Goal: Task Accomplishment & Management: Use online tool/utility

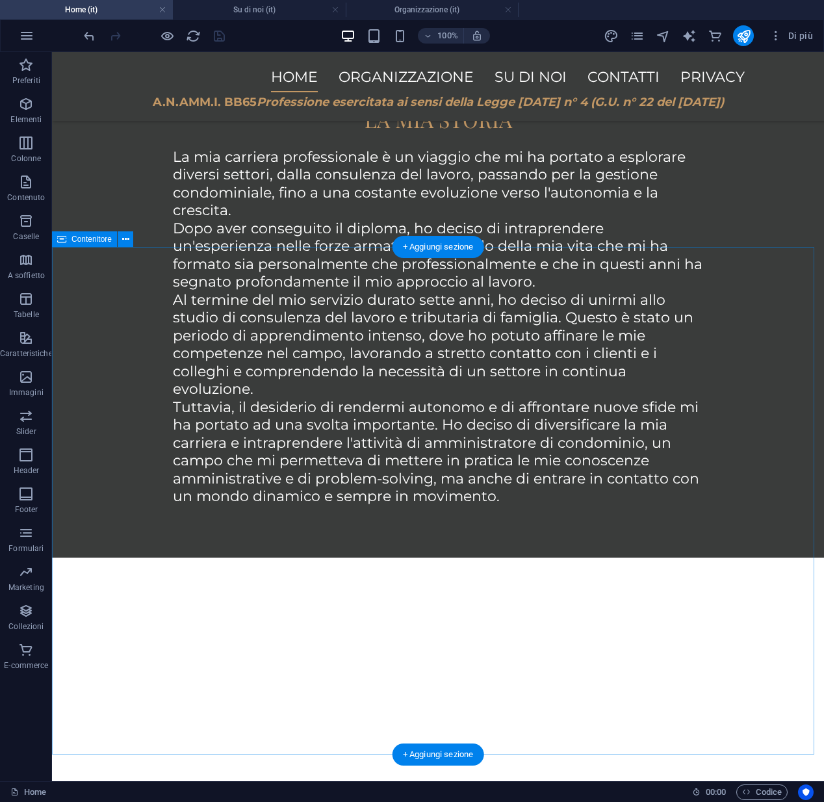
scroll to position [1452, 0]
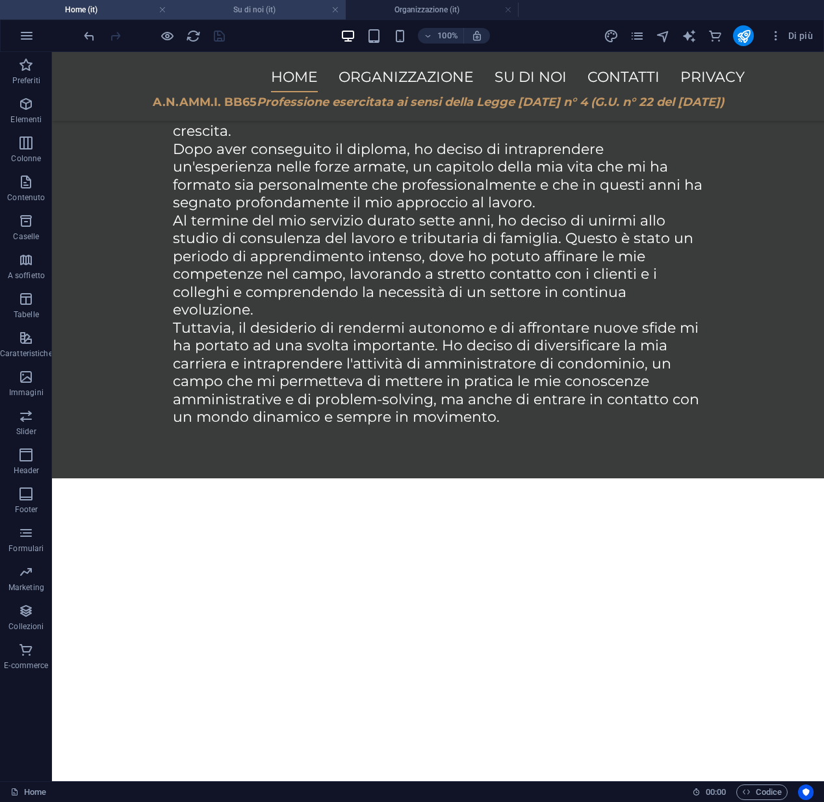
click at [218, 13] on h4 "Su di noi (it)" at bounding box center [259, 10] width 173 height 14
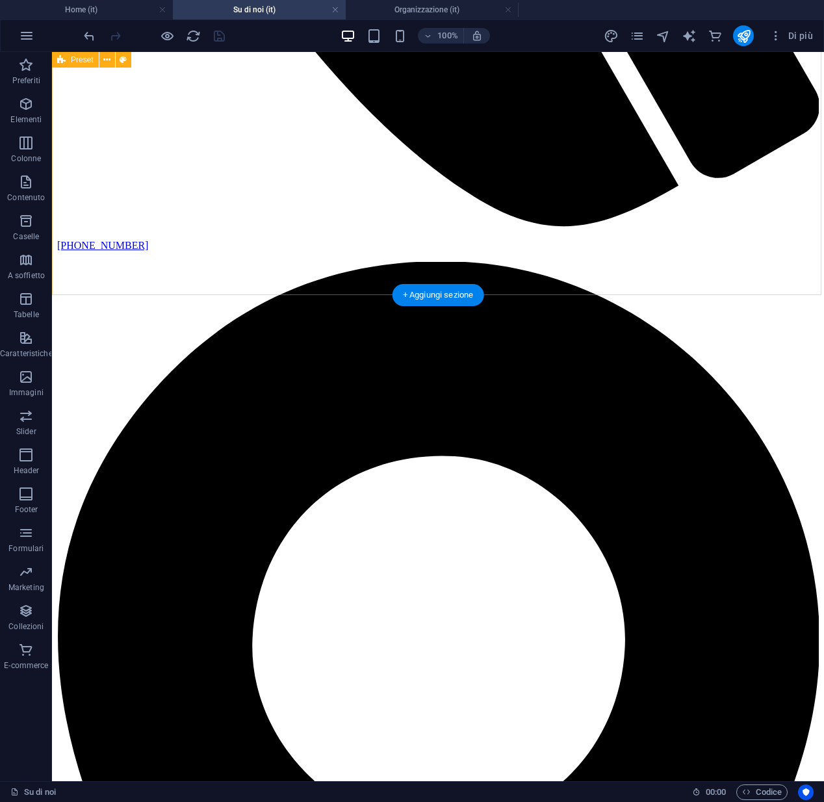
scroll to position [874, 0]
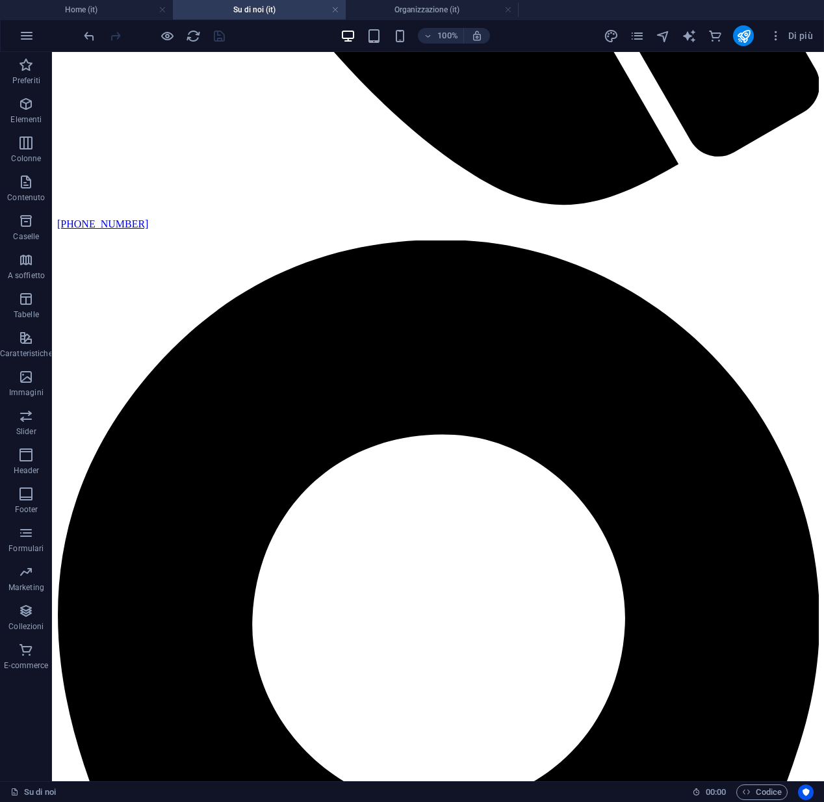
click at [217, 38] on div at bounding box center [154, 35] width 146 height 21
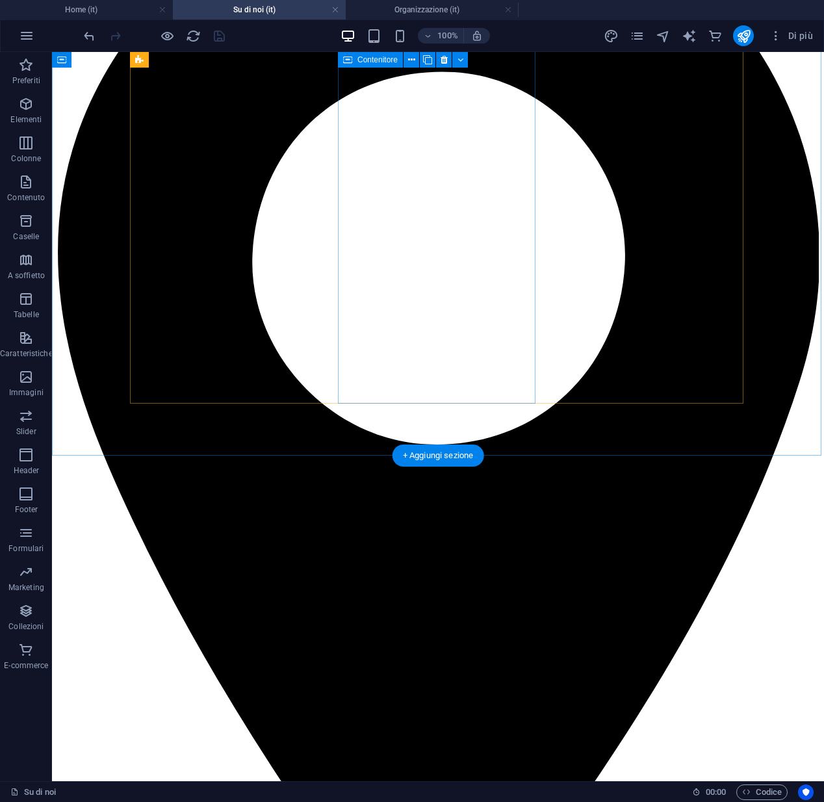
scroll to position [1234, 0]
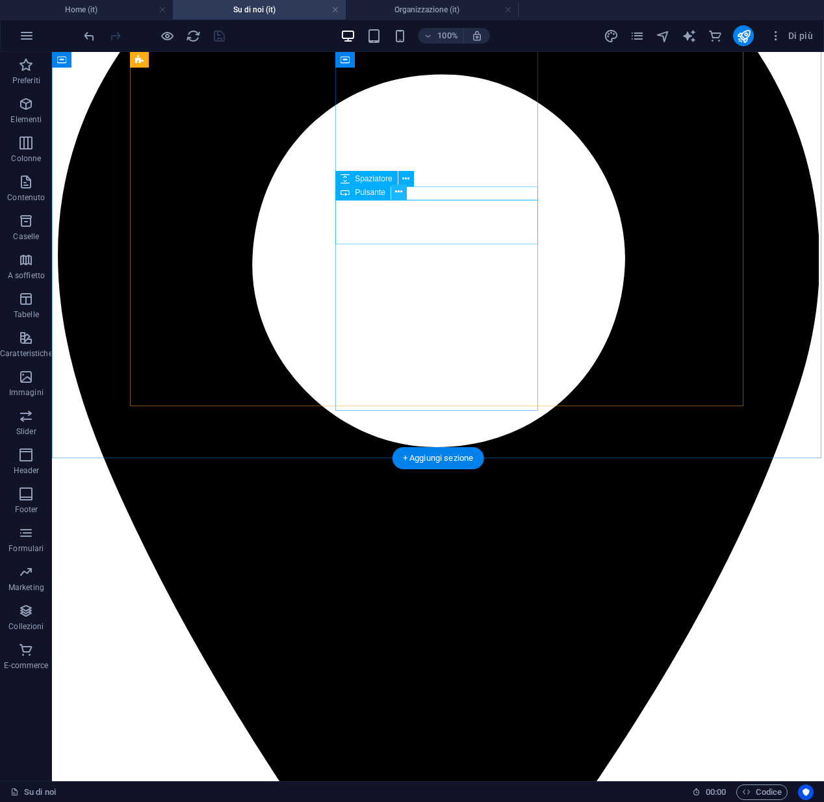
click at [401, 195] on icon at bounding box center [398, 192] width 7 height 14
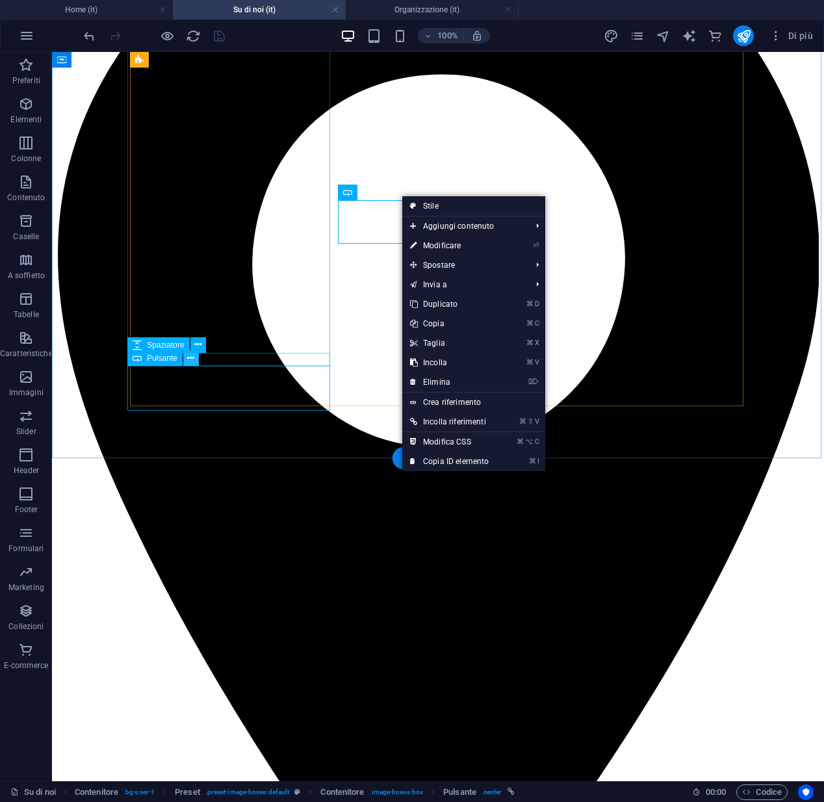
click at [192, 359] on icon at bounding box center [190, 358] width 7 height 14
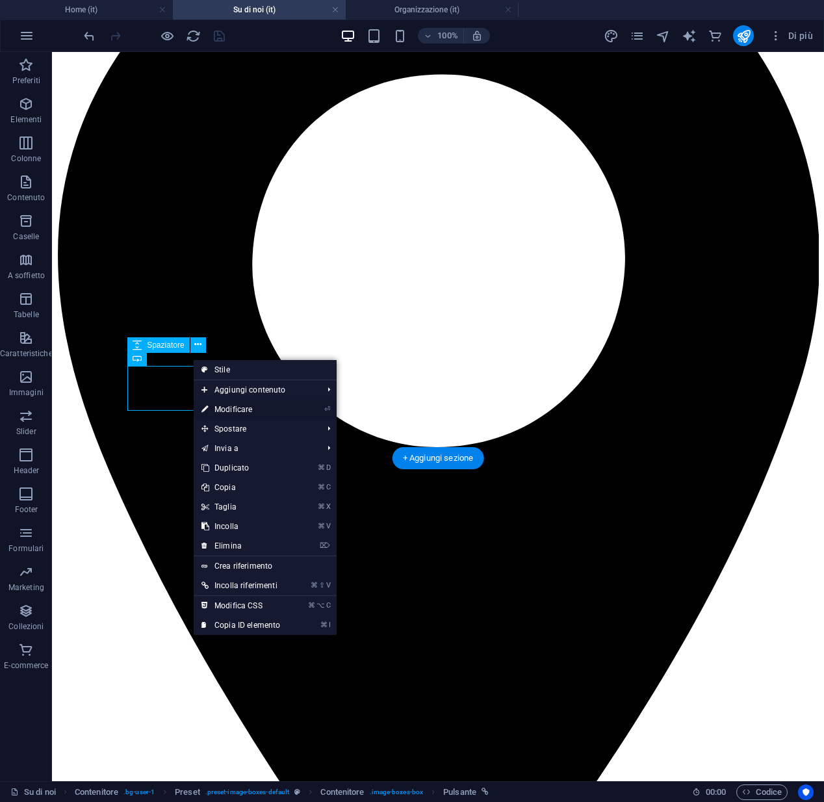
click at [227, 411] on link "⏎ Modificare" at bounding box center [241, 409] width 94 height 19
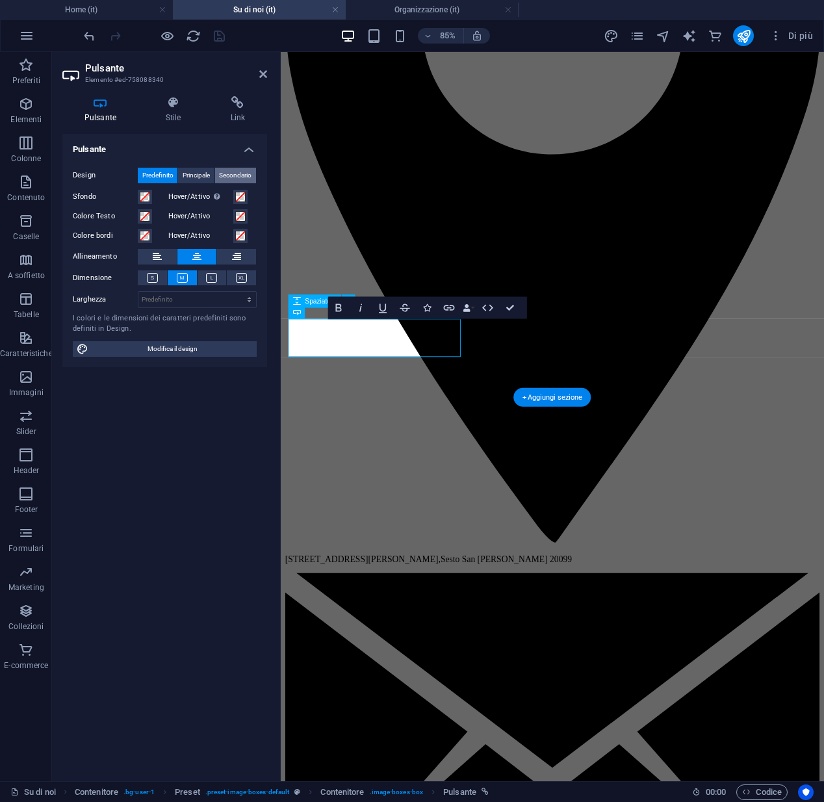
click at [246, 177] on span "Secondario" at bounding box center [235, 176] width 32 height 16
click at [206, 177] on span "Principale" at bounding box center [196, 176] width 27 height 16
click at [170, 175] on span "Predefinito" at bounding box center [157, 176] width 31 height 16
click at [144, 350] on span "Modifica il design" at bounding box center [172, 349] width 160 height 16
select select "px"
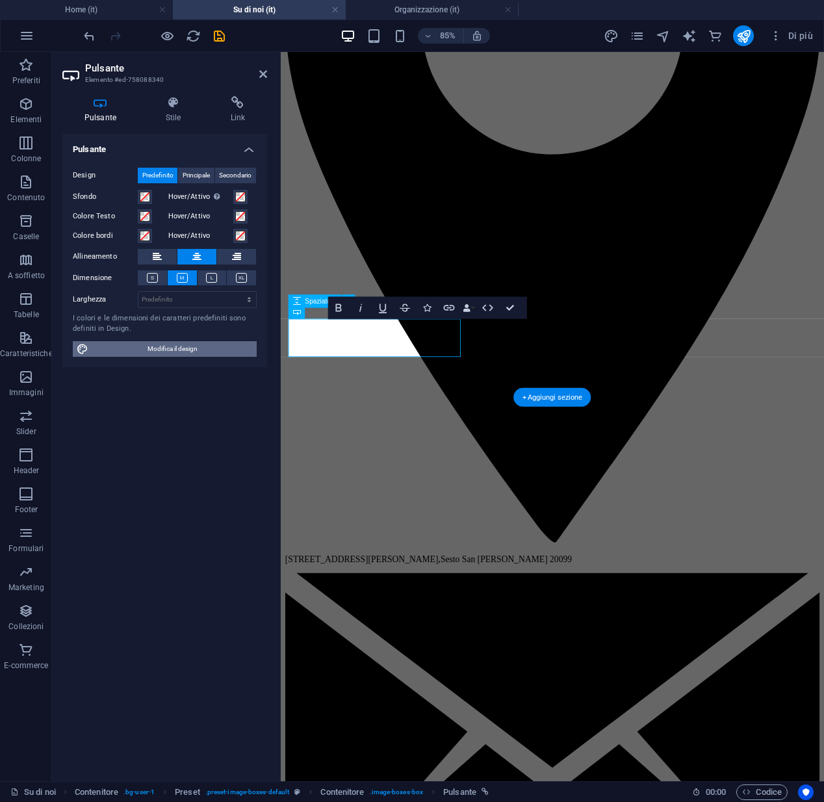
select select "400"
select select "px"
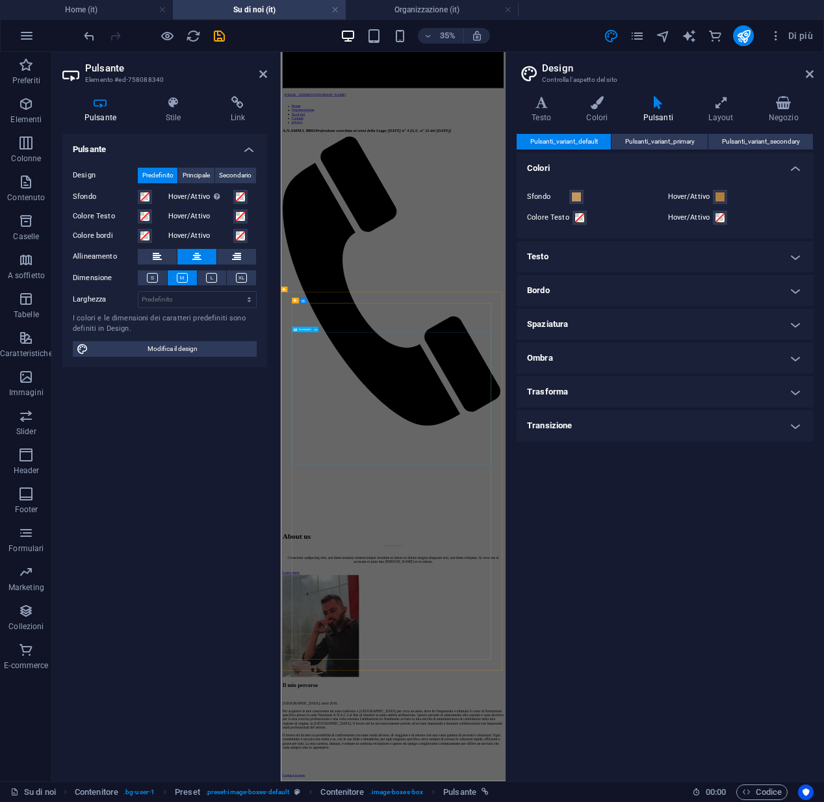
scroll to position [1915, 0]
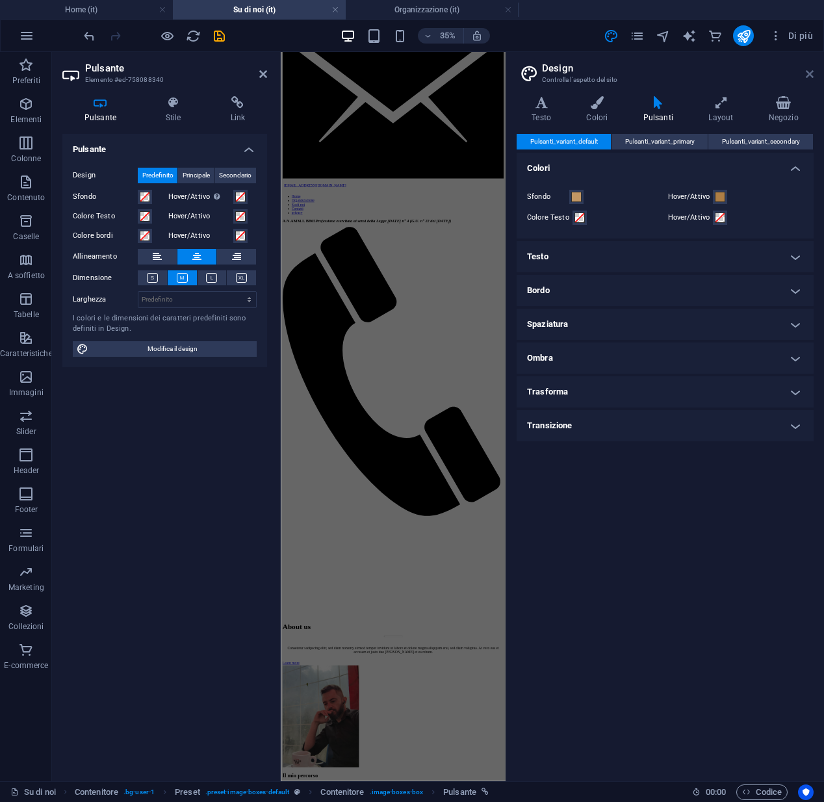
drag, startPoint x: 811, startPoint y: 76, endPoint x: 572, endPoint y: 55, distance: 240.7
click at [811, 76] on icon at bounding box center [810, 74] width 8 height 10
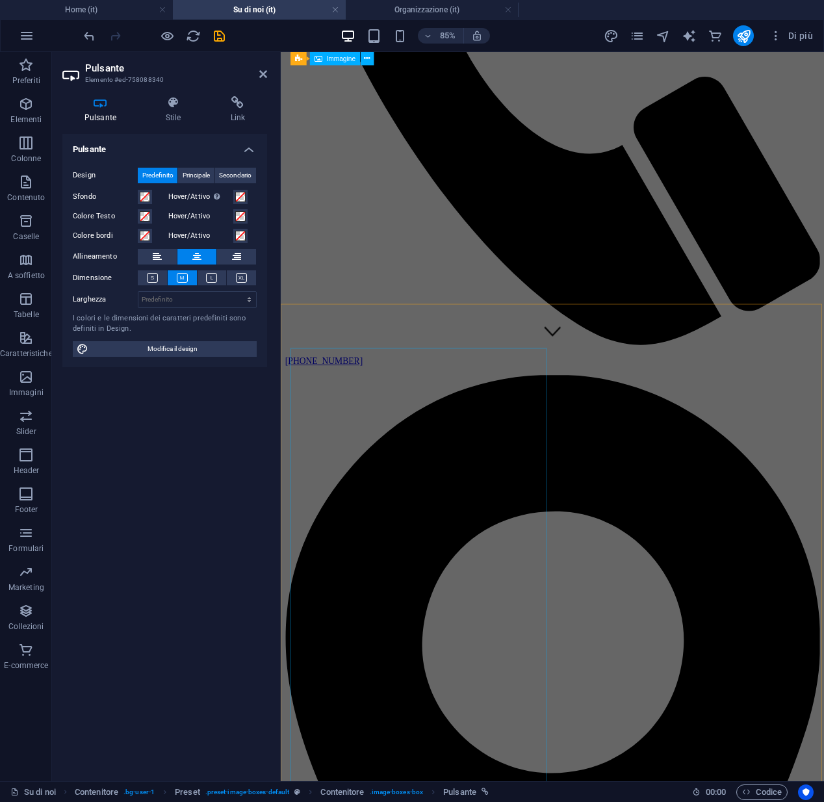
scroll to position [83, 0]
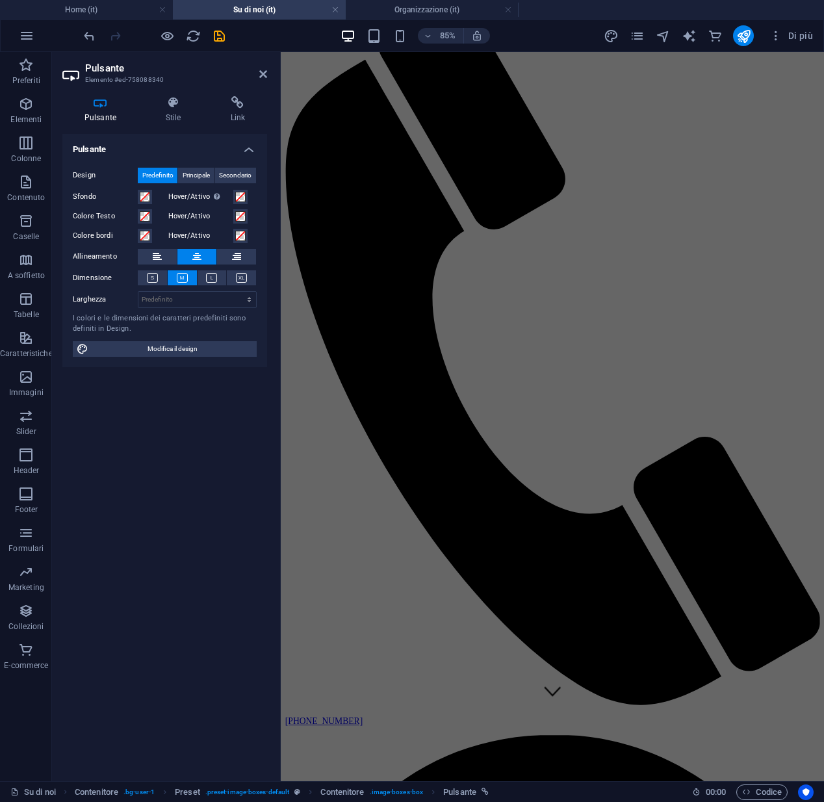
click at [262, 493] on div "Pulsante Design Predefinito Principale Secondario Sfondo Hover/Attivo Passare a…" at bounding box center [164, 452] width 205 height 637
click at [262, 75] on icon at bounding box center [263, 74] width 8 height 10
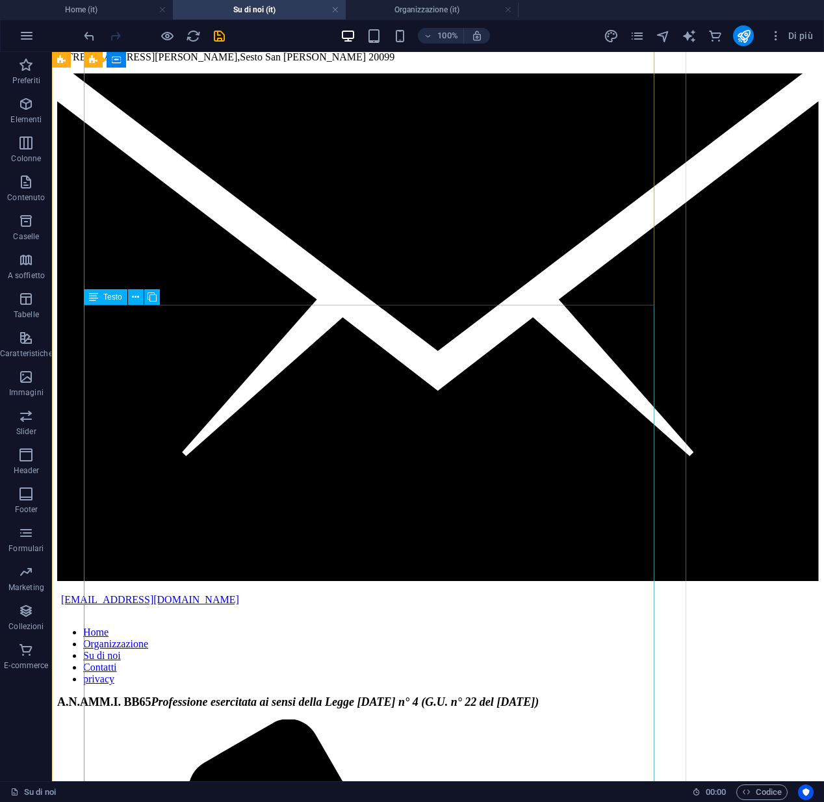
scroll to position [1969, 0]
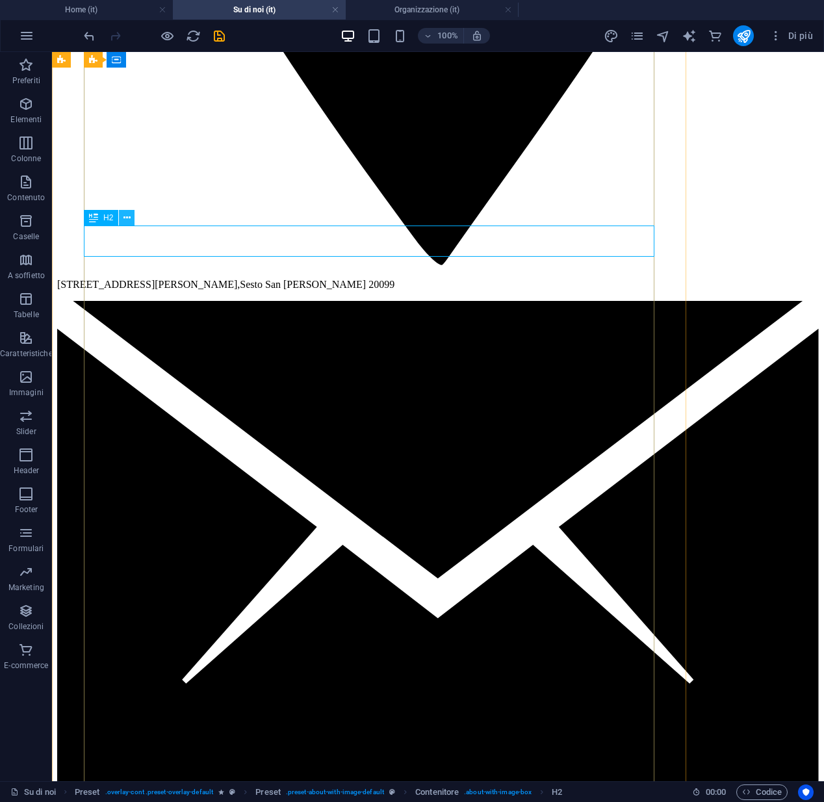
click at [131, 219] on button at bounding box center [127, 218] width 16 height 16
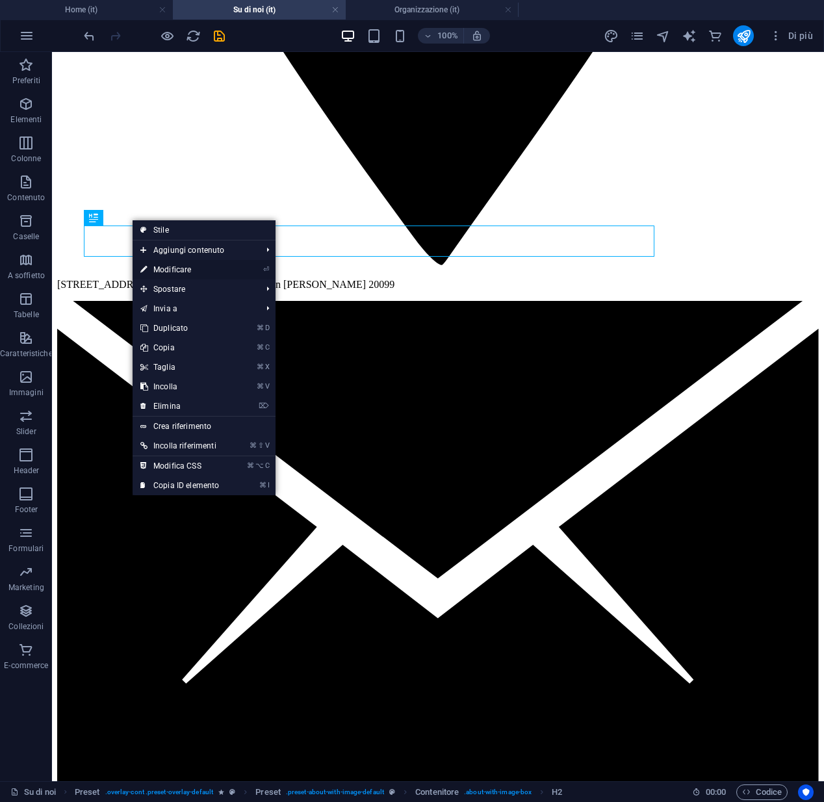
click at [164, 266] on link "⏎ Modificare" at bounding box center [180, 269] width 94 height 19
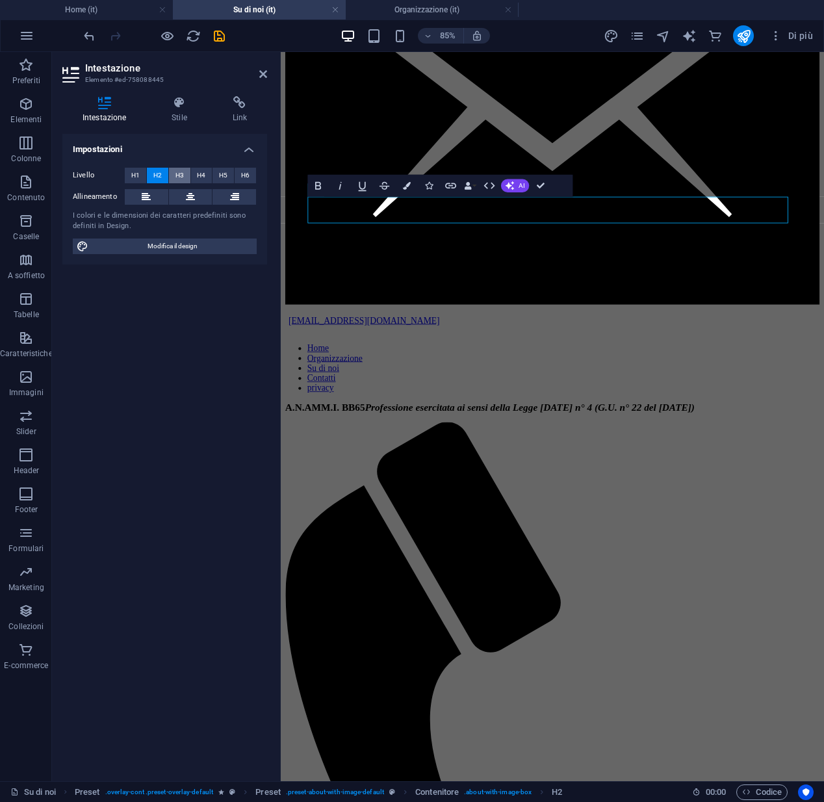
click at [174, 175] on button "H3" at bounding box center [179, 176] width 21 height 16
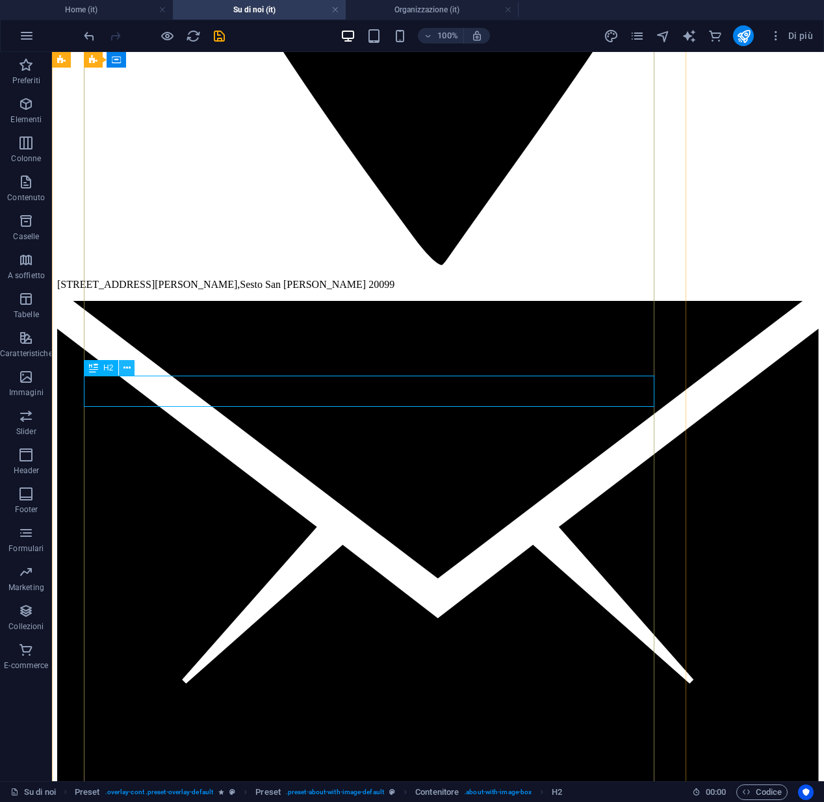
click at [127, 372] on icon at bounding box center [126, 368] width 7 height 14
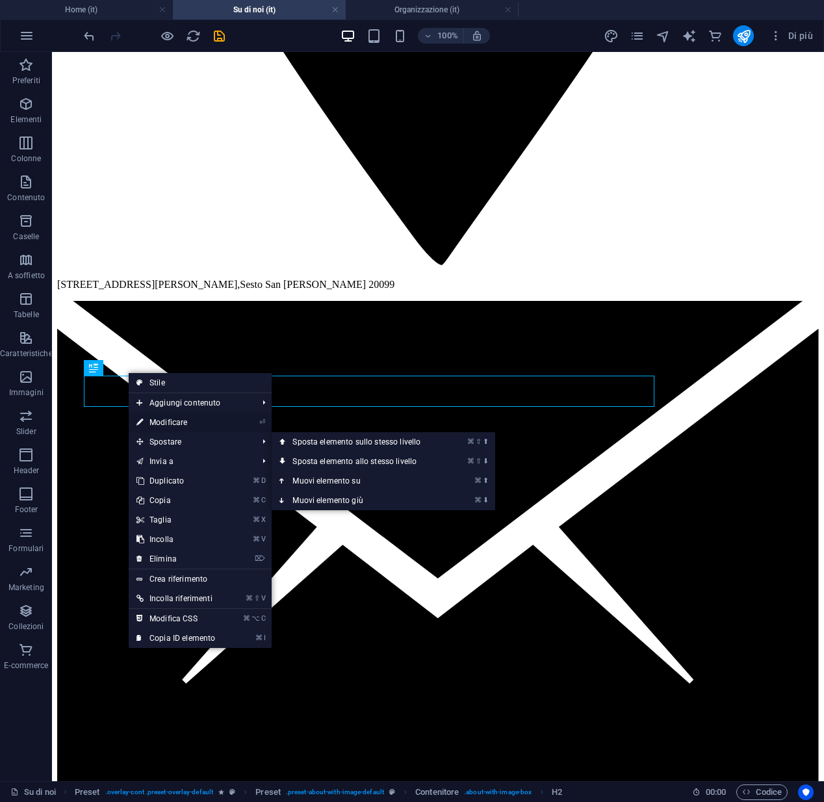
click at [158, 426] on link "⏎ Modificare" at bounding box center [176, 422] width 94 height 19
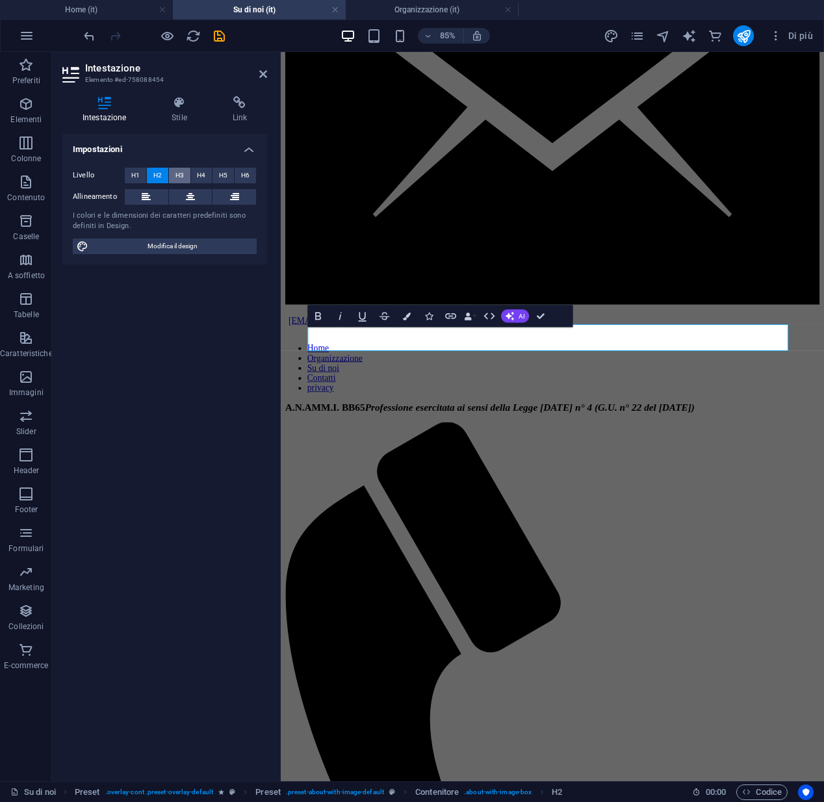
click at [183, 175] on span "H3" at bounding box center [179, 176] width 8 height 16
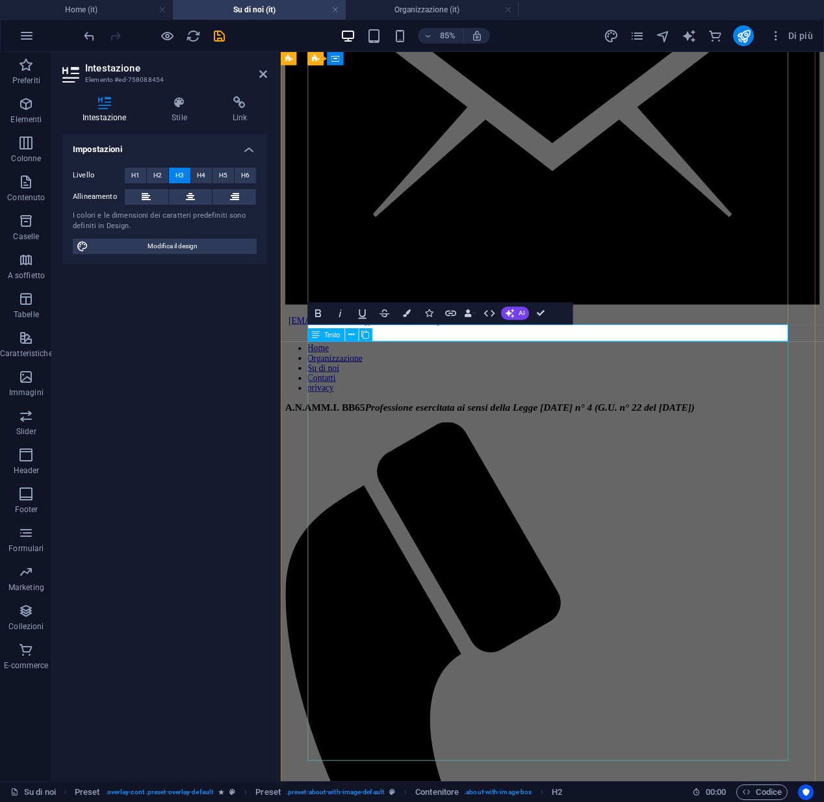
scroll to position [1972, 0]
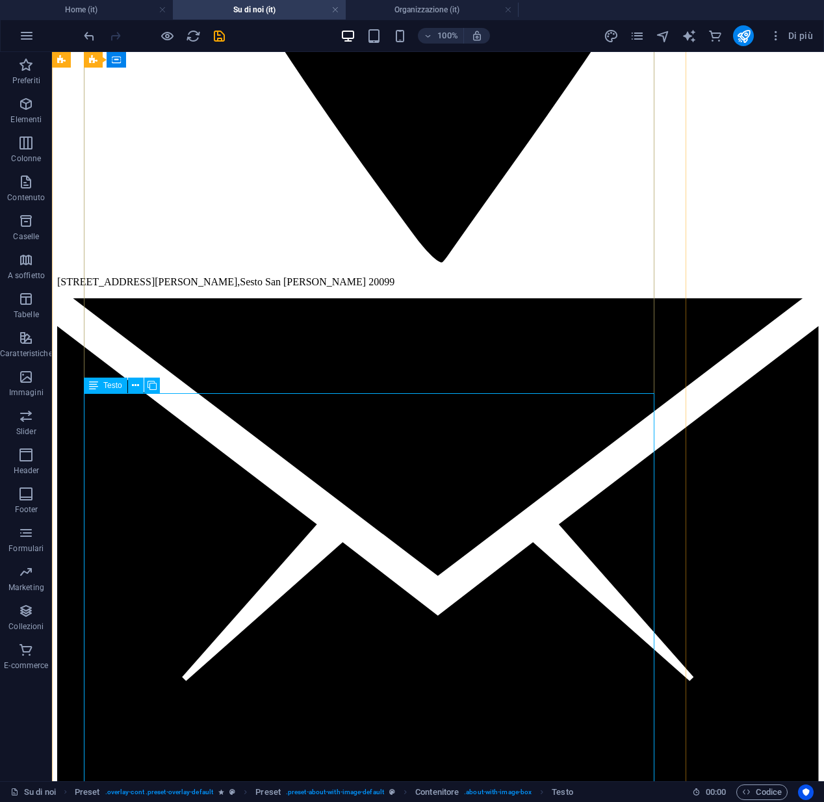
scroll to position [2762, 0]
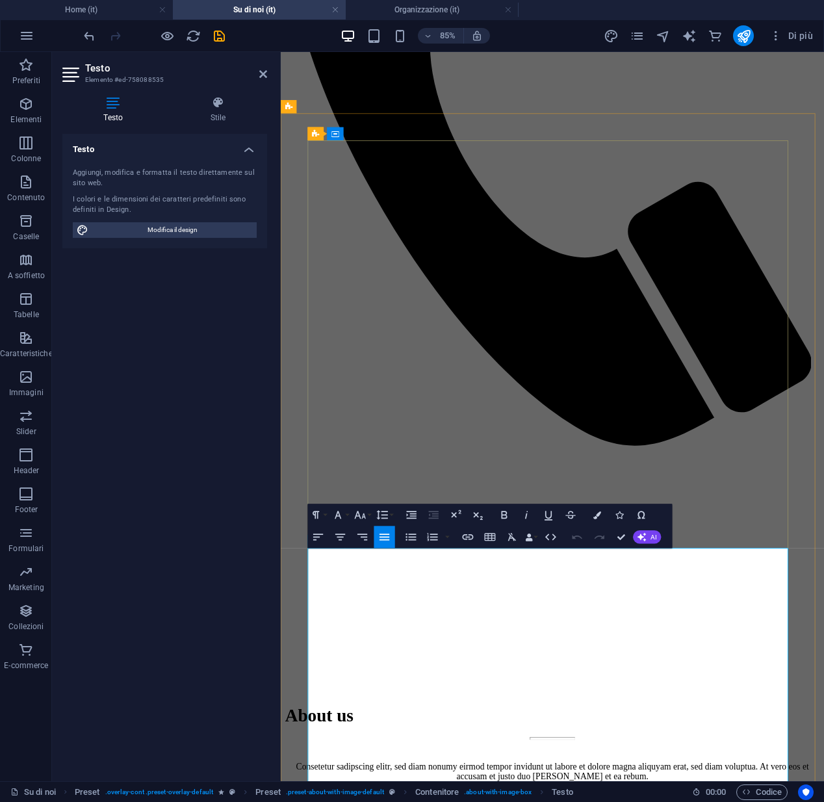
drag, startPoint x: 559, startPoint y: 665, endPoint x: 437, endPoint y: 663, distance: 121.5
copy span "parte cruciale"
click at [217, 525] on div "Testo Aggiungi, modifica e formatta il testo direttamente sul sito web. I color…" at bounding box center [164, 452] width 205 height 637
click at [253, 527] on div "Testo Aggiungi, modifica e formatta il testo direttamente sul sito web. I color…" at bounding box center [164, 452] width 205 height 637
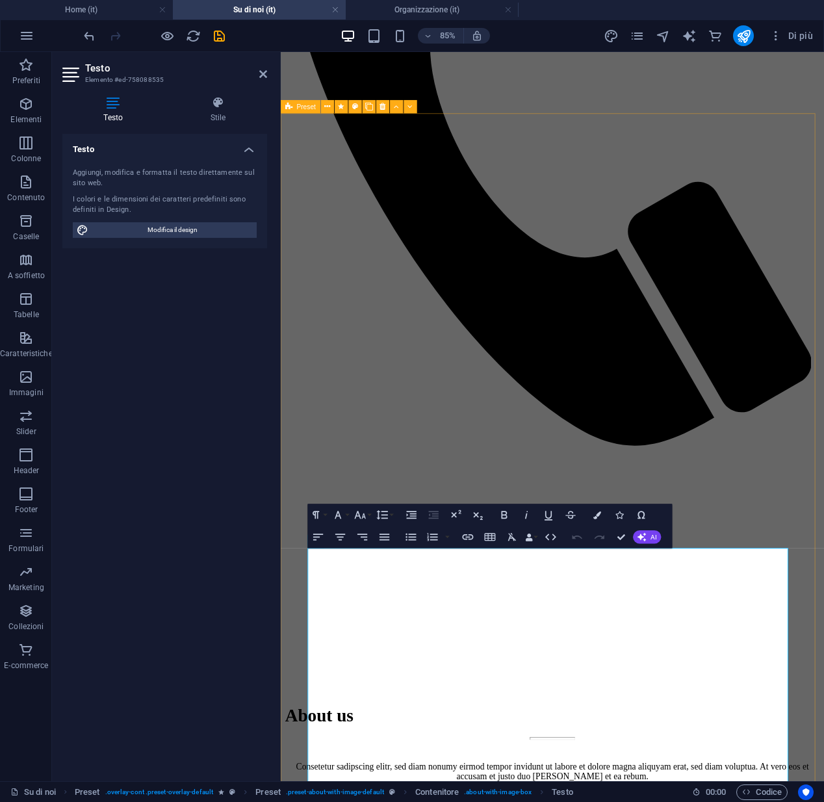
click at [253, 527] on div "Testo Aggiungi, modifica e formatta il testo direttamente sul sito web. I color…" at bounding box center [164, 452] width 205 height 637
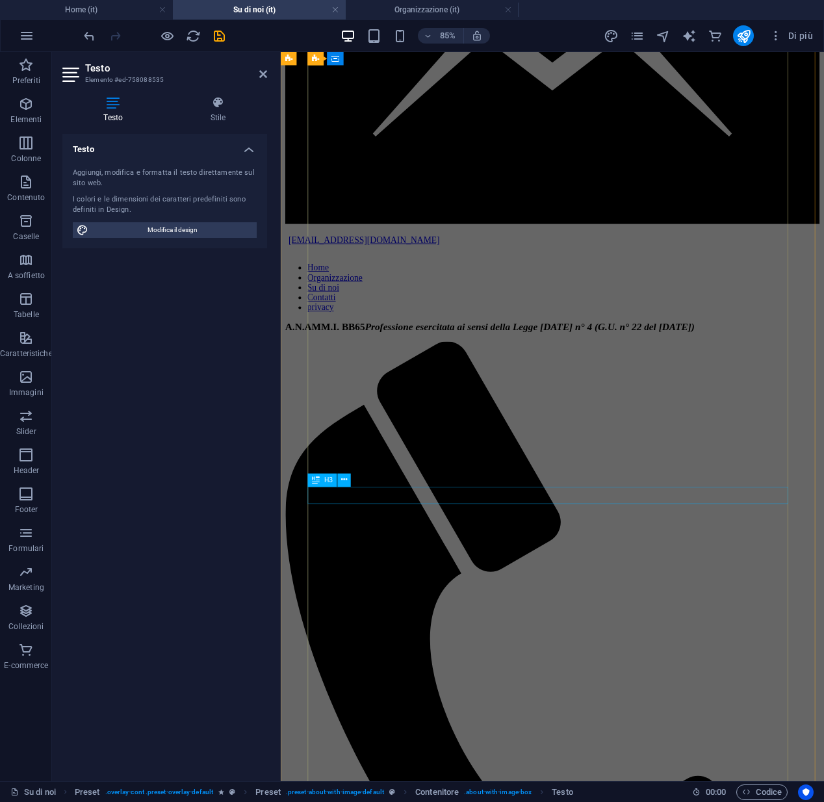
scroll to position [1778, 0]
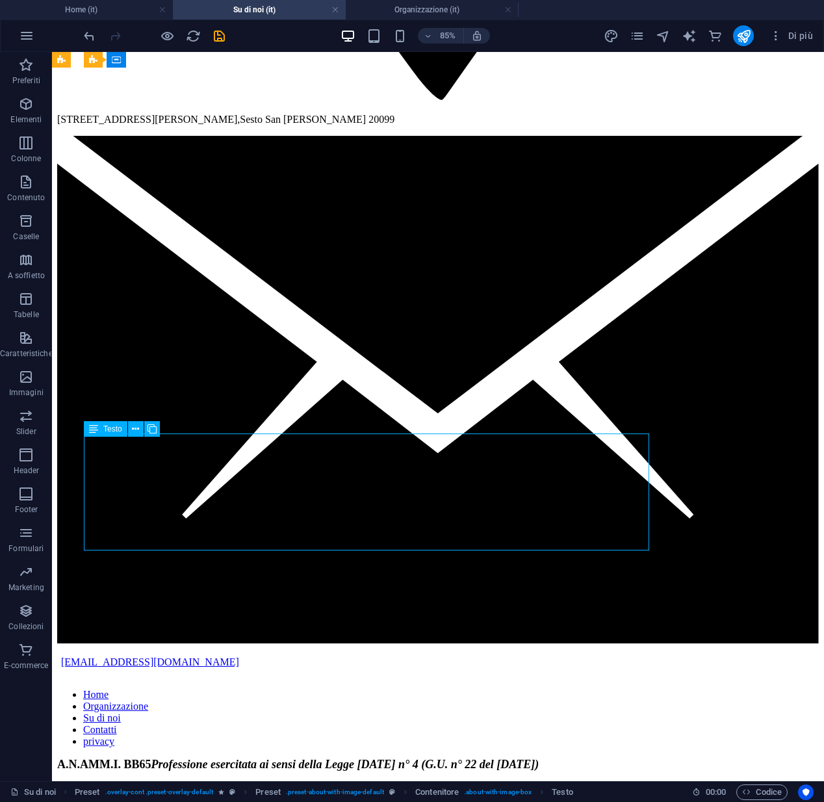
scroll to position [1857, 0]
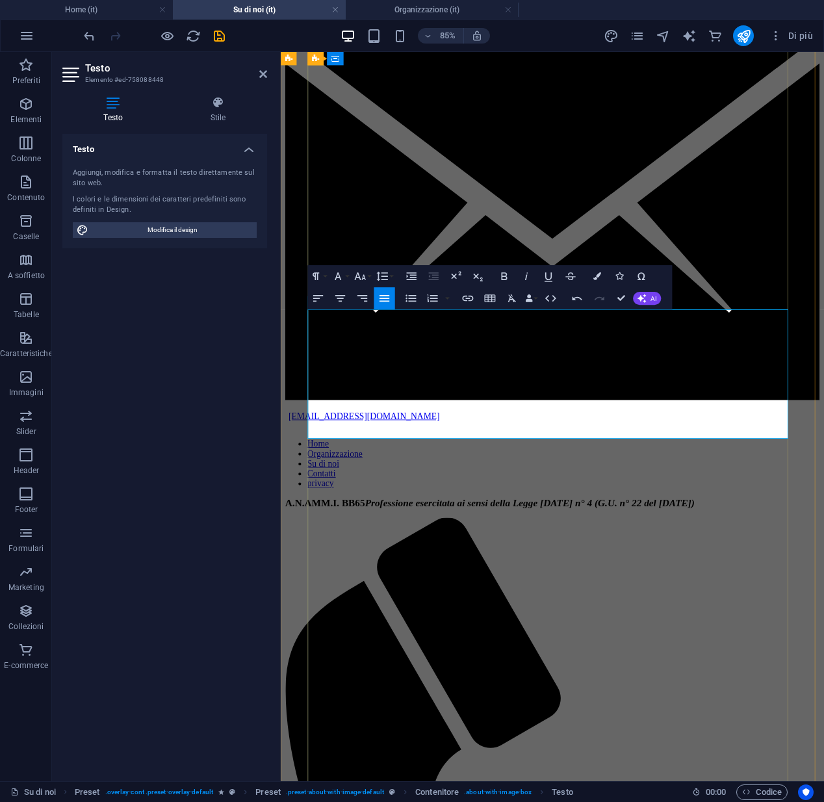
drag, startPoint x: 415, startPoint y: 367, endPoint x: 359, endPoint y: 370, distance: 55.9
click at [357, 281] on icon "button" at bounding box center [359, 276] width 13 height 13
click at [343, 277] on icon "button" at bounding box center [337, 276] width 13 height 13
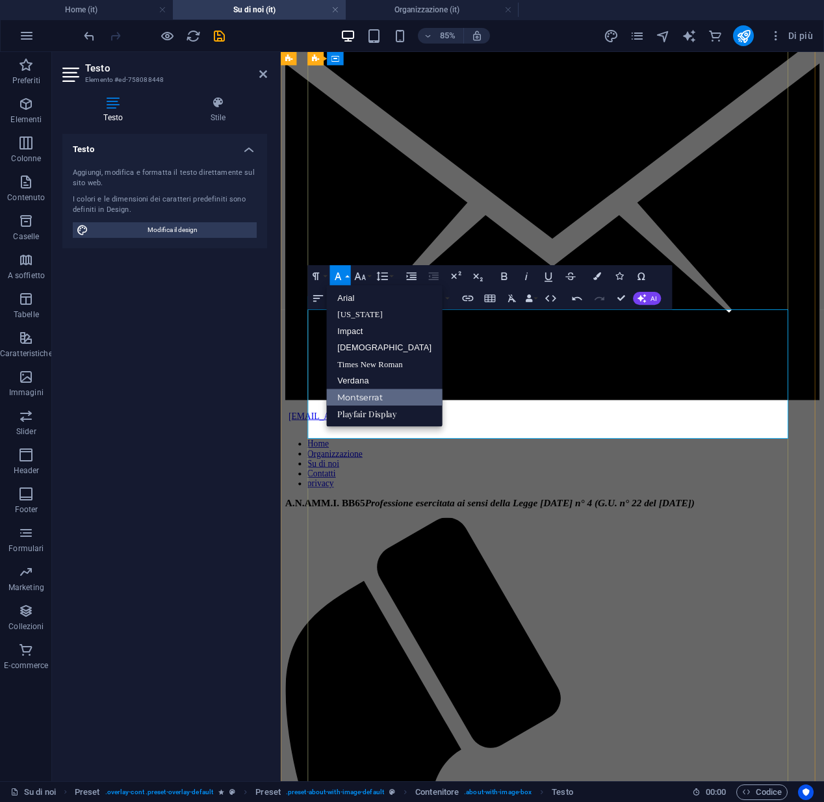
scroll to position [0, 0]
click at [594, 275] on icon "button" at bounding box center [597, 276] width 8 height 8
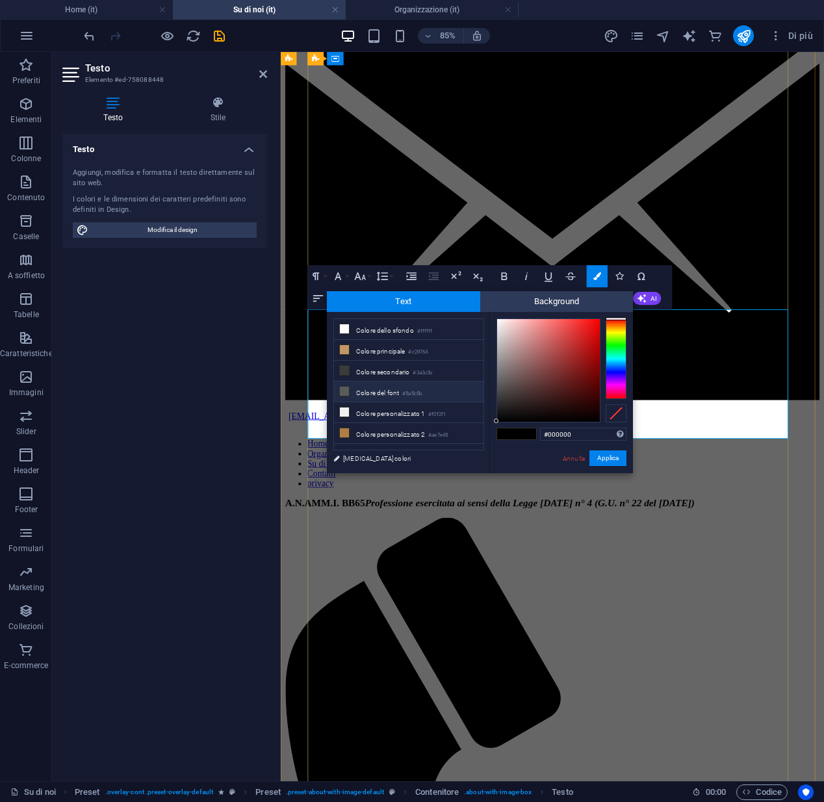
click at [396, 389] on li "Colore del font #5a5c5b" at bounding box center [408, 391] width 149 height 21
type input "#5a5c5b"
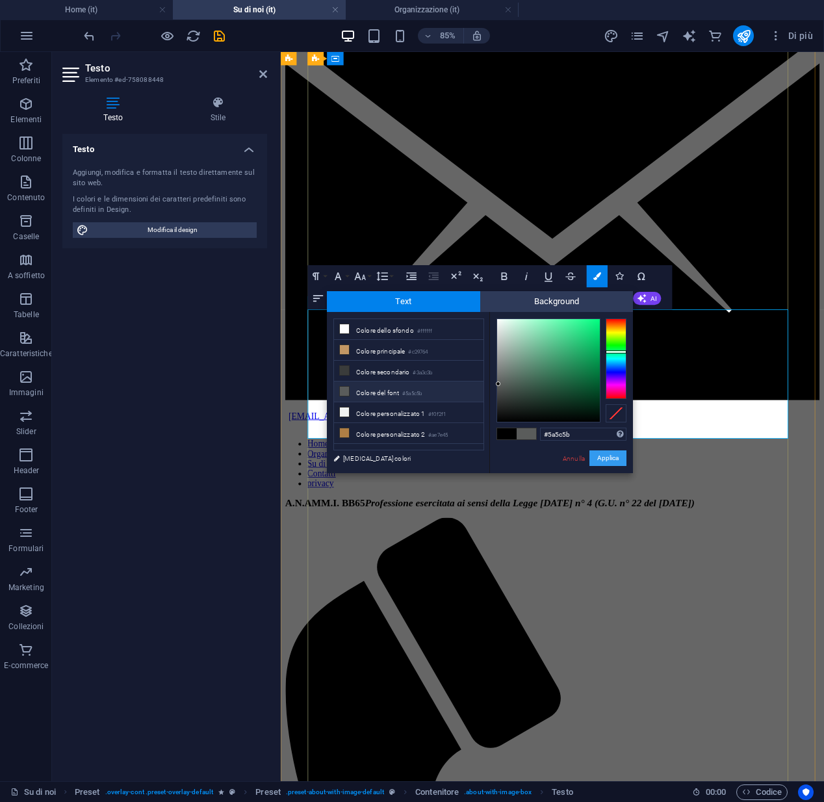
click at [603, 456] on button "Applica" at bounding box center [607, 458] width 37 height 16
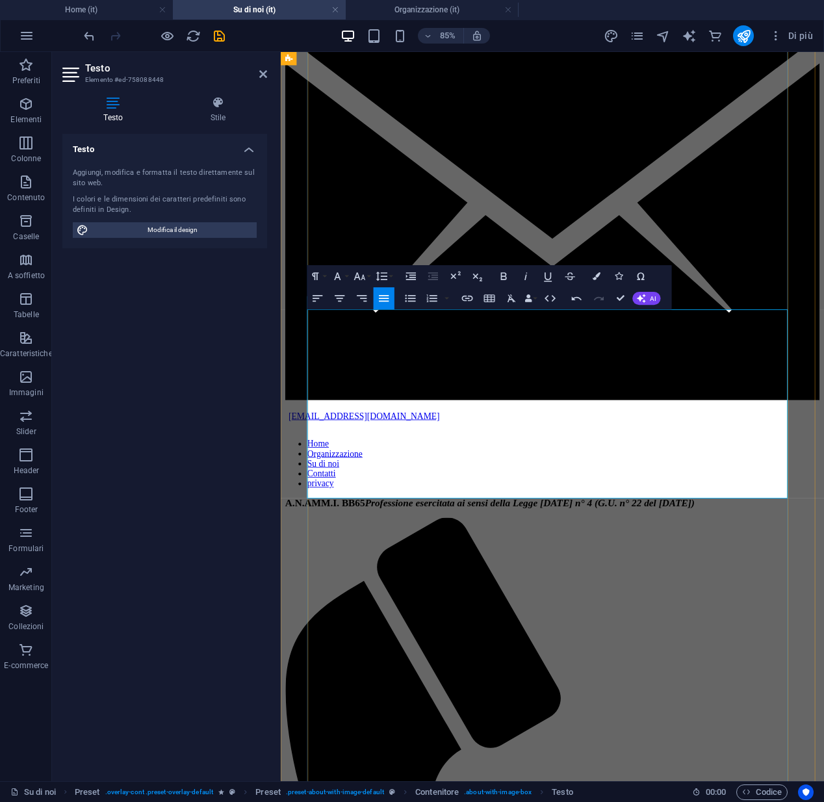
drag, startPoint x: 669, startPoint y: 572, endPoint x: 314, endPoint y: 471, distance: 368.7
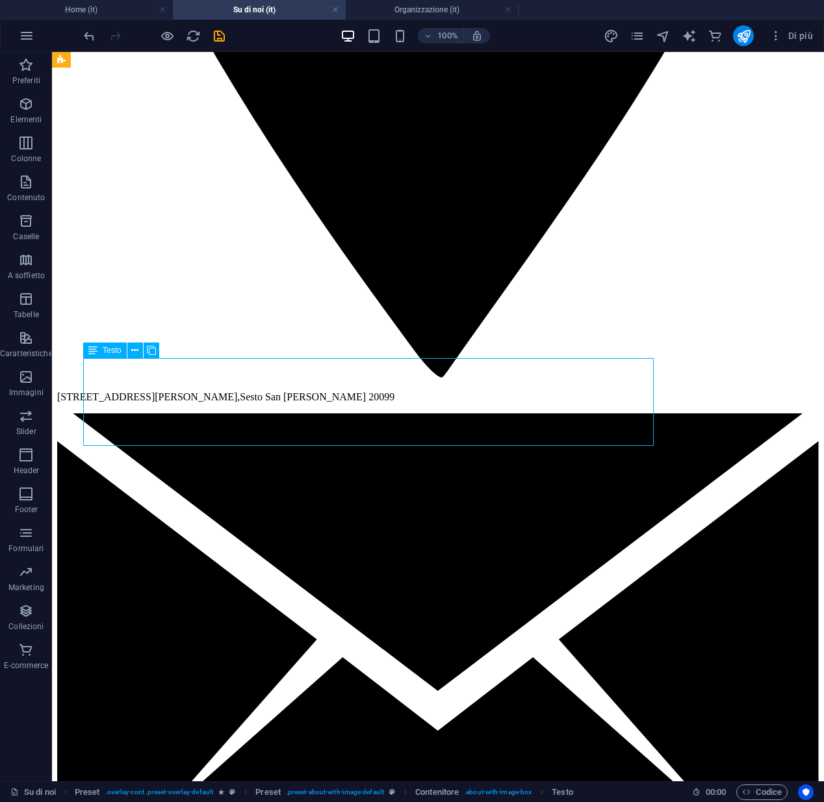
click at [131, 350] on button at bounding box center [135, 350] width 16 height 16
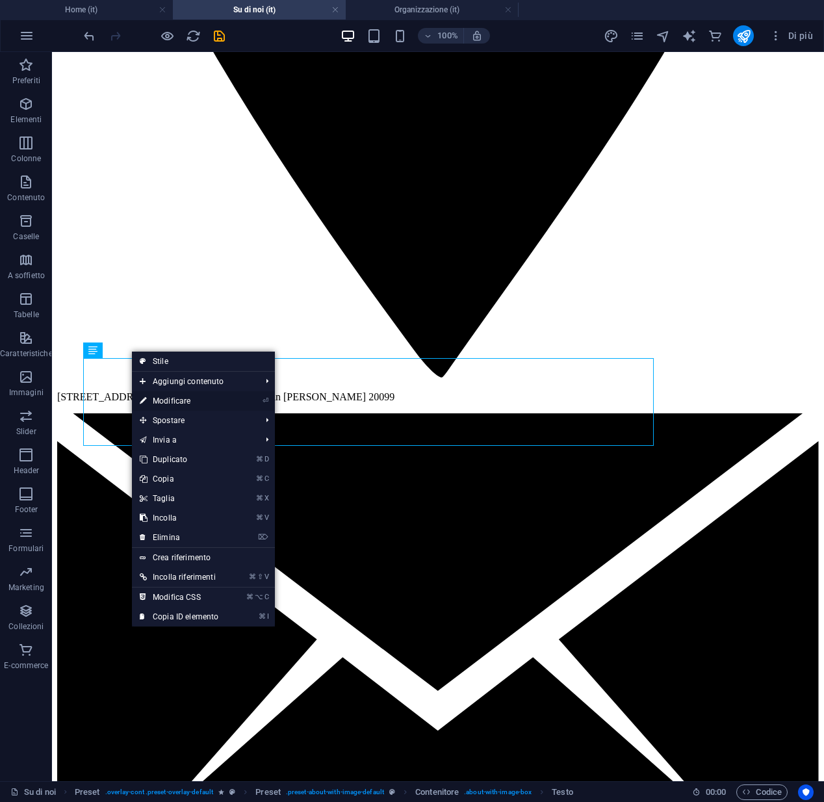
click at [154, 400] on link "⏎ Modificare" at bounding box center [179, 400] width 94 height 19
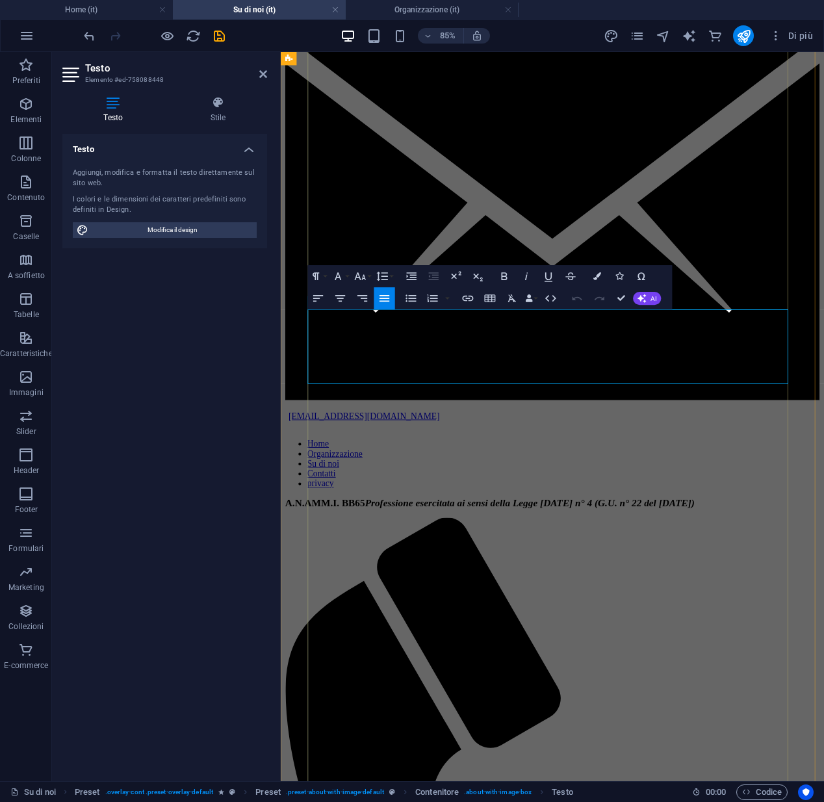
click span "Uno degli elementi fondamentali dell'attività di amministratore di condominio è…"
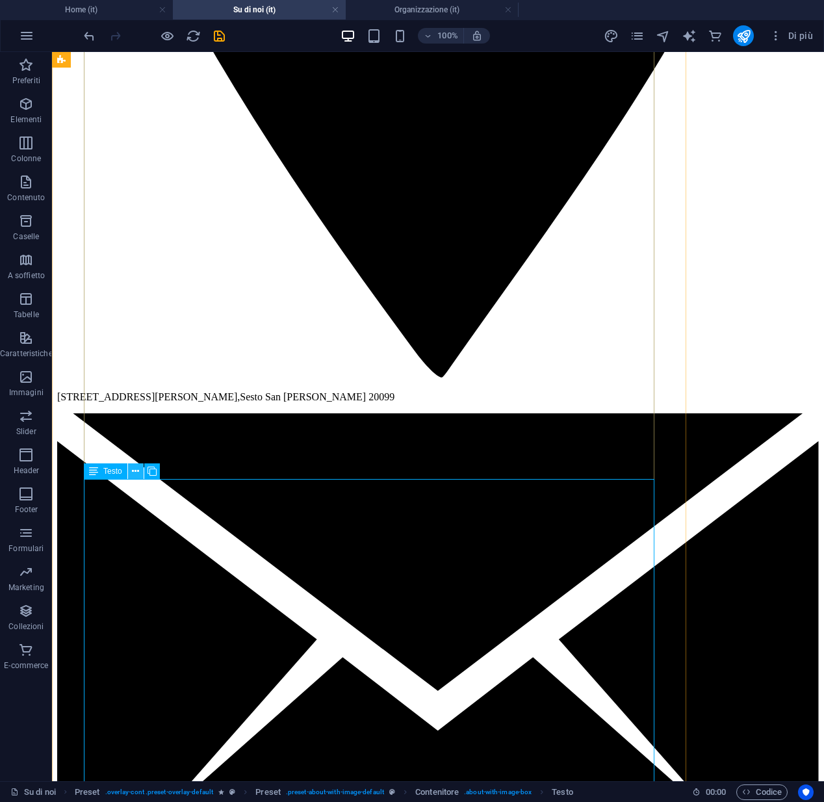
click at [133, 473] on icon at bounding box center [135, 472] width 7 height 14
click at [136, 473] on icon at bounding box center [135, 472] width 7 height 14
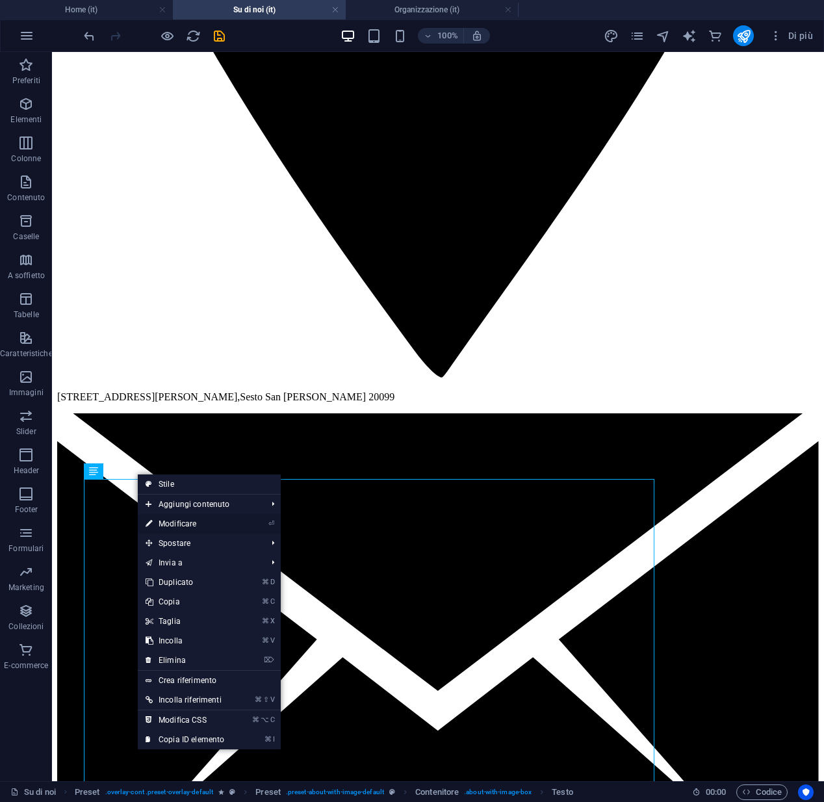
click at [157, 525] on link "⏎ Modificare" at bounding box center [185, 523] width 94 height 19
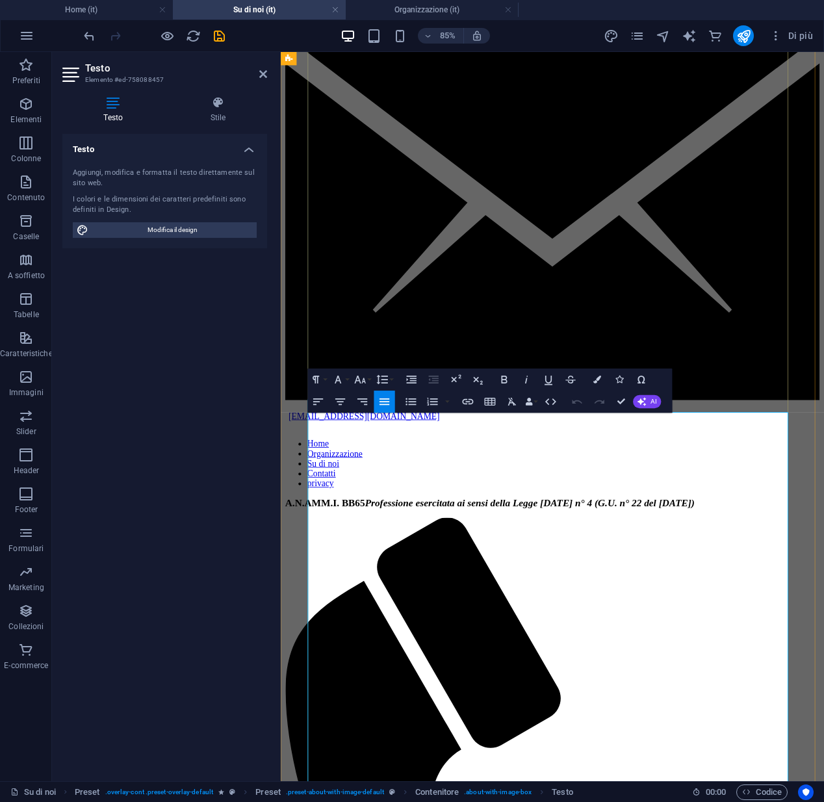
drag, startPoint x: 410, startPoint y: 497, endPoint x: 348, endPoint y: 495, distance: 61.7
drag, startPoint x: 413, startPoint y: 482, endPoint x: 312, endPoint y: 492, distance: 101.9
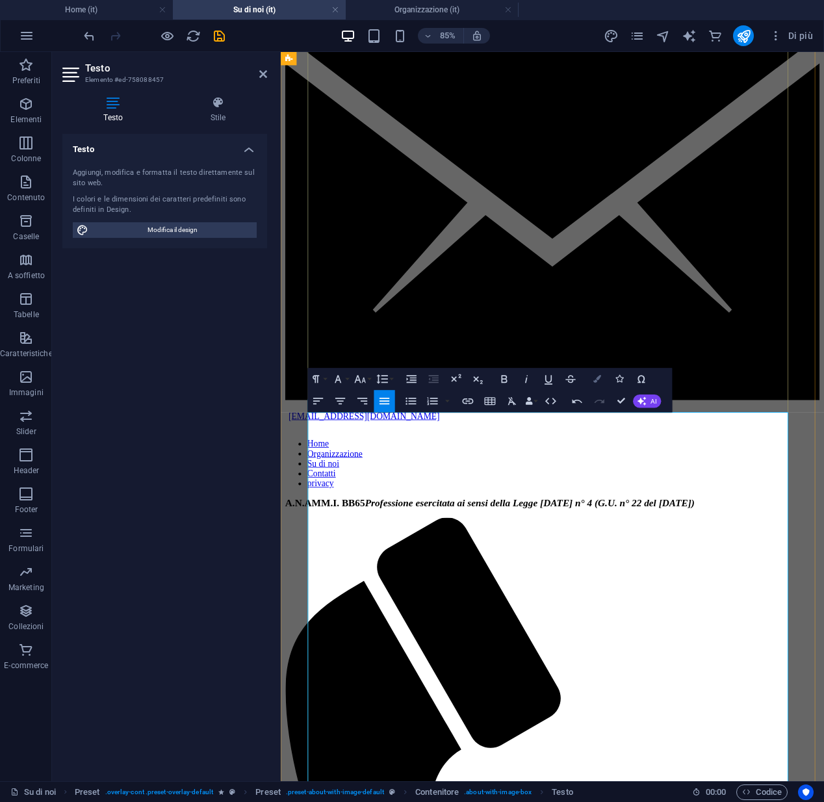
click at [594, 380] on icon "button" at bounding box center [597, 379] width 8 height 8
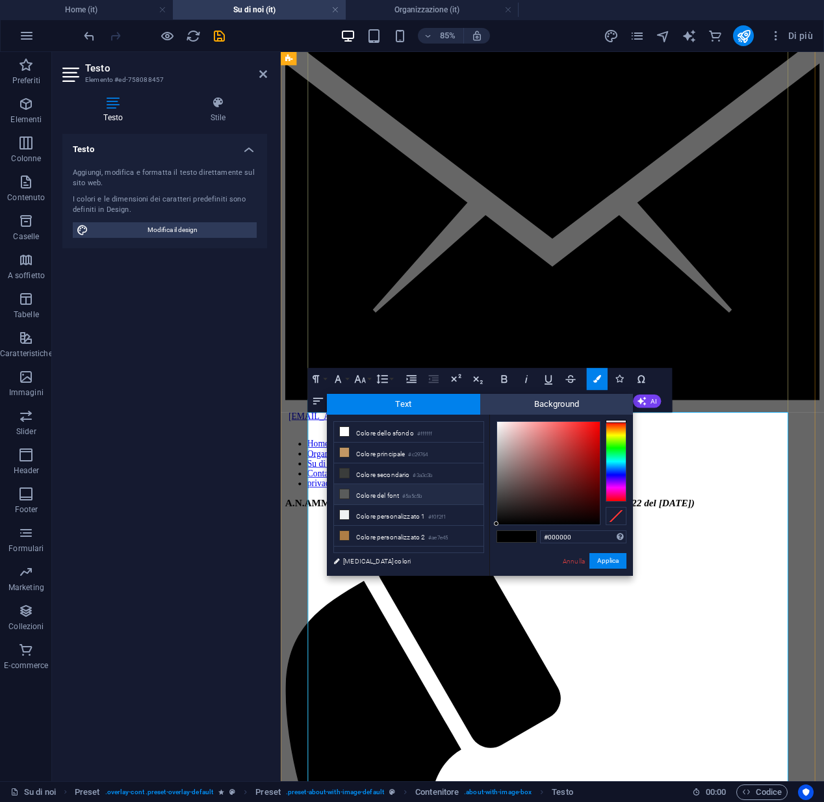
click at [386, 497] on li "Colore del font #5a5c5b" at bounding box center [408, 494] width 149 height 21
type input "#5a5c5b"
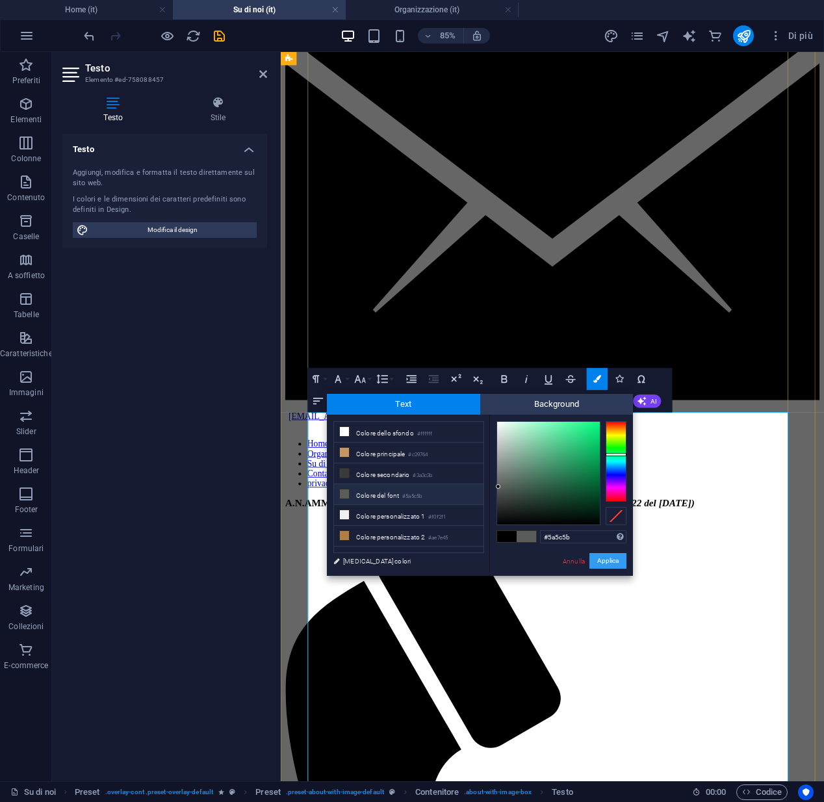
drag, startPoint x: 600, startPoint y: 558, endPoint x: 224, endPoint y: 573, distance: 376.4
click at [600, 558] on button "Applica" at bounding box center [607, 561] width 37 height 16
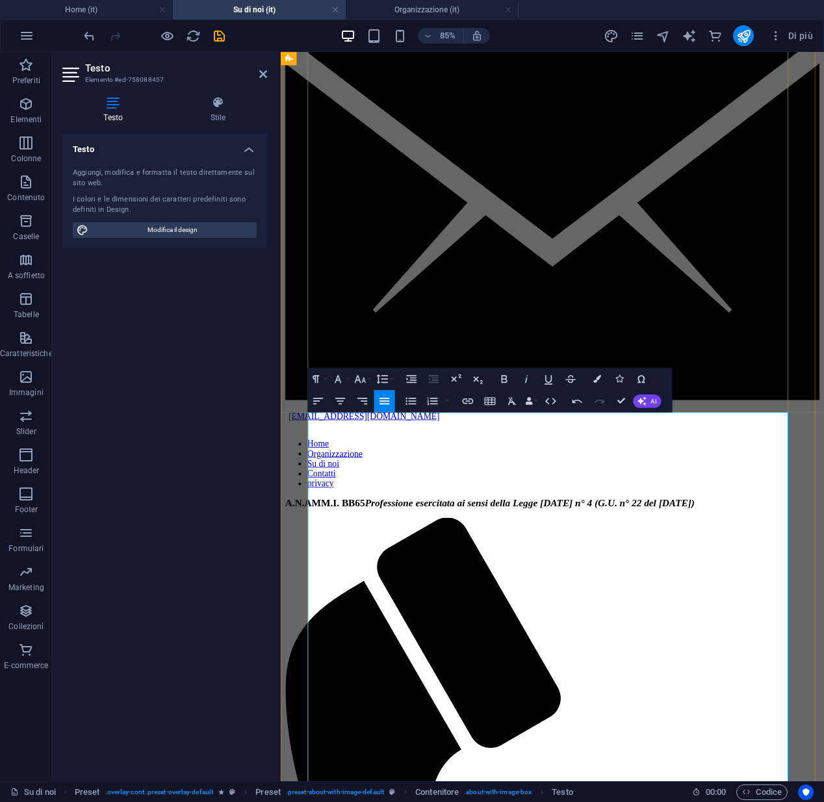
drag, startPoint x: 444, startPoint y: 485, endPoint x: 319, endPoint y: 488, distance: 125.4
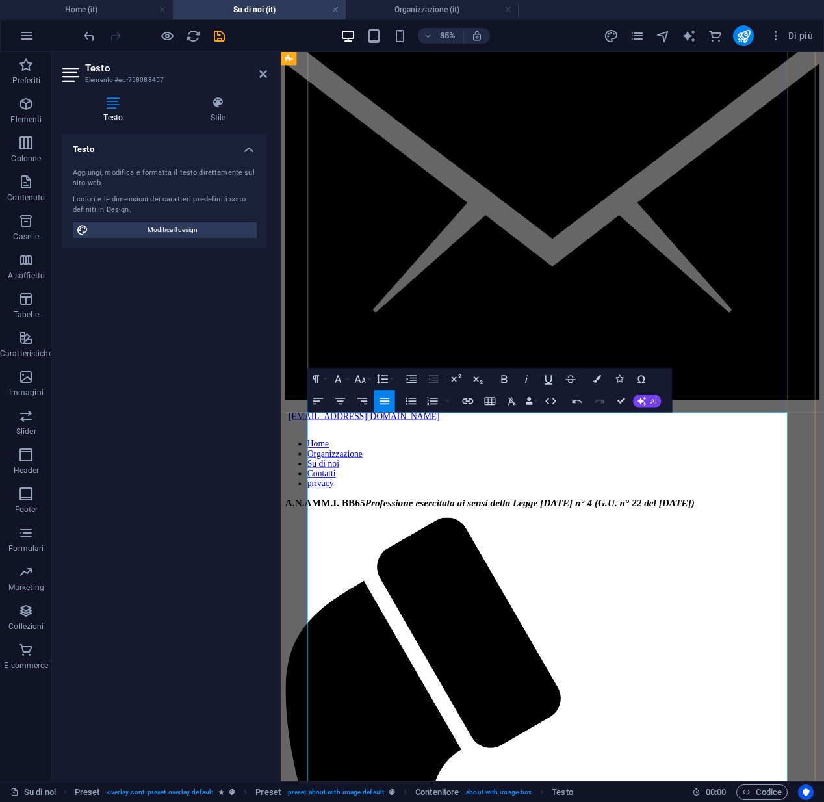
scroll to position [0, 1]
drag, startPoint x: 711, startPoint y: 579, endPoint x: 315, endPoint y: 540, distance: 397.6
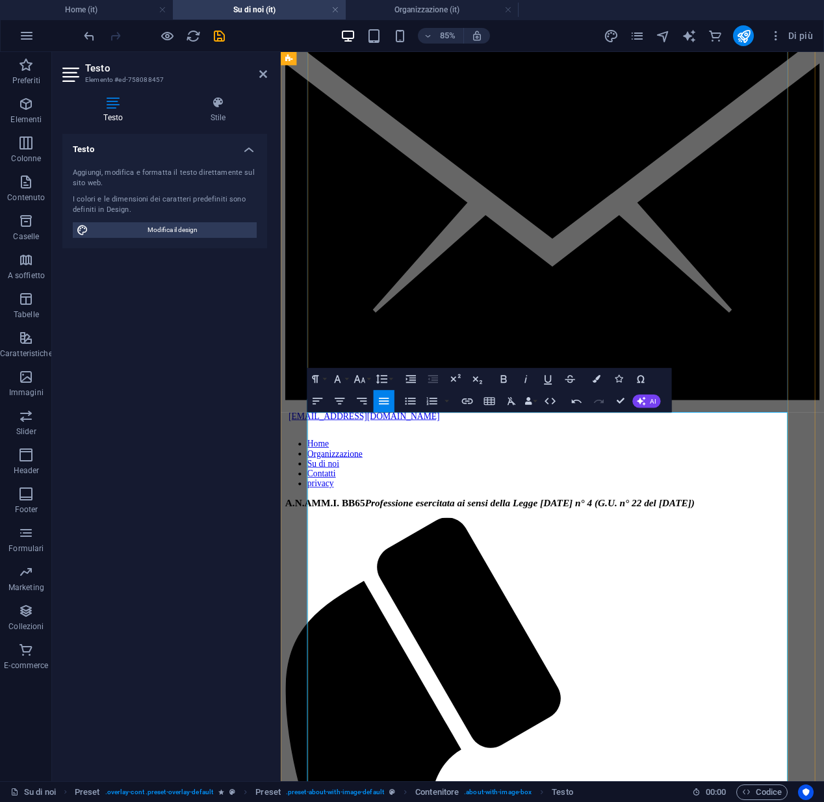
drag, startPoint x: 442, startPoint y: 663, endPoint x: 336, endPoint y: 644, distance: 108.2
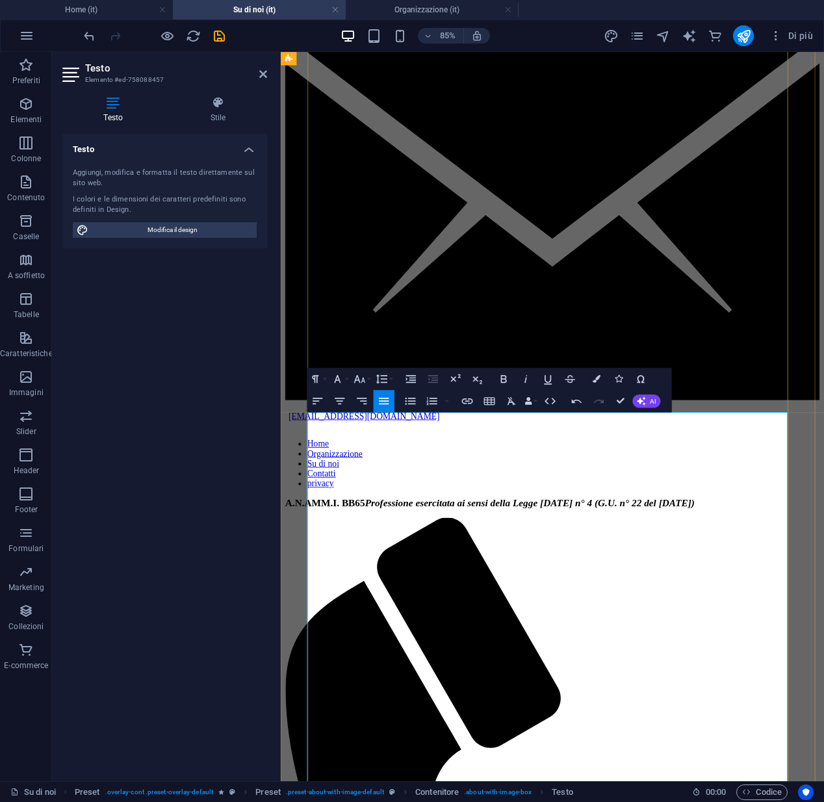
drag, startPoint x: 414, startPoint y: 850, endPoint x: 315, endPoint y: 759, distance: 134.3
drag, startPoint x: 830, startPoint y: 765, endPoint x: 312, endPoint y: 761, distance: 517.8
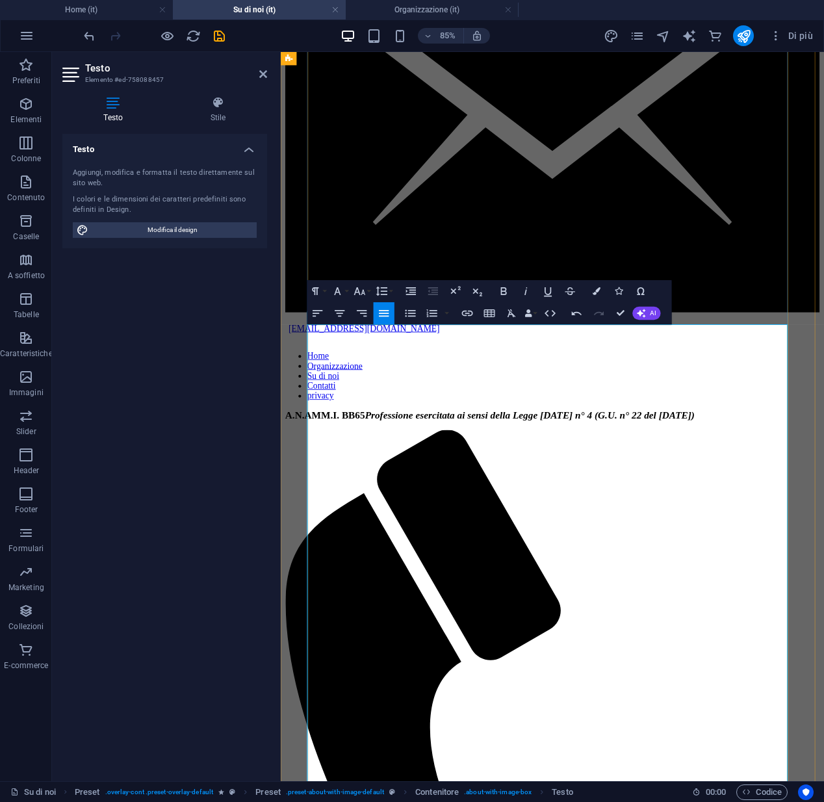
drag, startPoint x: 507, startPoint y: 818, endPoint x: 315, endPoint y: 736, distance: 209.0
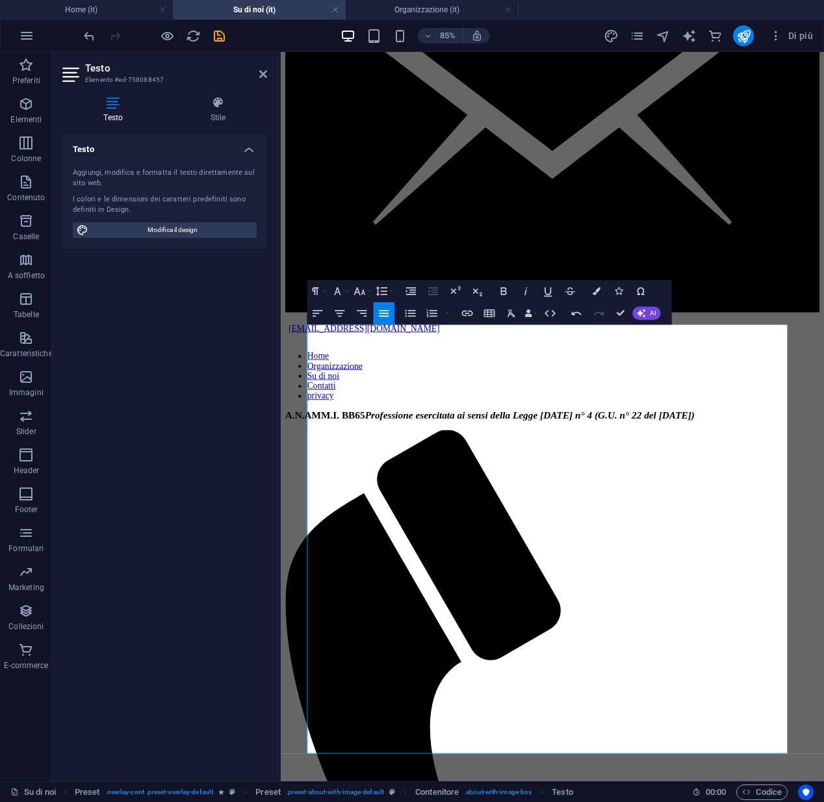
drag, startPoint x: 862, startPoint y: 757, endPoint x: 285, endPoint y: 737, distance: 577.9
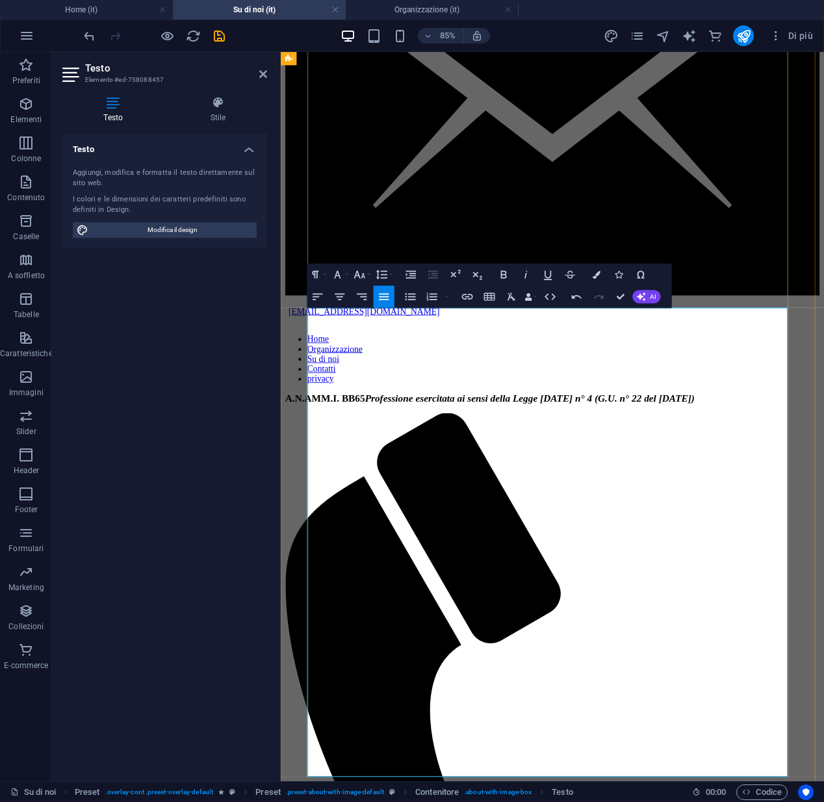
scroll to position [2002, 0]
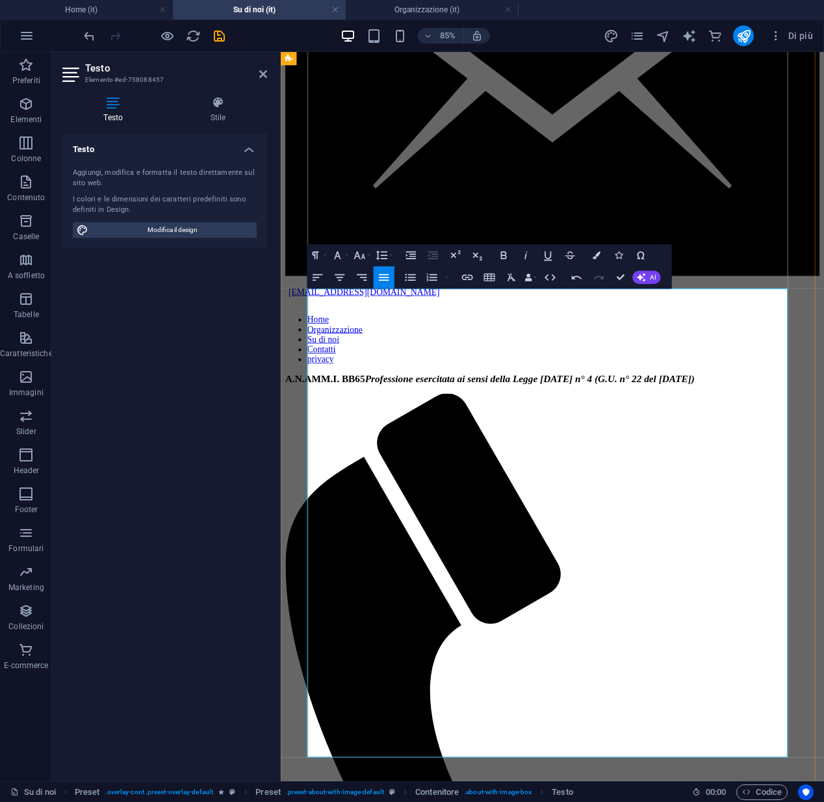
drag, startPoint x: 507, startPoint y: 715, endPoint x: 389, endPoint y: 706, distance: 118.6
click at [342, 261] on icon "button" at bounding box center [337, 255] width 13 height 13
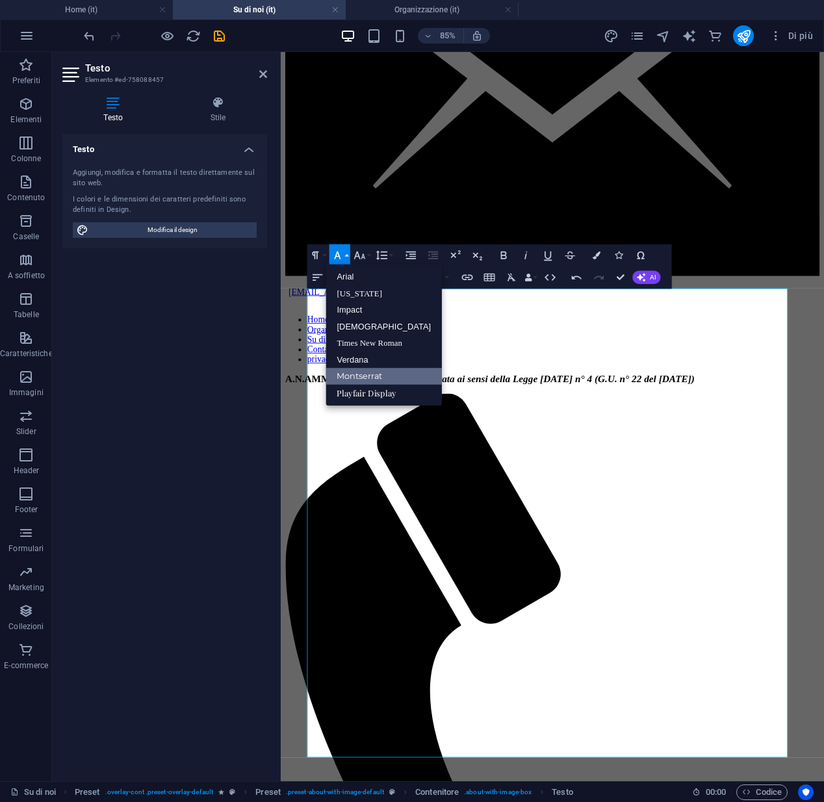
scroll to position [0, 0]
click at [342, 261] on icon "button" at bounding box center [337, 255] width 13 height 13
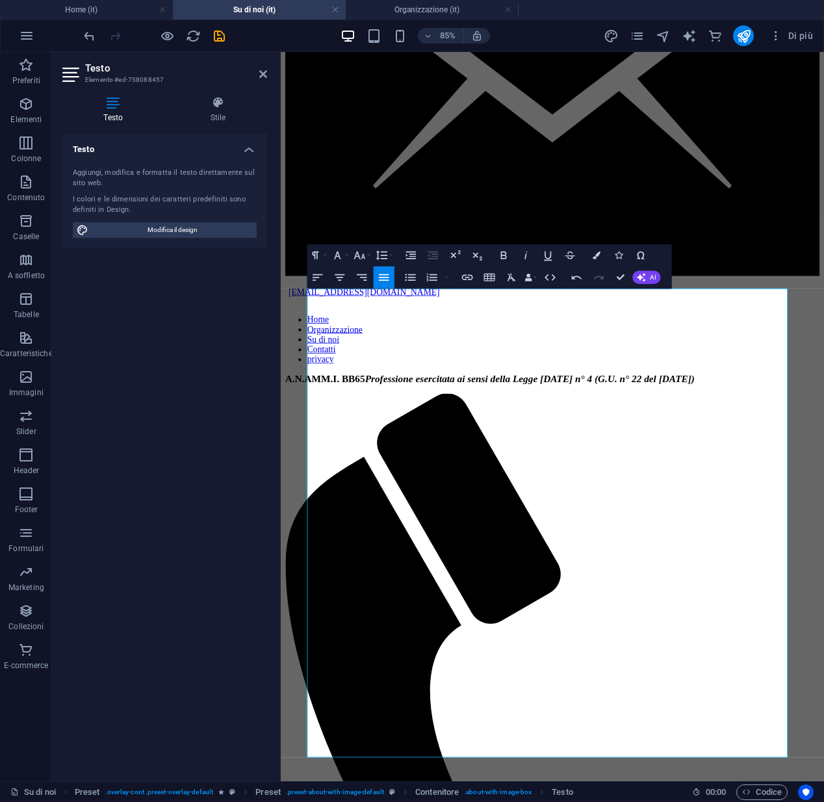
scroll to position [2022, 0]
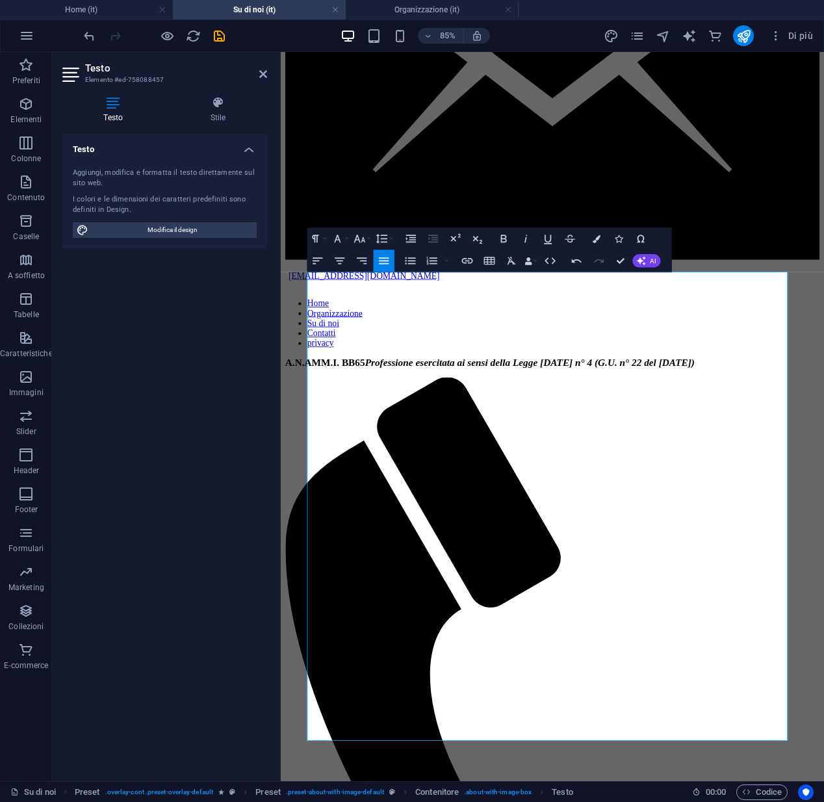
drag, startPoint x: 613, startPoint y: 837, endPoint x: 314, endPoint y: 771, distance: 306.1
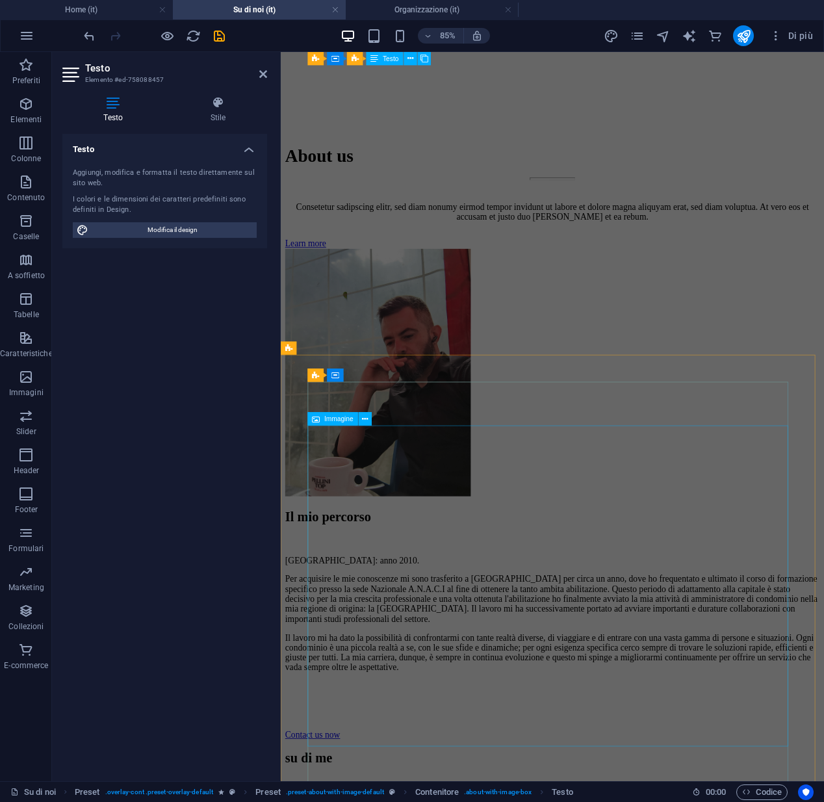
scroll to position [3529, 0]
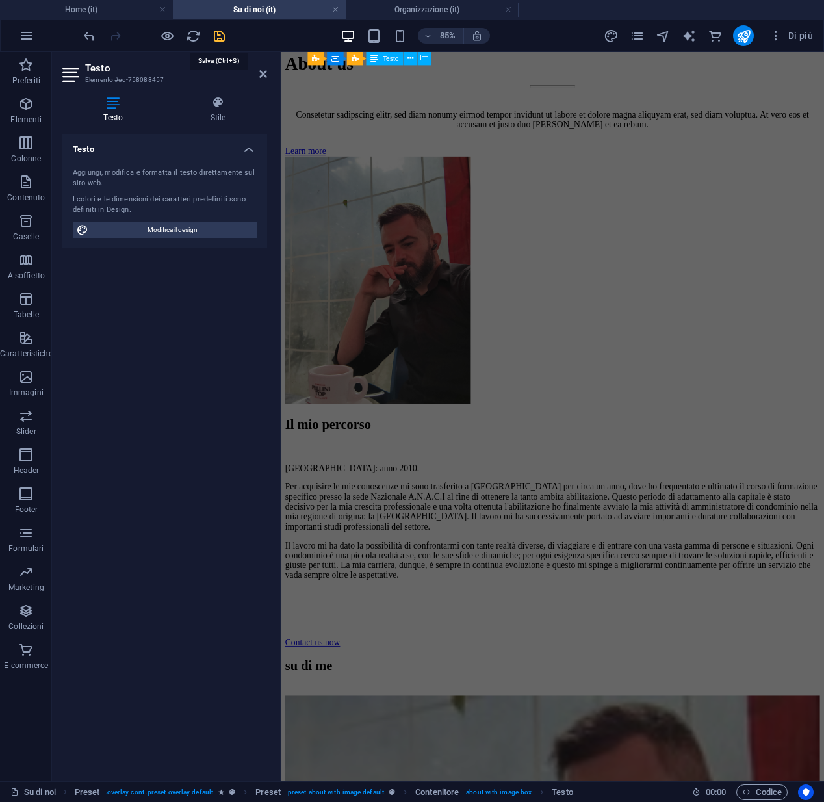
click at [214, 32] on icon "save" at bounding box center [219, 36] width 15 height 15
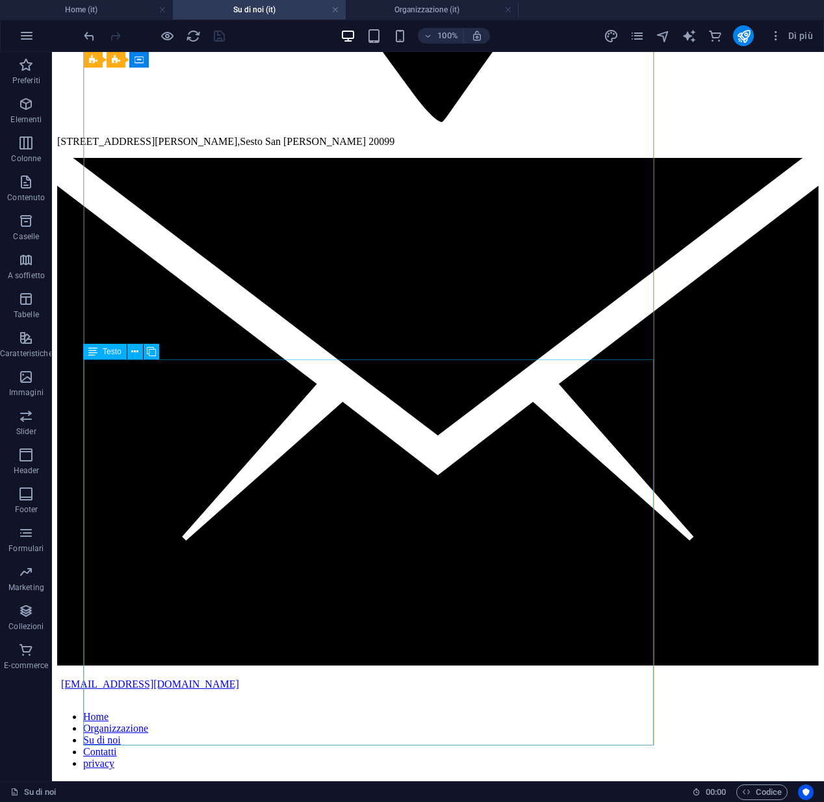
scroll to position [1837, 0]
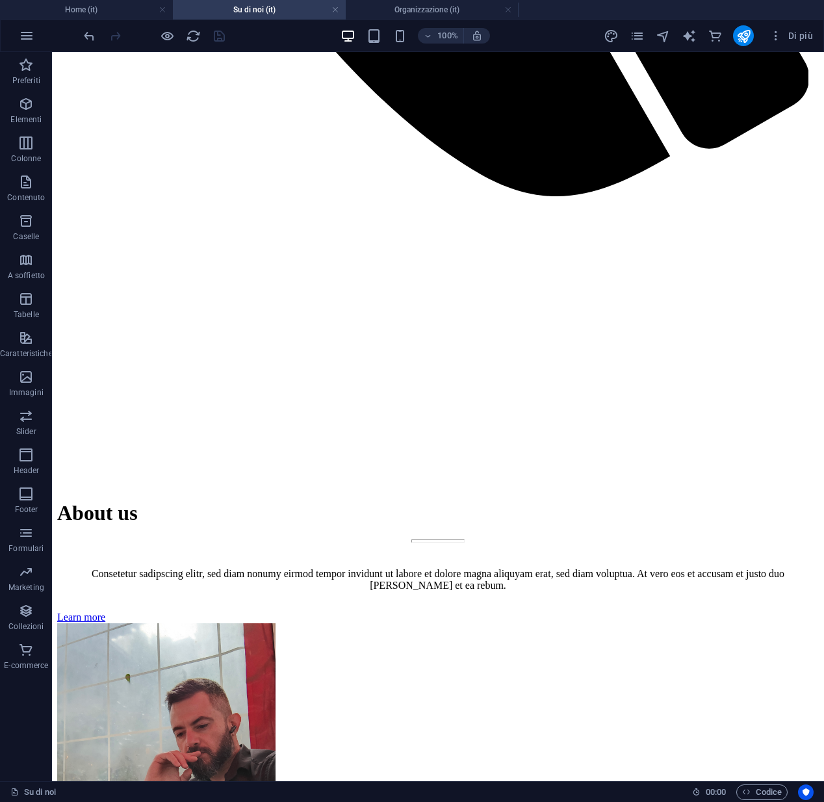
scroll to position [3834, 0]
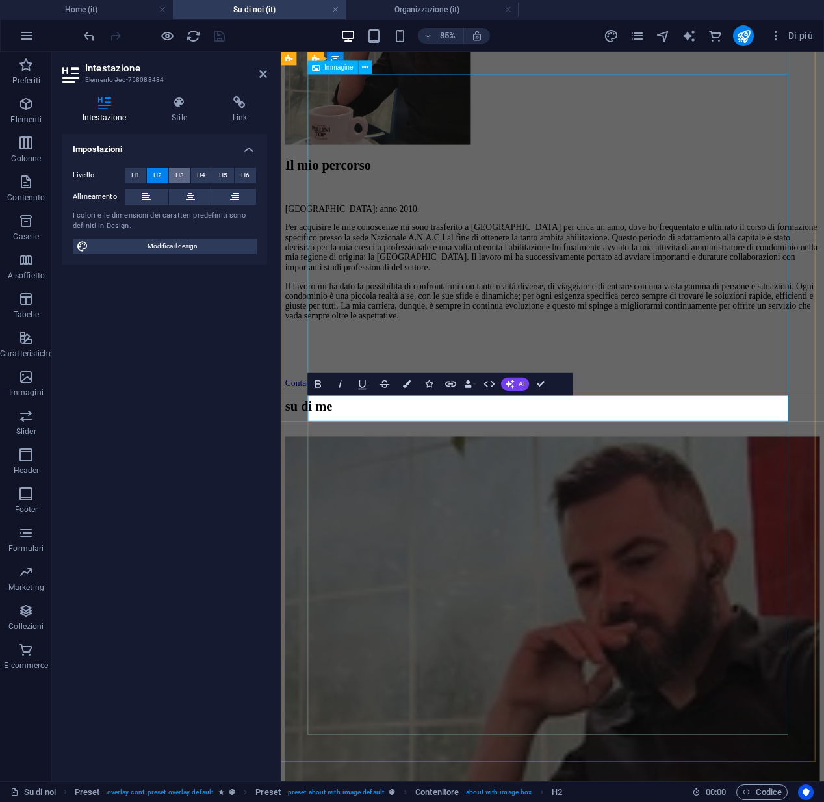
click at [179, 178] on span "H3" at bounding box center [179, 176] width 8 height 16
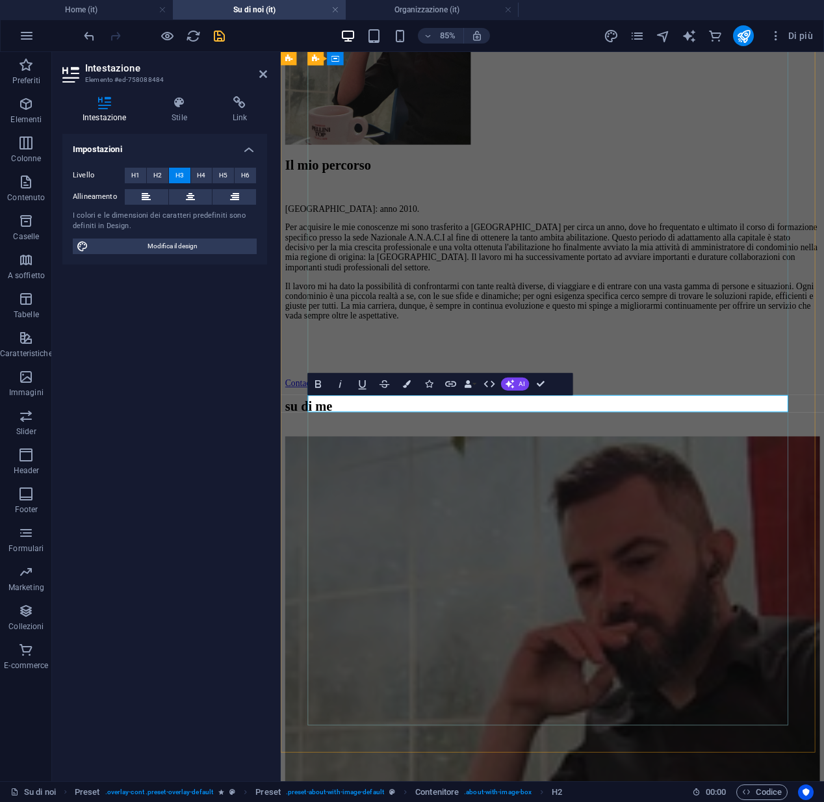
drag, startPoint x: 418, startPoint y: 468, endPoint x: 324, endPoint y: 467, distance: 94.2
click at [342, 553] on icon at bounding box center [344, 550] width 6 height 12
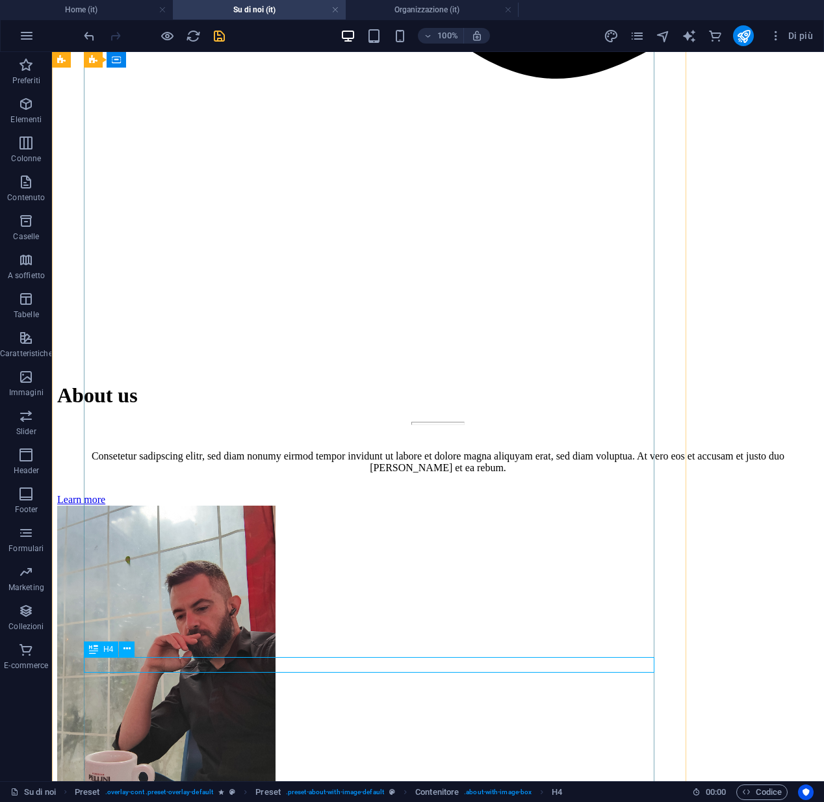
click at [105, 654] on div "H4" at bounding box center [101, 649] width 34 height 16
click at [127, 652] on icon at bounding box center [126, 649] width 7 height 14
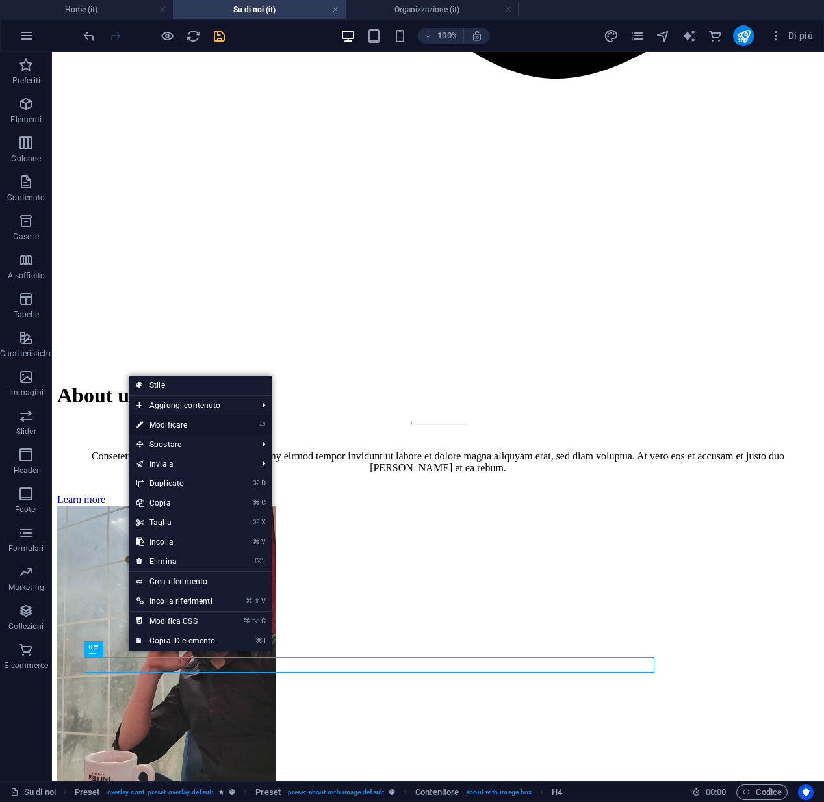
click at [179, 426] on link "⏎ Modificare" at bounding box center [176, 424] width 94 height 19
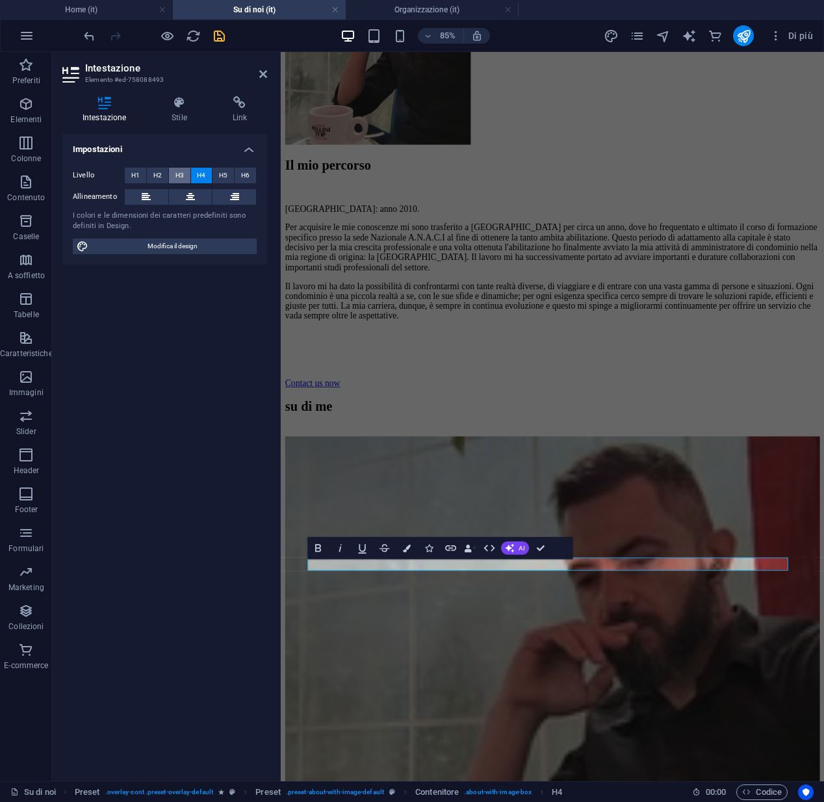
click at [173, 173] on button "H3" at bounding box center [179, 176] width 21 height 16
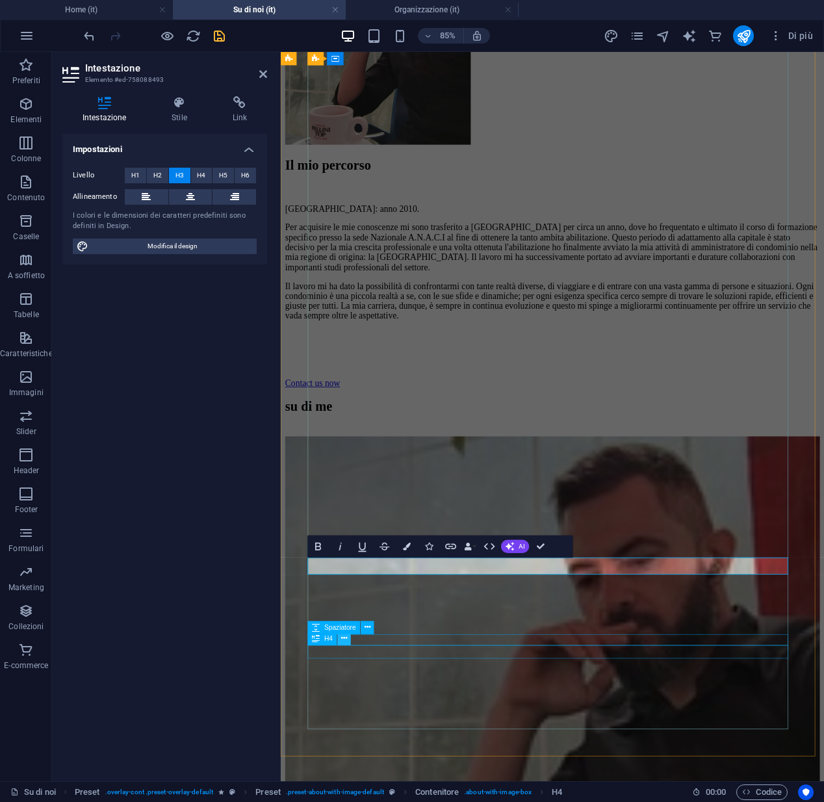
click at [343, 639] on icon at bounding box center [344, 639] width 6 height 12
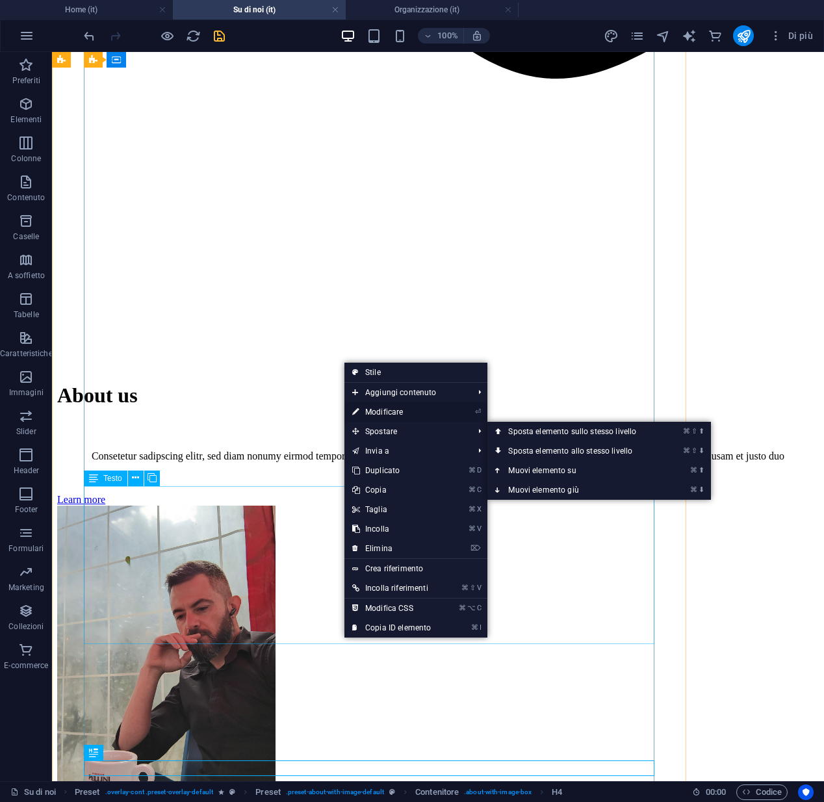
click at [376, 414] on link "⏎ Modificare" at bounding box center [391, 411] width 94 height 19
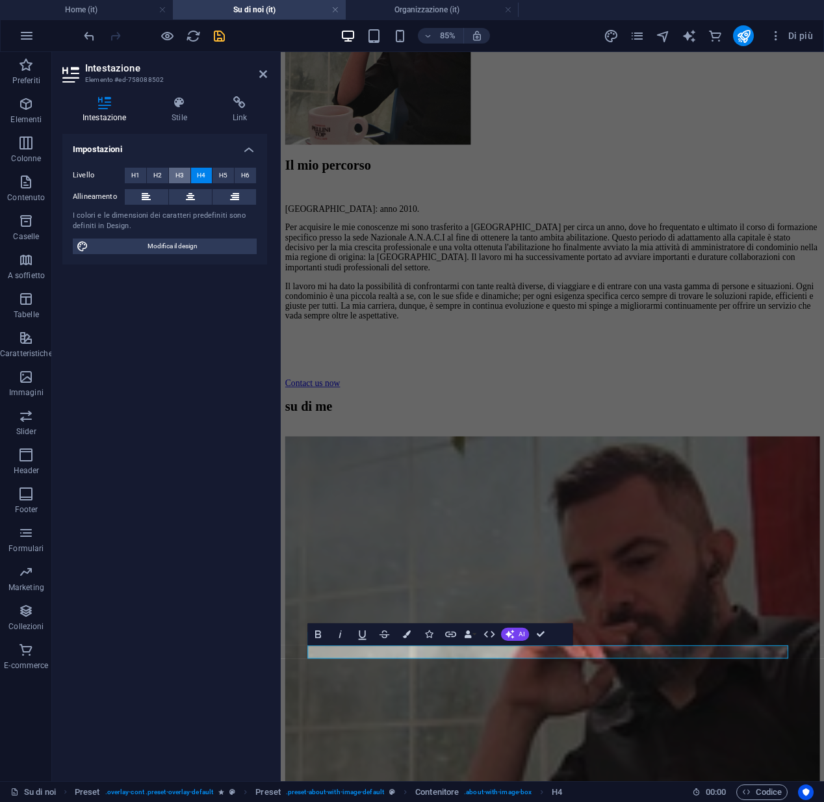
click at [179, 179] on span "H3" at bounding box center [179, 176] width 8 height 16
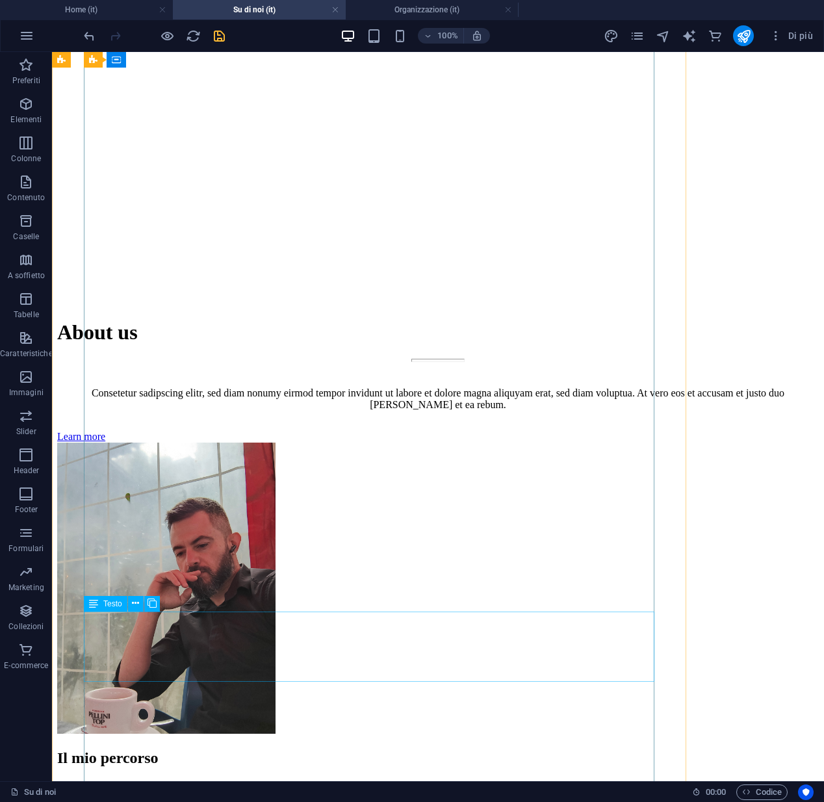
scroll to position [3916, 0]
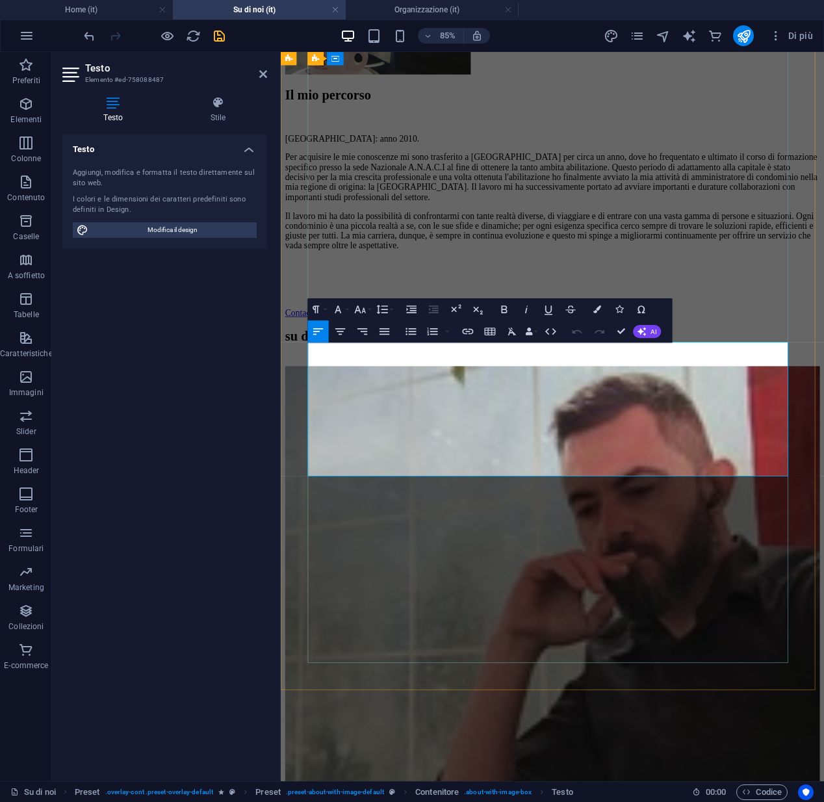
drag, startPoint x: 732, startPoint y: 542, endPoint x: 314, endPoint y: 406, distance: 439.9
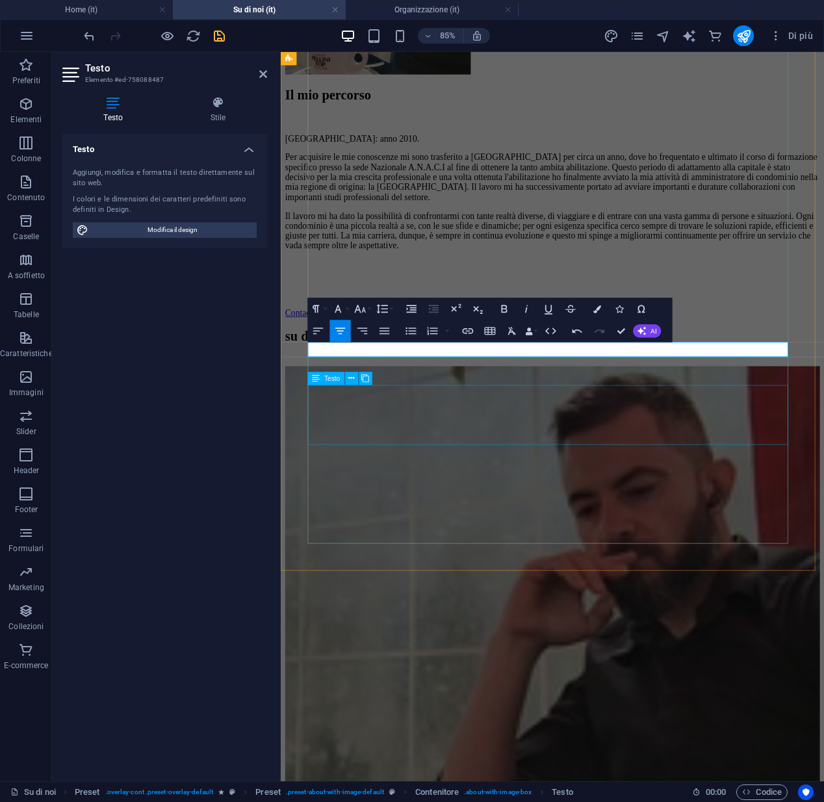
scroll to position [3888, 0]
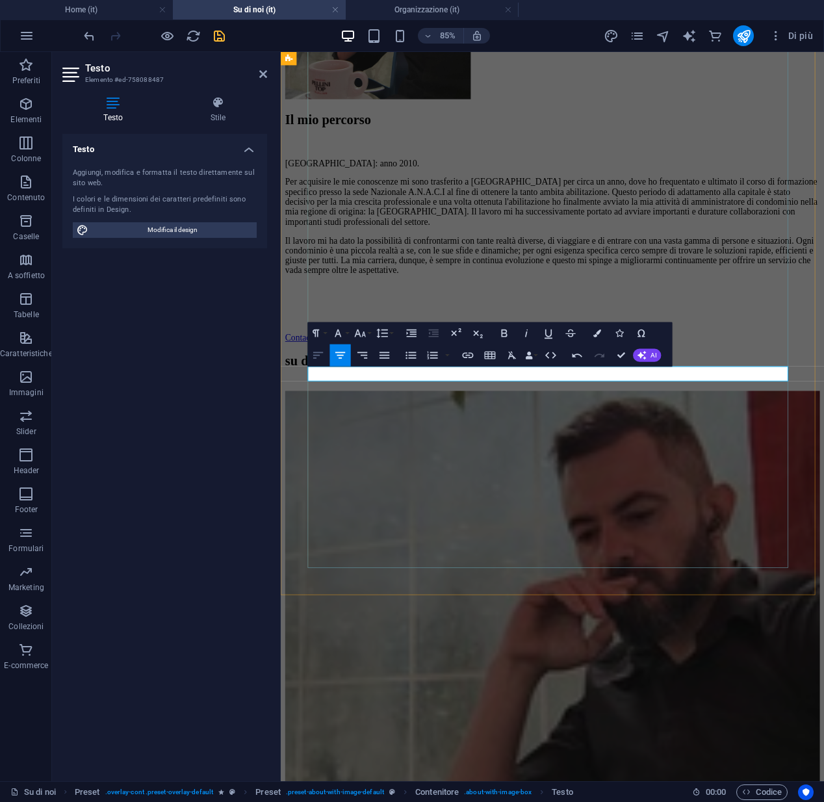
click at [320, 355] on icon "button" at bounding box center [318, 354] width 10 height 6
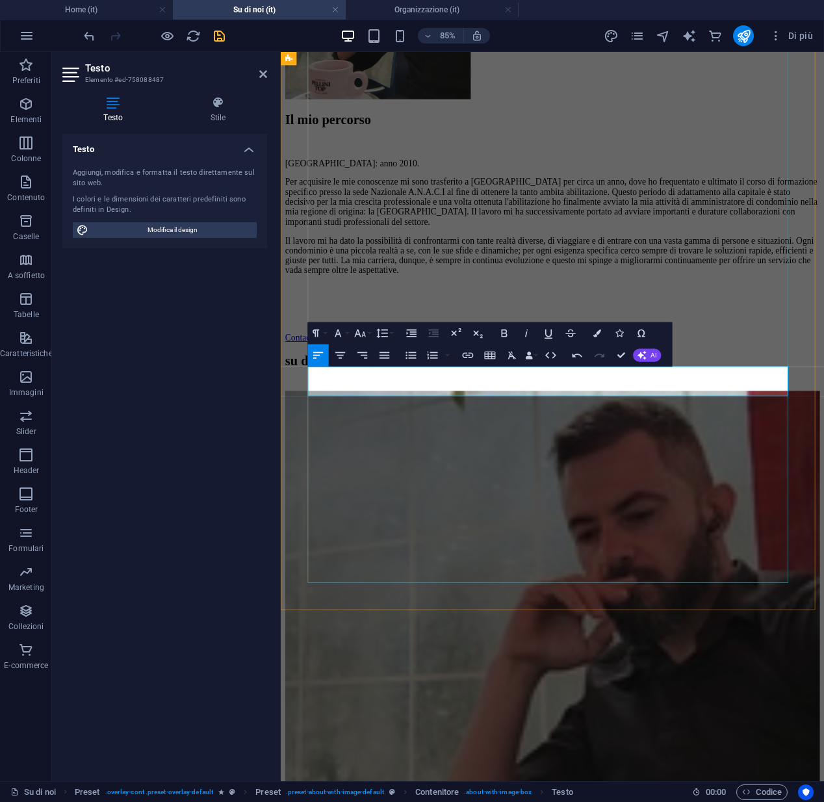
drag, startPoint x: 568, startPoint y: 447, endPoint x: 321, endPoint y: 431, distance: 247.4
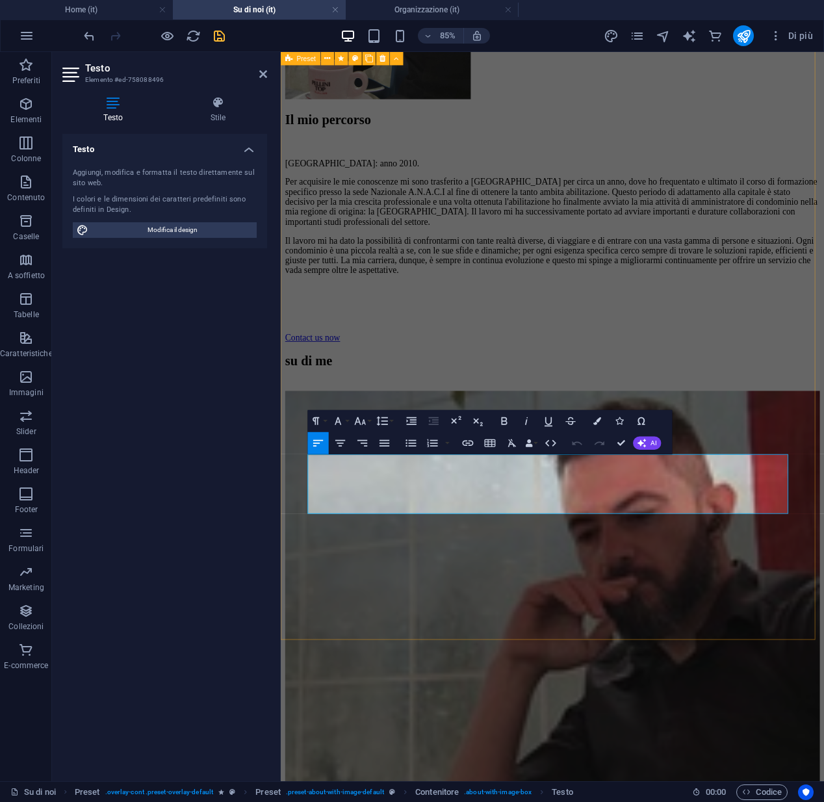
drag, startPoint x: 427, startPoint y: 588, endPoint x: 311, endPoint y: 541, distance: 125.9
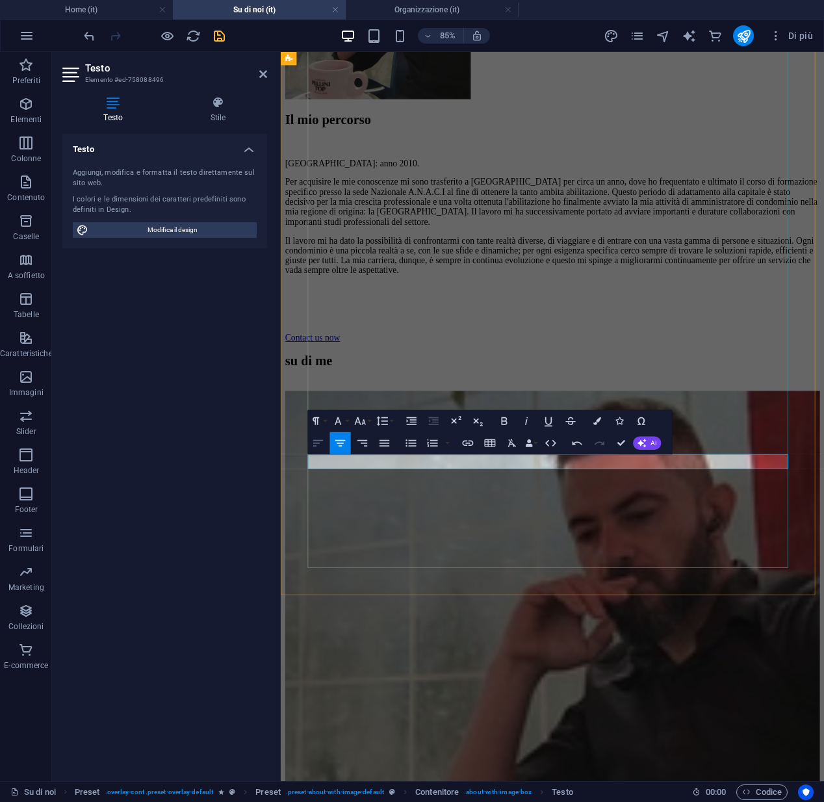
click at [316, 448] on icon "button" at bounding box center [318, 442] width 13 height 13
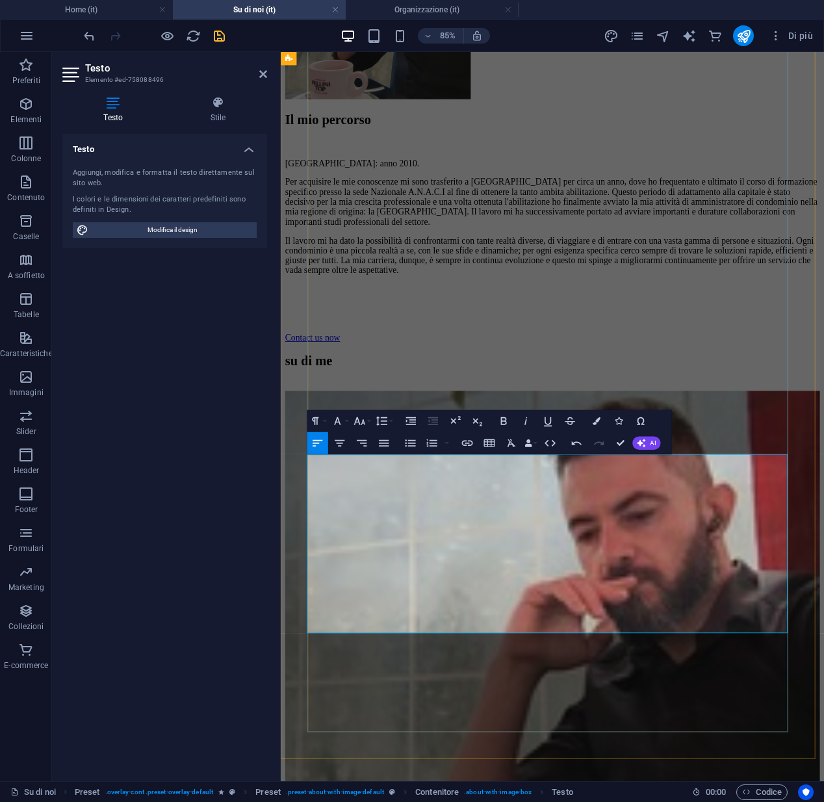
scroll to position [3910, 0]
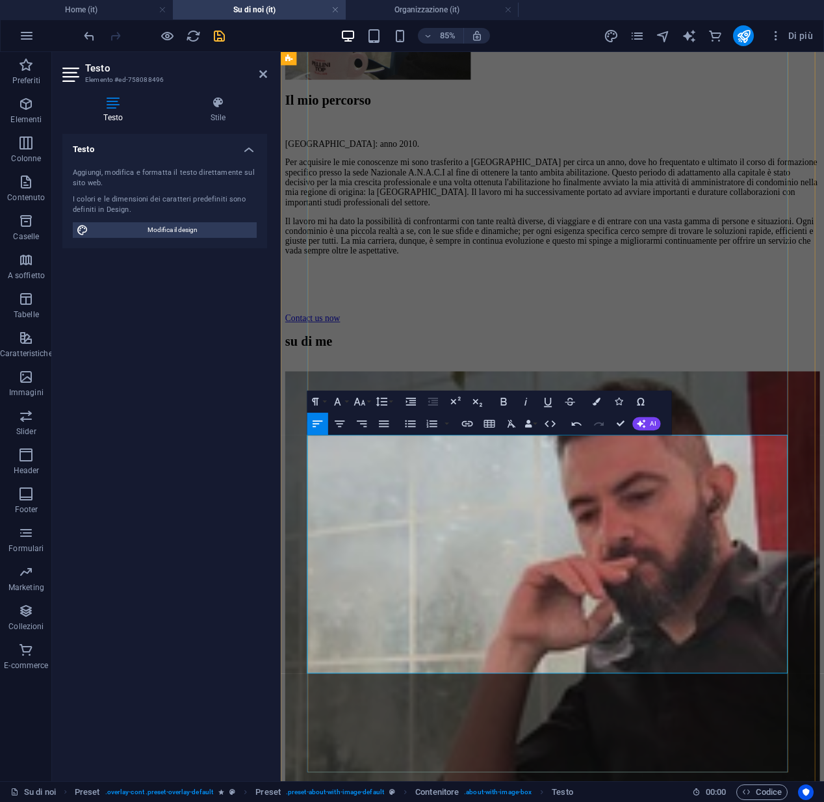
scroll to position [0, 0]
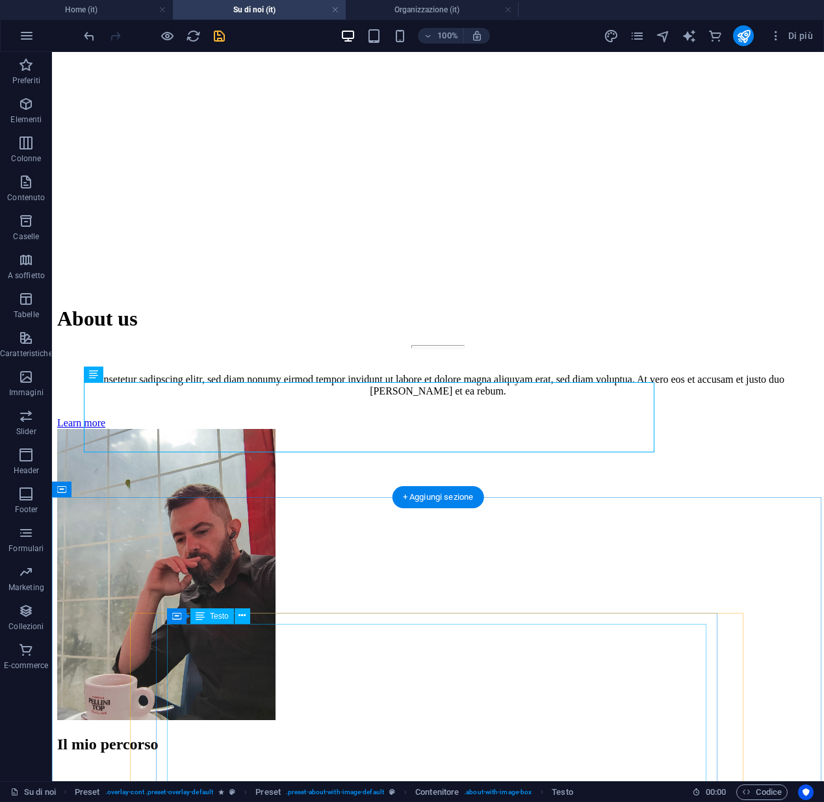
scroll to position [4355, 0]
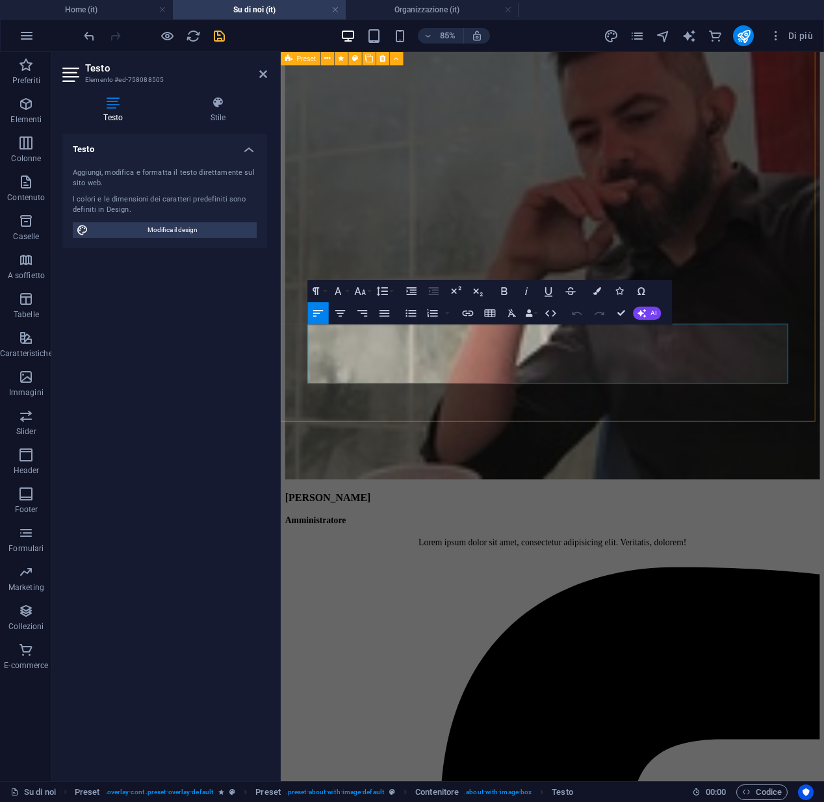
drag, startPoint x: 426, startPoint y: 437, endPoint x: 302, endPoint y: 386, distance: 134.3
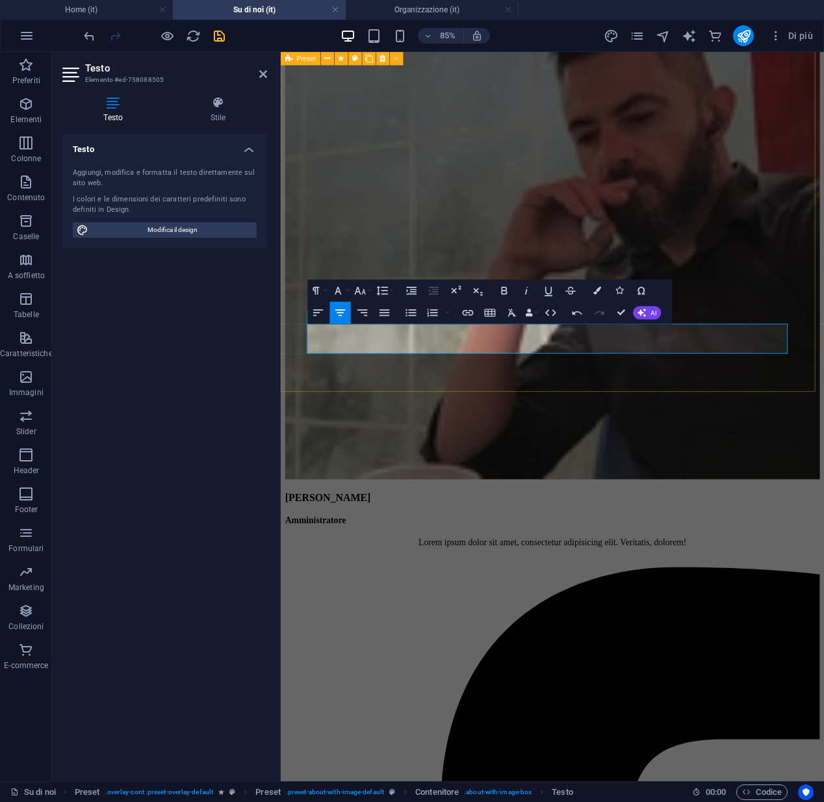
scroll to position [0, 1]
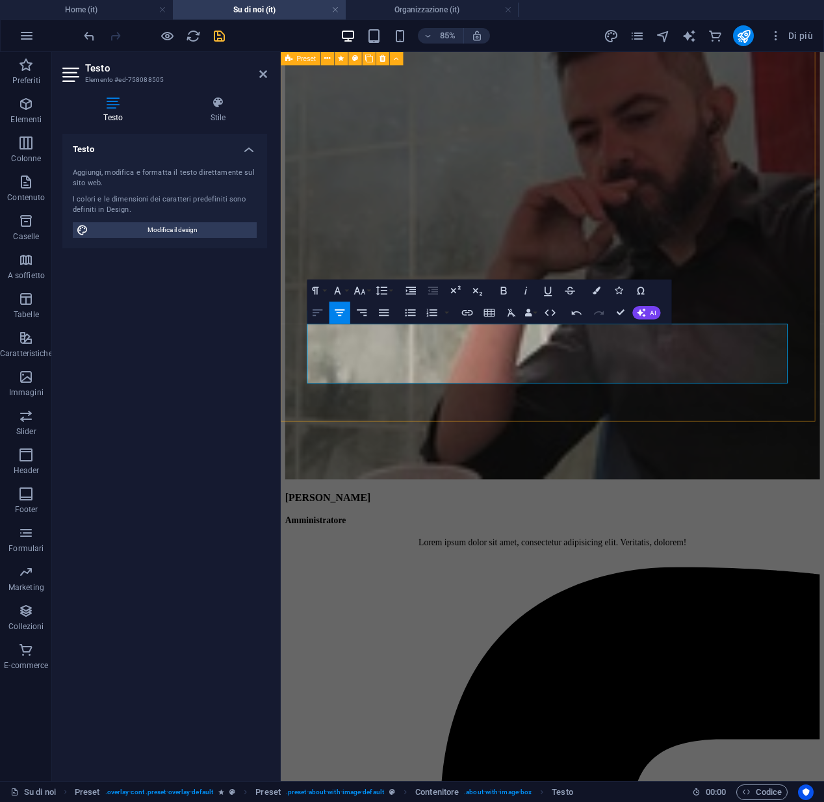
click at [316, 311] on icon "button" at bounding box center [317, 312] width 13 height 13
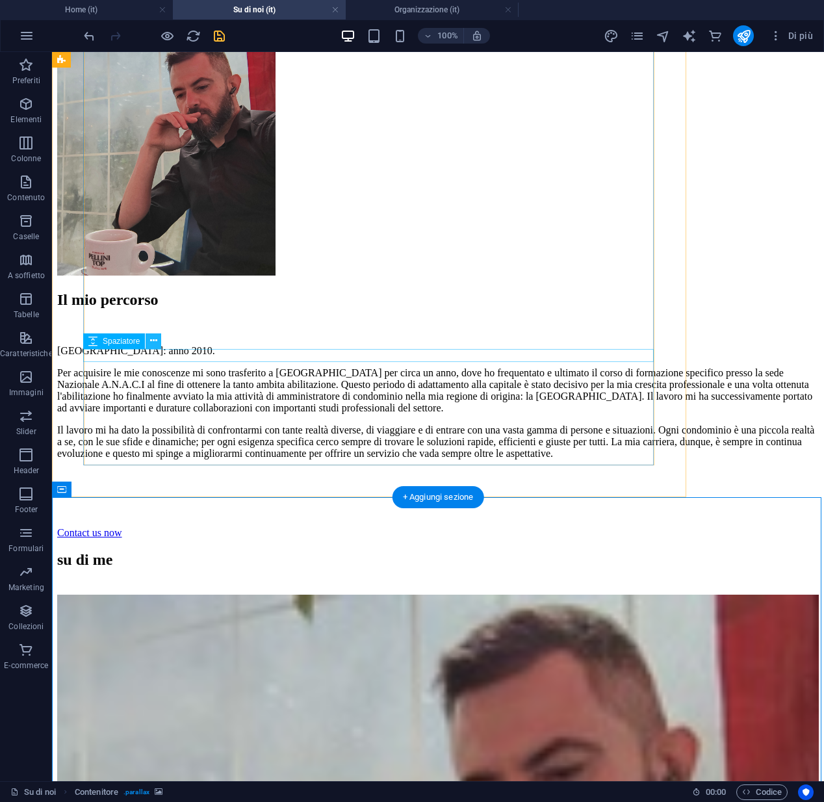
click at [150, 340] on icon at bounding box center [153, 341] width 7 height 14
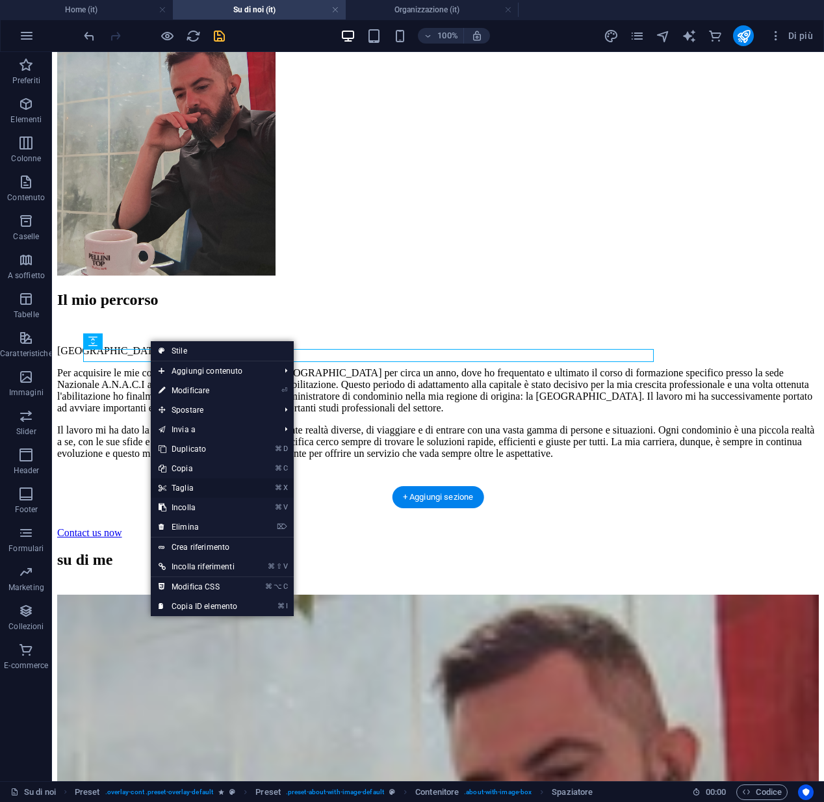
click at [182, 485] on link "⌘ X Taglia" at bounding box center [198, 487] width 94 height 19
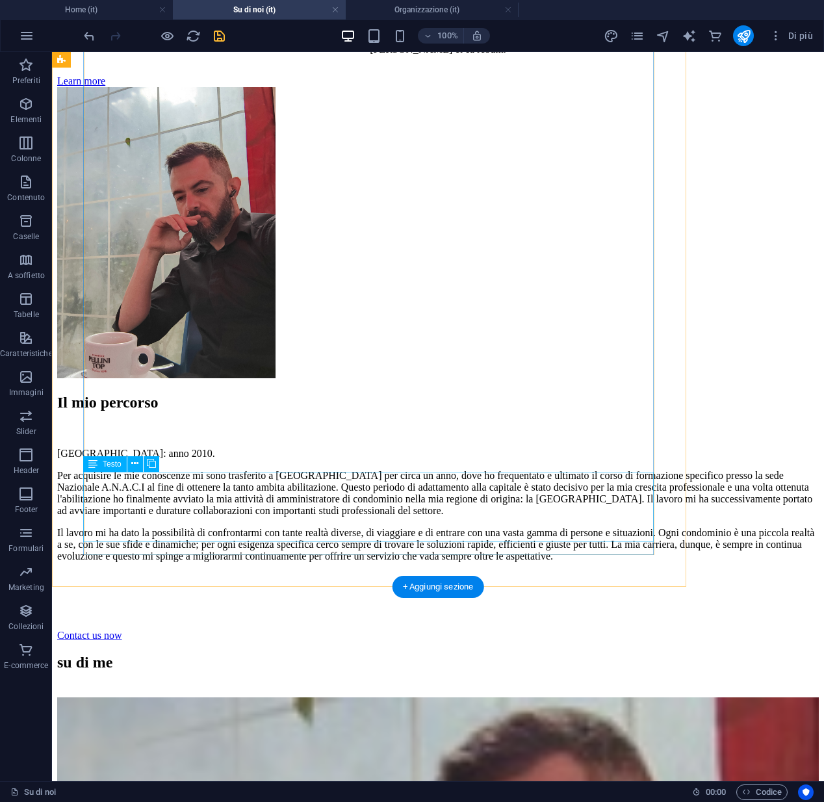
scroll to position [4264, 0]
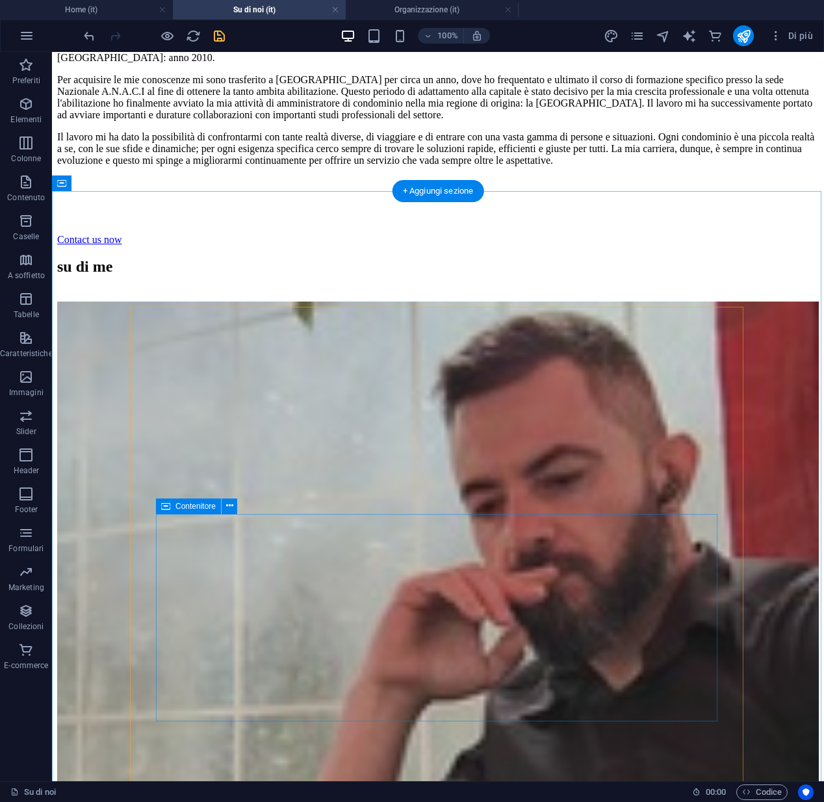
scroll to position [4404, 0]
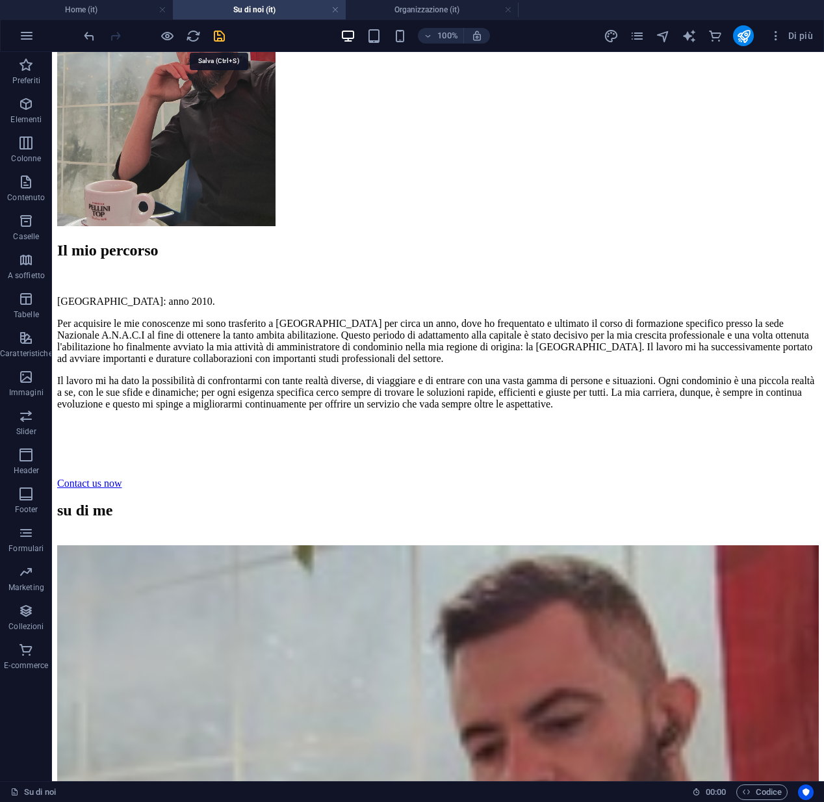
click at [225, 36] on icon "save" at bounding box center [219, 36] width 15 height 15
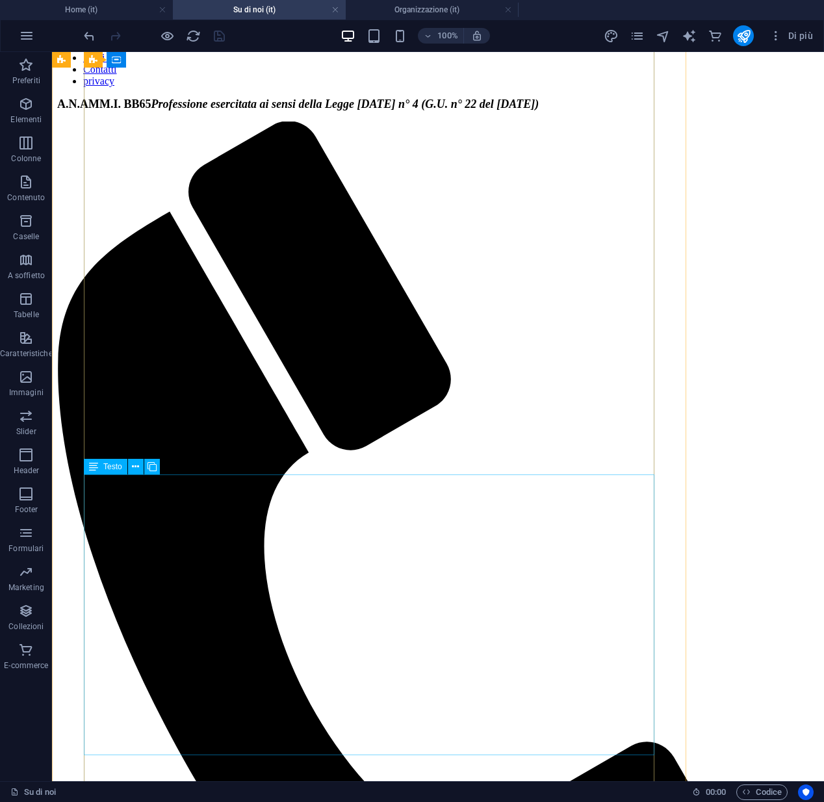
scroll to position [2563, 0]
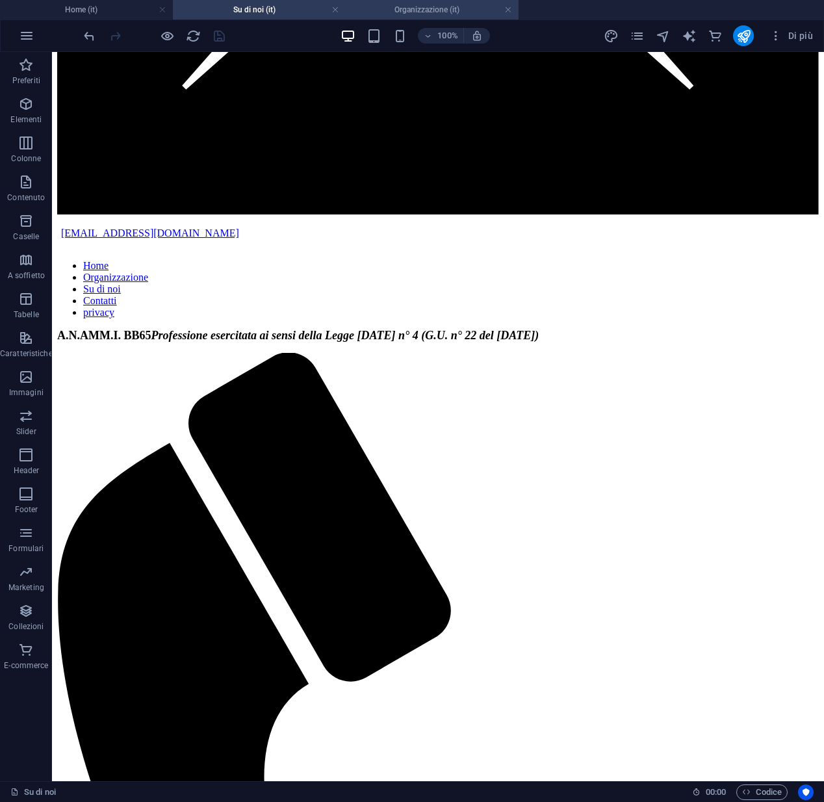
click at [406, 13] on h4 "Organizzazione (it)" at bounding box center [432, 10] width 173 height 14
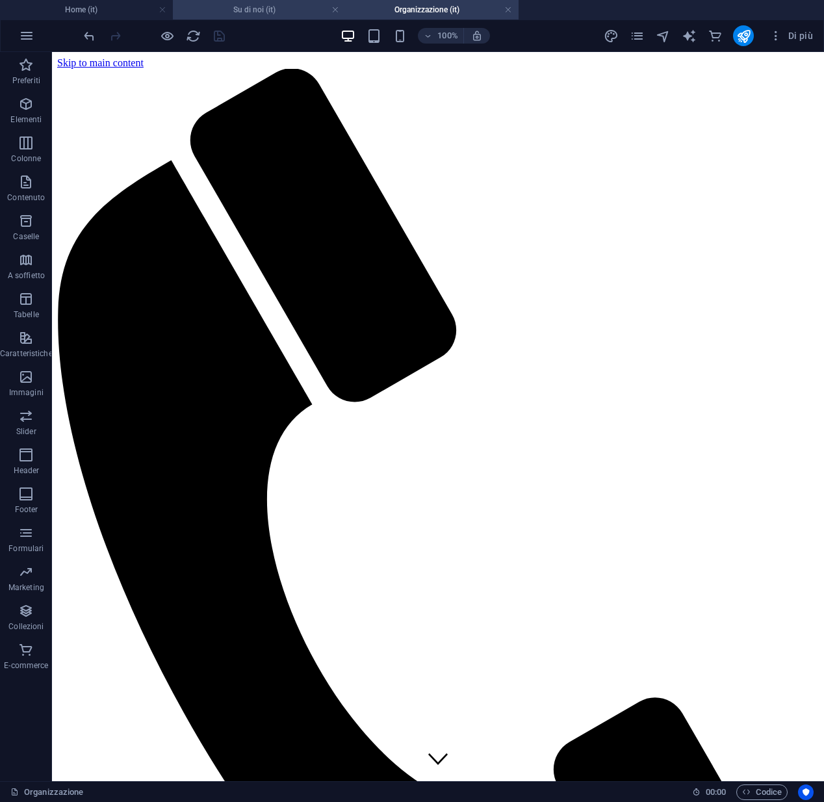
click at [249, 3] on h4 "Su di noi (it)" at bounding box center [259, 10] width 173 height 14
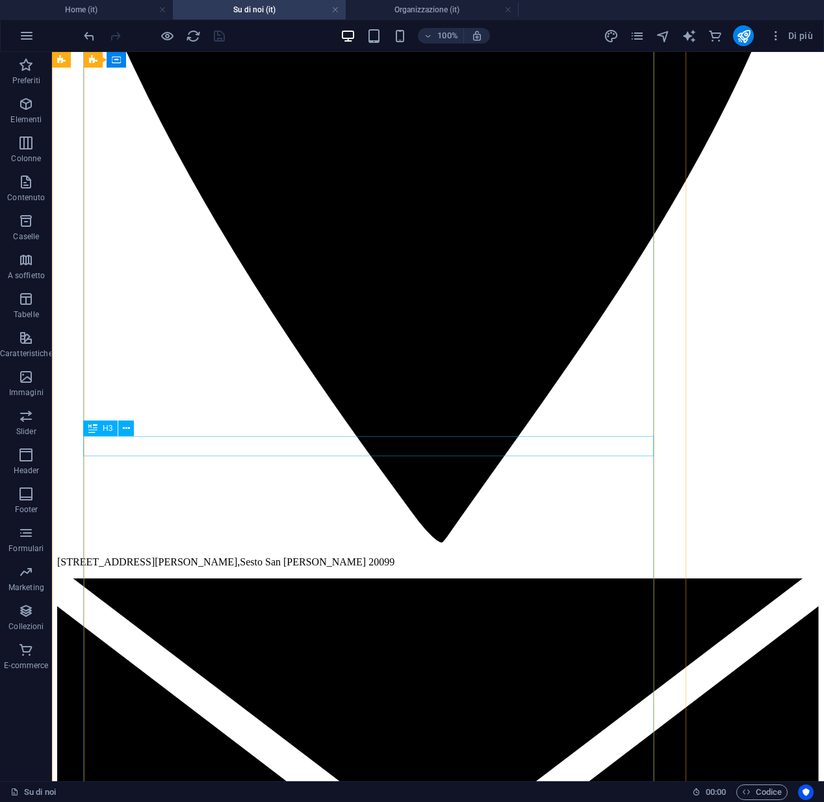
scroll to position [1599, 0]
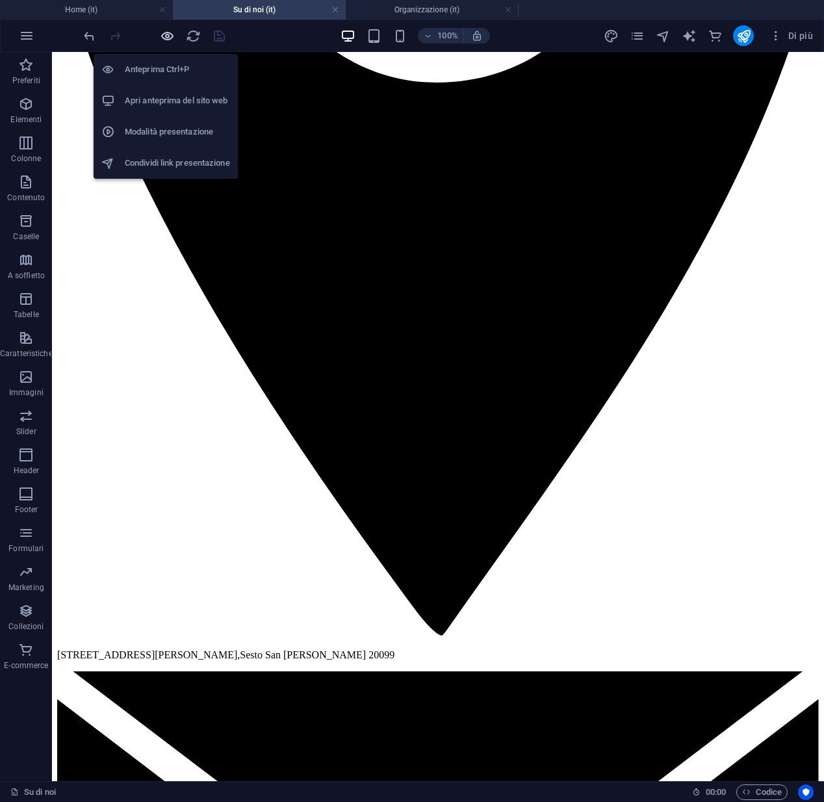
click at [166, 36] on icon "button" at bounding box center [167, 36] width 15 height 15
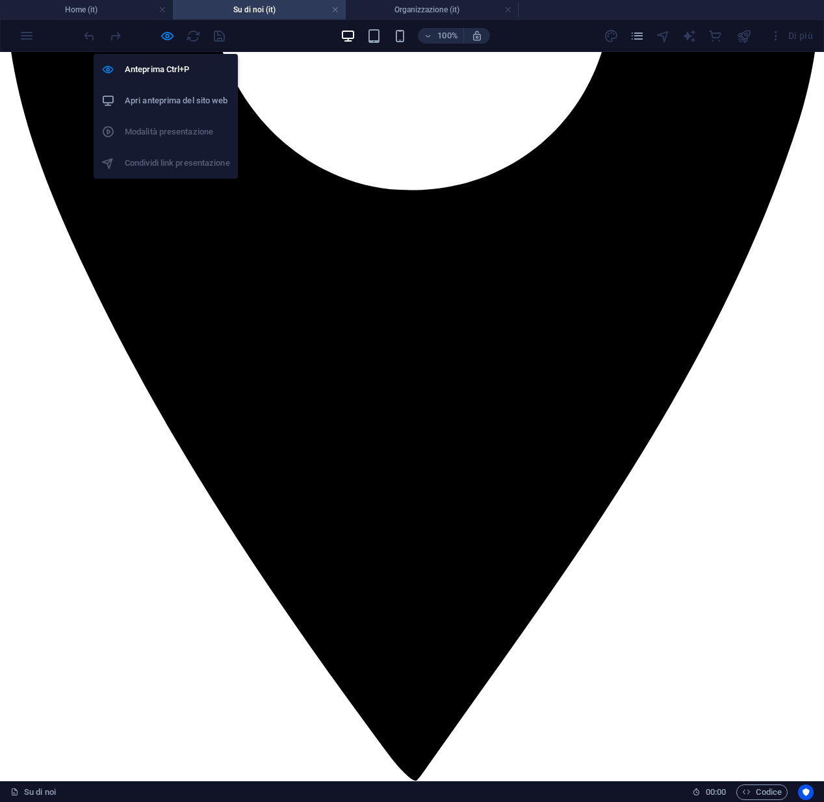
click at [162, 98] on h6 "Apri anteprima del sito web" at bounding box center [177, 101] width 105 height 16
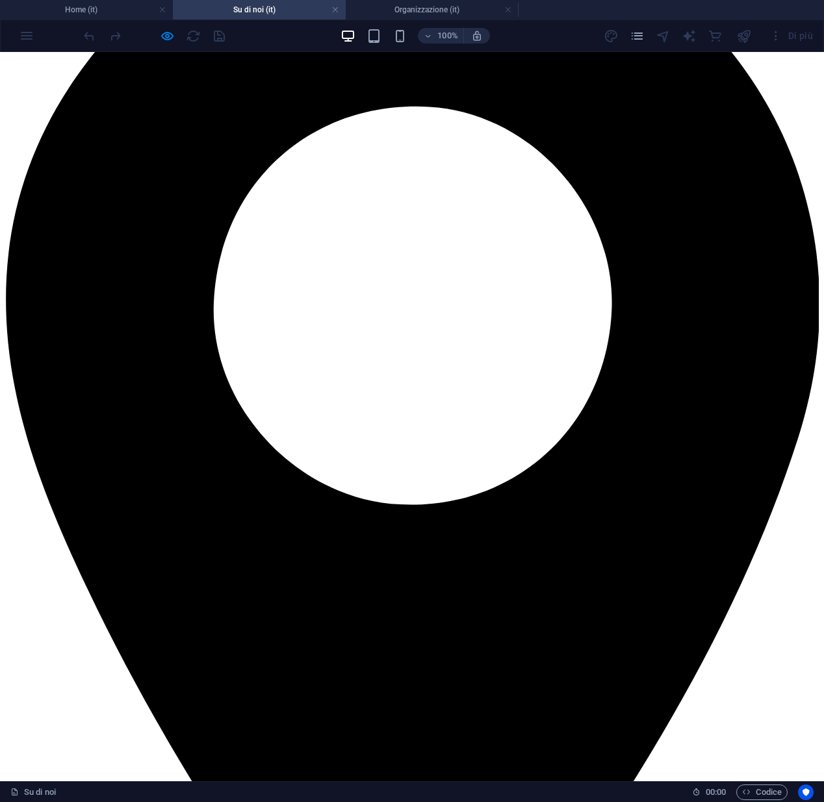
scroll to position [1173, 0]
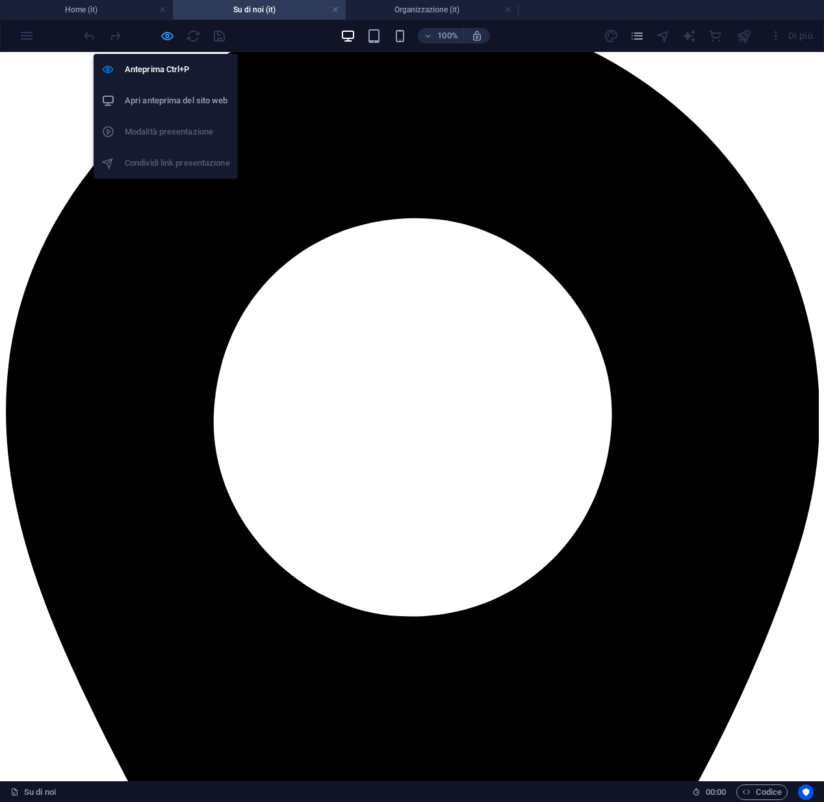
click at [164, 36] on icon "button" at bounding box center [167, 36] width 15 height 15
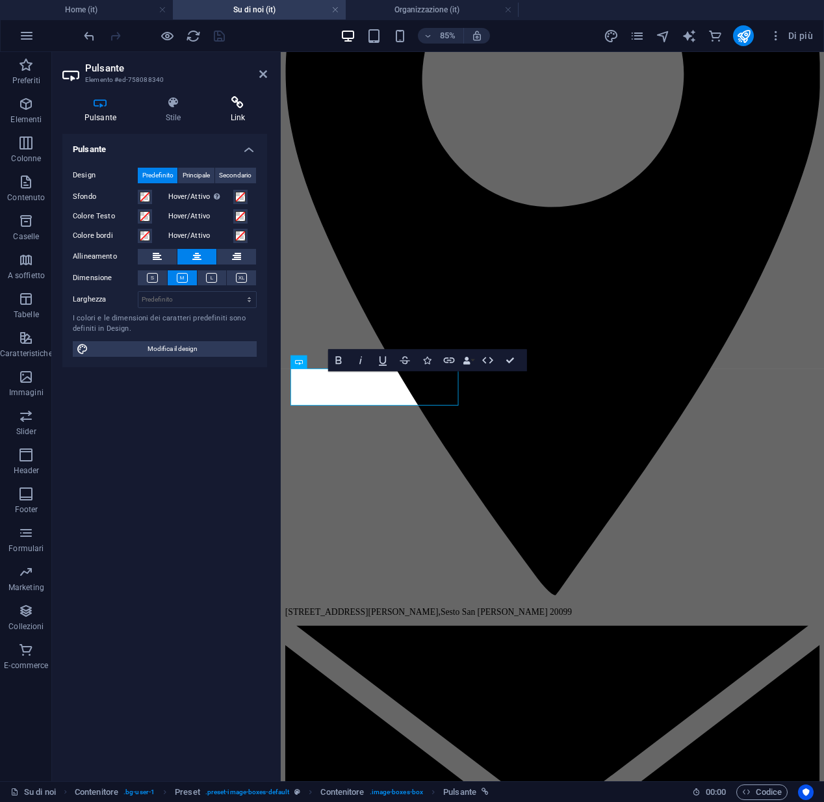
click at [232, 114] on h4 "Link" at bounding box center [238, 109] width 58 height 27
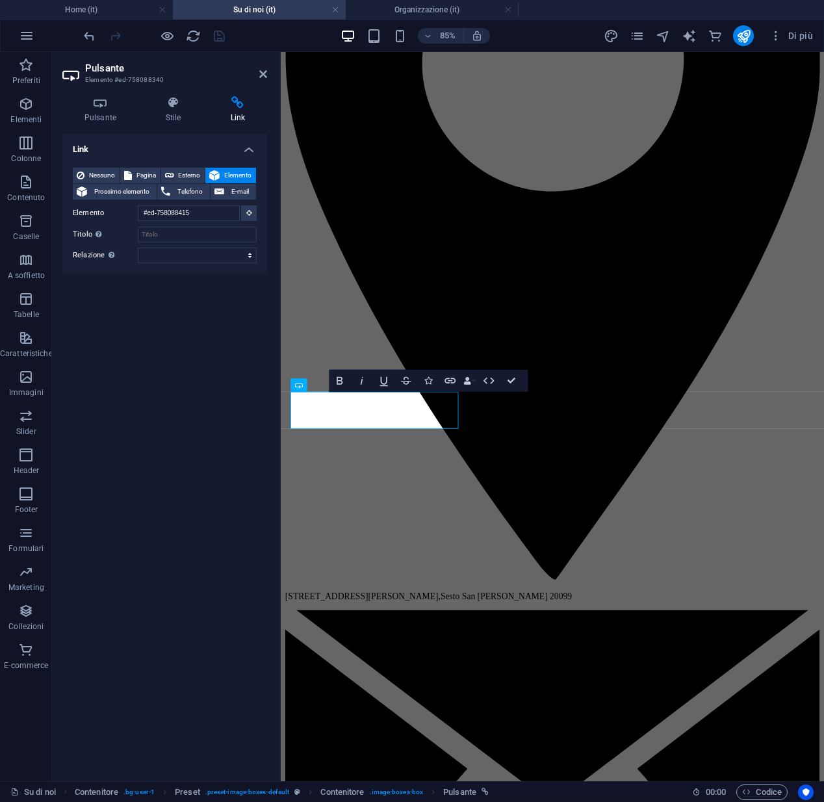
scroll to position [1104, 0]
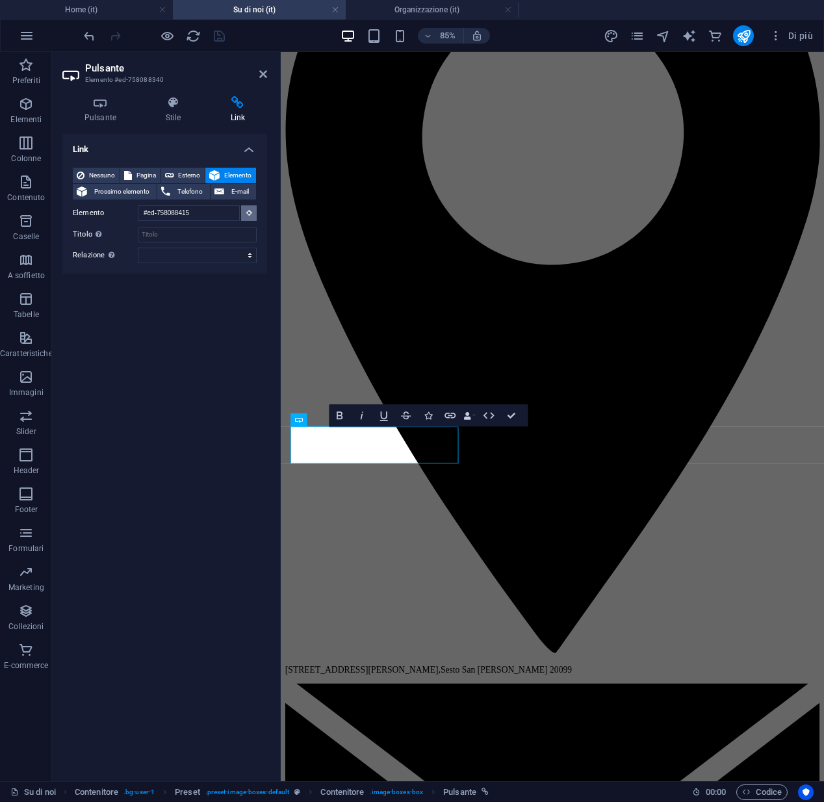
click at [251, 212] on icon at bounding box center [249, 212] width 6 height 6
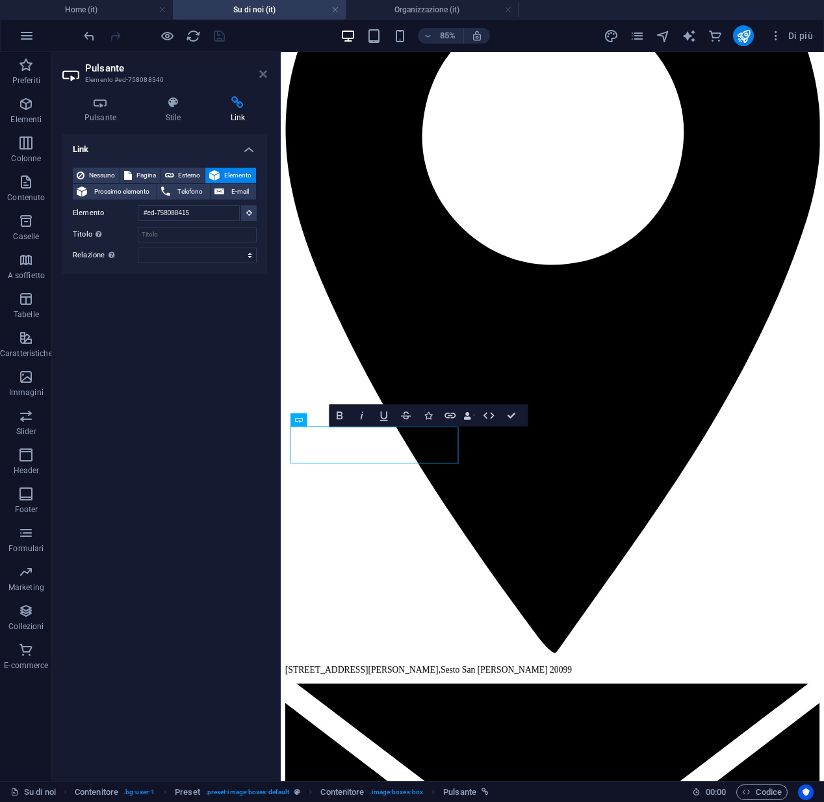
click at [266, 76] on icon at bounding box center [263, 74] width 8 height 10
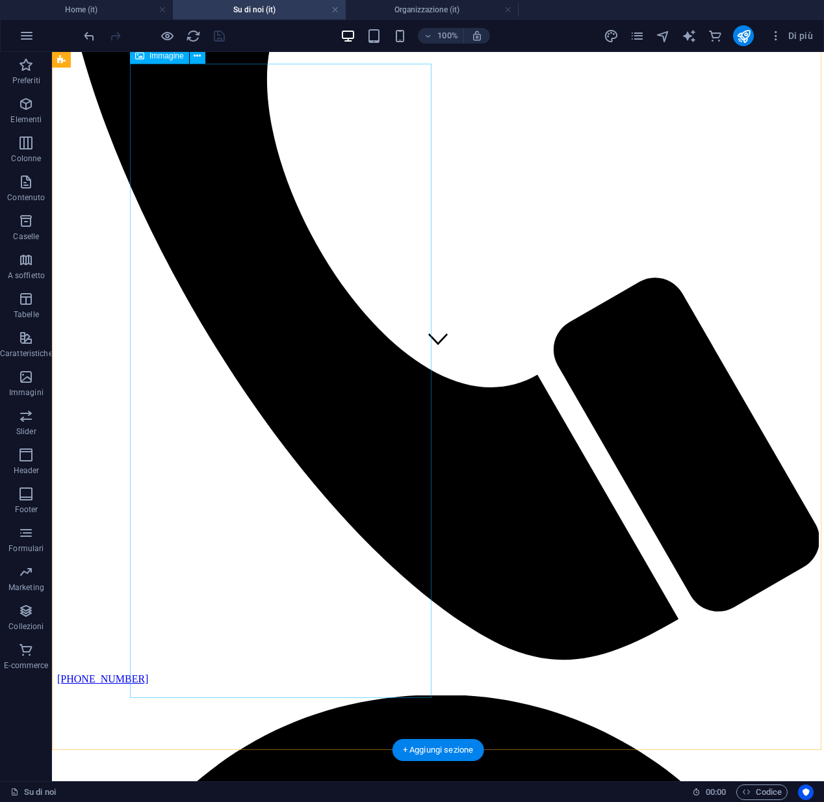
scroll to position [289, 0]
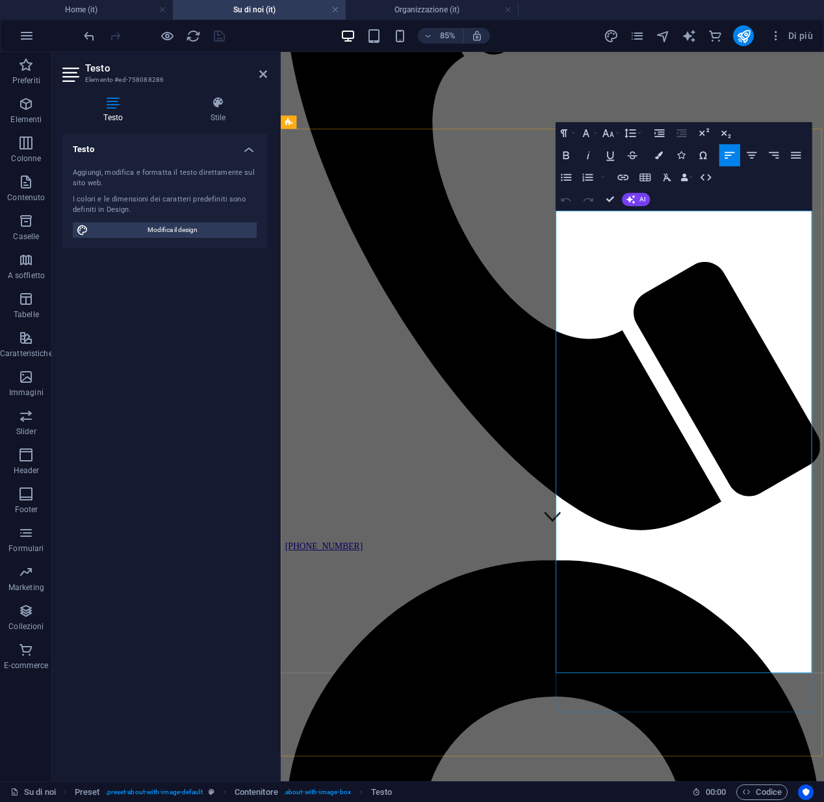
drag, startPoint x: 661, startPoint y: 529, endPoint x: 603, endPoint y: 528, distance: 58.5
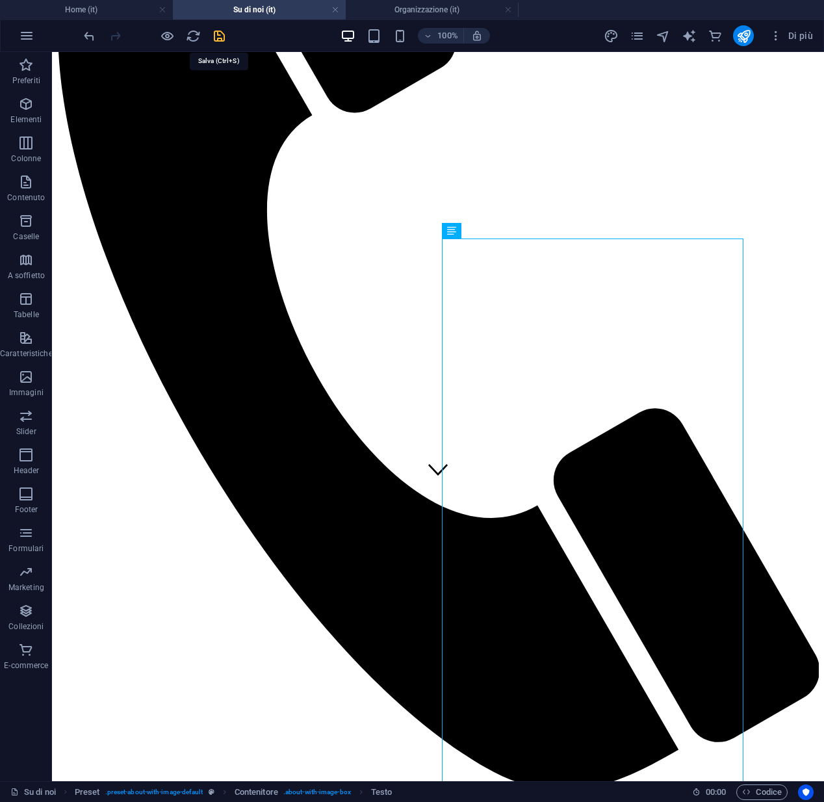
click at [216, 38] on icon "save" at bounding box center [219, 36] width 15 height 15
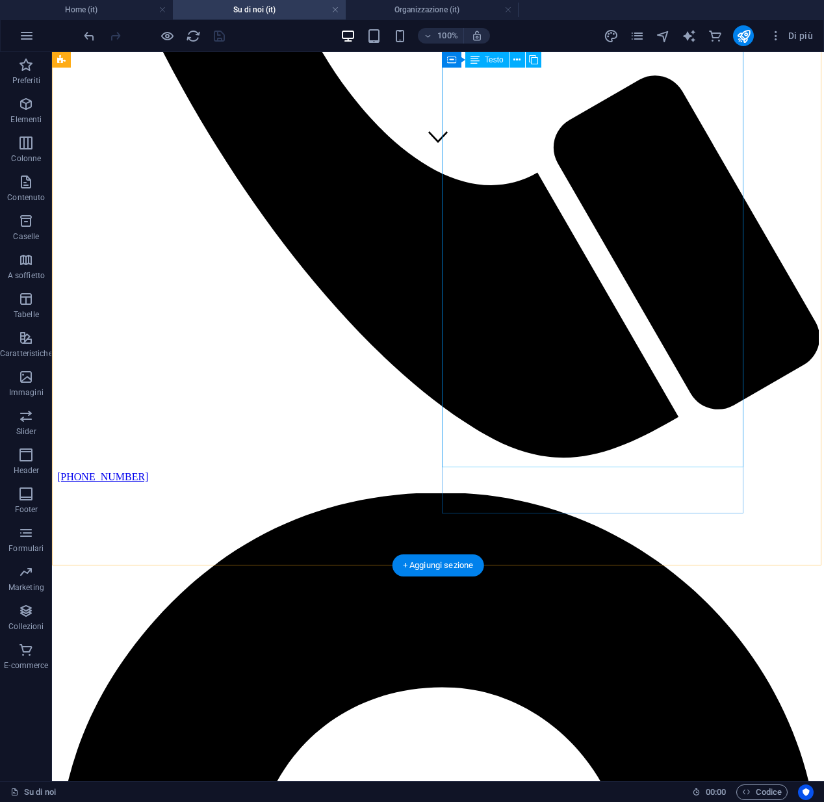
scroll to position [607, 0]
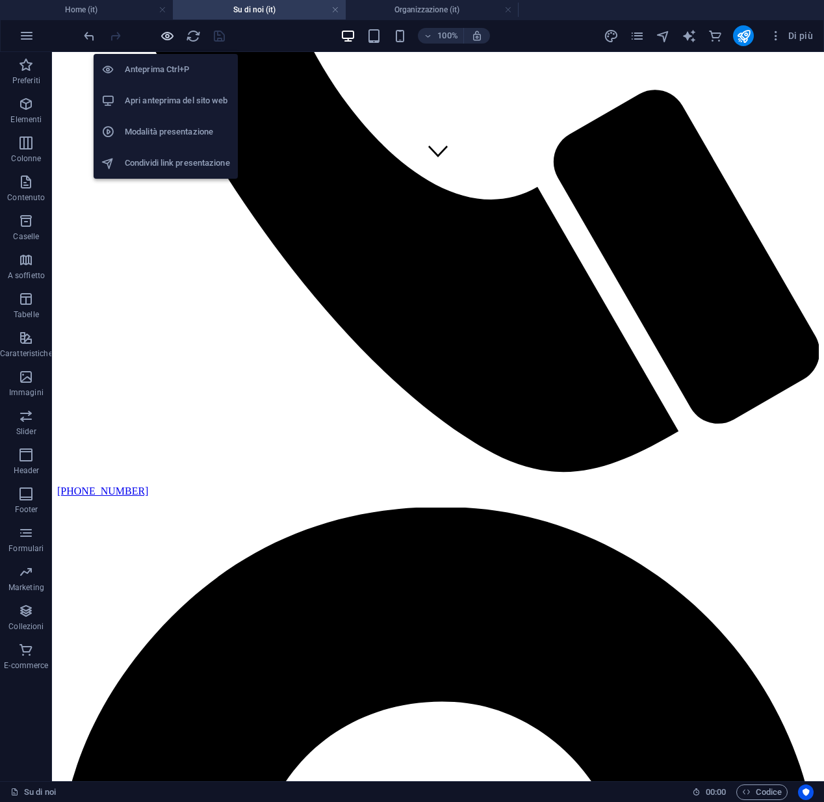
click at [165, 37] on icon "button" at bounding box center [167, 36] width 15 height 15
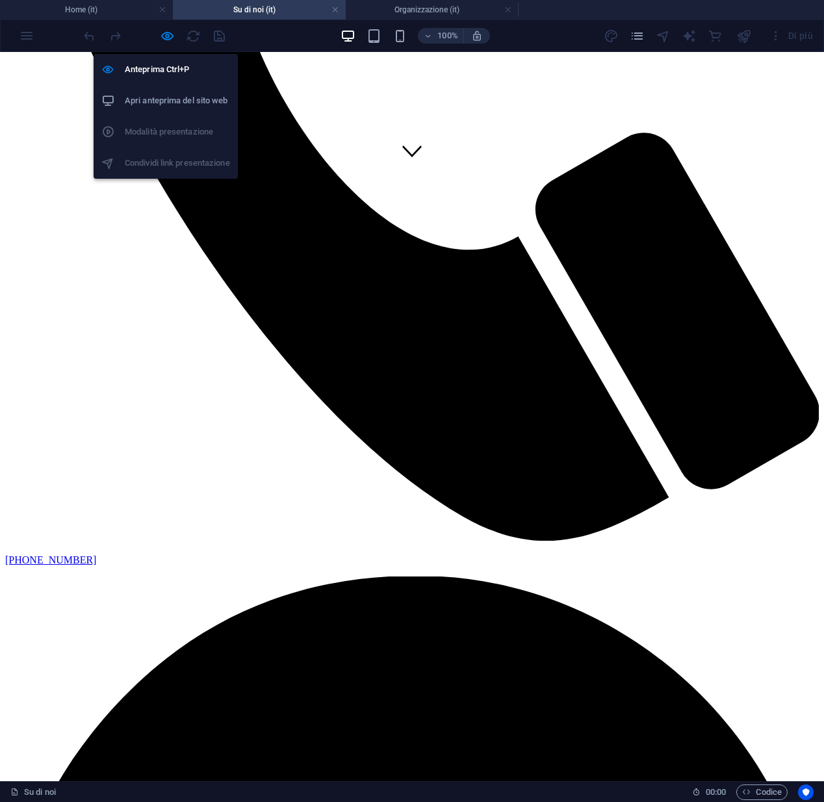
click at [149, 103] on h6 "Apri anteprima del sito web" at bounding box center [177, 101] width 105 height 16
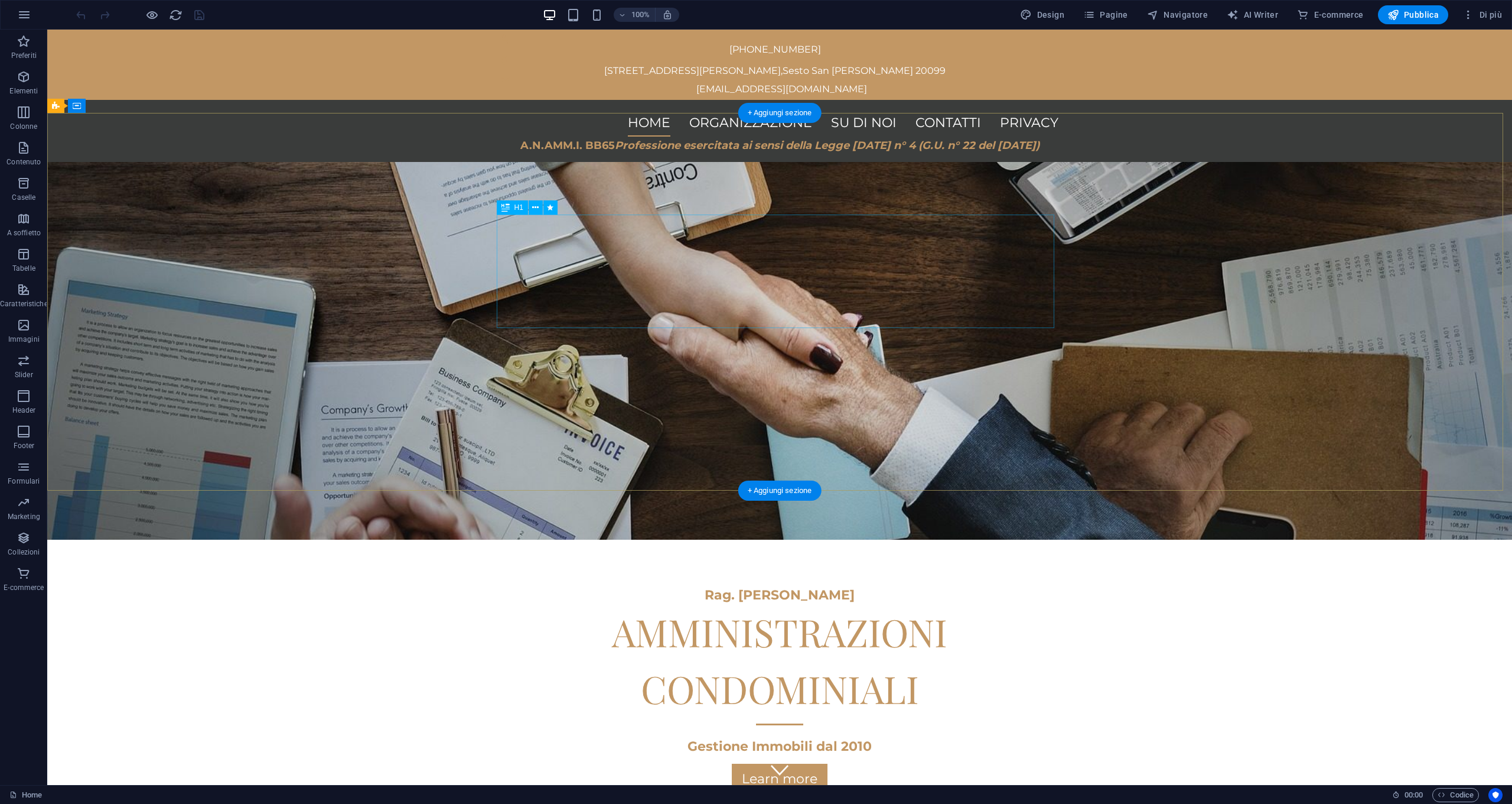
click at [627, 603] on div "AMMINISTRAZIONI CONDOMINIALI" at bounding box center [779, 659] width 557 height 114
click at [534, 209] on icon at bounding box center [535, 208] width 6 height 13
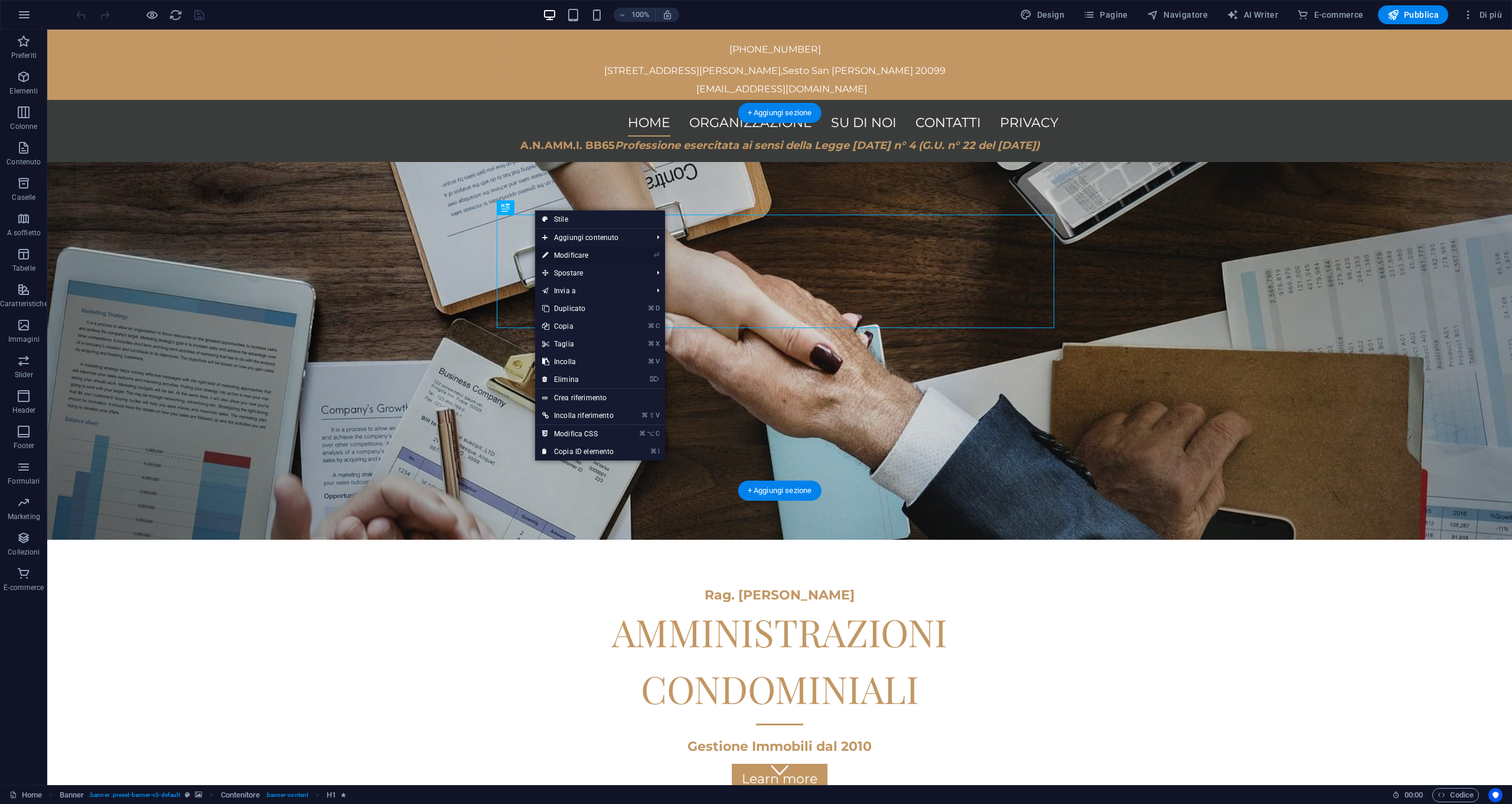
click at [559, 254] on link "⏎ Modificare" at bounding box center [578, 255] width 85 height 17
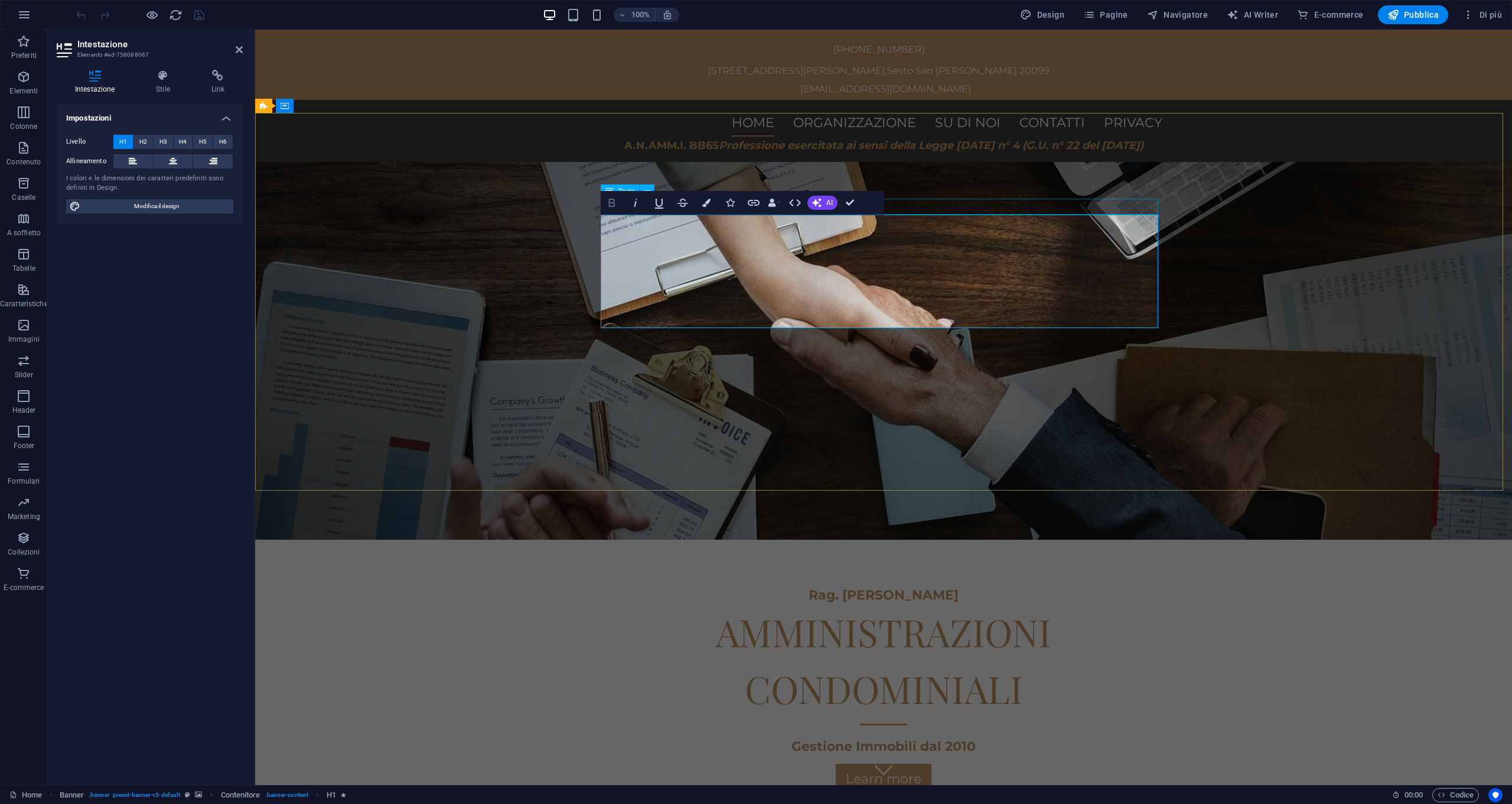
click at [613, 204] on icon "button" at bounding box center [612, 203] width 15 height 15
click at [748, 729] on div "Gestione Immobili dal 2010" at bounding box center [883, 746] width 557 height 16
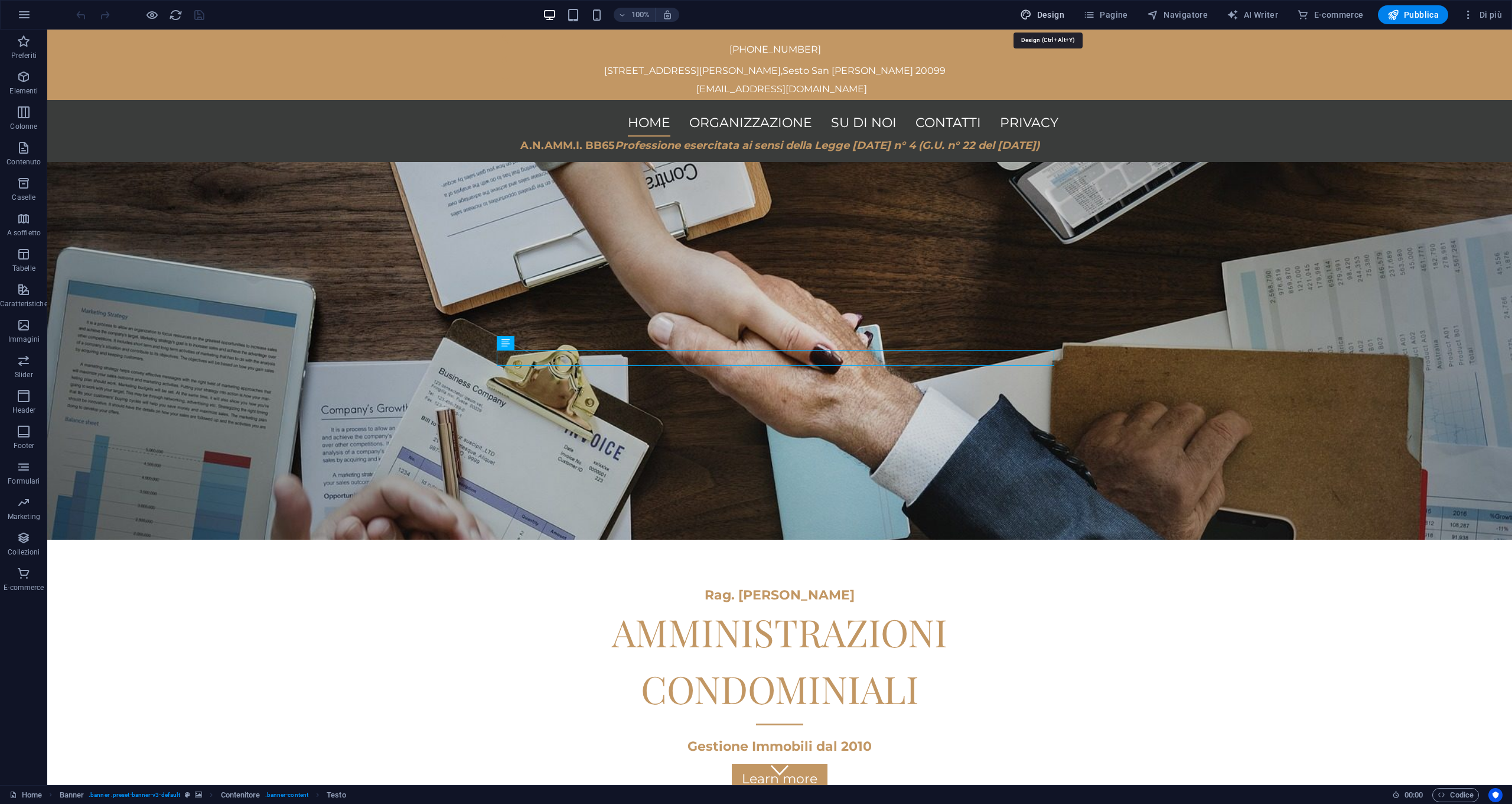
click at [748, 17] on span "Design" at bounding box center [1042, 15] width 45 height 12
select select "px"
select select "400"
select select "px"
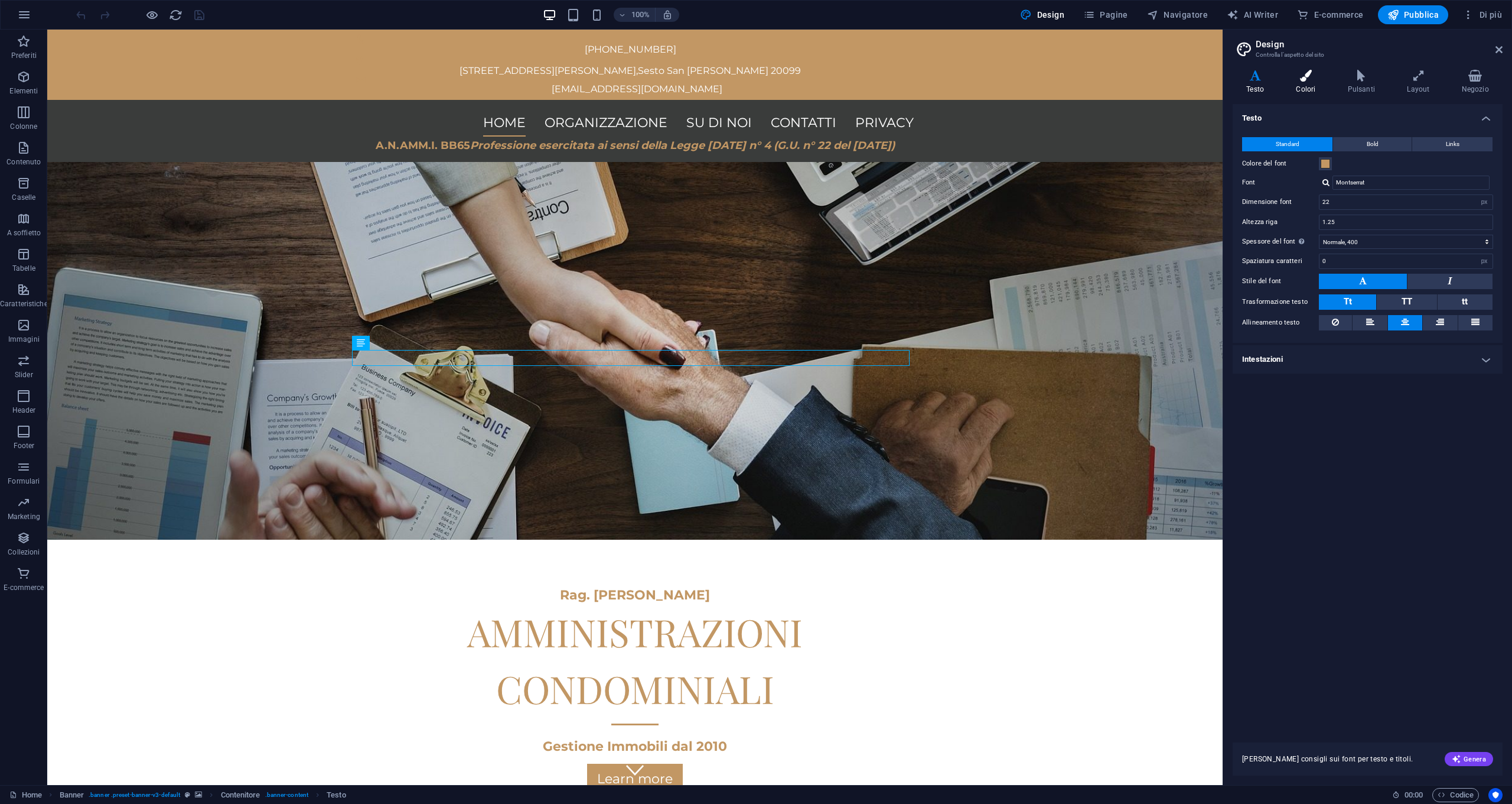
click at [748, 77] on icon at bounding box center [1305, 75] width 46 height 12
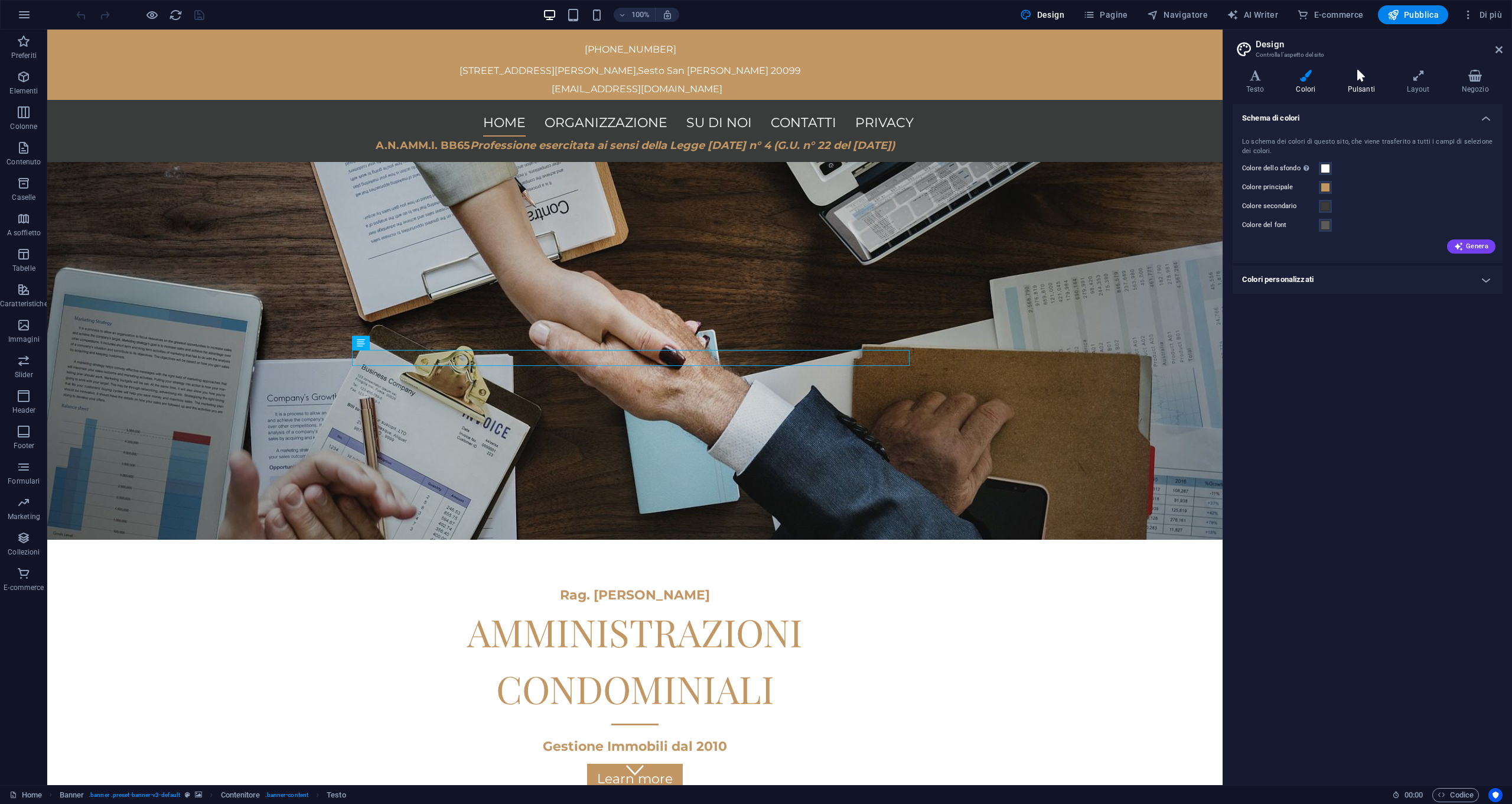
click at [748, 79] on icon at bounding box center [1362, 75] width 55 height 12
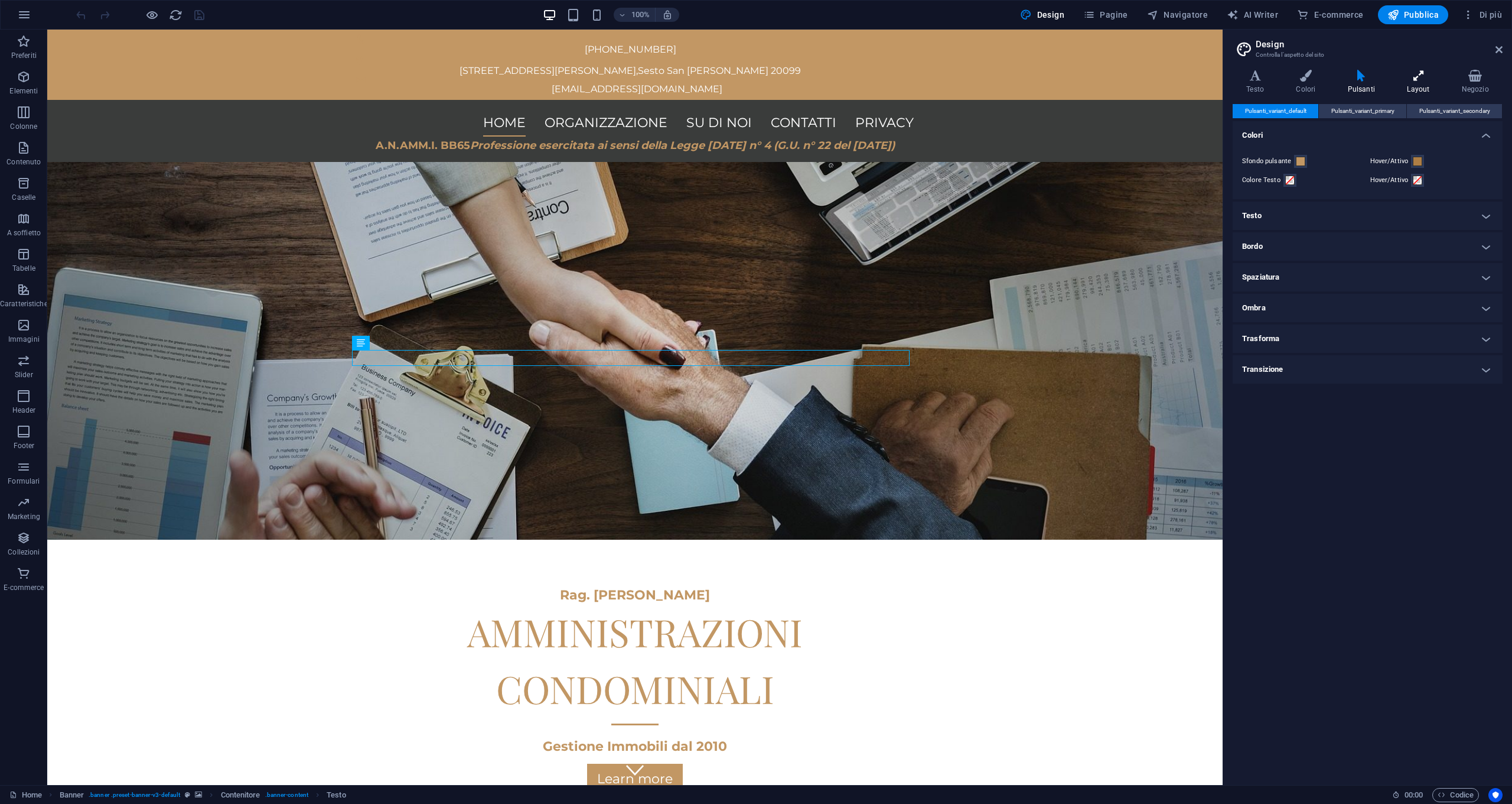
click at [748, 80] on icon at bounding box center [1418, 75] width 50 height 12
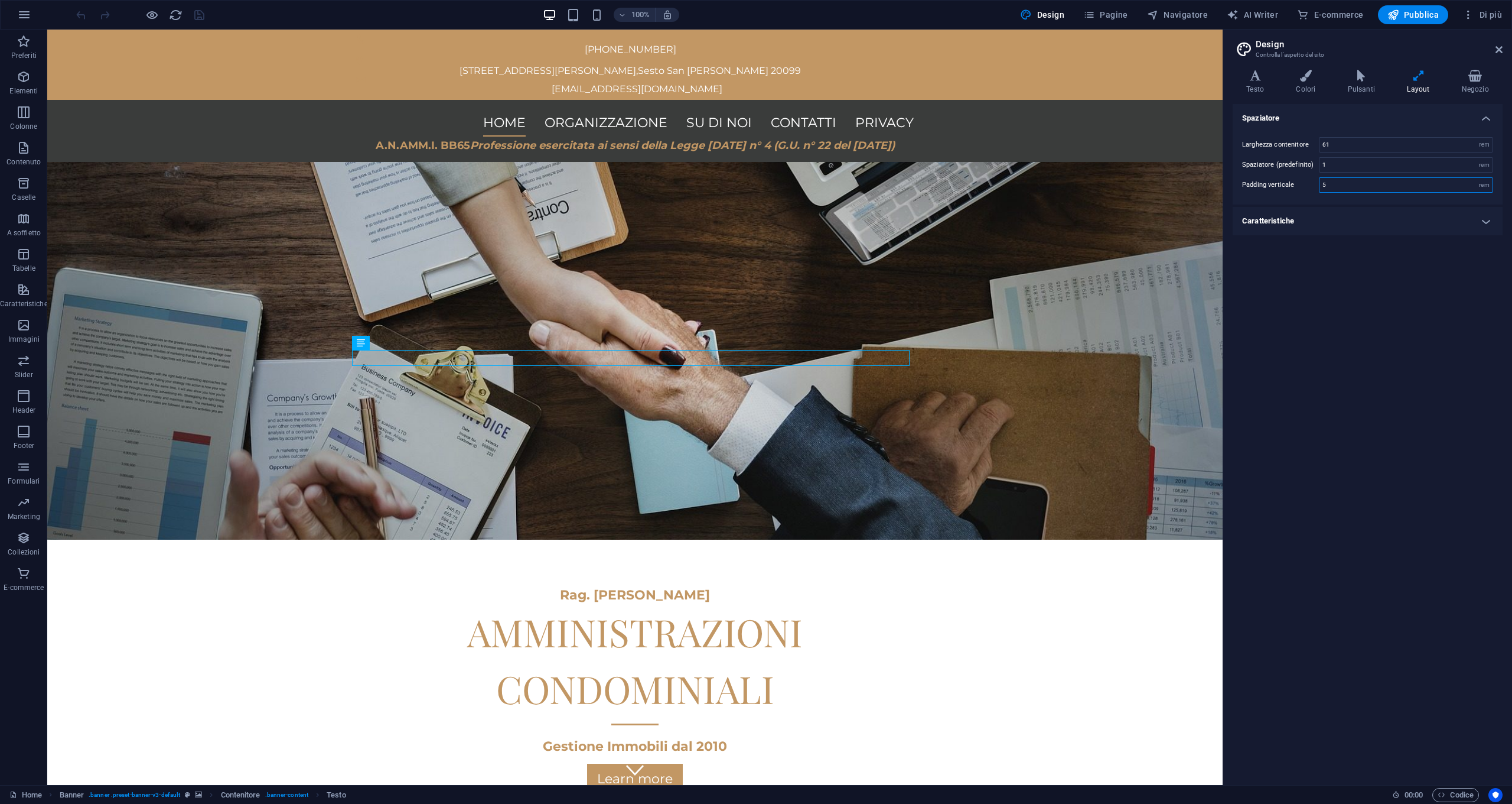
click at [748, 185] on input "5" at bounding box center [1406, 186] width 173 height 15
click at [748, 228] on h4 "Caratteristiche" at bounding box center [1367, 220] width 270 height 28
click at [748, 85] on h4 "Negozio" at bounding box center [1476, 82] width 55 height 25
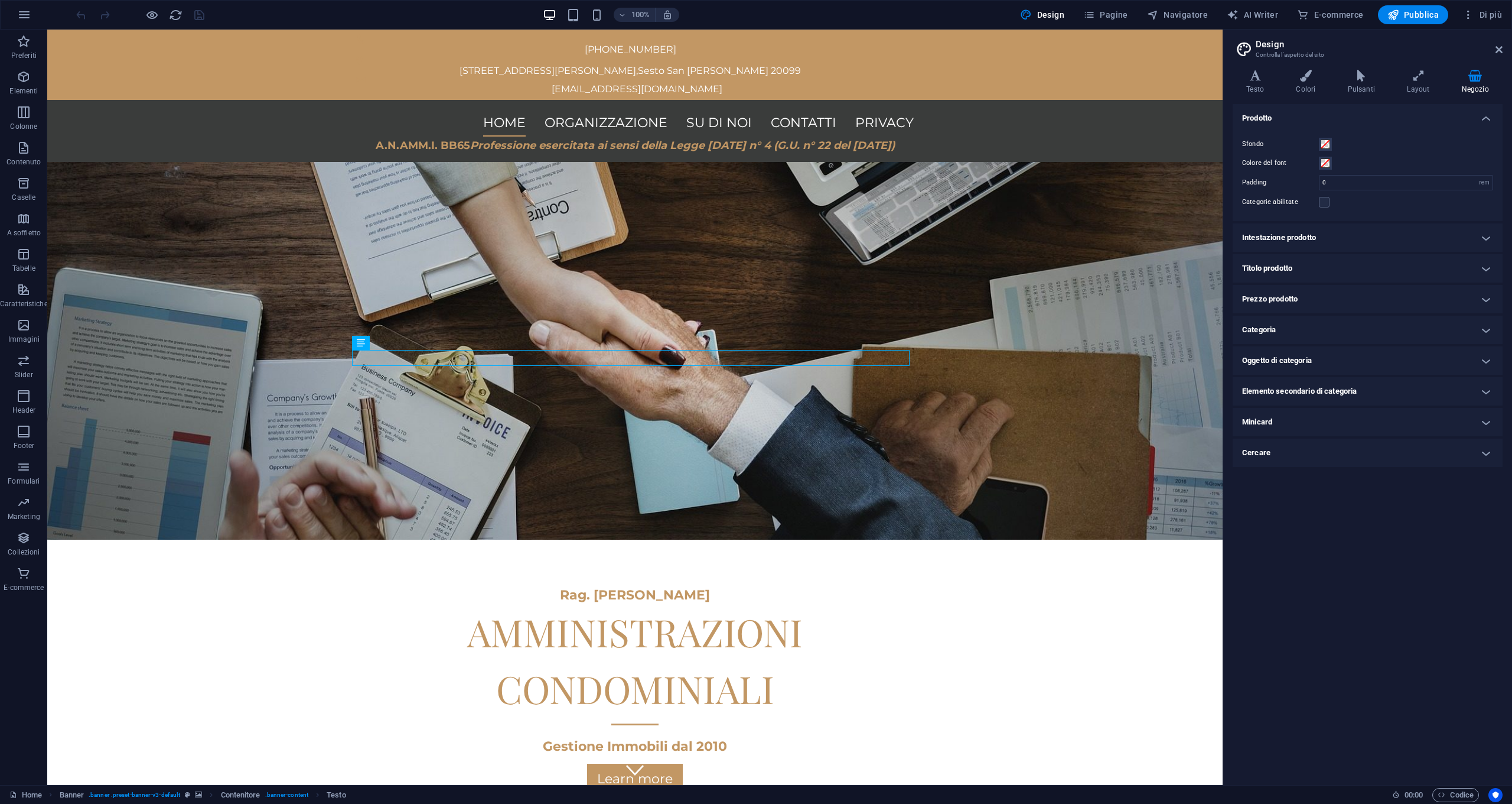
click at [748, 242] on h4 "Intestazione prodotto" at bounding box center [1367, 237] width 270 height 28
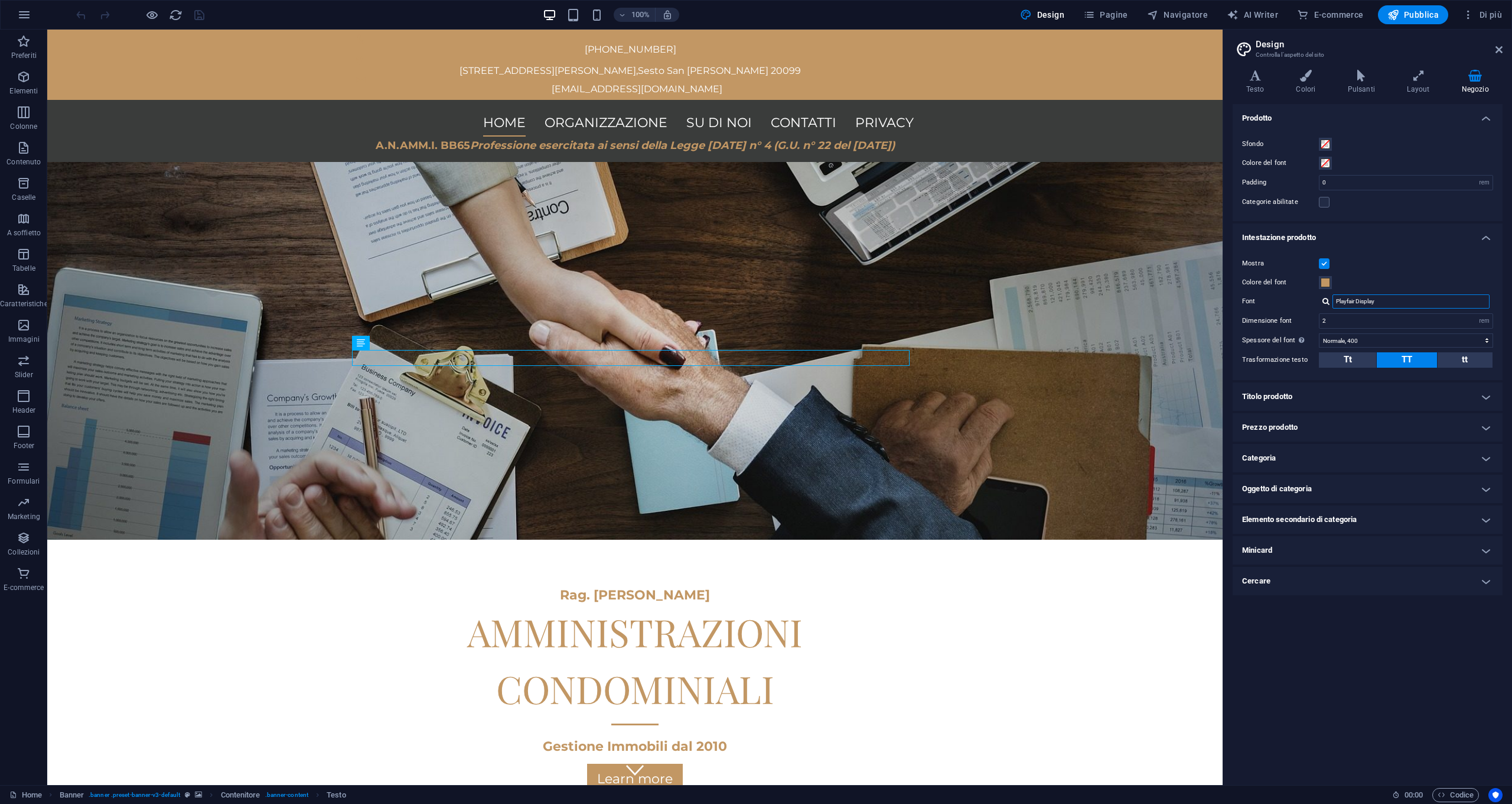
click at [748, 299] on input "Playfair Display" at bounding box center [1411, 302] width 157 height 15
click at [748, 362] on button "Tt" at bounding box center [1347, 359] width 57 height 15
click at [748, 360] on button "TT" at bounding box center [1407, 359] width 60 height 15
click at [748, 400] on h4 "Titolo prodotto" at bounding box center [1367, 396] width 270 height 28
click at [748, 511] on h4 "Prezzo prodotto" at bounding box center [1367, 516] width 270 height 28
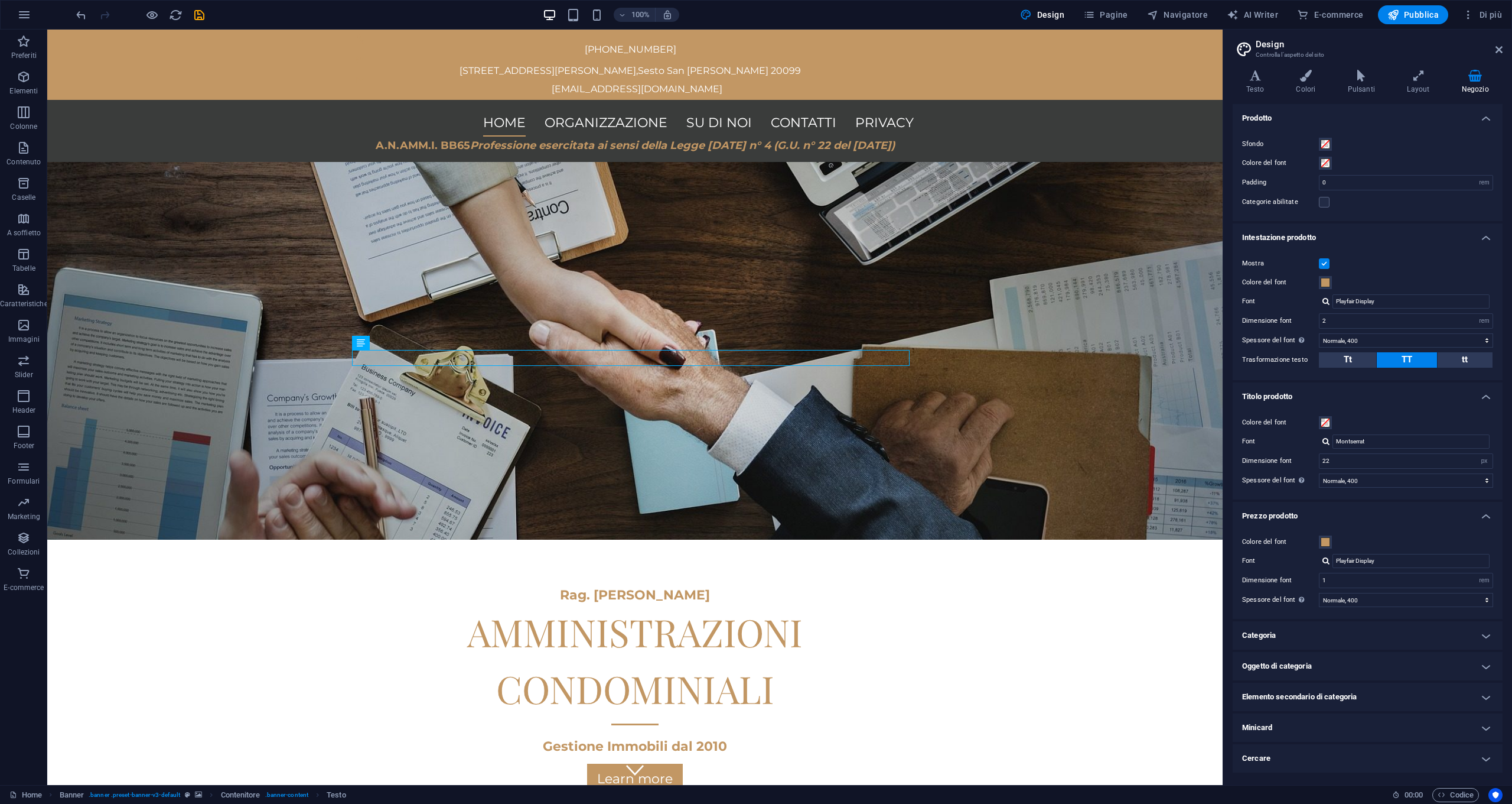
click at [748, 639] on h4 "Categoria" at bounding box center [1367, 635] width 270 height 28
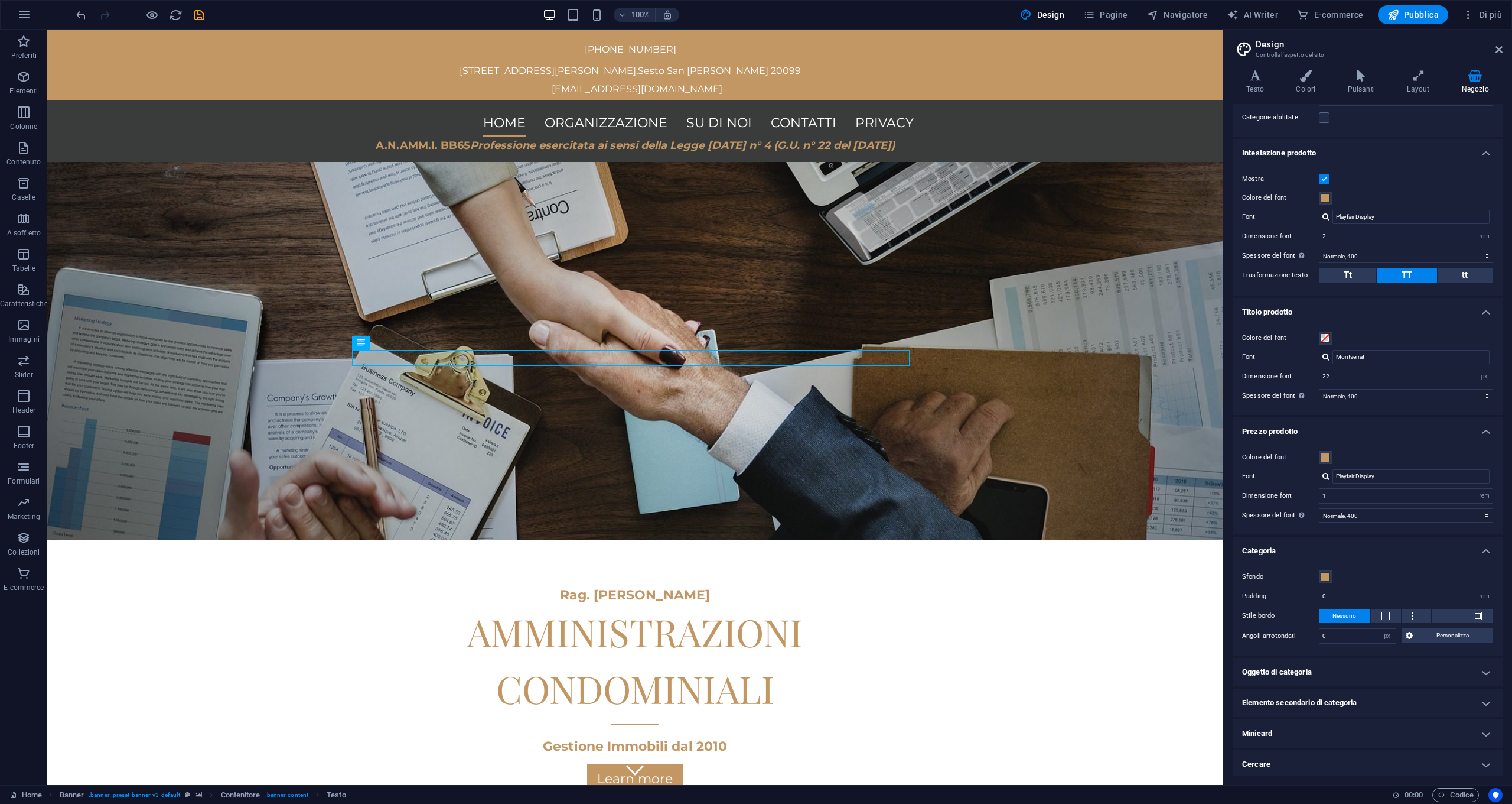
scroll to position [86, 0]
click at [748, 729] on h4 "Cercare" at bounding box center [1367, 761] width 270 height 28
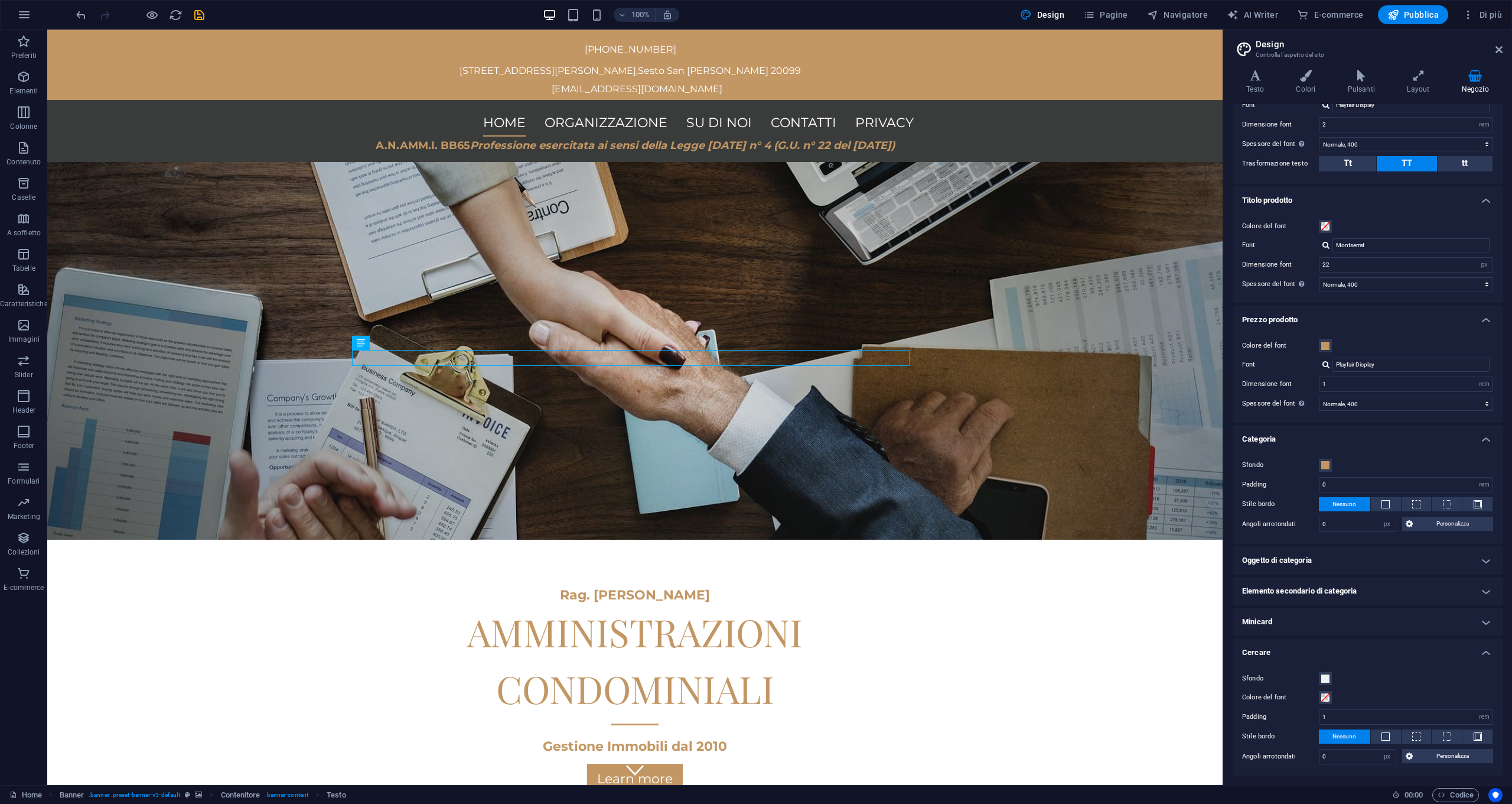
click at [748, 625] on h4 "Minicard" at bounding box center [1367, 621] width 270 height 28
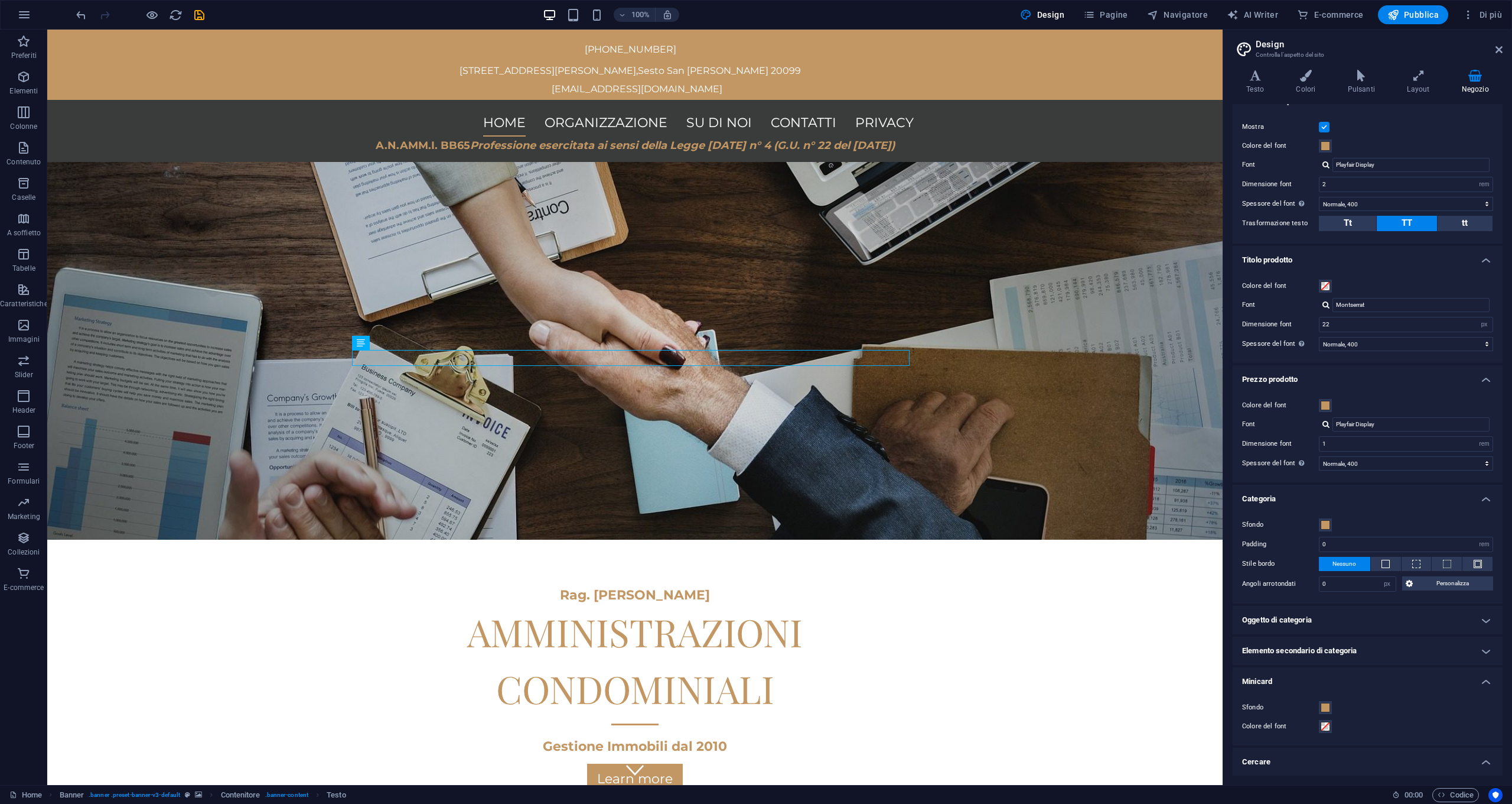
scroll to position [114, 0]
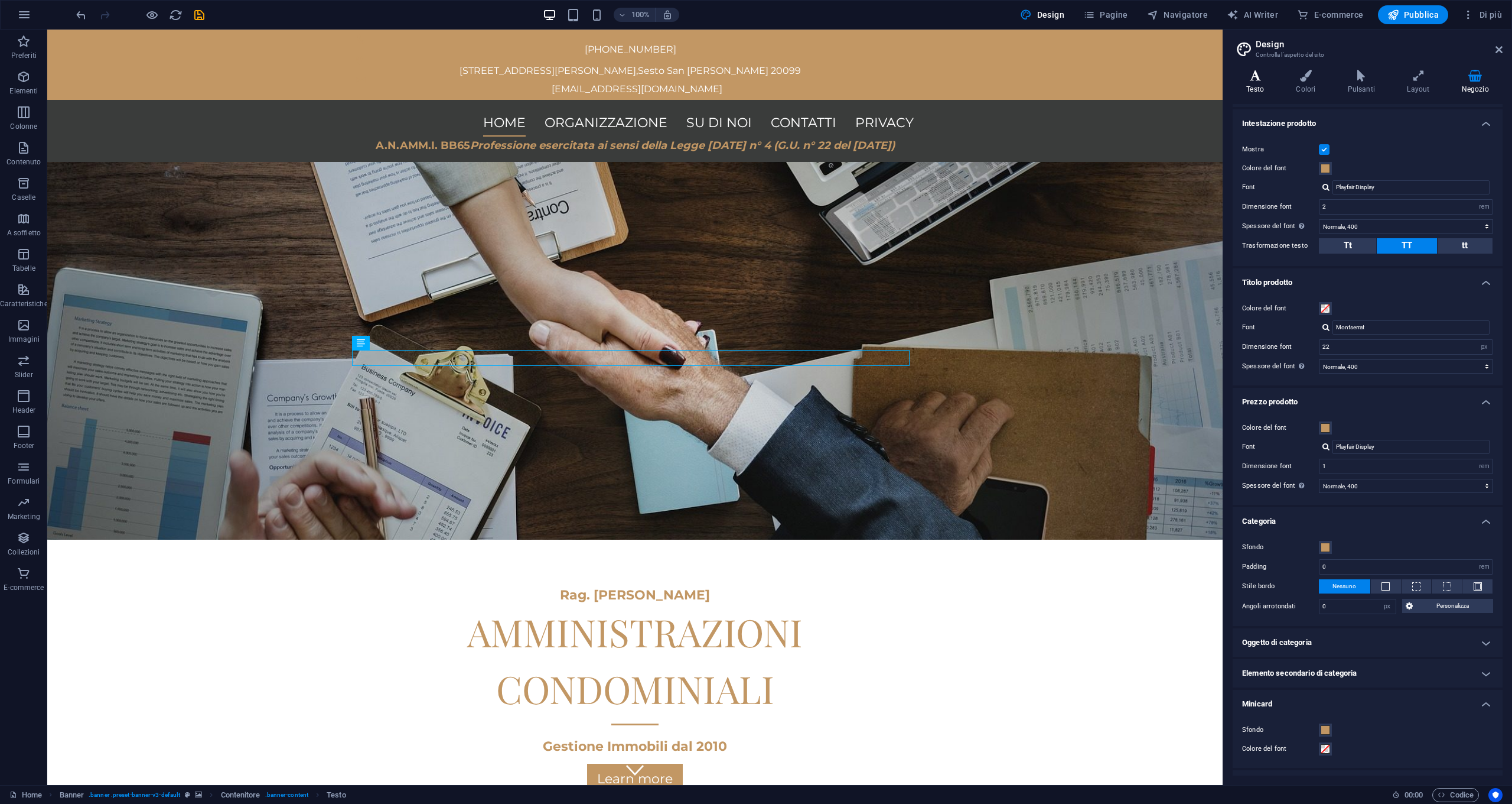
click at [748, 82] on h4 "Testo" at bounding box center [1257, 82] width 50 height 25
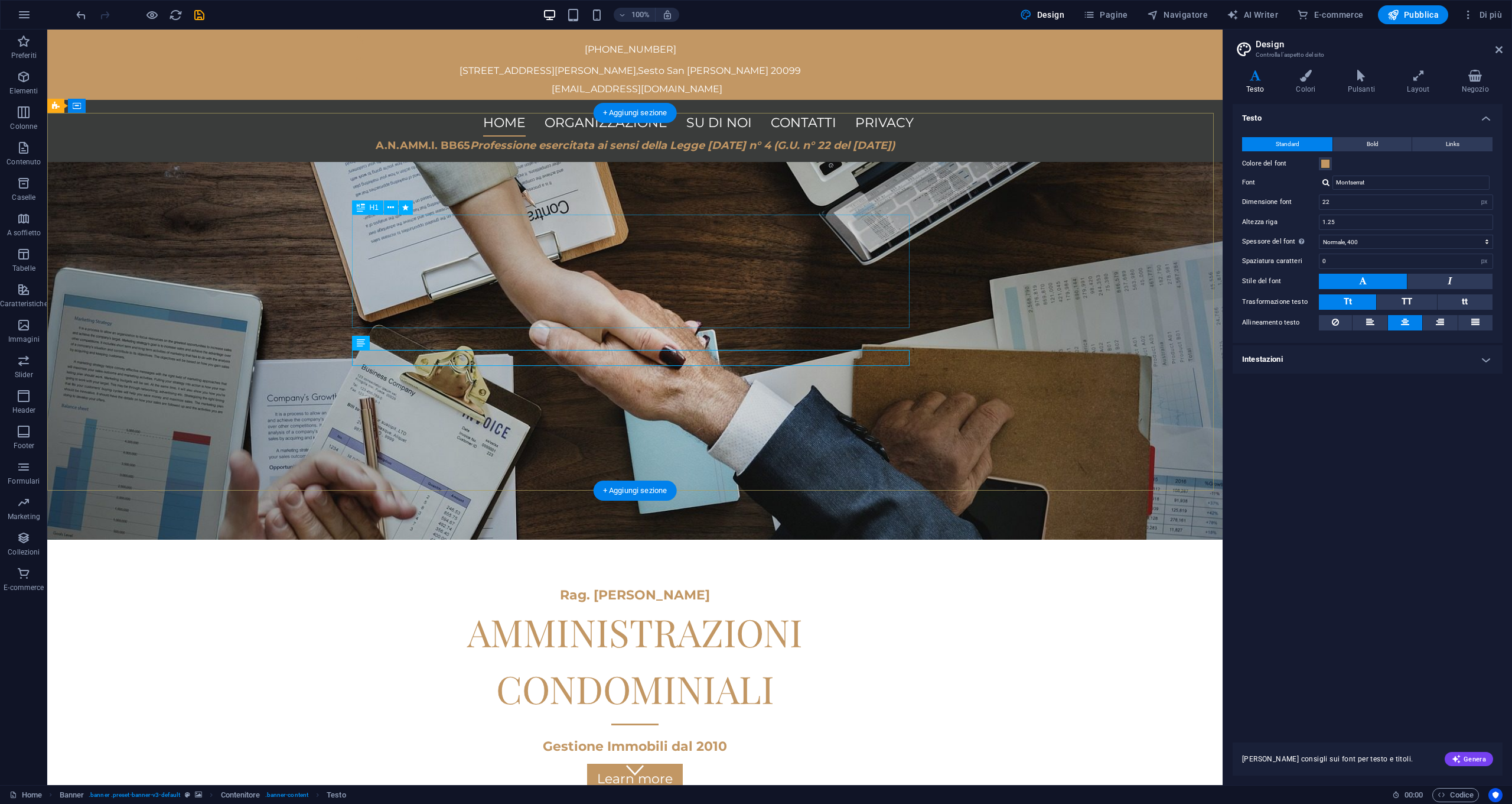
click at [693, 603] on div "AMMINISTRAZIONI CONDOMINIALI" at bounding box center [635, 659] width 557 height 114
click at [748, 146] on button "Bold" at bounding box center [1372, 145] width 78 height 15
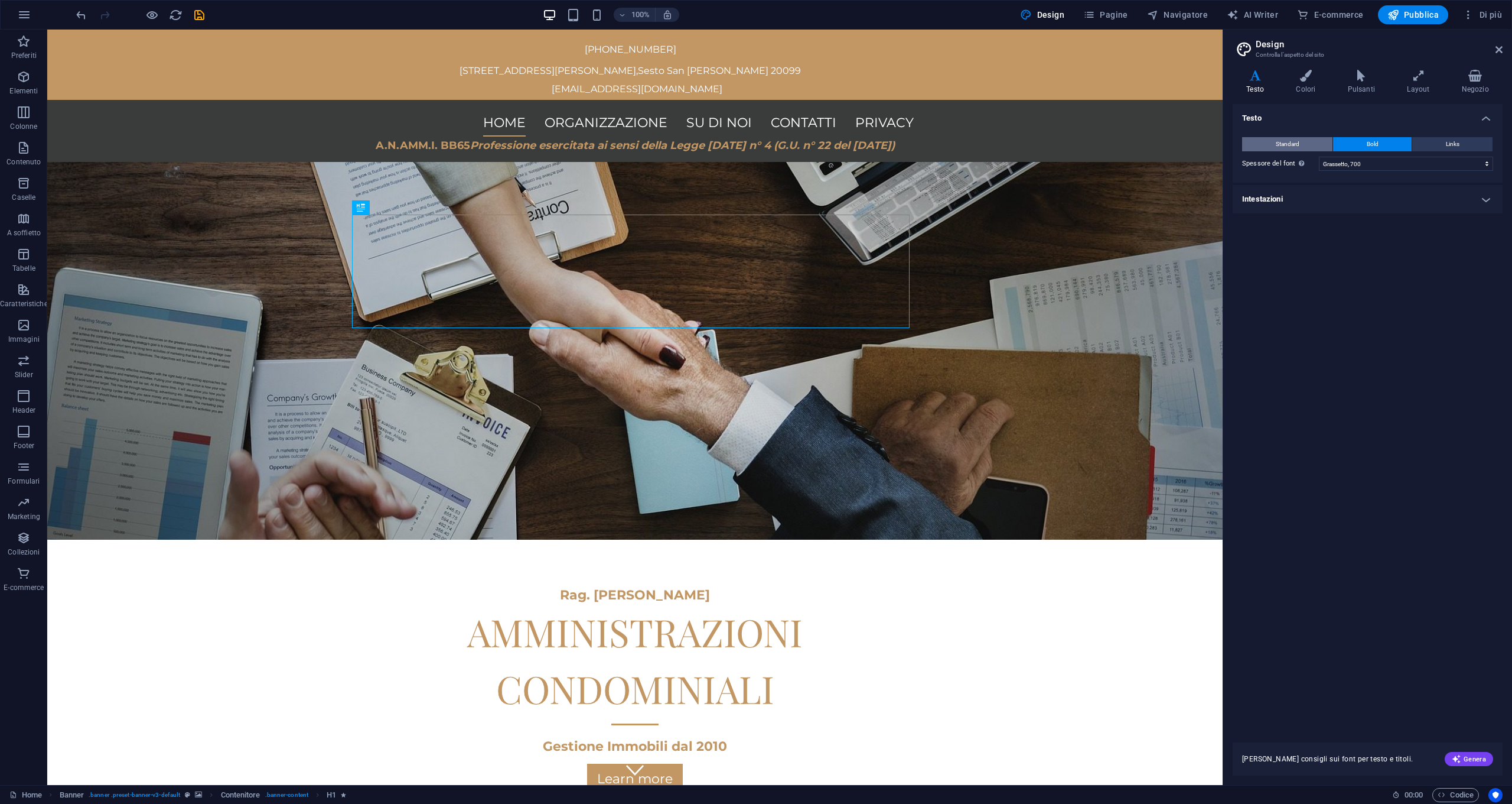
click at [748, 147] on button "Standard" at bounding box center [1287, 145] width 90 height 15
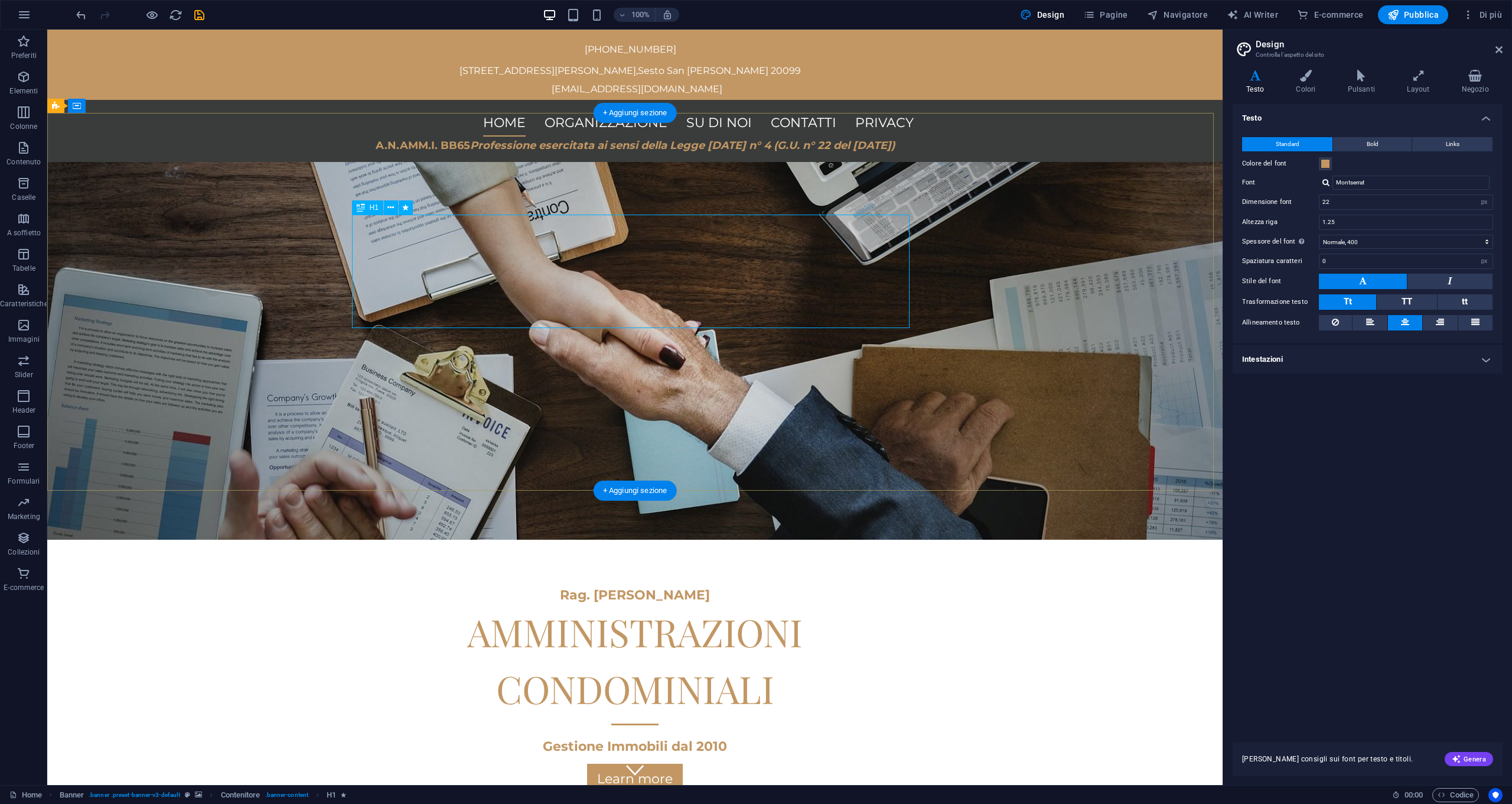
click at [678, 603] on div "AMMINISTRAZIONI CONDOMINIALI" at bounding box center [635, 659] width 557 height 114
click at [748, 146] on span "Links" at bounding box center [1452, 145] width 14 height 15
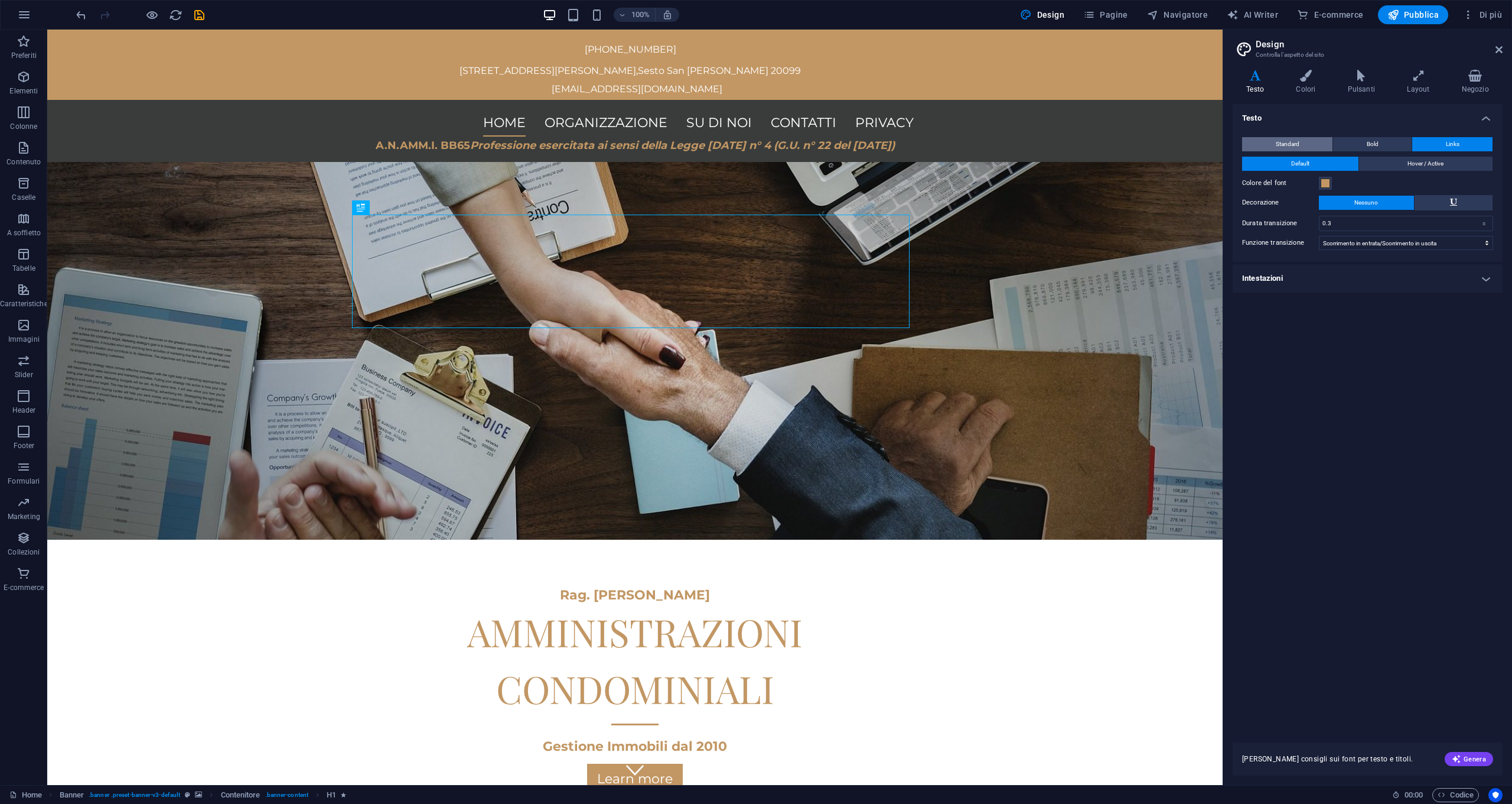
click at [748, 149] on button "Standard" at bounding box center [1287, 145] width 90 height 15
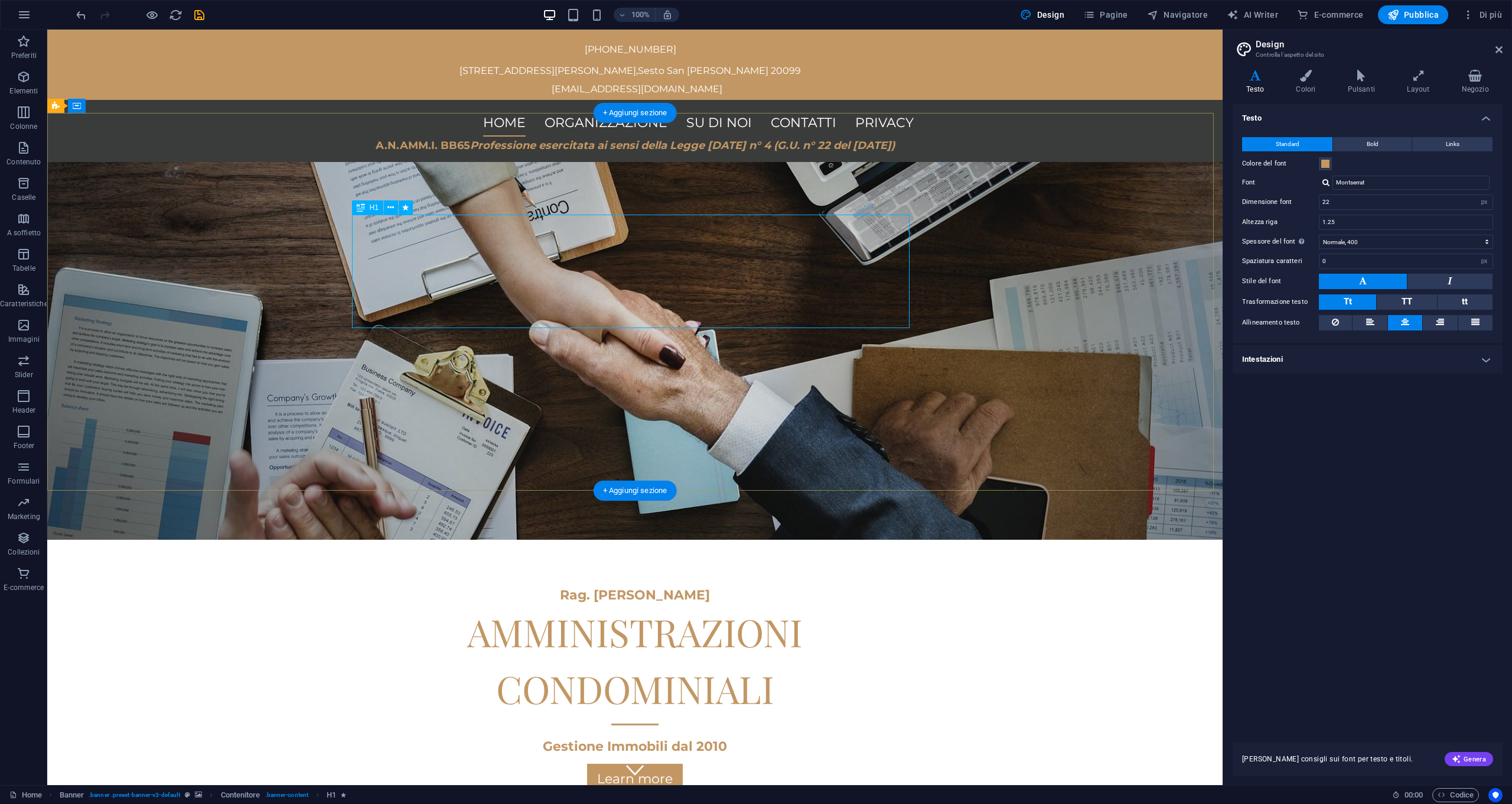
click at [748, 603] on div "AMMINISTRAZIONI CONDOMINIALI" at bounding box center [635, 659] width 557 height 114
click at [736, 603] on div "AMMINISTRAZIONI CONDOMINIALI" at bounding box center [635, 659] width 557 height 114
click at [748, 603] on div "AMMINISTRAZIONI CONDOMINIALI" at bounding box center [635, 659] width 557 height 114
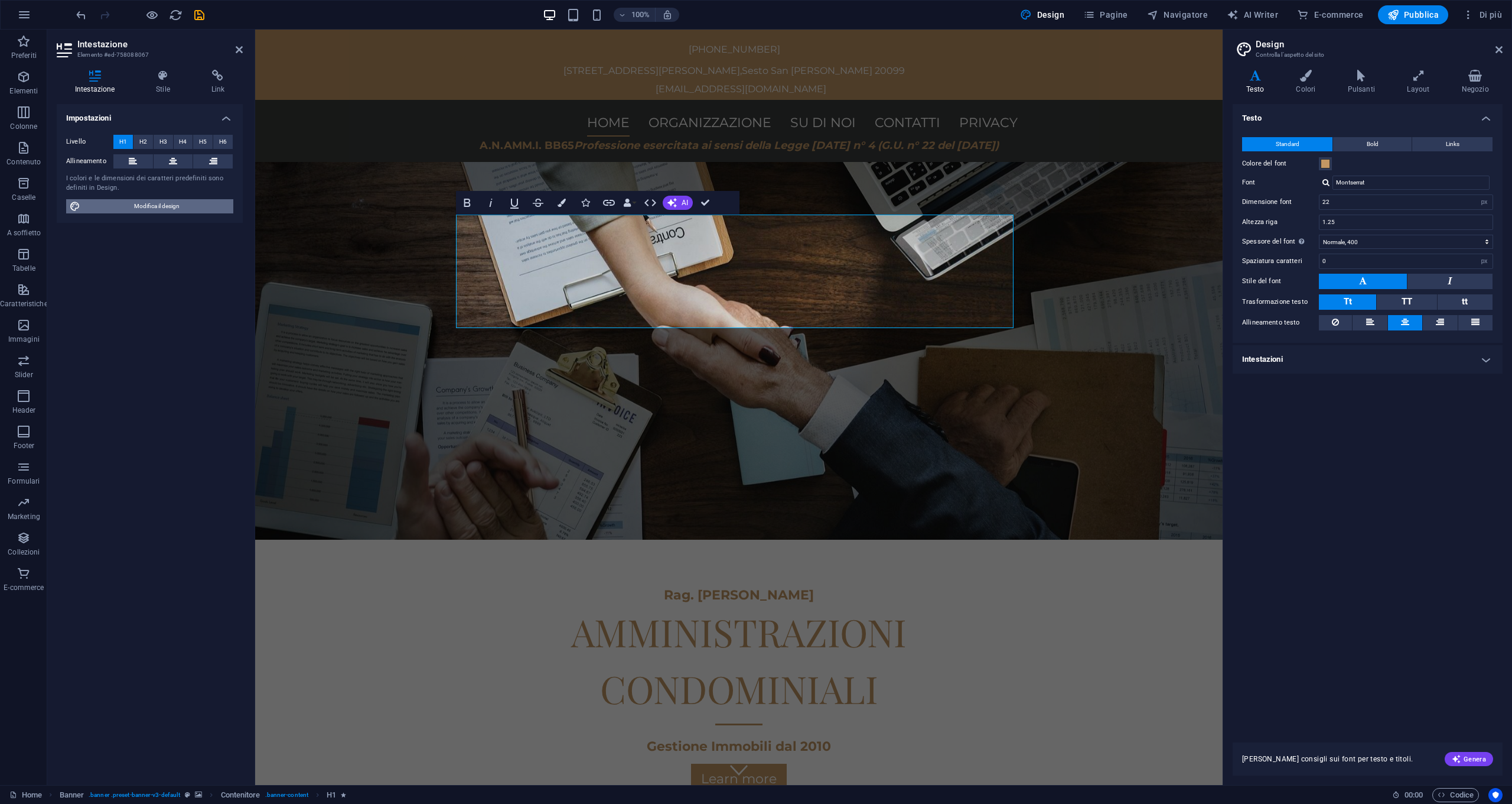
click at [124, 206] on span "Modifica il design" at bounding box center [156, 206] width 145 height 15
click at [748, 204] on input "22" at bounding box center [1406, 202] width 173 height 15
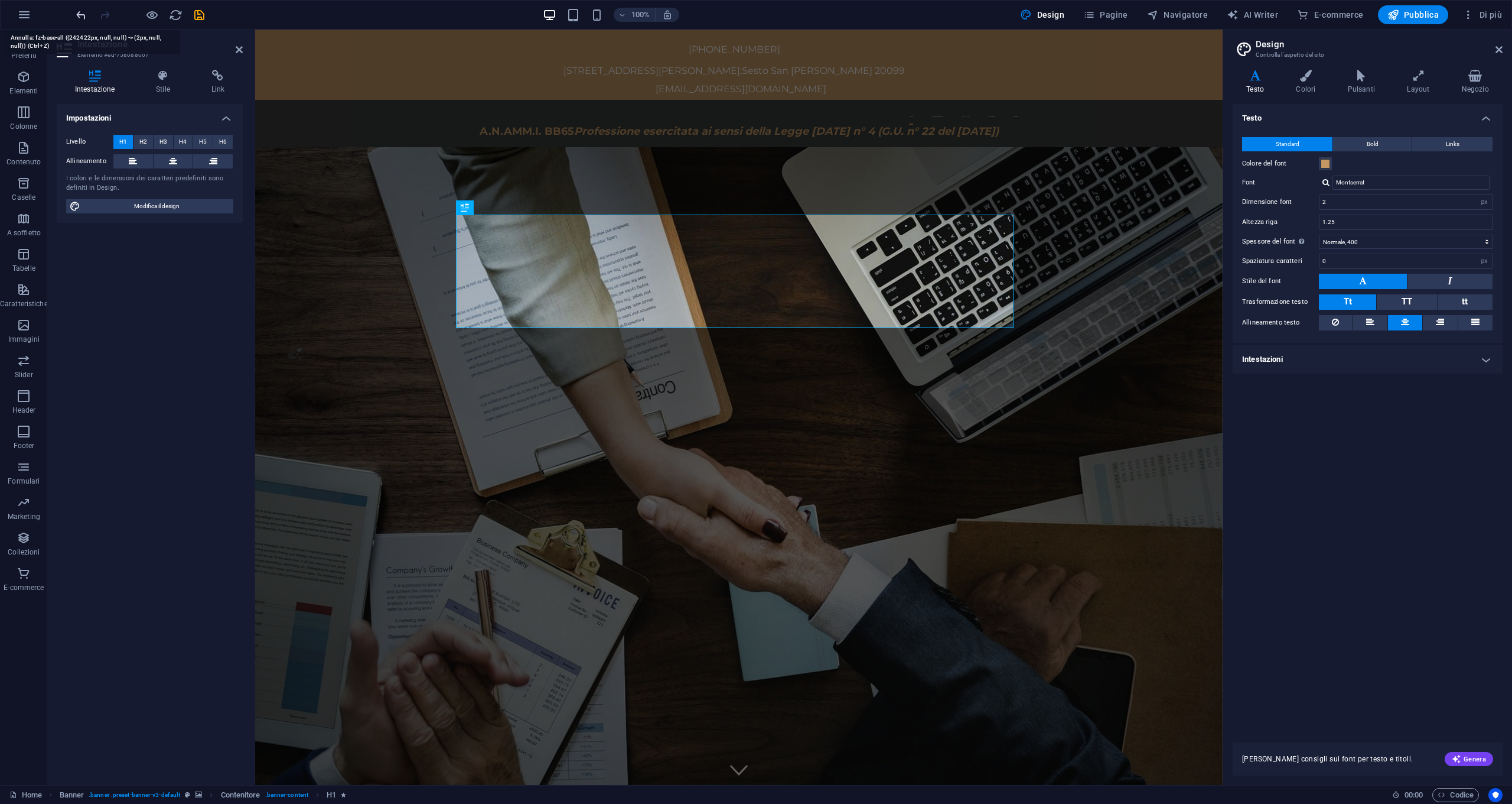
click at [77, 15] on icon "undo" at bounding box center [81, 15] width 14 height 14
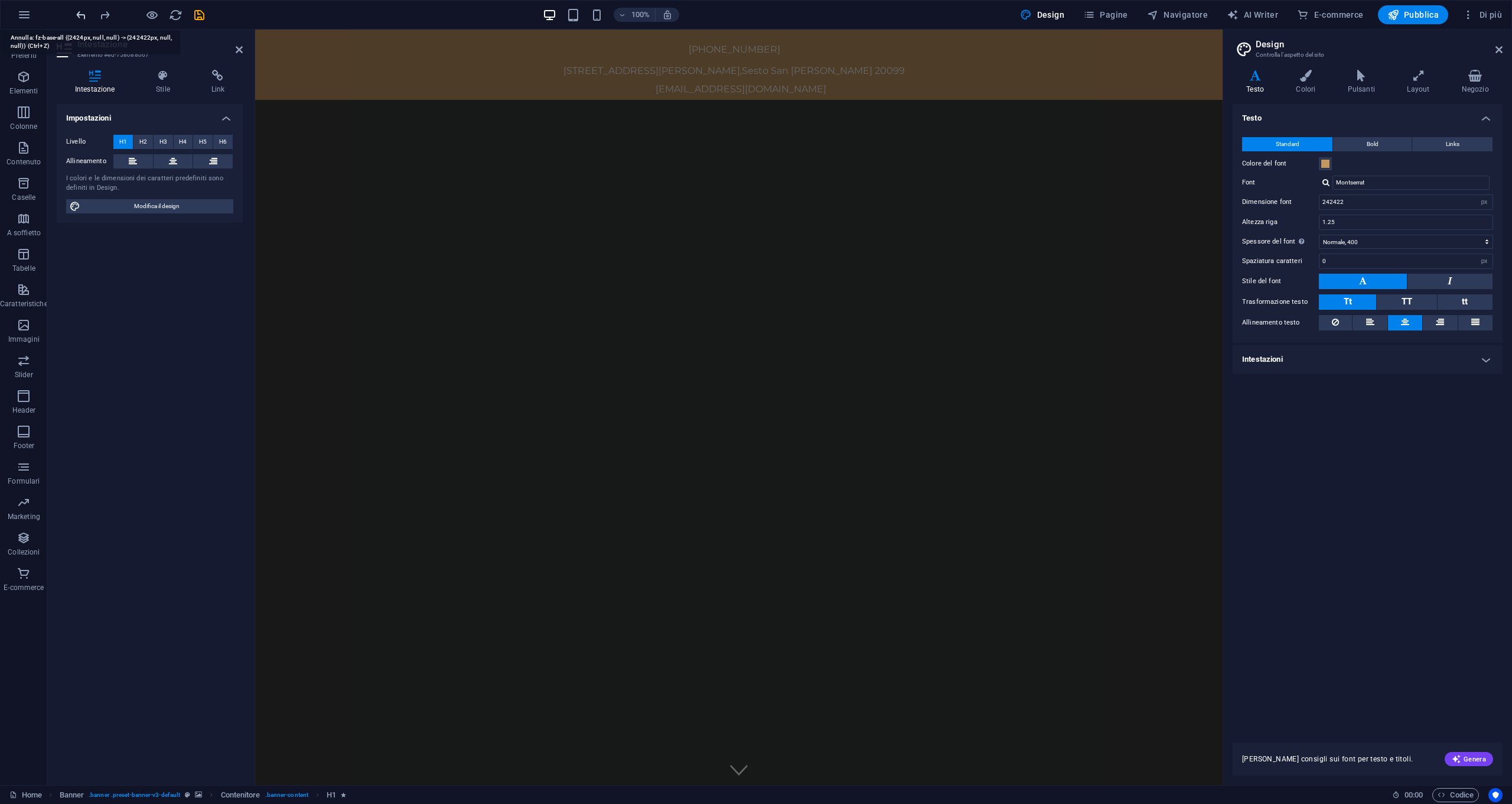
click at [75, 15] on icon "undo" at bounding box center [81, 15] width 14 height 14
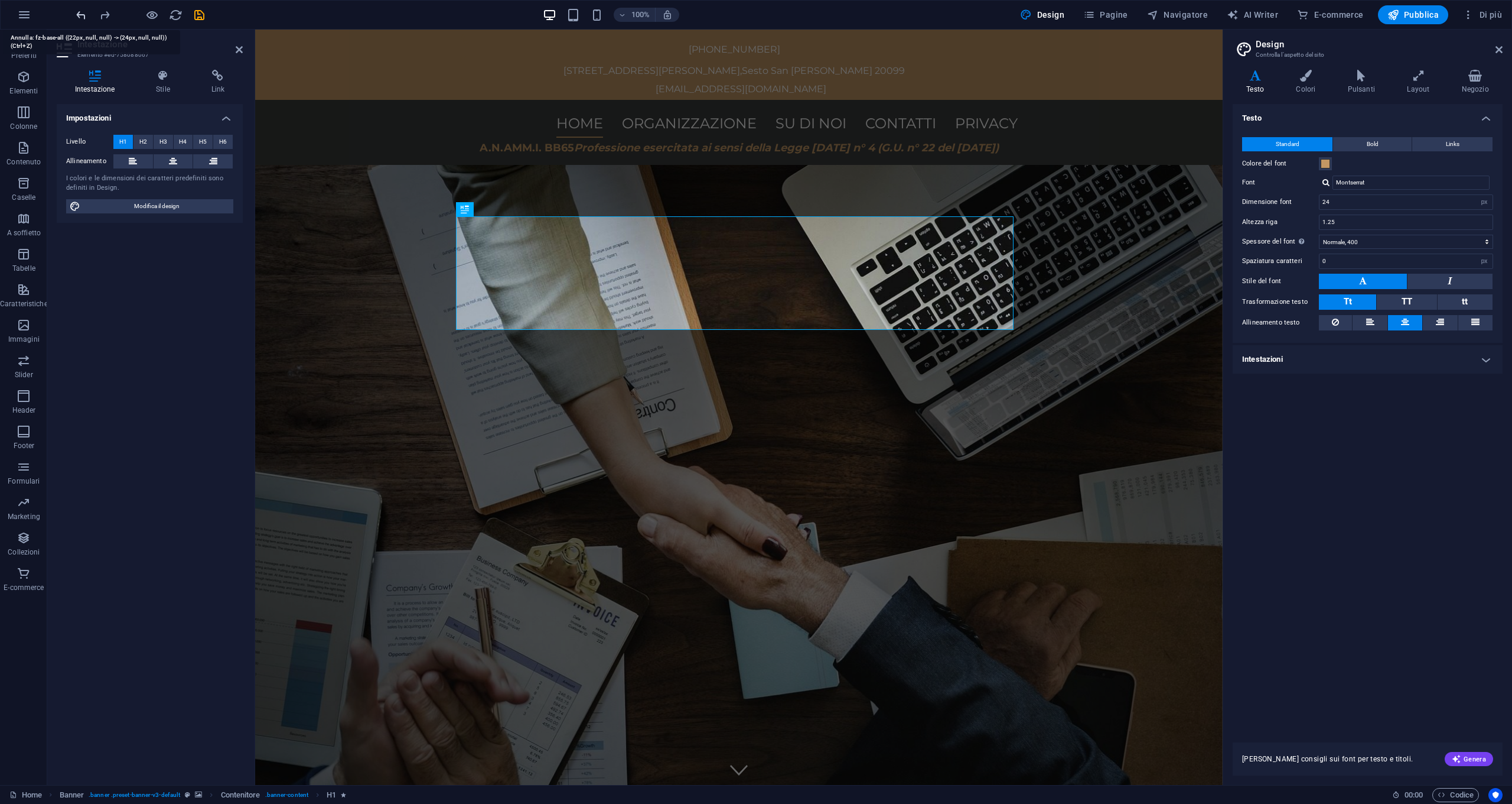
click at [75, 15] on icon "undo" at bounding box center [81, 15] width 14 height 14
type input "22"
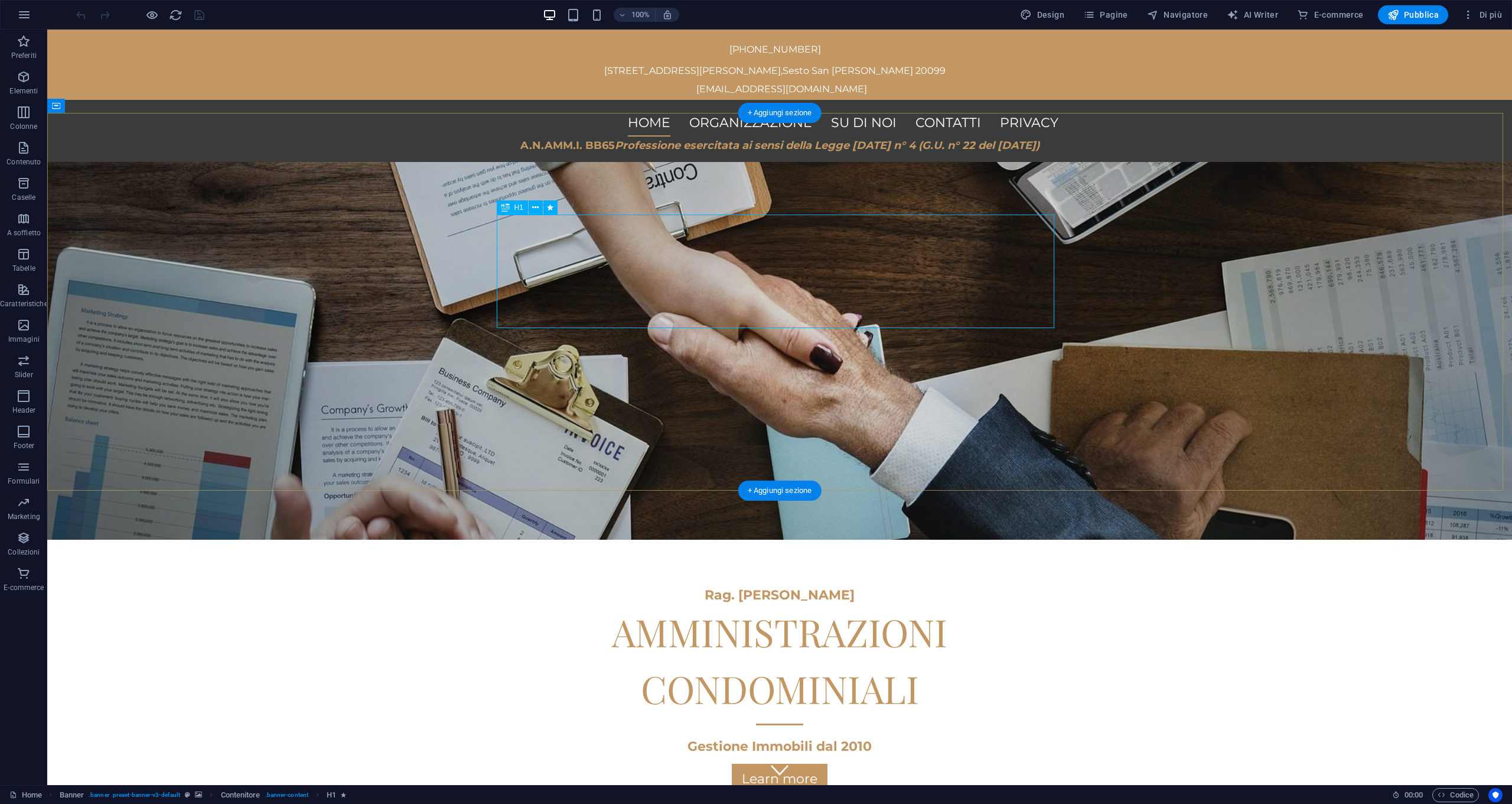
click at [781, 603] on div "AMMINISTRAZIONI CONDOMINIALI" at bounding box center [779, 659] width 557 height 114
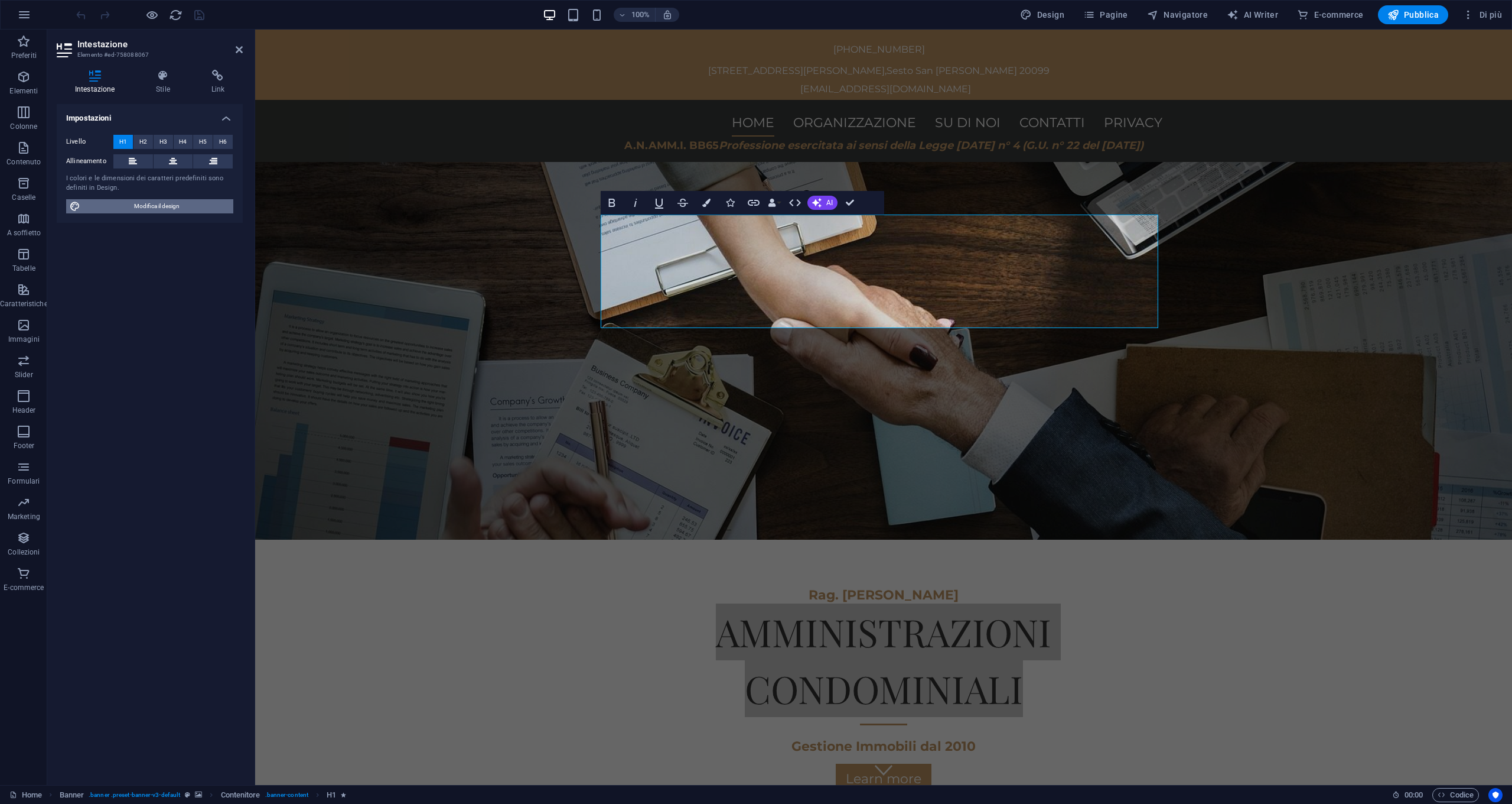
click at [146, 208] on span "Modifica il design" at bounding box center [156, 206] width 145 height 15
select select "px"
select select "400"
select select "px"
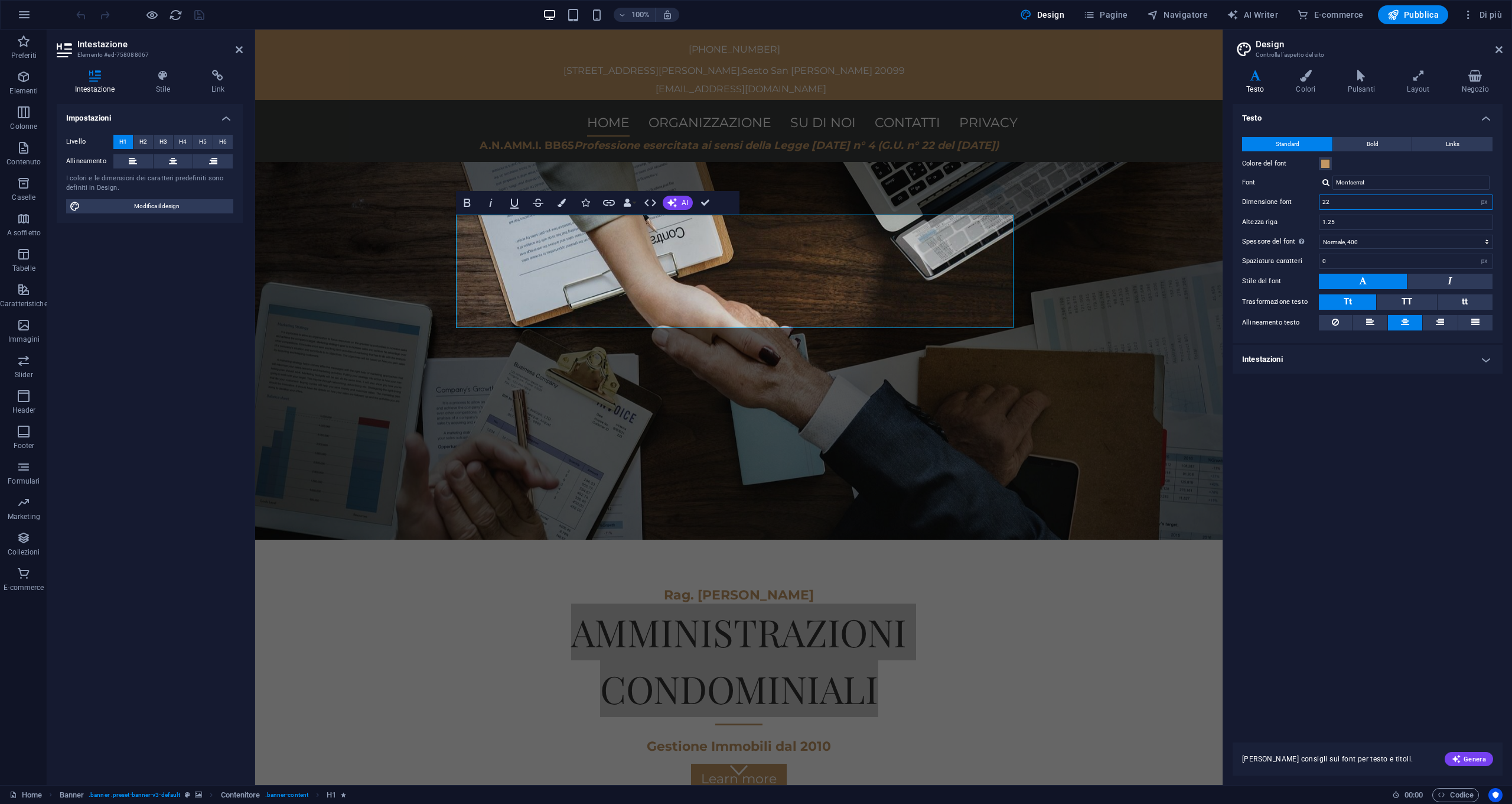
click at [1349, 203] on input "22" at bounding box center [1406, 202] width 173 height 15
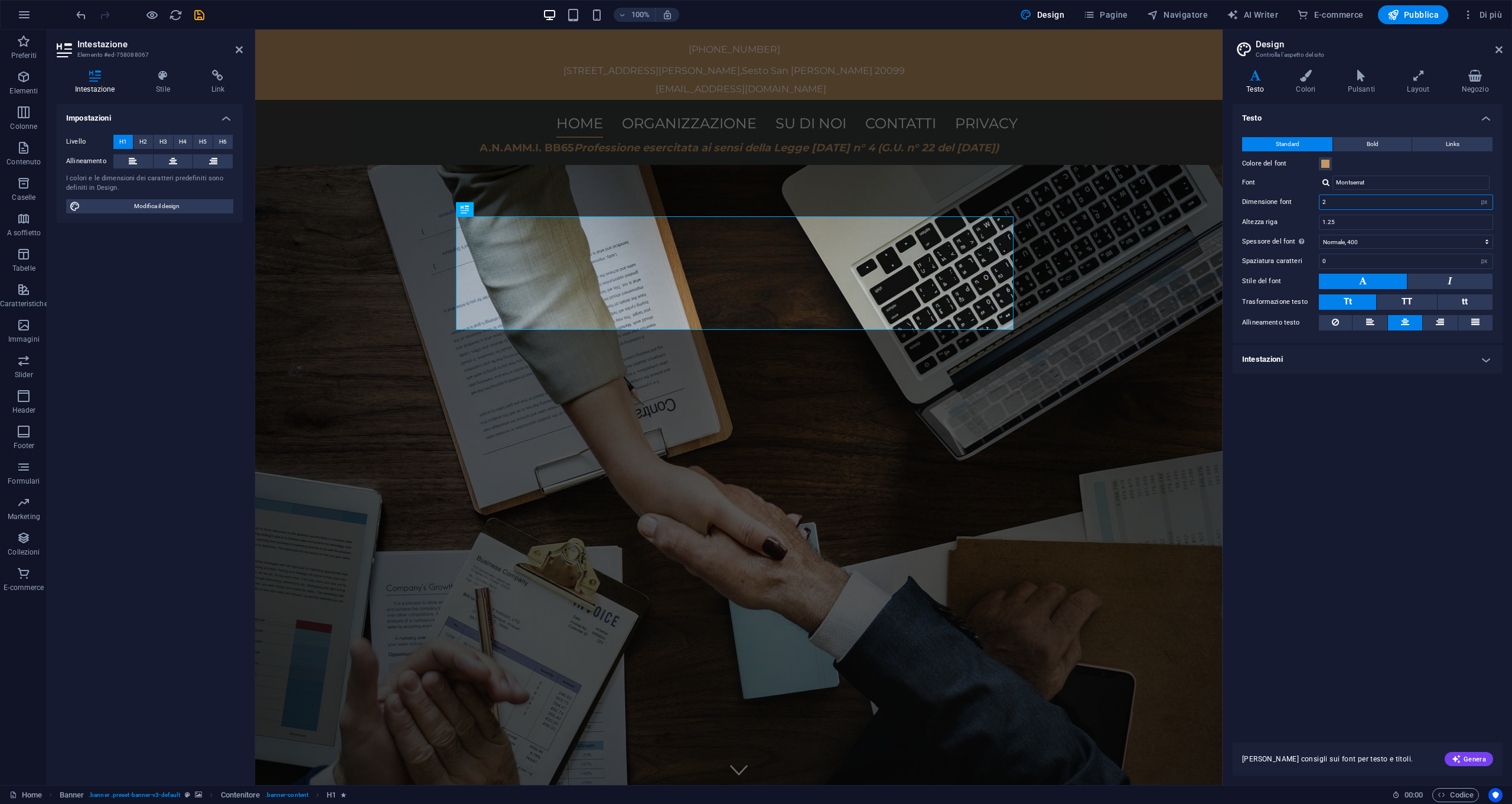
type input "22"
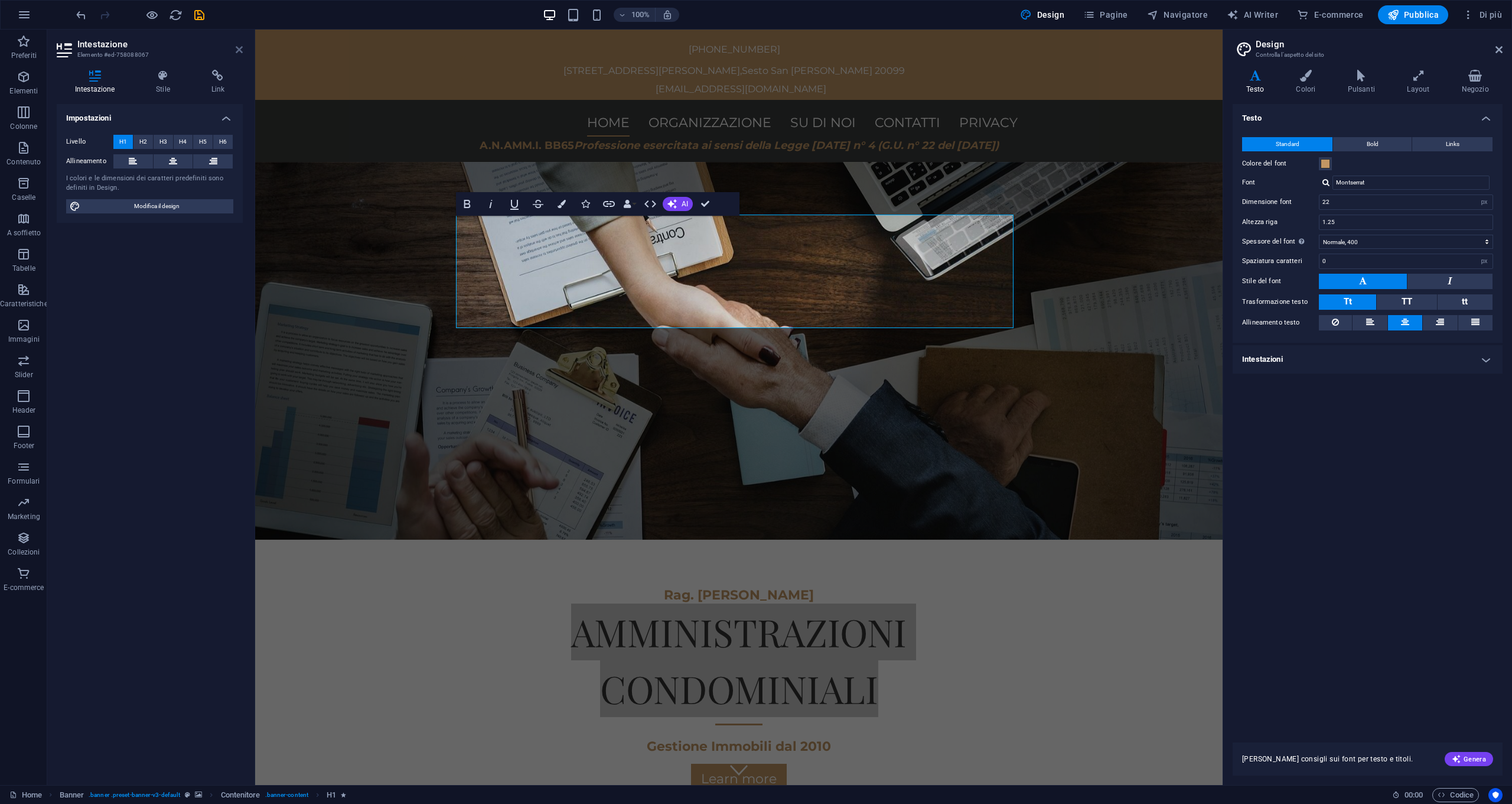
click at [238, 53] on icon at bounding box center [239, 49] width 7 height 9
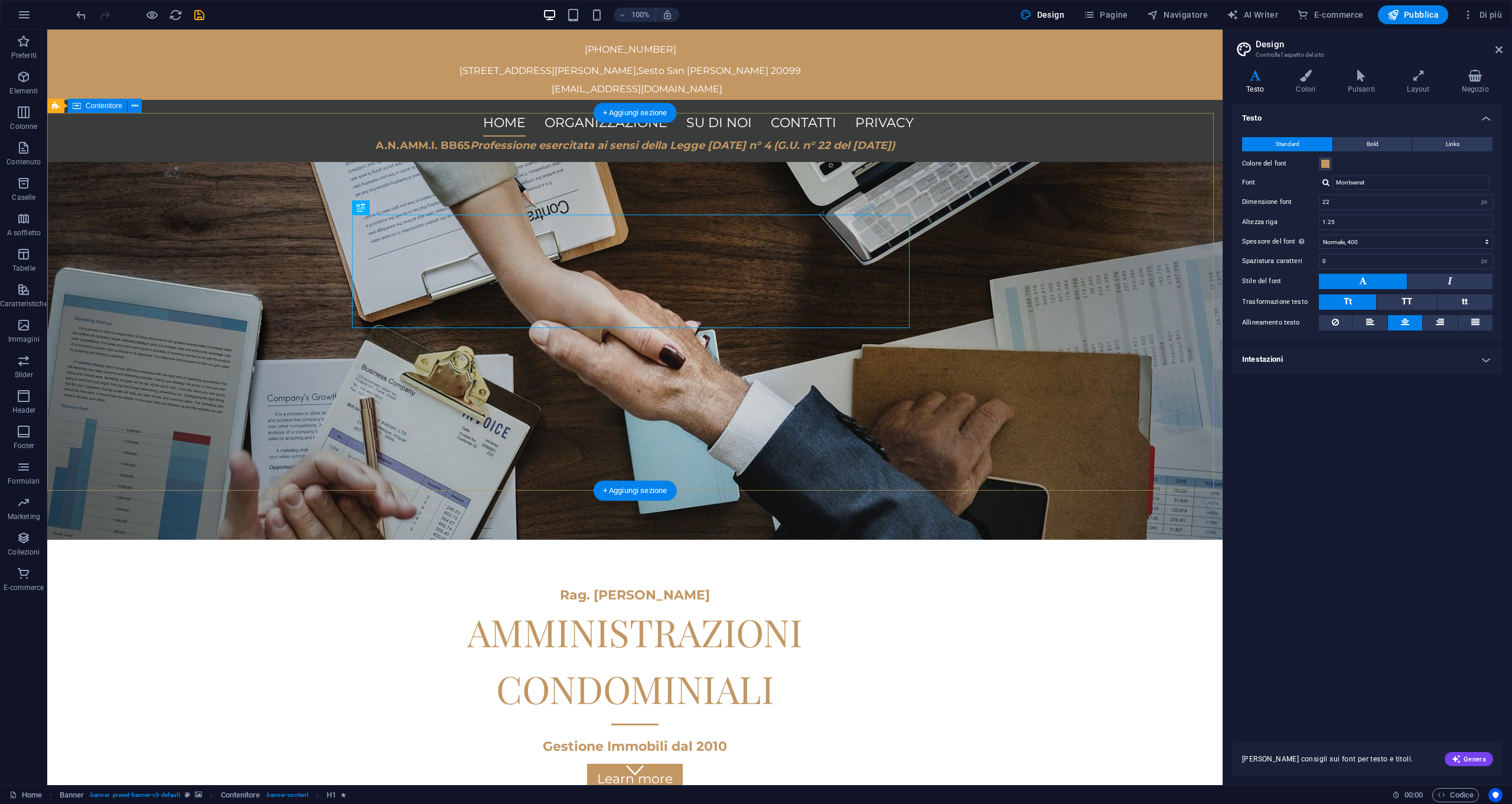
click at [1036, 539] on div "Rag. Roberto Forresu AMMINISTRAZIONI CONDOMINIALI Gestione Immobili dal 2010 Le…" at bounding box center [635, 689] width 1176 height 301
click at [1030, 539] on div "Rag. Roberto Forresu AMMINISTRAZIONI CONDOMINIALI Gestione Immobili dal 2010 Le…" at bounding box center [635, 689] width 1176 height 301
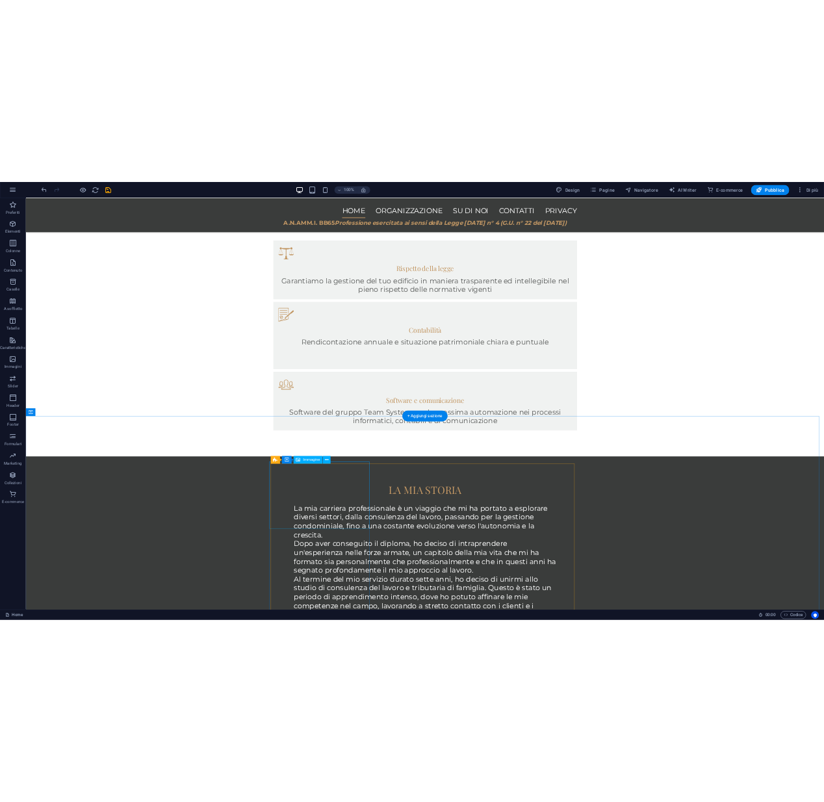
scroll to position [1167, 0]
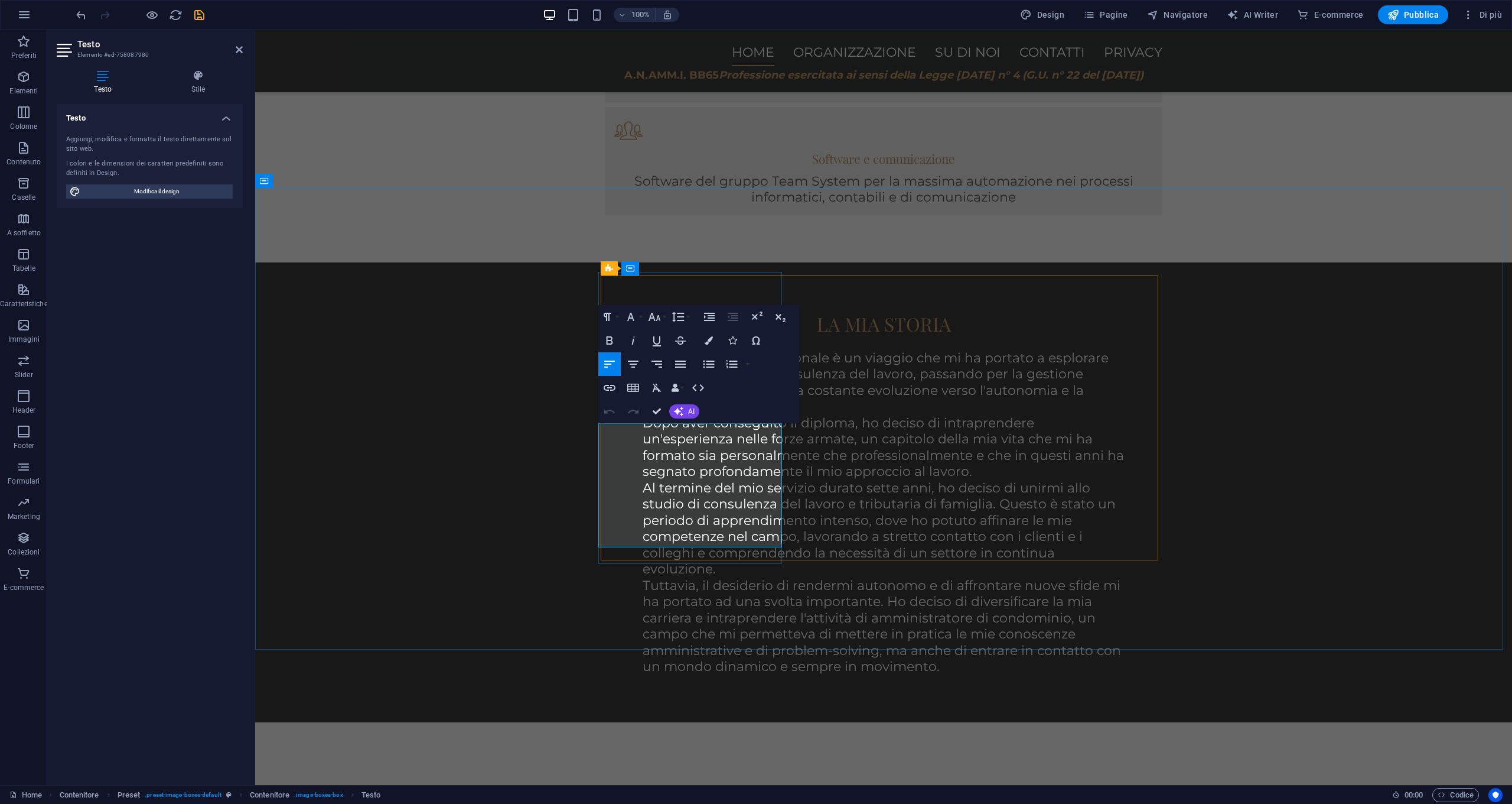
click at [670, 500] on icon "button" at bounding box center [674, 497] width 15 height 15
click at [84, 15] on icon "undo" at bounding box center [81, 15] width 14 height 14
drag, startPoint x: 682, startPoint y: 528, endPoint x: 613, endPoint y: 528, distance: 69.0
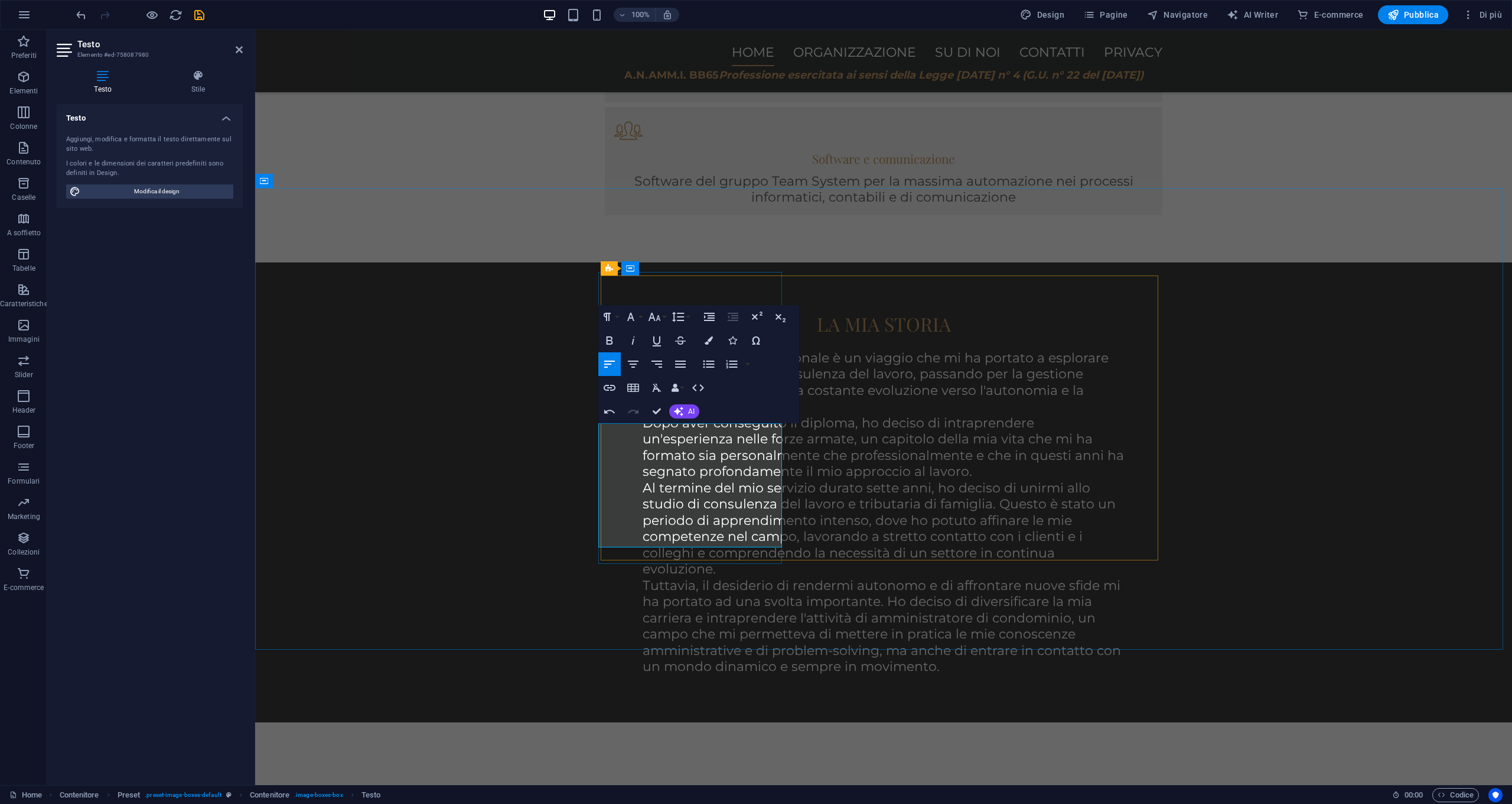
click at [78, 12] on icon "undo" at bounding box center [81, 15] width 14 height 14
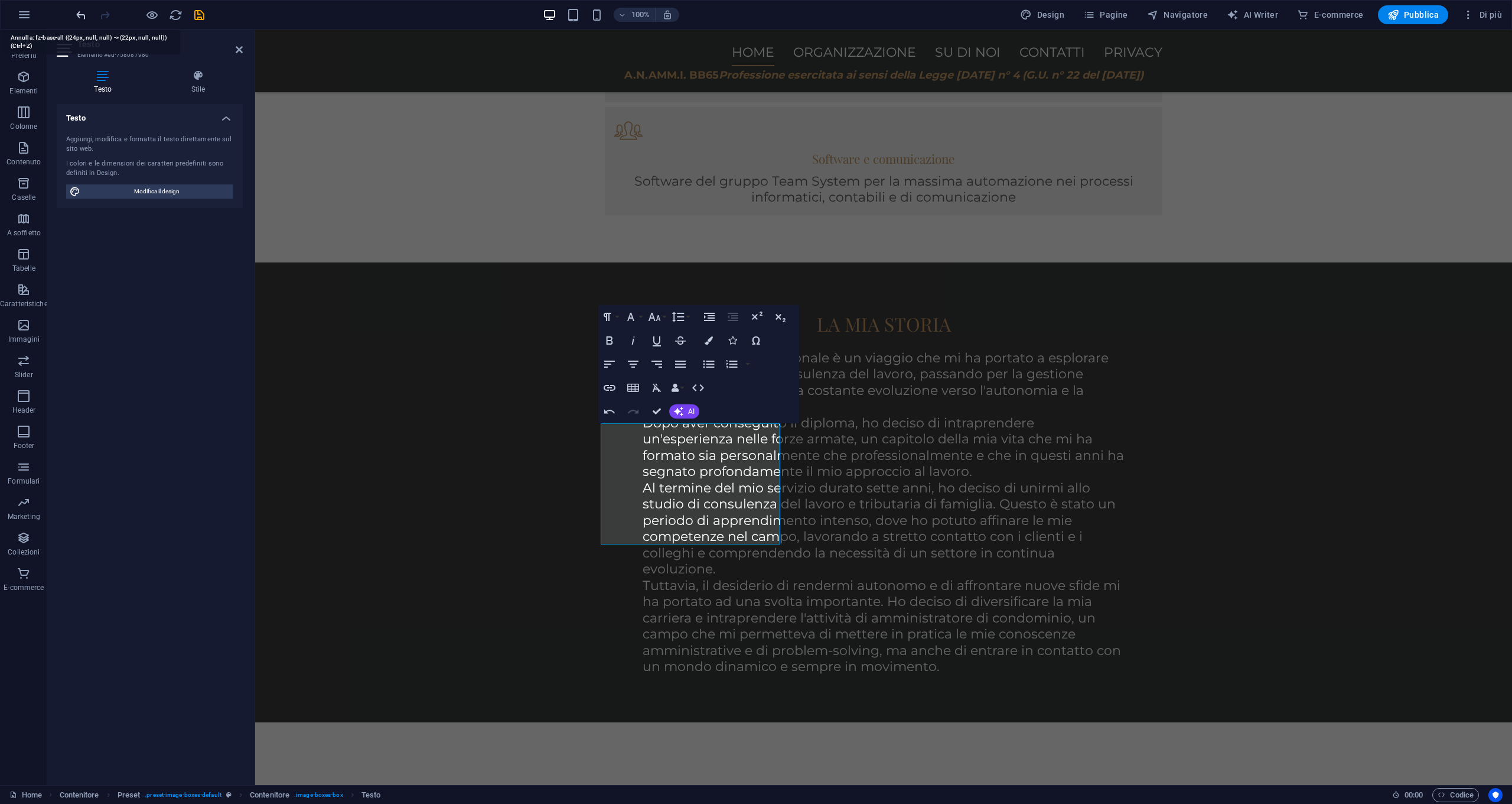
click at [78, 12] on icon "undo" at bounding box center [81, 15] width 14 height 14
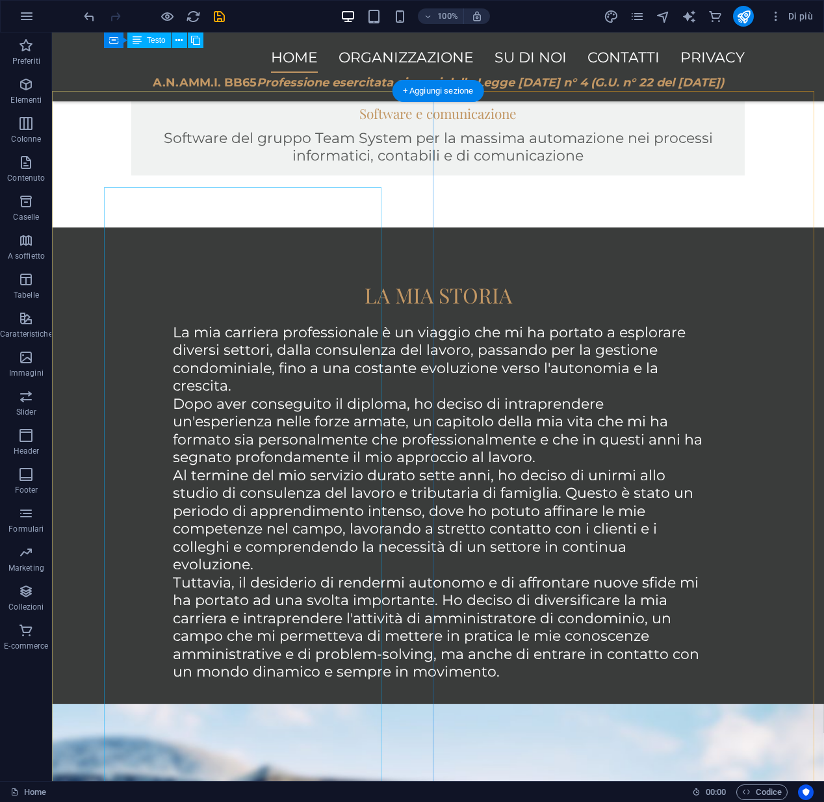
scroll to position [743, 0]
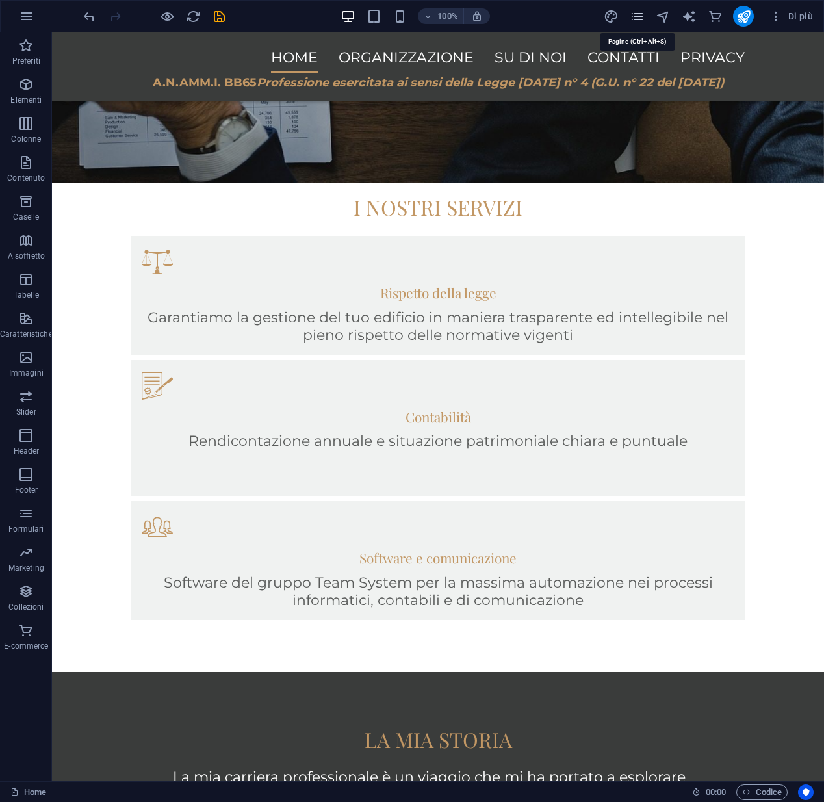
click at [636, 20] on icon "pages" at bounding box center [637, 16] width 15 height 15
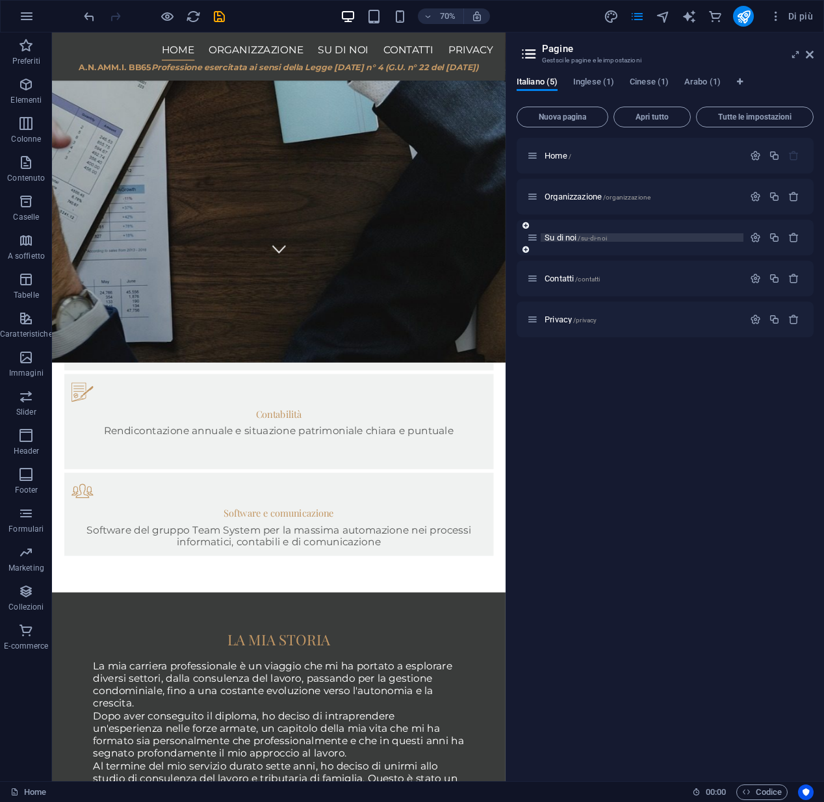
click at [666, 238] on p "Su di noi /su-di-noi" at bounding box center [641, 237] width 195 height 8
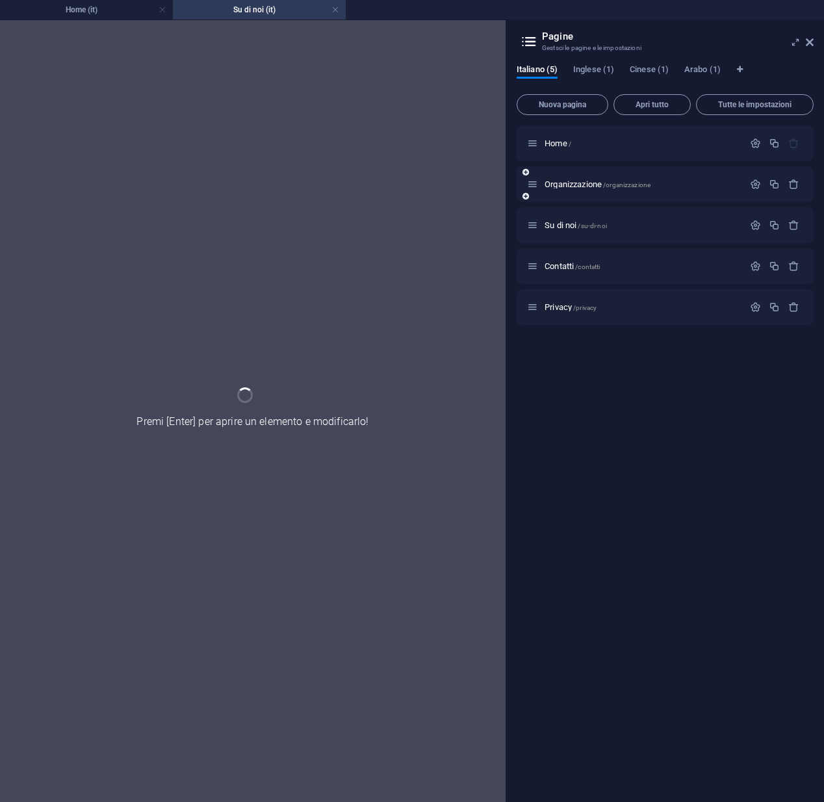
click at [572, 188] on div "Organizzazione /organizzazione" at bounding box center [635, 184] width 216 height 15
click at [57, 6] on h4 "Home (it)" at bounding box center [86, 10] width 173 height 14
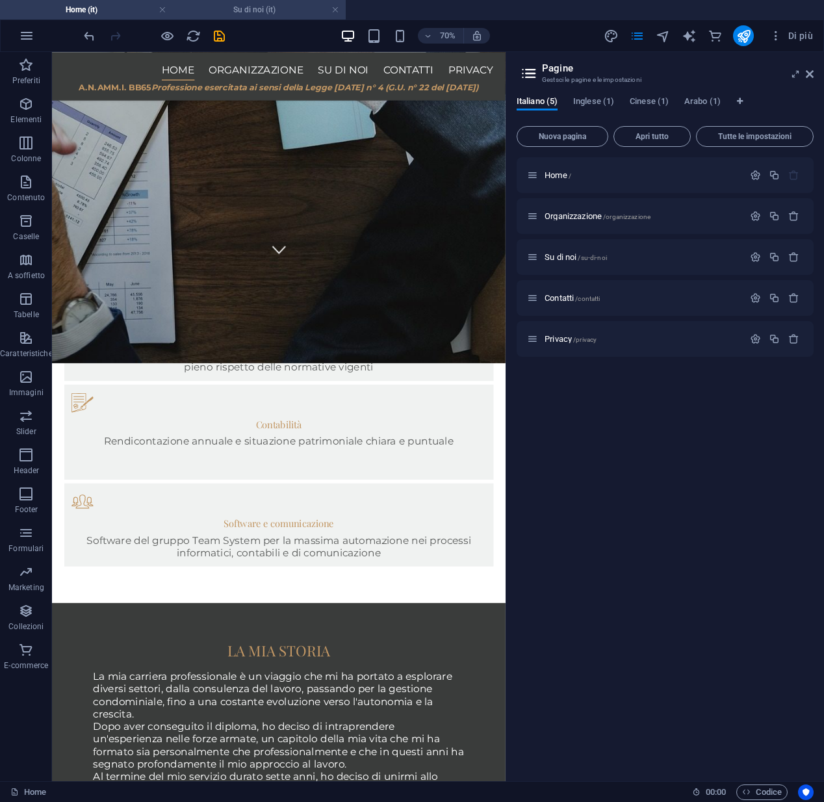
click at [224, 7] on h4 "Su di noi (it)" at bounding box center [259, 10] width 173 height 14
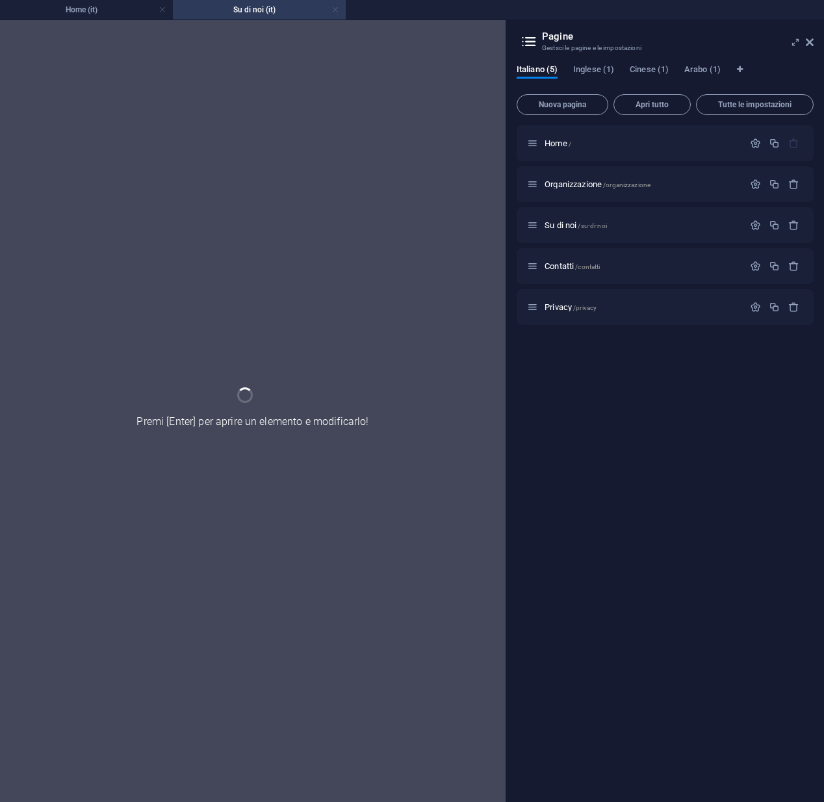
click at [336, 10] on link at bounding box center [335, 10] width 8 height 12
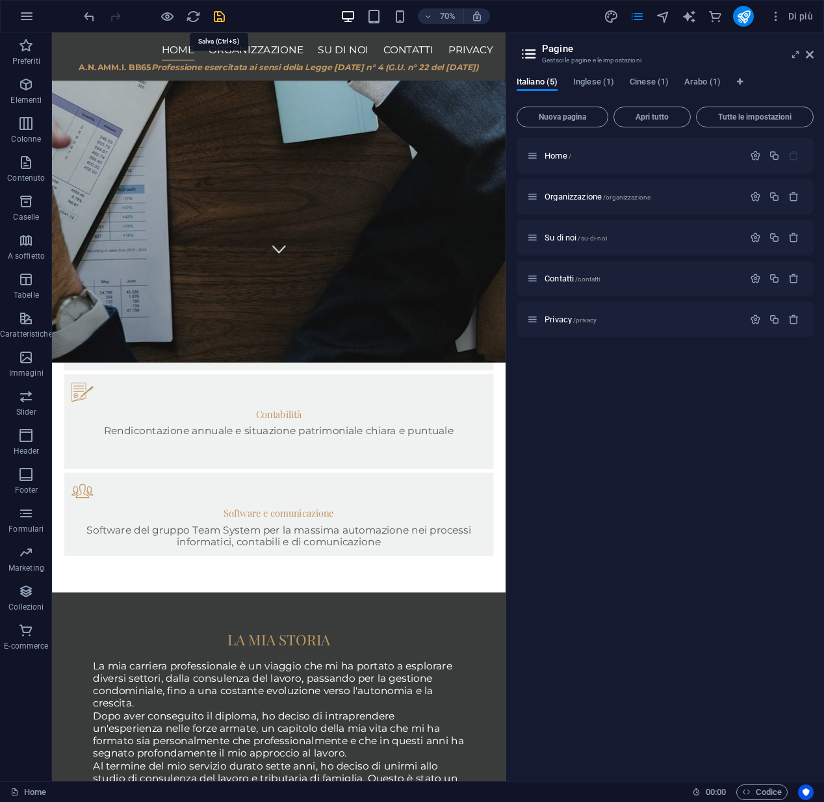
click at [217, 17] on icon "save" at bounding box center [219, 16] width 15 height 15
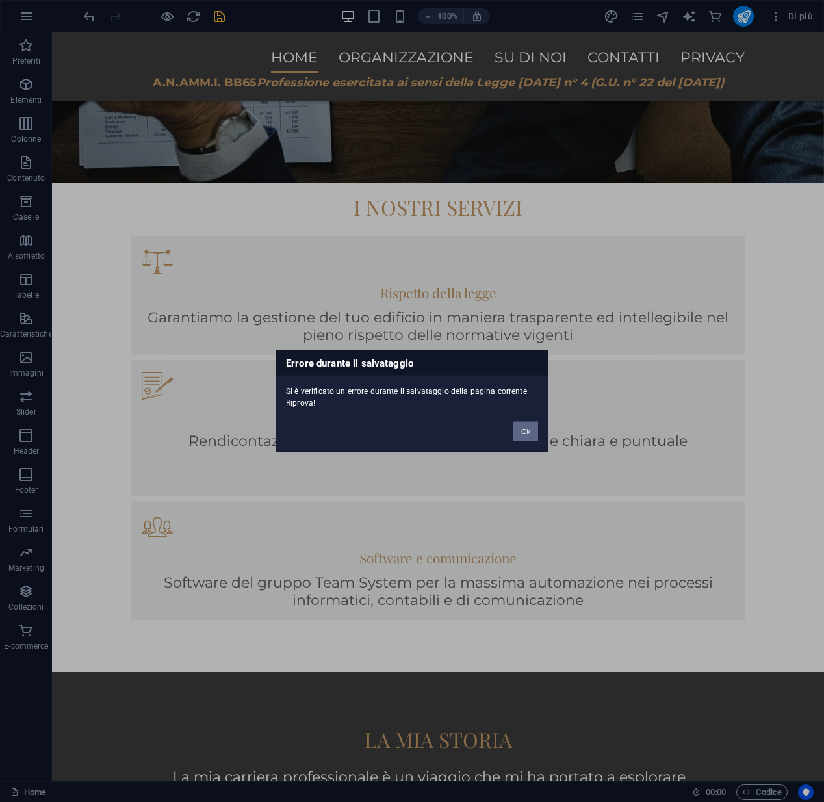
drag, startPoint x: 521, startPoint y: 426, endPoint x: 463, endPoint y: 385, distance: 71.0
click at [521, 426] on button "Ok" at bounding box center [525, 431] width 25 height 19
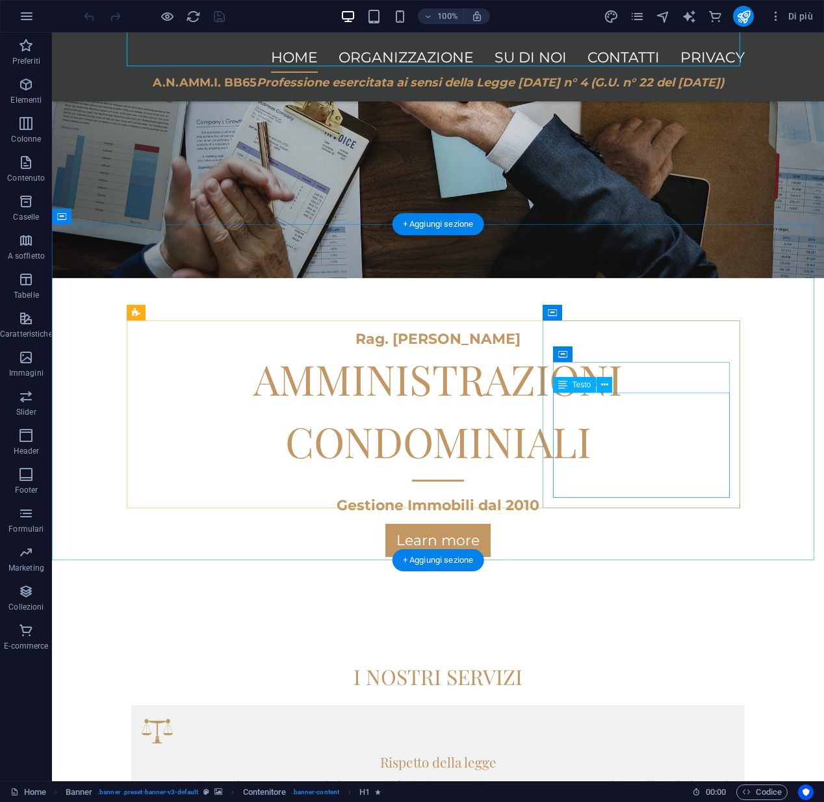
scroll to position [384, 0]
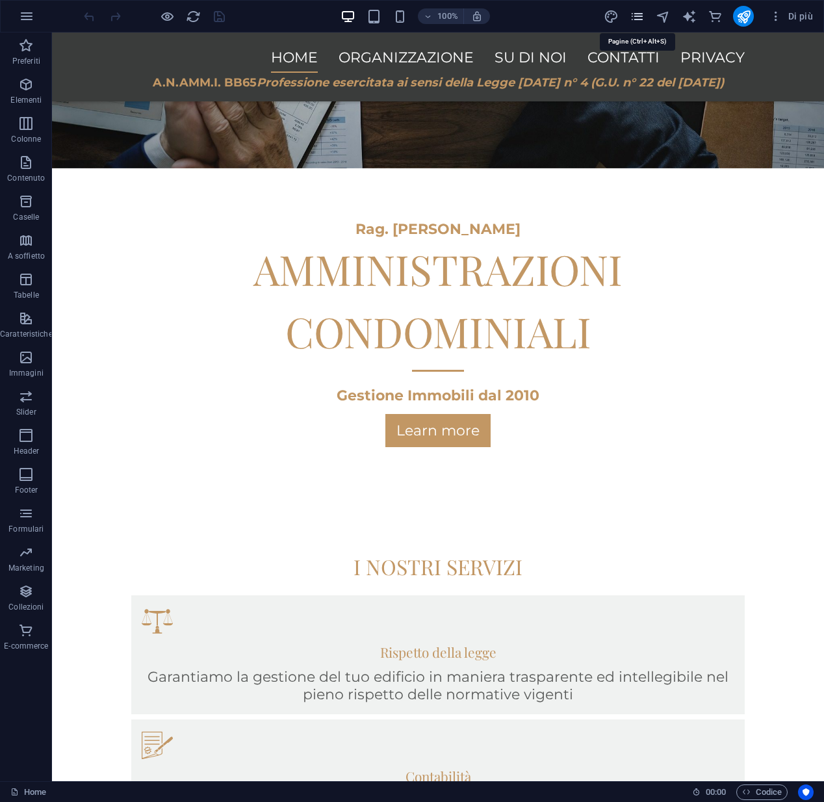
click at [635, 16] on icon "pages" at bounding box center [637, 16] width 15 height 15
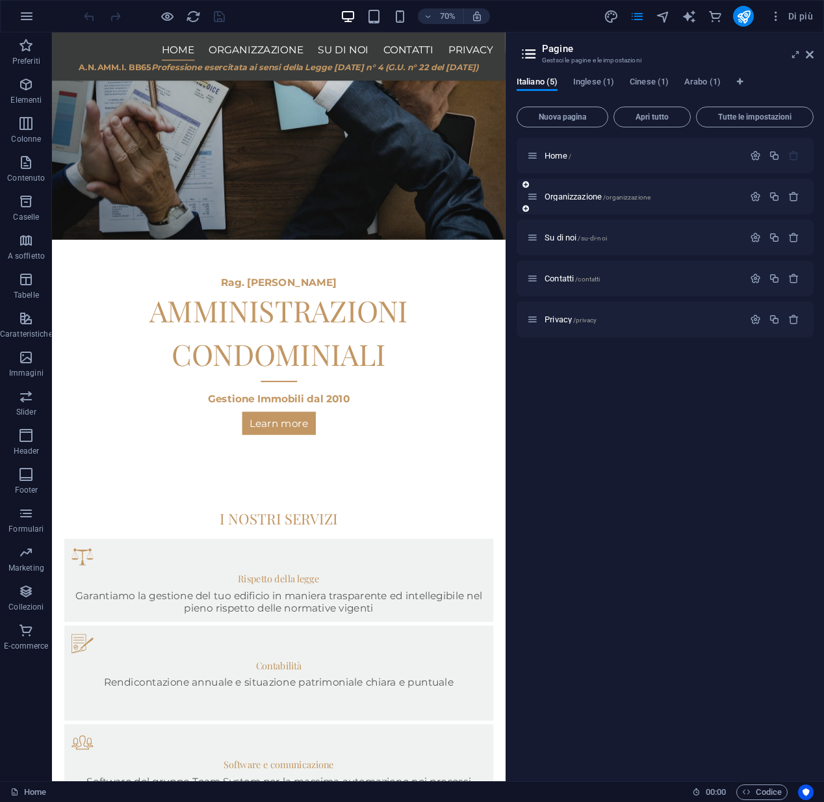
click at [531, 198] on icon at bounding box center [532, 196] width 11 height 11
click at [572, 200] on span "Organizzazione /organizzazione" at bounding box center [597, 197] width 106 height 10
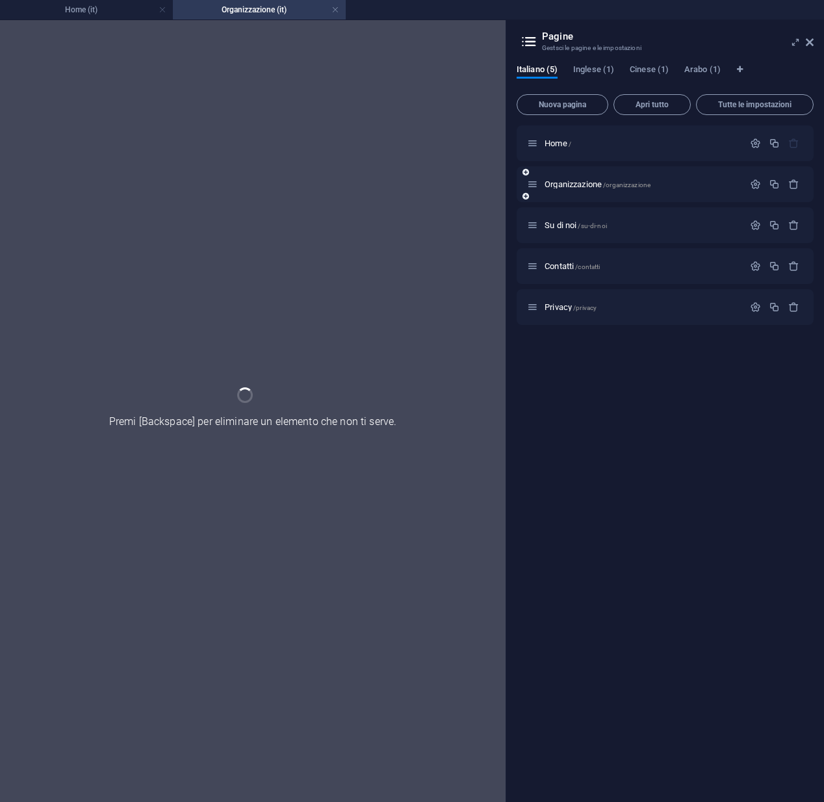
scroll to position [0, 0]
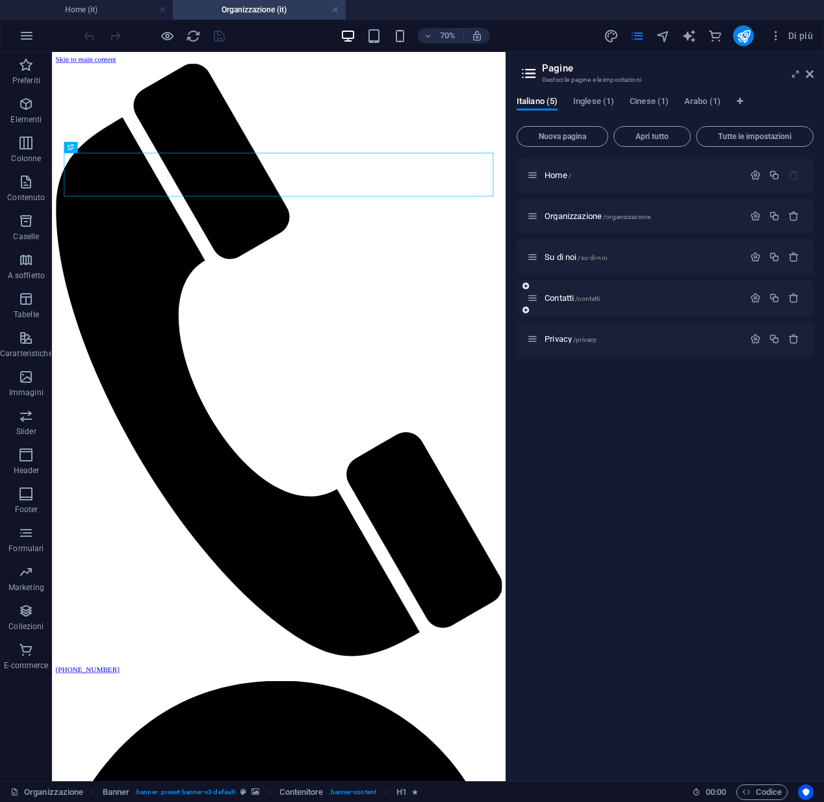
click at [565, 258] on span "Su di noi /su-di-noi" at bounding box center [575, 257] width 62 height 10
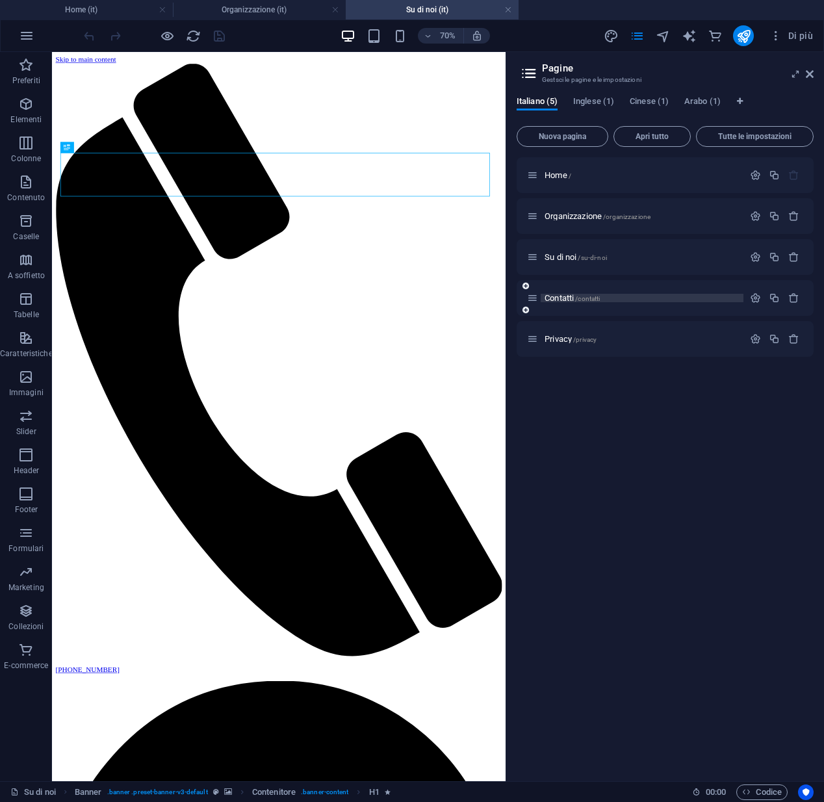
click at [564, 301] on span "Contatti /contatti" at bounding box center [571, 298] width 55 height 10
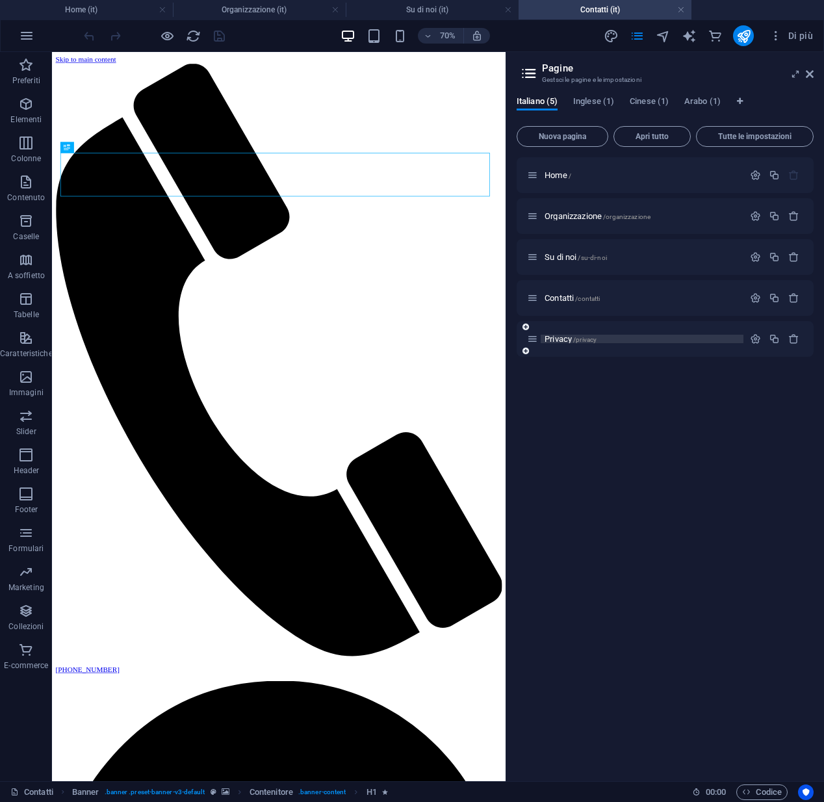
click at [559, 339] on span "Privacy /privacy" at bounding box center [570, 339] width 52 height 10
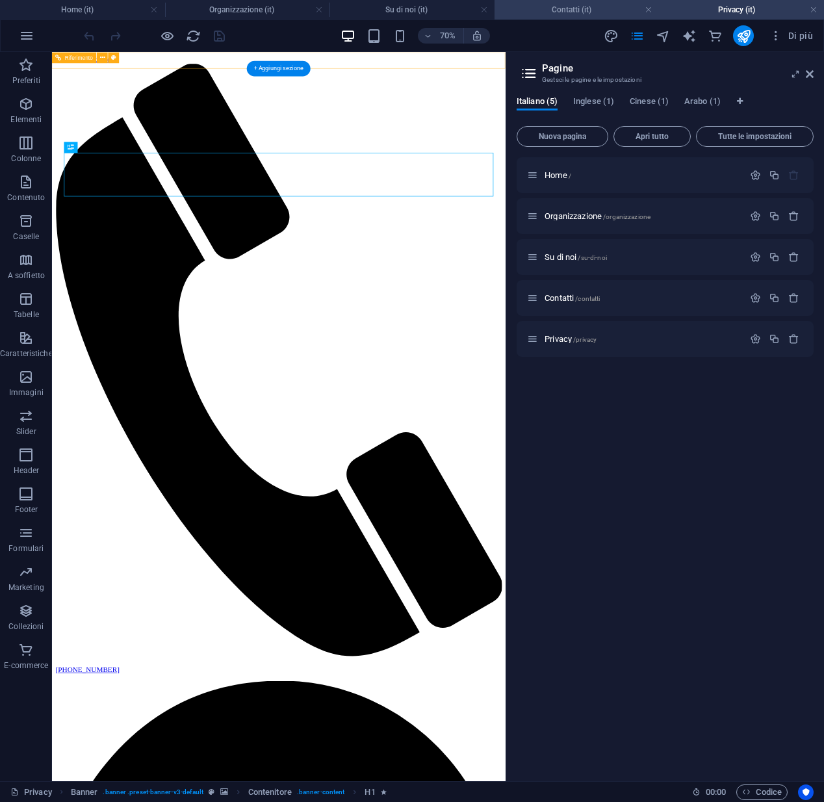
click at [574, 14] on h4 "Contatti (it)" at bounding box center [576, 10] width 165 height 14
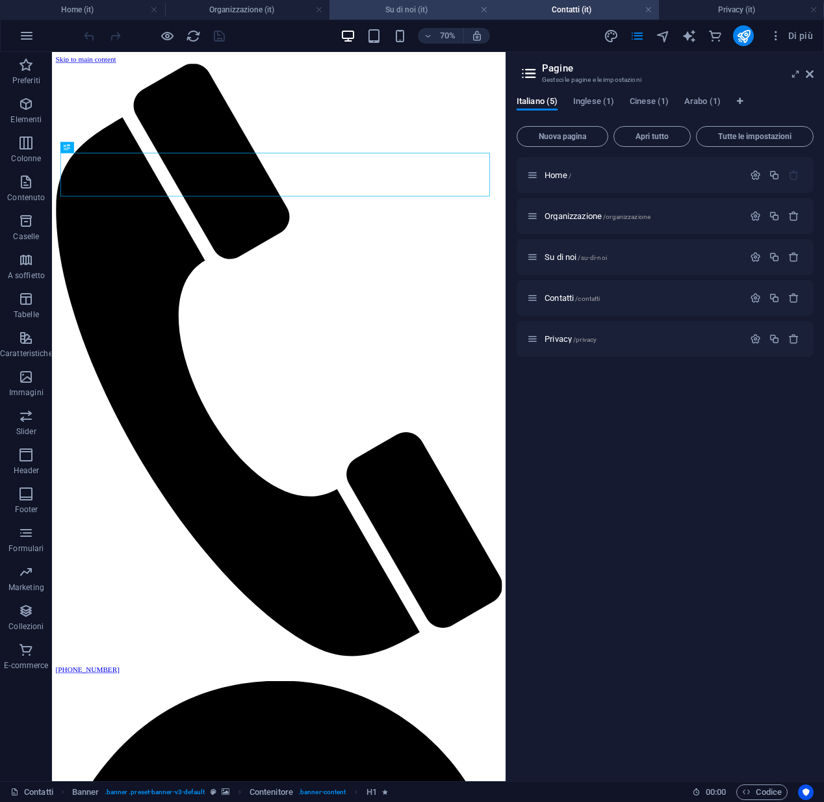
click at [411, 11] on h4 "Su di noi (it)" at bounding box center [411, 10] width 165 height 14
click at [268, 10] on h4 "Organizzazione (it)" at bounding box center [247, 10] width 165 height 14
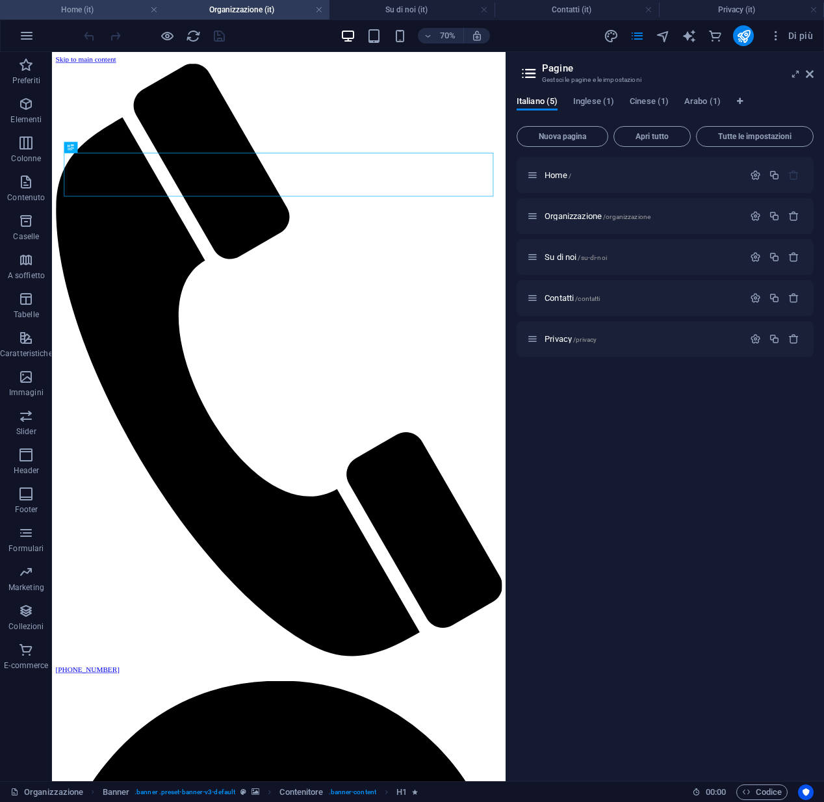
click at [101, 16] on h4 "Home (it)" at bounding box center [82, 10] width 165 height 14
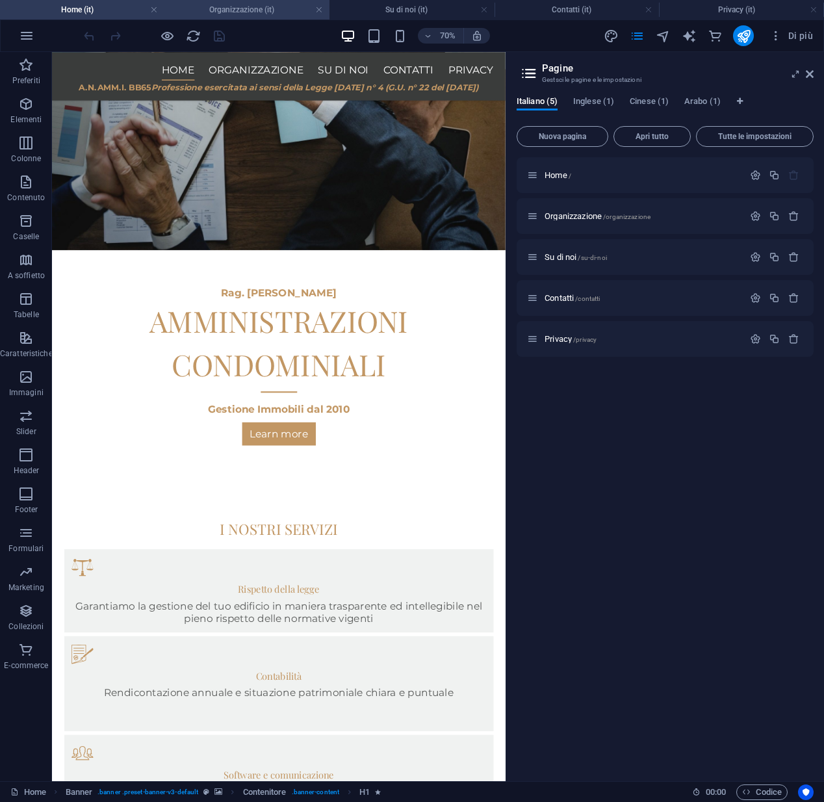
click at [209, 8] on h4 "Organizzazione (it)" at bounding box center [247, 10] width 165 height 14
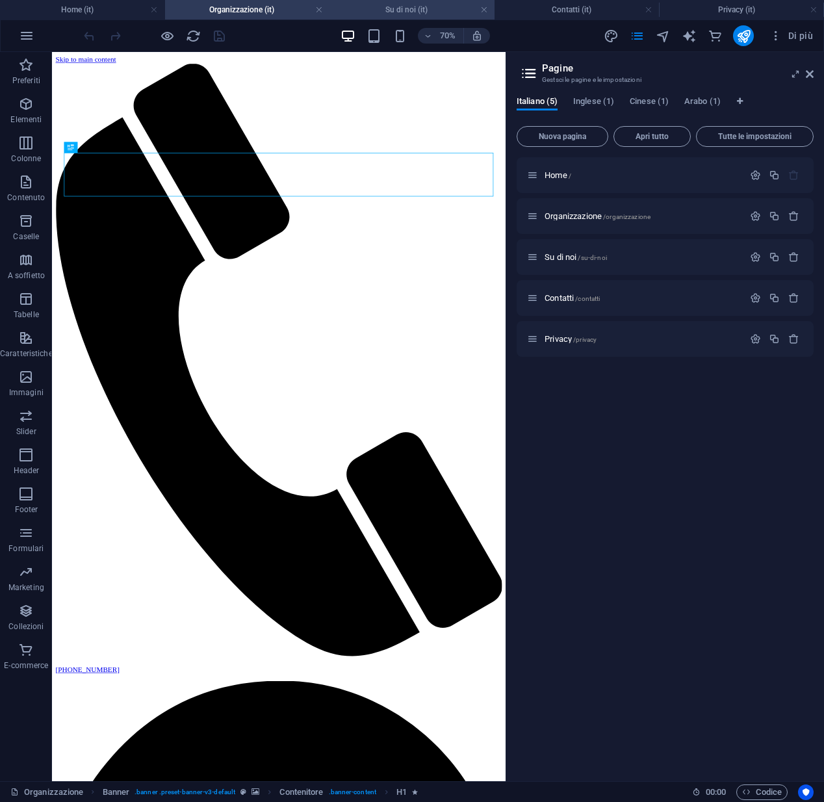
click at [405, 4] on h4 "Su di noi (it)" at bounding box center [411, 10] width 165 height 14
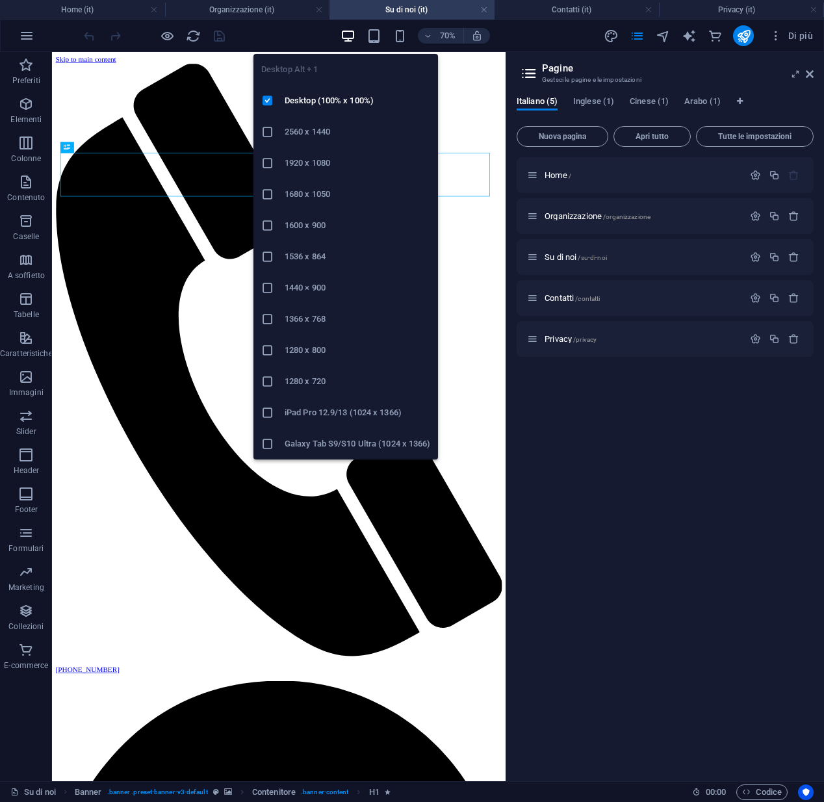
click at [265, 131] on icon at bounding box center [267, 131] width 13 height 13
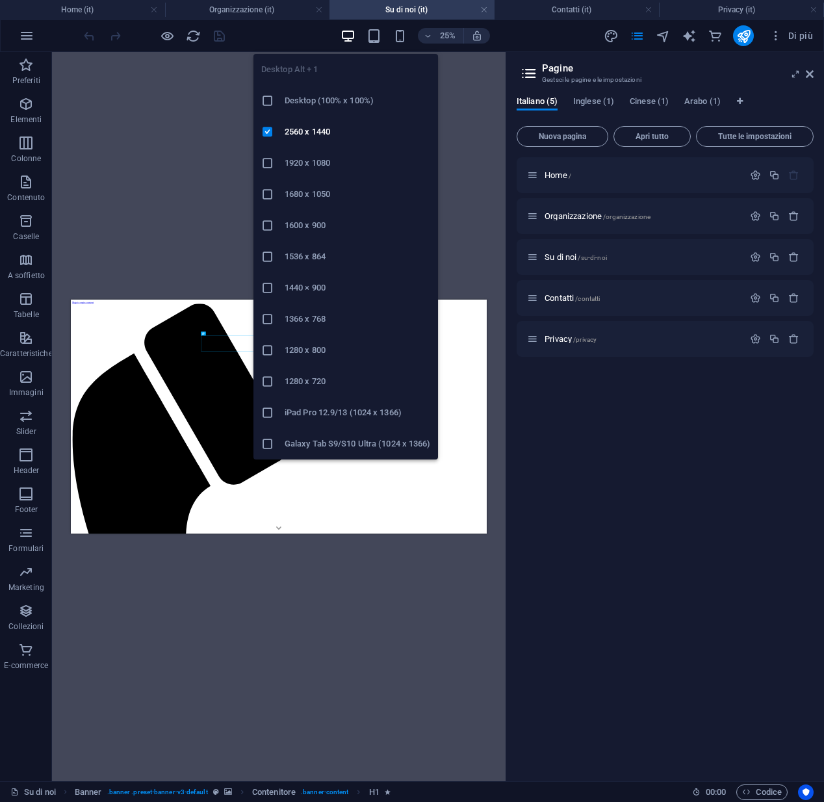
click at [307, 103] on h6 "Desktop (100% x 100%)" at bounding box center [358, 101] width 146 height 16
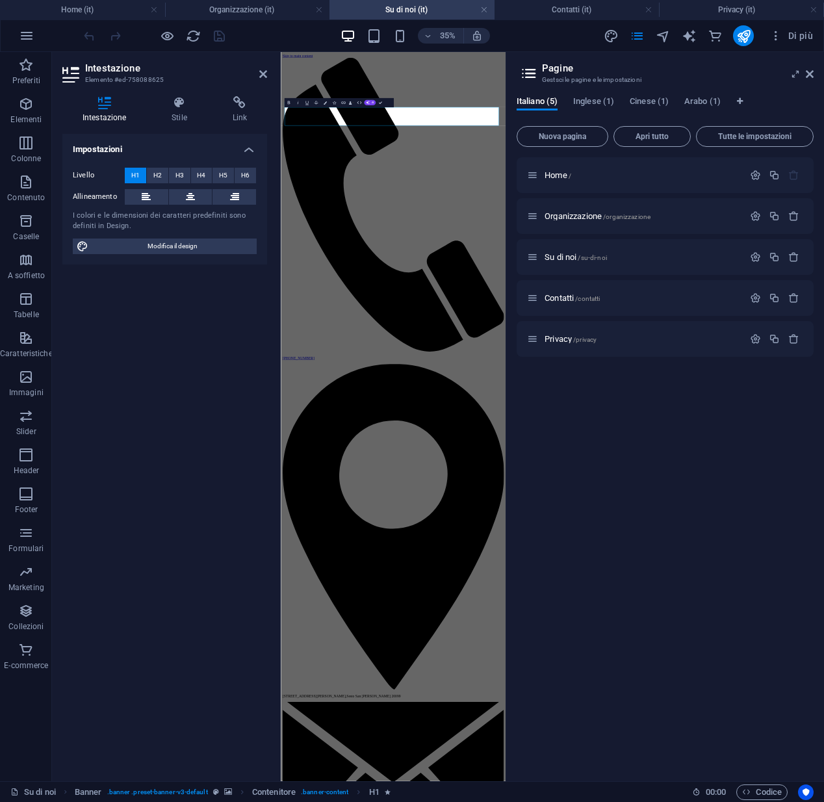
click at [608, 472] on div "Home / Organizzazione /organizzazione Su di noi /su-di-noi Contatti /contatti P…" at bounding box center [664, 463] width 297 height 613
click at [162, 385] on div "Impostazioni Livello H1 H2 H3 H4 H5 H6 Allineamento I colori e le dimensioni de…" at bounding box center [164, 452] width 205 height 637
click at [808, 75] on icon at bounding box center [810, 74] width 8 height 10
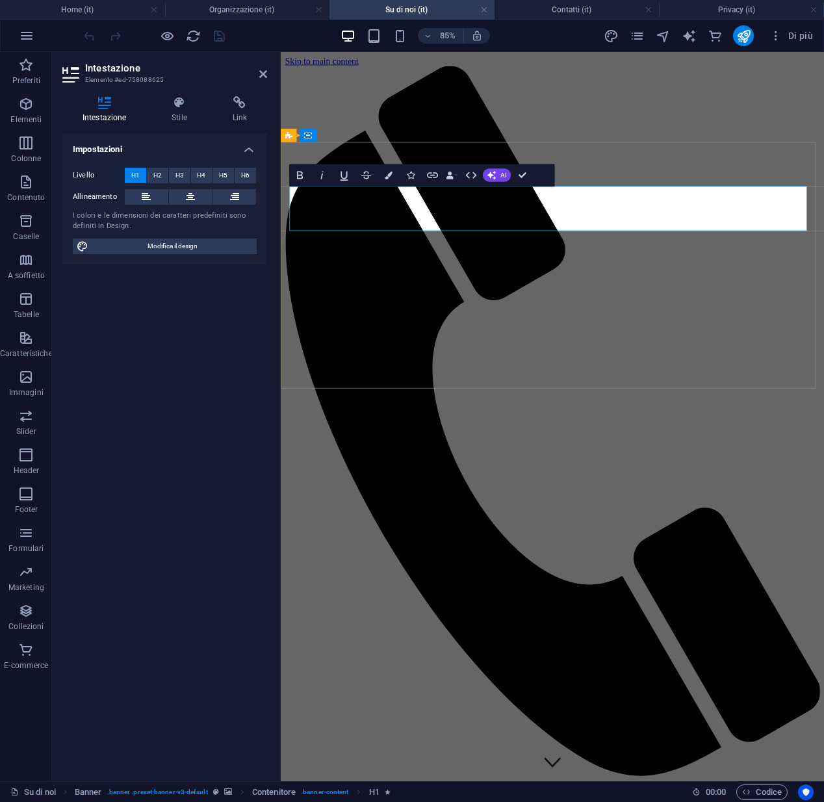
drag, startPoint x: 734, startPoint y: 251, endPoint x: 424, endPoint y: 229, distance: 311.3
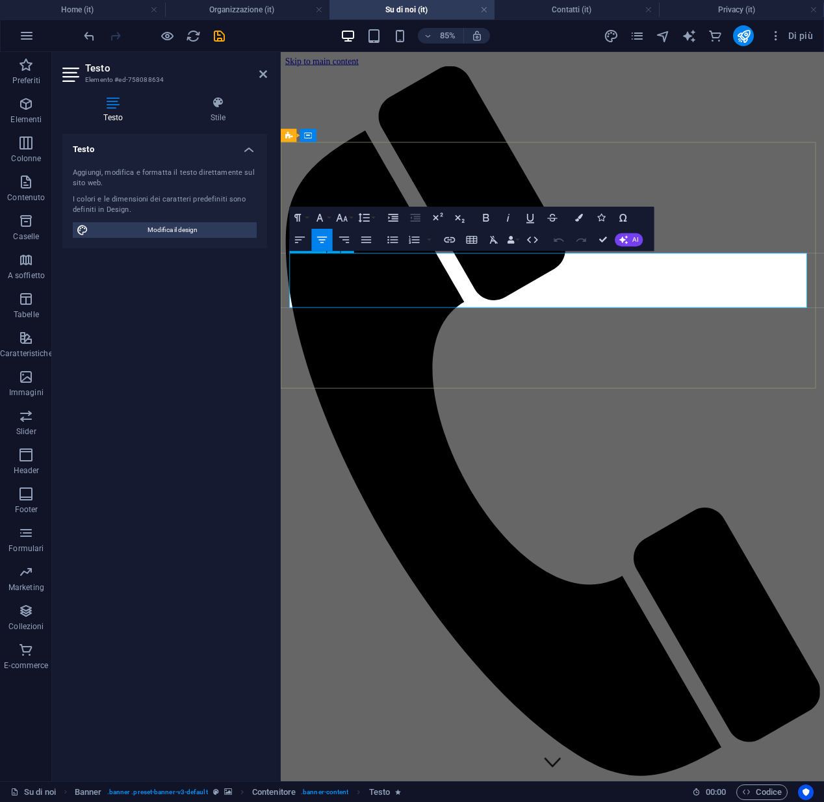
drag, startPoint x: 671, startPoint y: 344, endPoint x: 302, endPoint y: 299, distance: 371.7
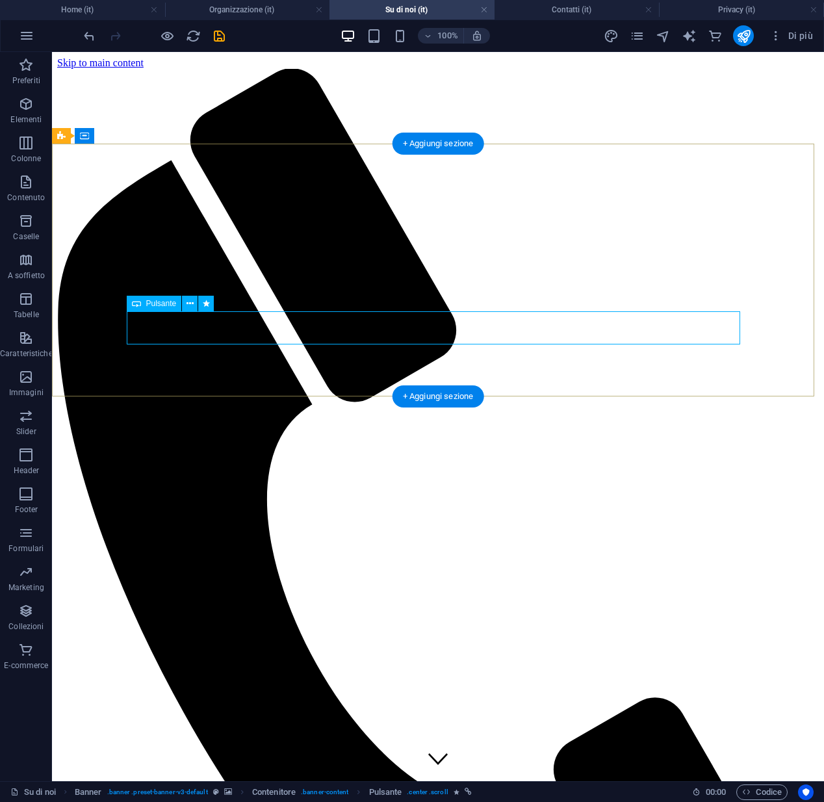
click at [191, 302] on icon at bounding box center [189, 304] width 7 height 14
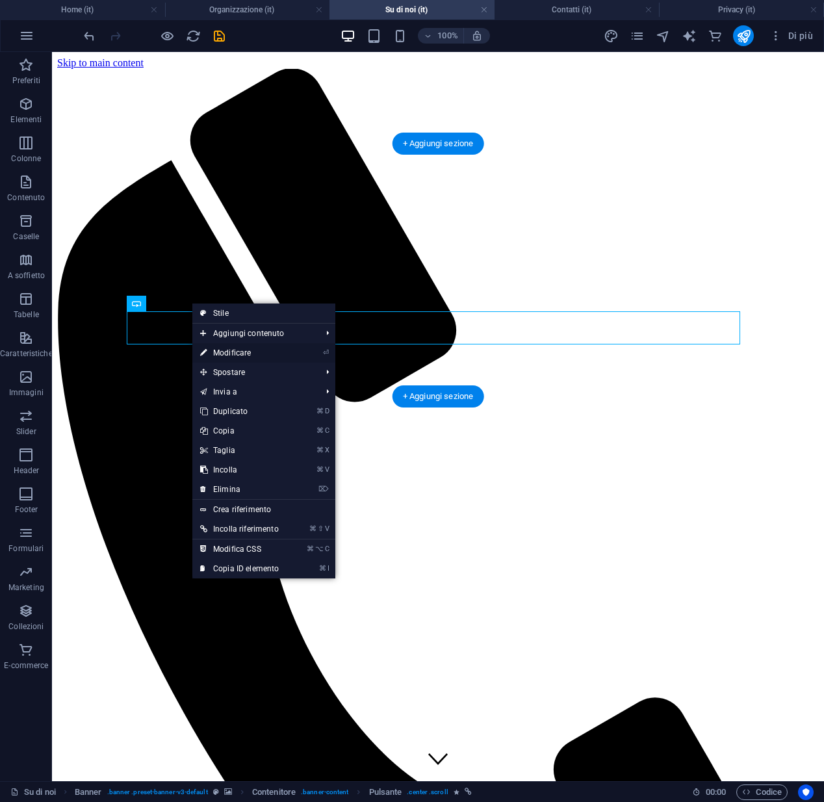
click at [223, 353] on link "⏎ Modificare" at bounding box center [239, 352] width 94 height 19
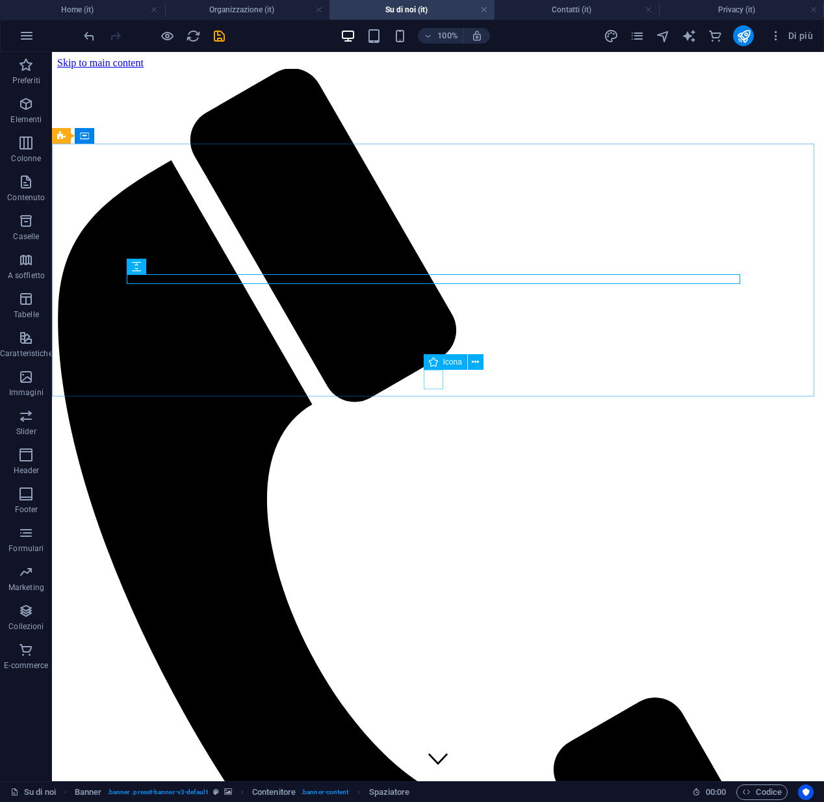
click at [429, 748] on figure at bounding box center [437, 759] width 19 height 22
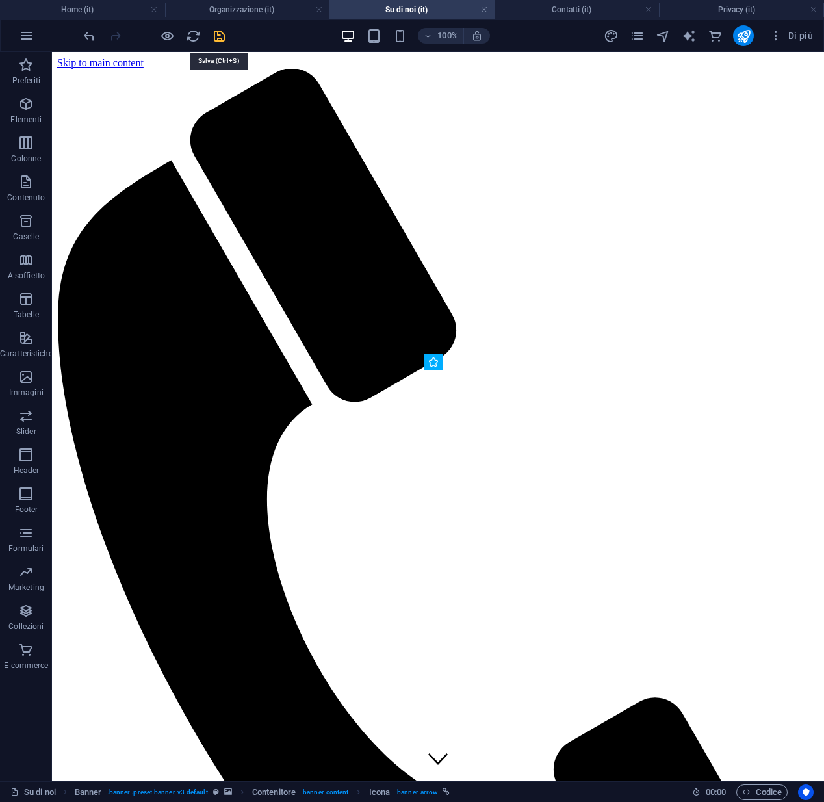
click at [217, 40] on icon "save" at bounding box center [219, 36] width 15 height 15
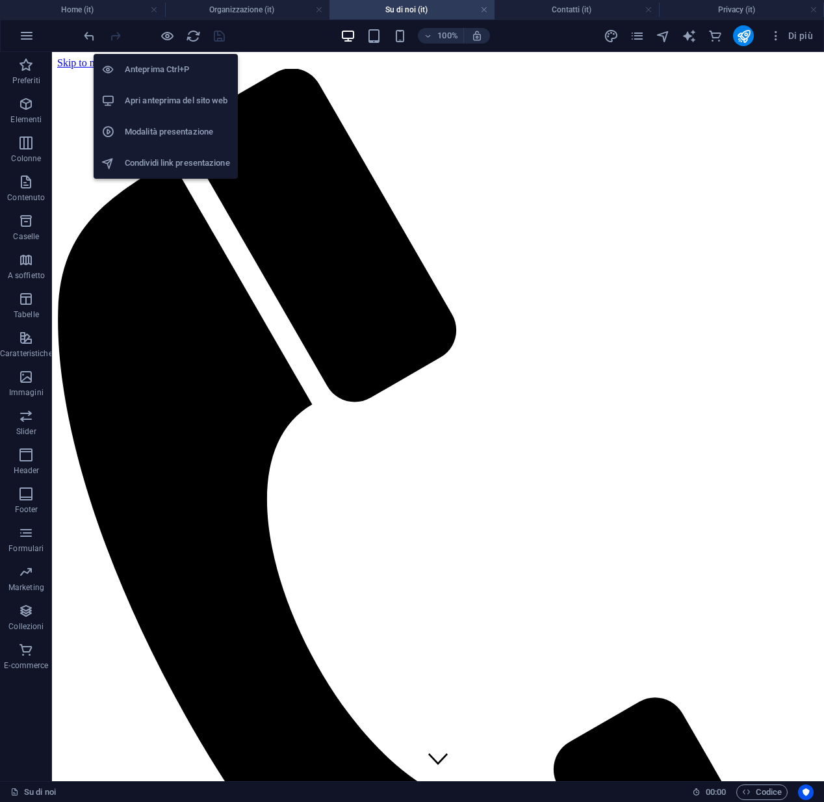
click at [172, 103] on h6 "Apri anteprima del sito web" at bounding box center [177, 101] width 105 height 16
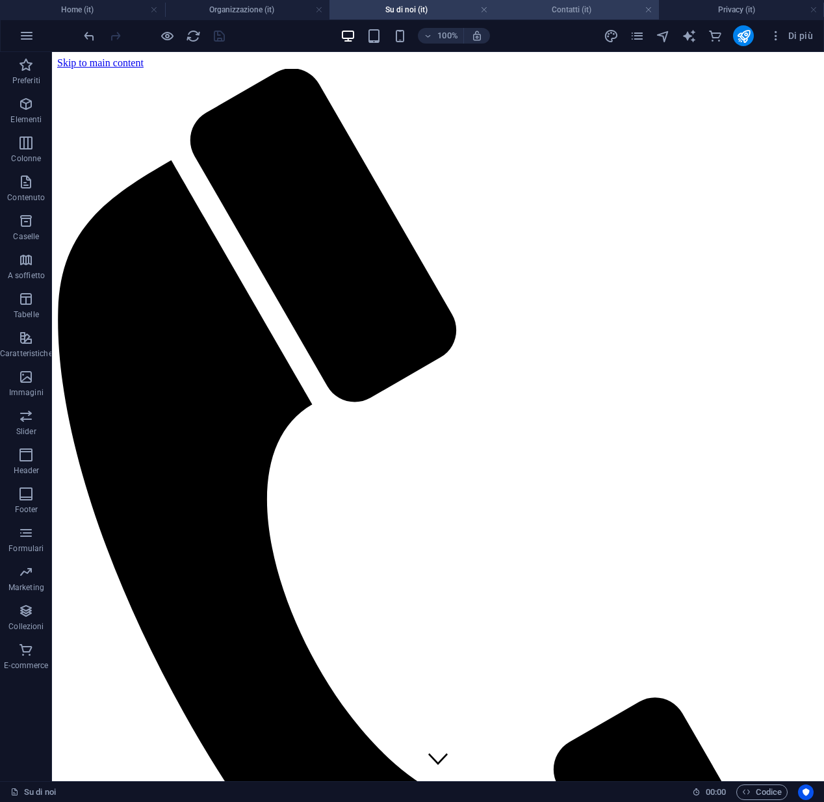
click at [563, 14] on h4 "Contatti (it)" at bounding box center [576, 10] width 165 height 14
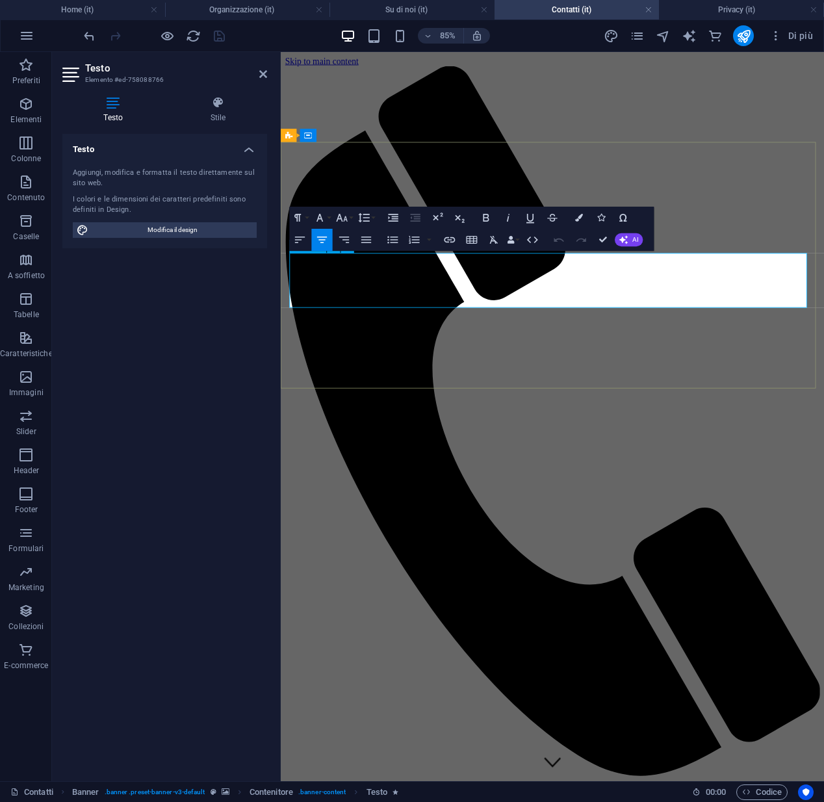
drag, startPoint x: 676, startPoint y: 346, endPoint x: 299, endPoint y: 298, distance: 380.4
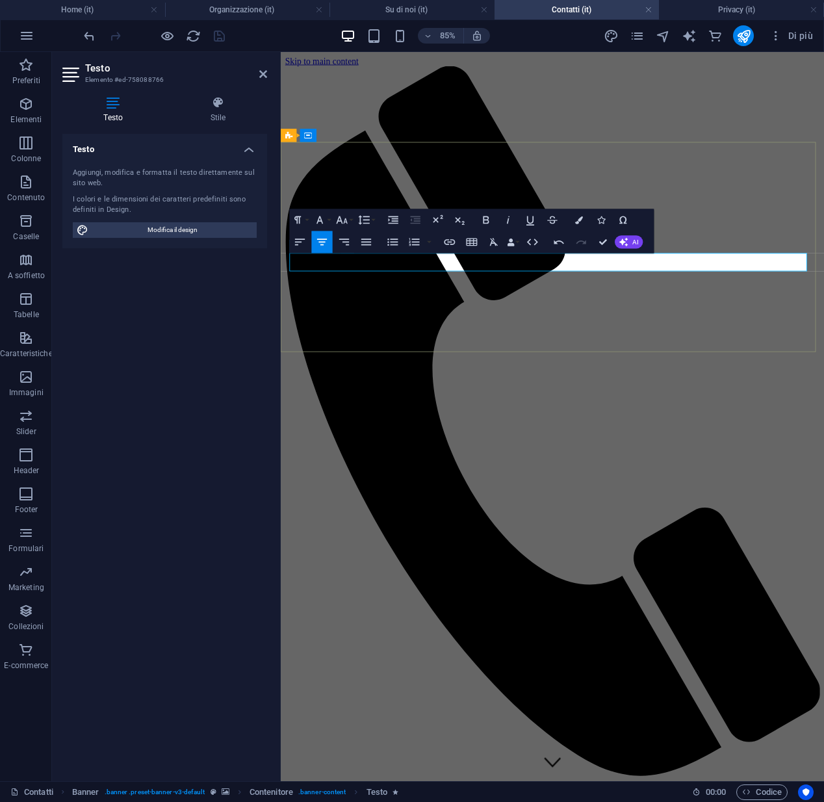
drag, startPoint x: 850, startPoint y: 301, endPoint x: 746, endPoint y: 306, distance: 104.0
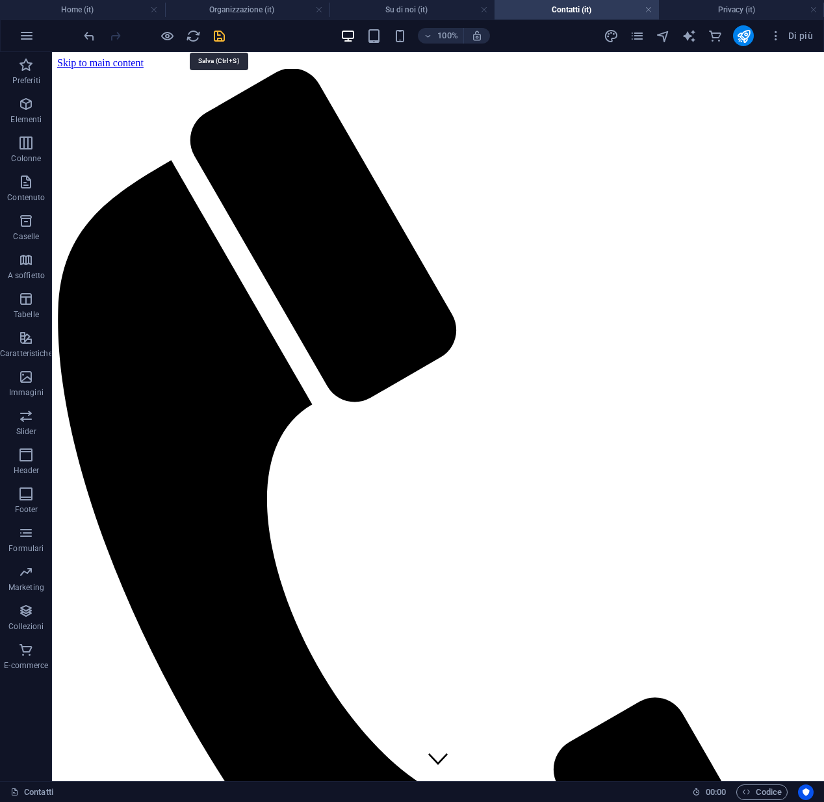
click at [212, 40] on icon "save" at bounding box center [219, 36] width 15 height 15
click at [392, 14] on h4 "Su di noi (it)" at bounding box center [411, 10] width 165 height 14
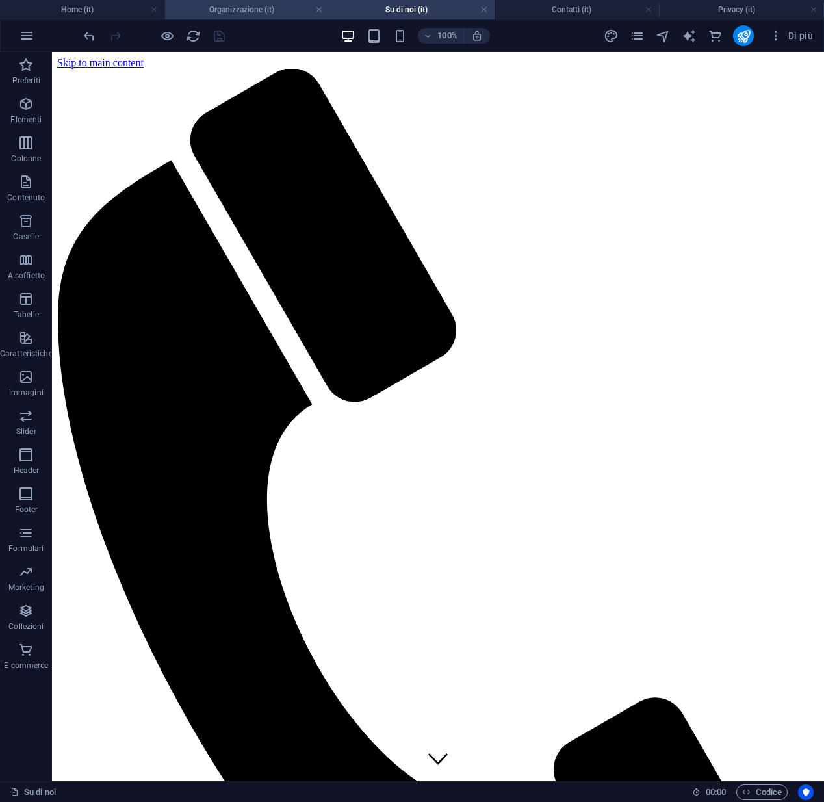
click at [264, 14] on h4 "Organizzazione (it)" at bounding box center [247, 10] width 165 height 14
click at [405, 8] on h4 "Su di noi (it)" at bounding box center [411, 10] width 165 height 14
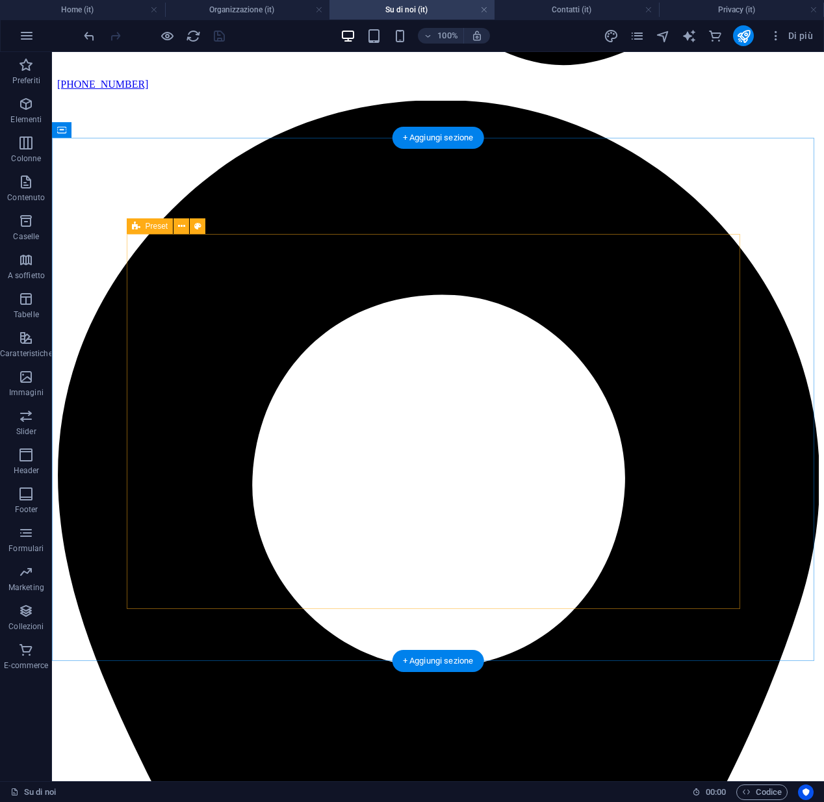
scroll to position [1156, 0]
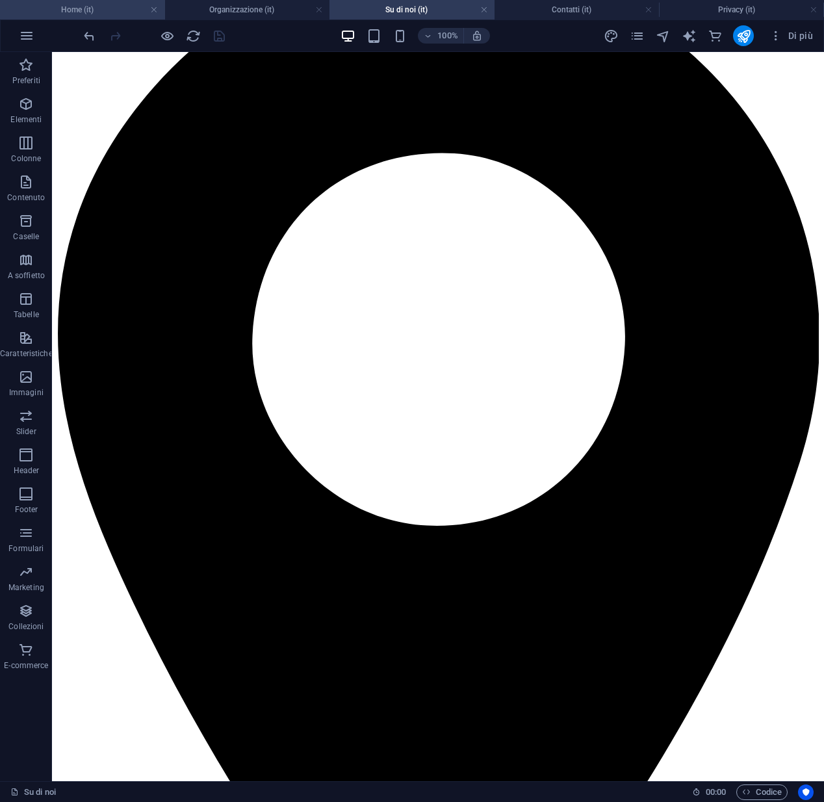
click at [118, 12] on h4 "Home (it)" at bounding box center [82, 10] width 165 height 14
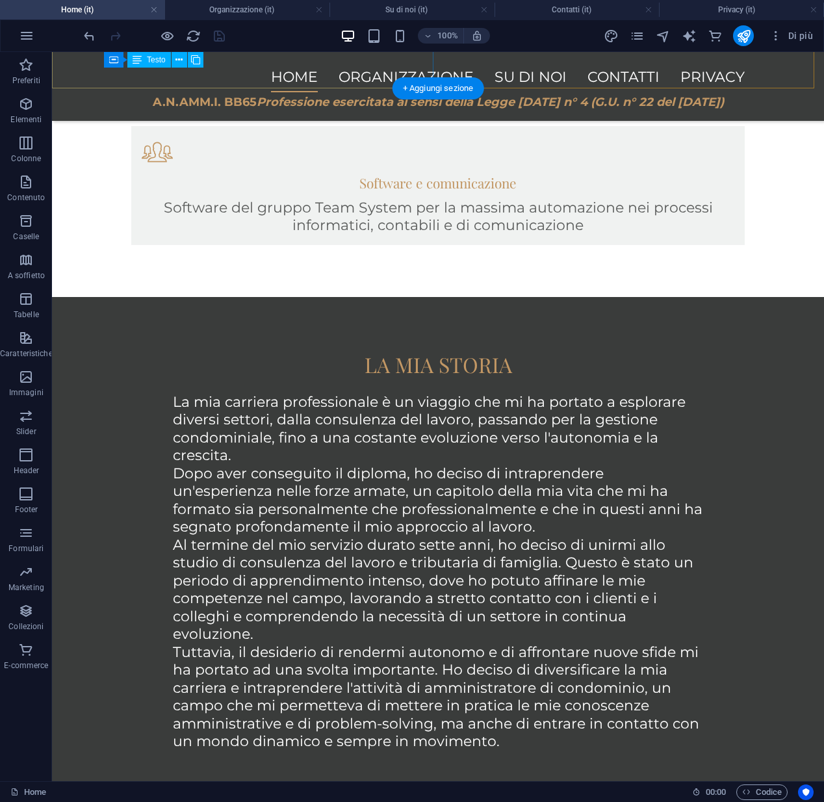
scroll to position [1553, 0]
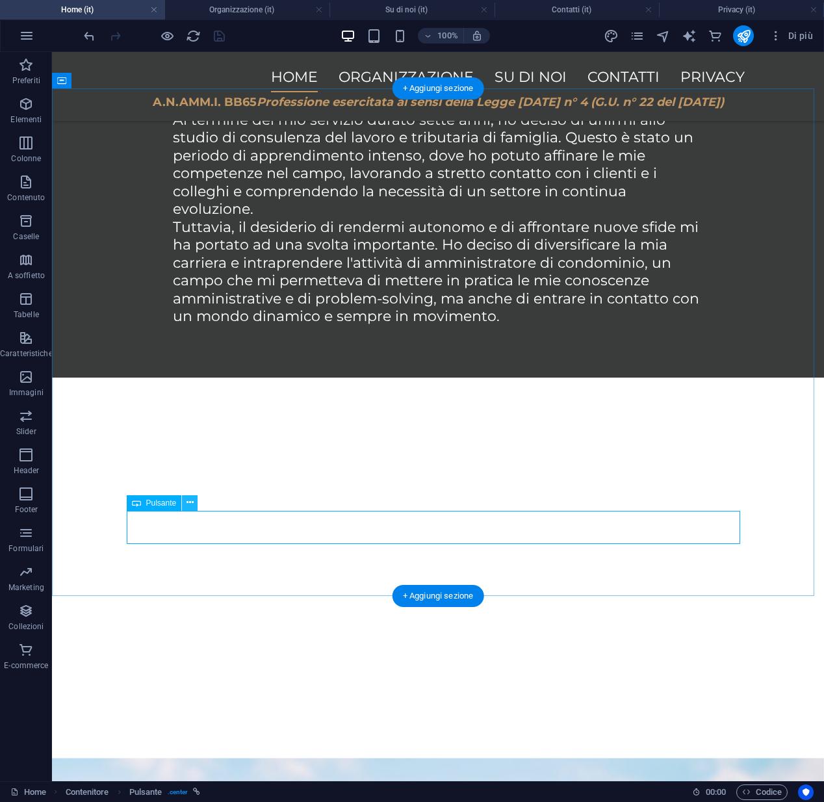
click at [193, 502] on icon at bounding box center [189, 503] width 7 height 14
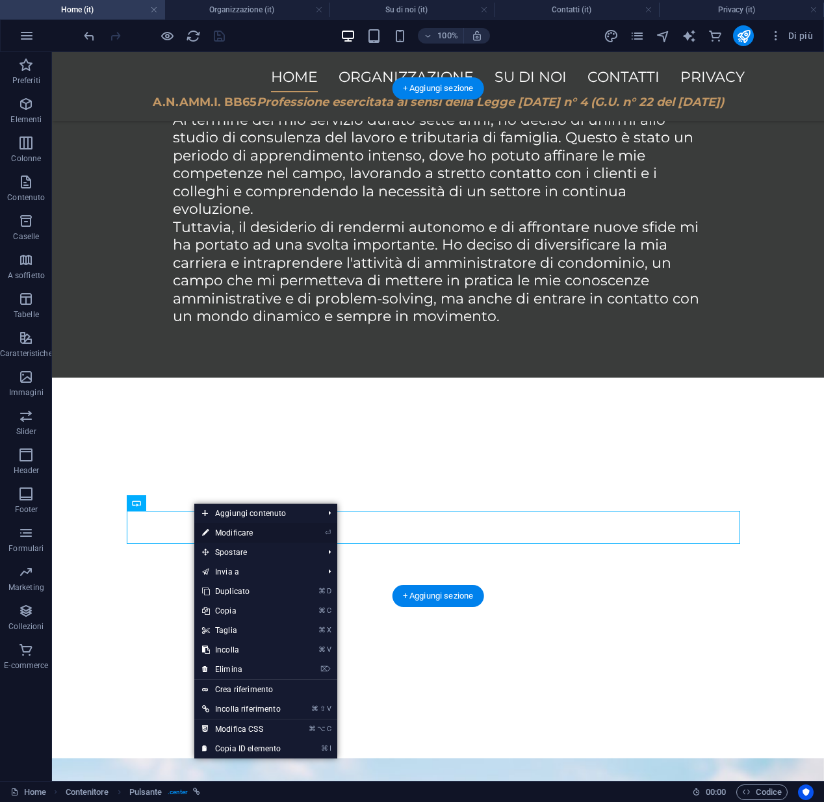
click at [245, 533] on link "⏎ Modificare" at bounding box center [241, 532] width 94 height 19
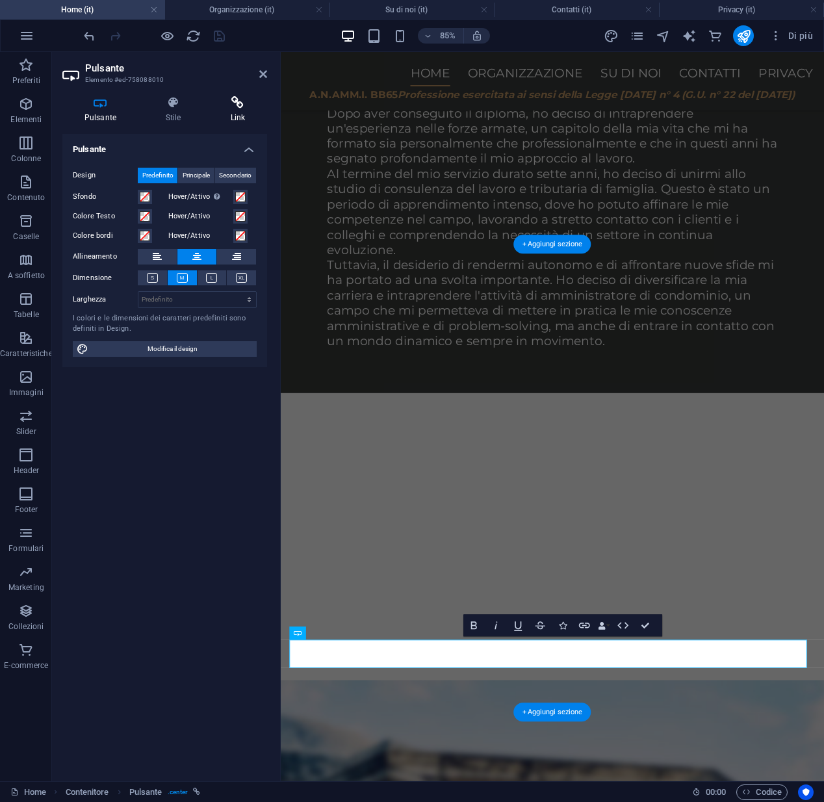
click at [231, 114] on h4 "Link" at bounding box center [238, 109] width 58 height 27
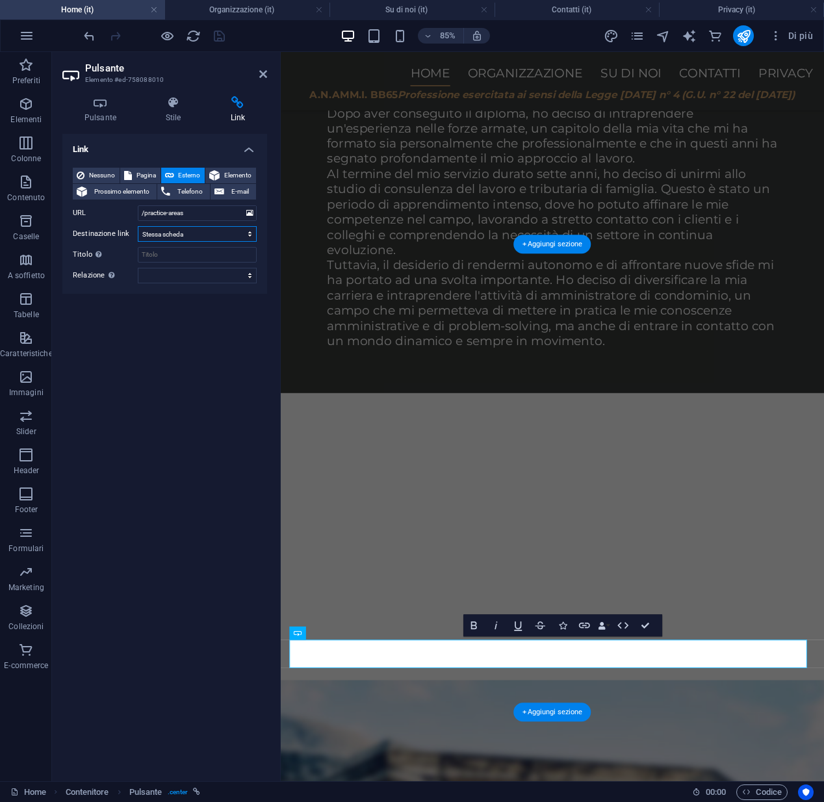
select select "blank"
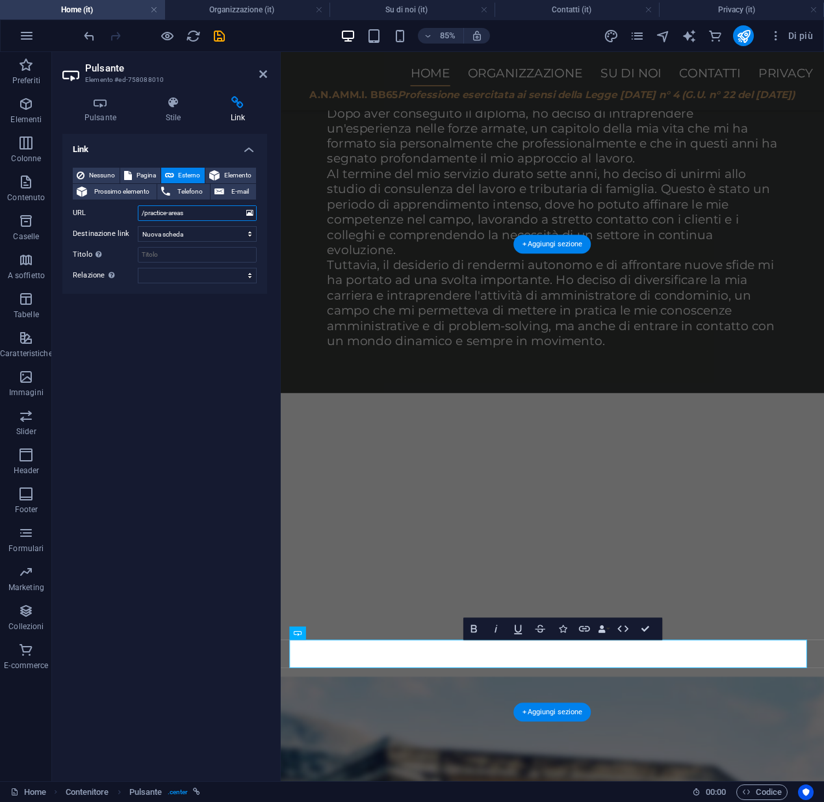
click at [211, 218] on input "/practice-areas" at bounding box center [197, 213] width 119 height 16
click at [248, 213] on icon at bounding box center [249, 213] width 7 height 14
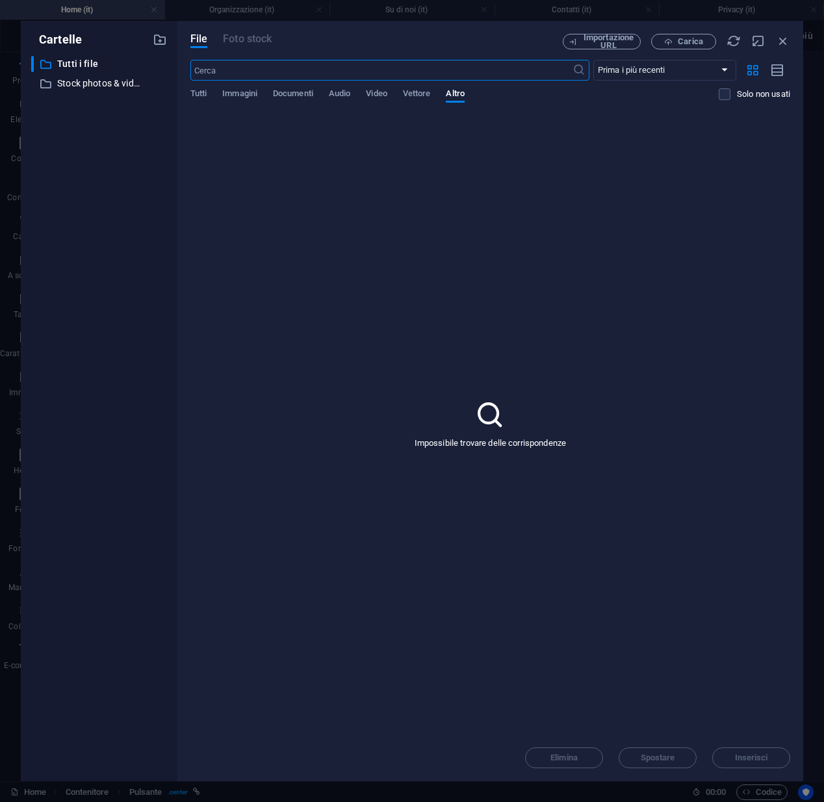
scroll to position [1241, 0]
click at [413, 96] on span "Vettore" at bounding box center [417, 95] width 28 height 18
click at [784, 43] on icon "button" at bounding box center [783, 41] width 14 height 14
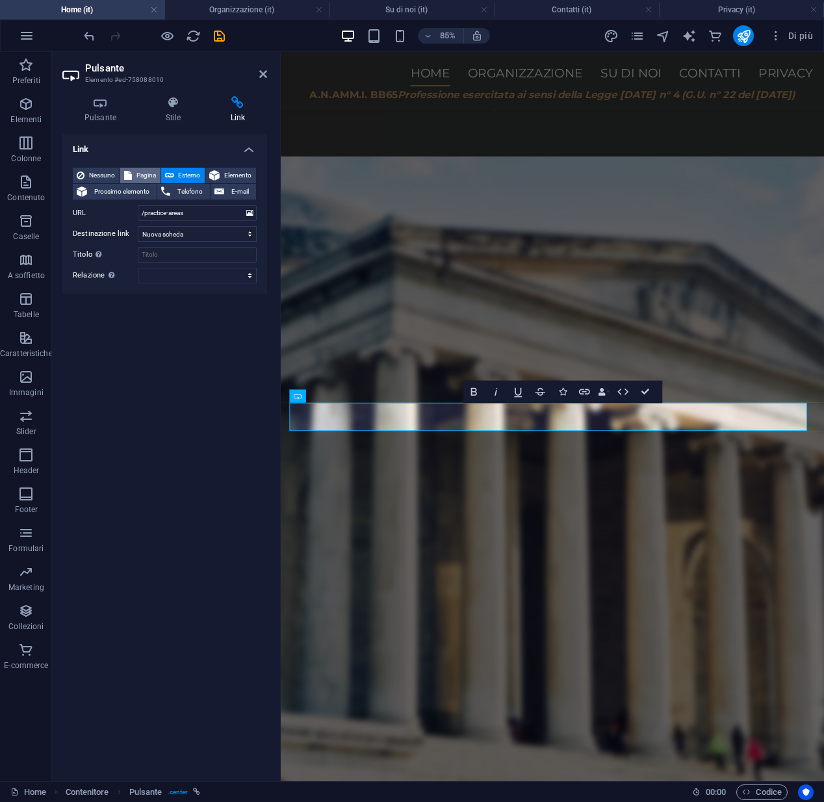
click at [138, 177] on span "Pagina" at bounding box center [146, 176] width 21 height 16
select select
click at [229, 177] on span "Elemento" at bounding box center [237, 176] width 29 height 16
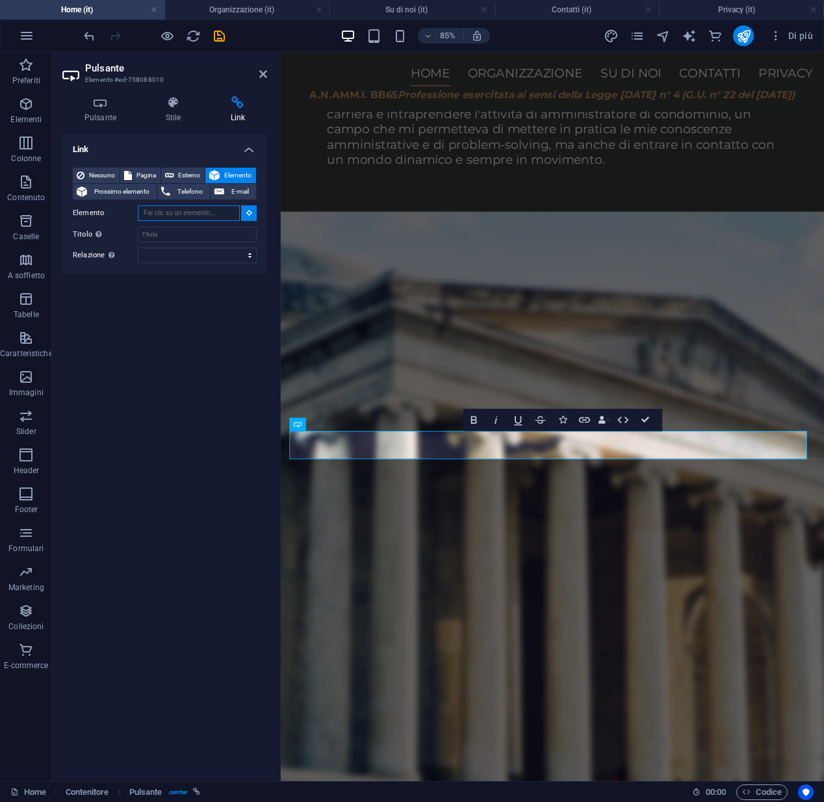
scroll to position [1751, 0]
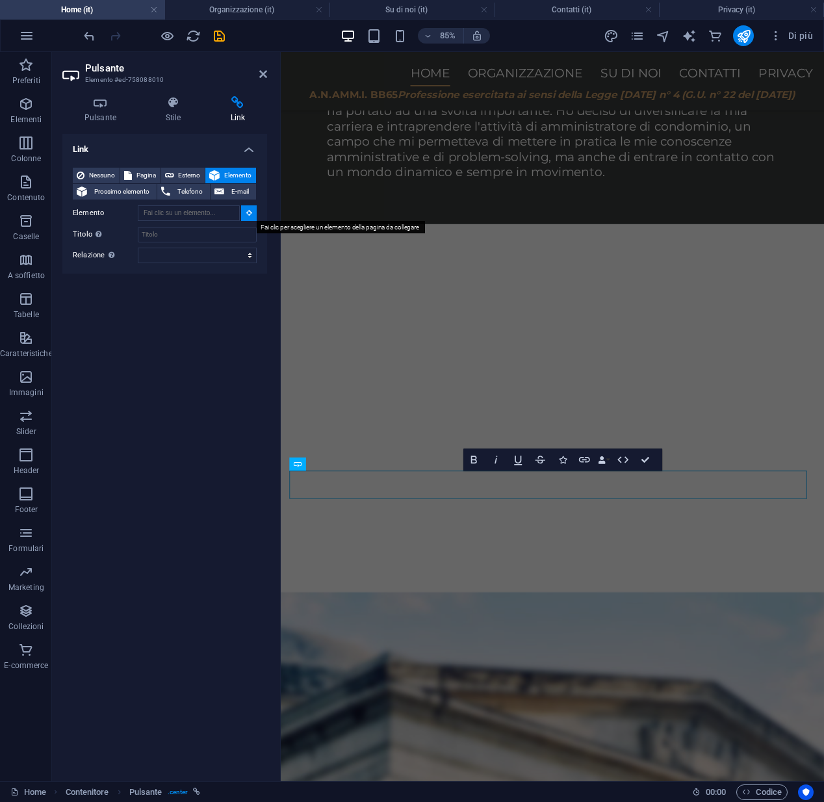
click at [245, 210] on button at bounding box center [249, 213] width 16 height 16
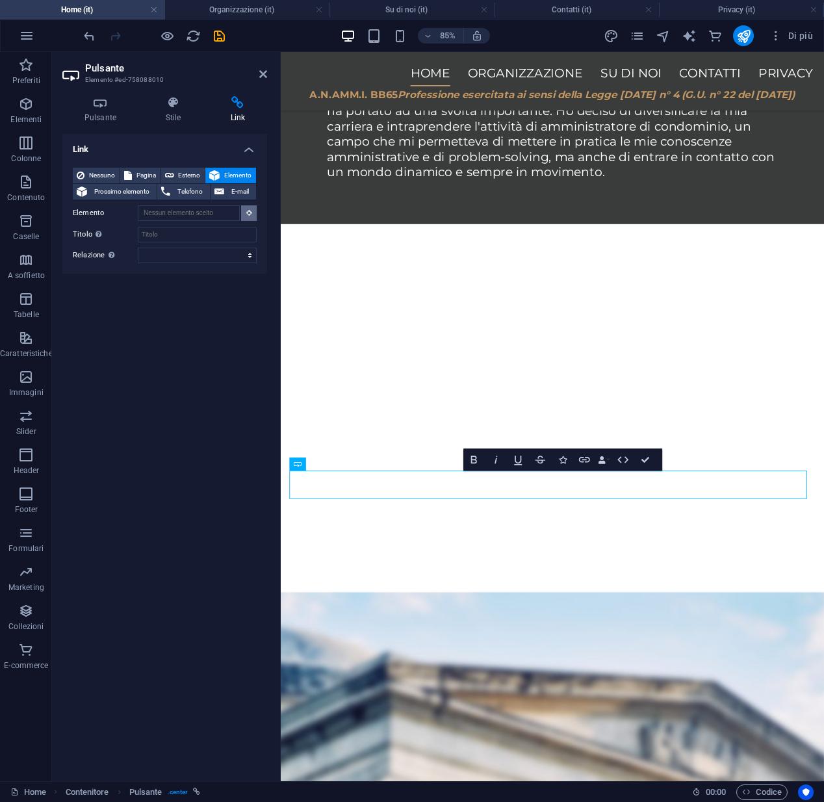
click at [248, 214] on icon at bounding box center [249, 212] width 6 height 6
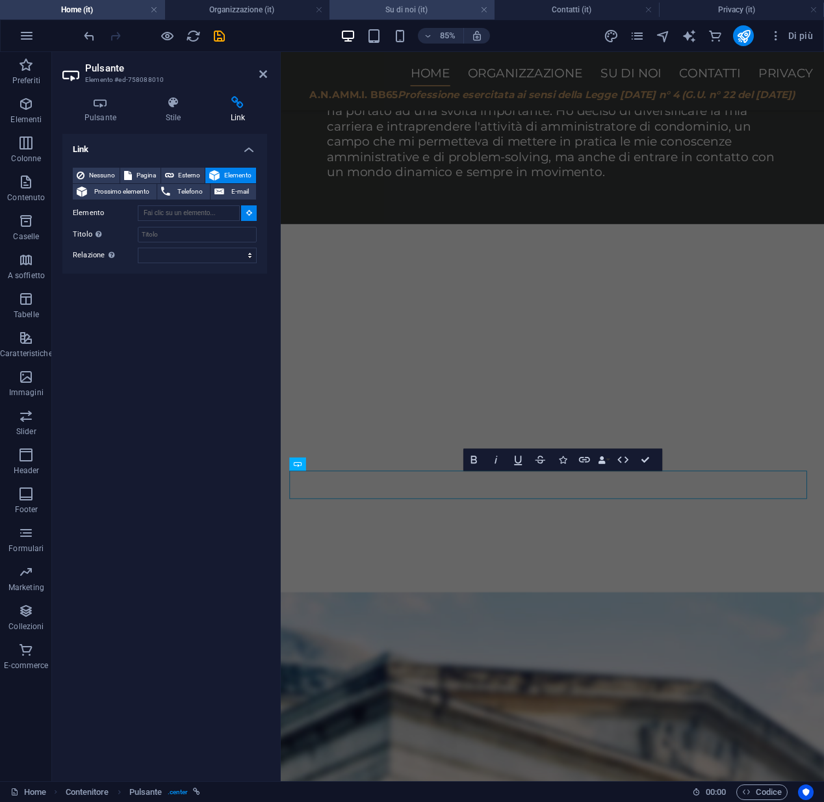
click at [410, 15] on h4 "Su di noi (it)" at bounding box center [411, 10] width 165 height 14
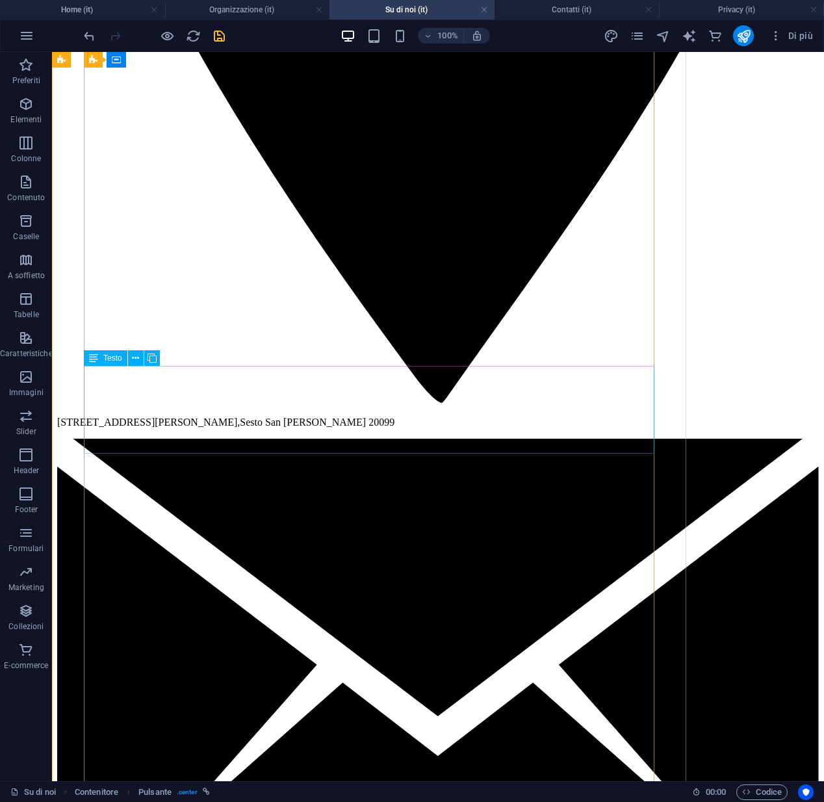
scroll to position [1742, 0]
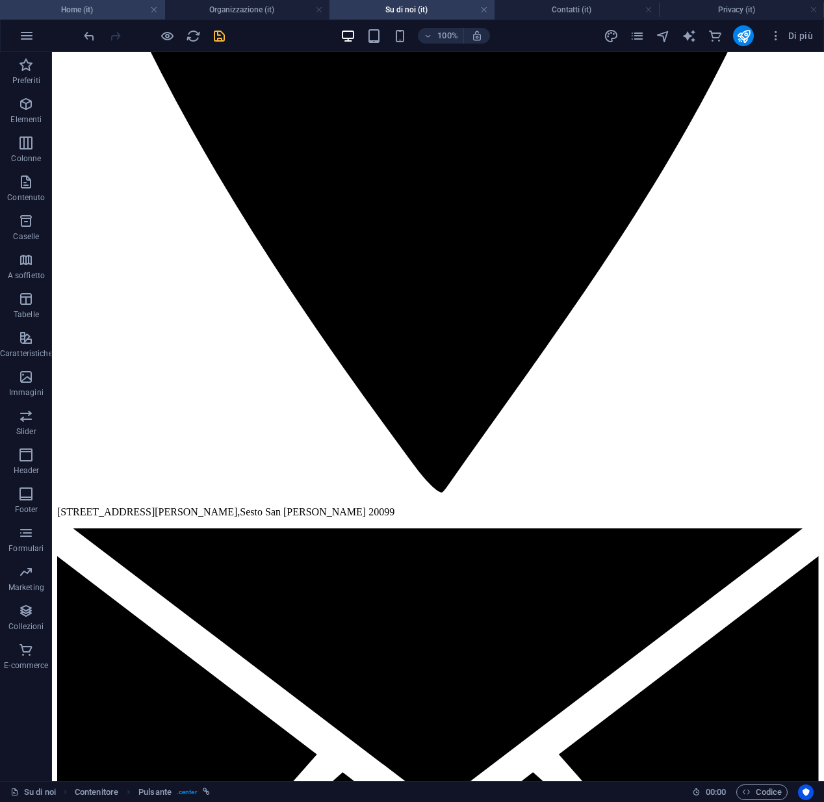
click at [127, 10] on h4 "Home (it)" at bounding box center [82, 10] width 165 height 14
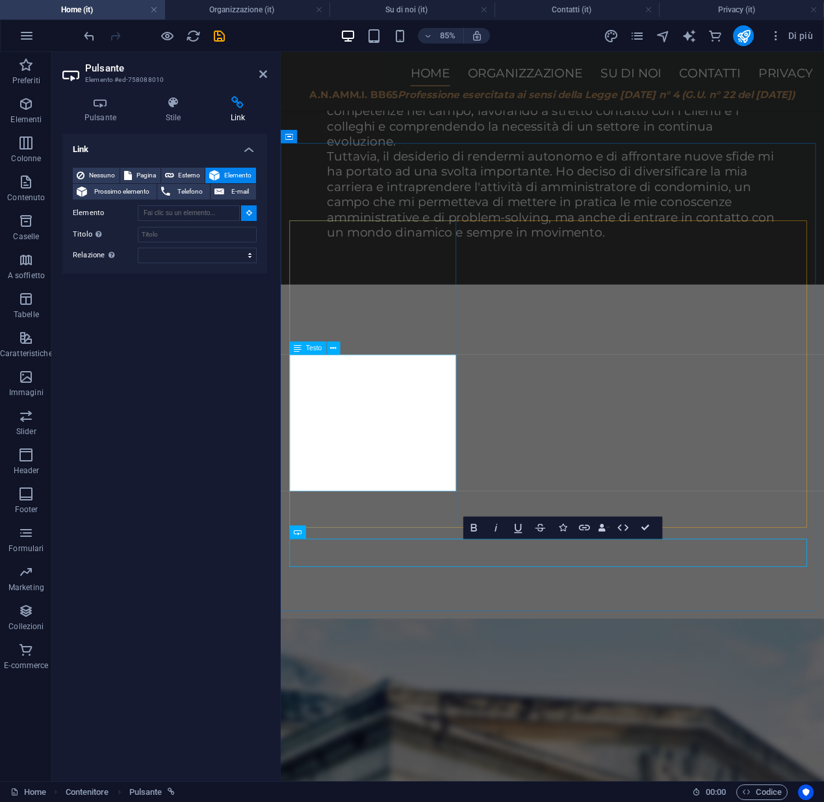
scroll to position [1672, 0]
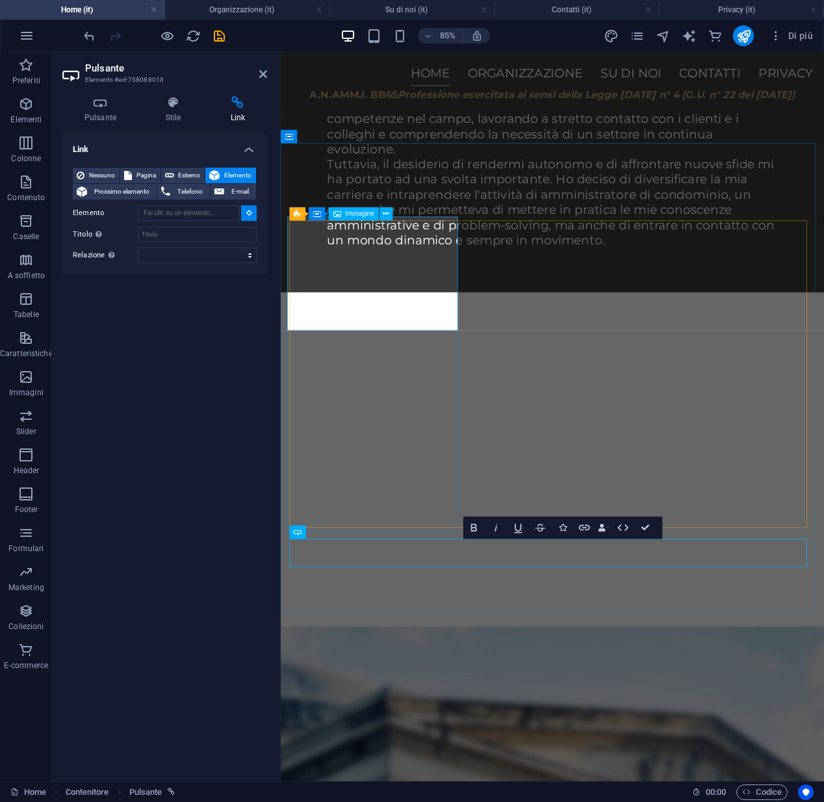
type input "#ed-758087974"
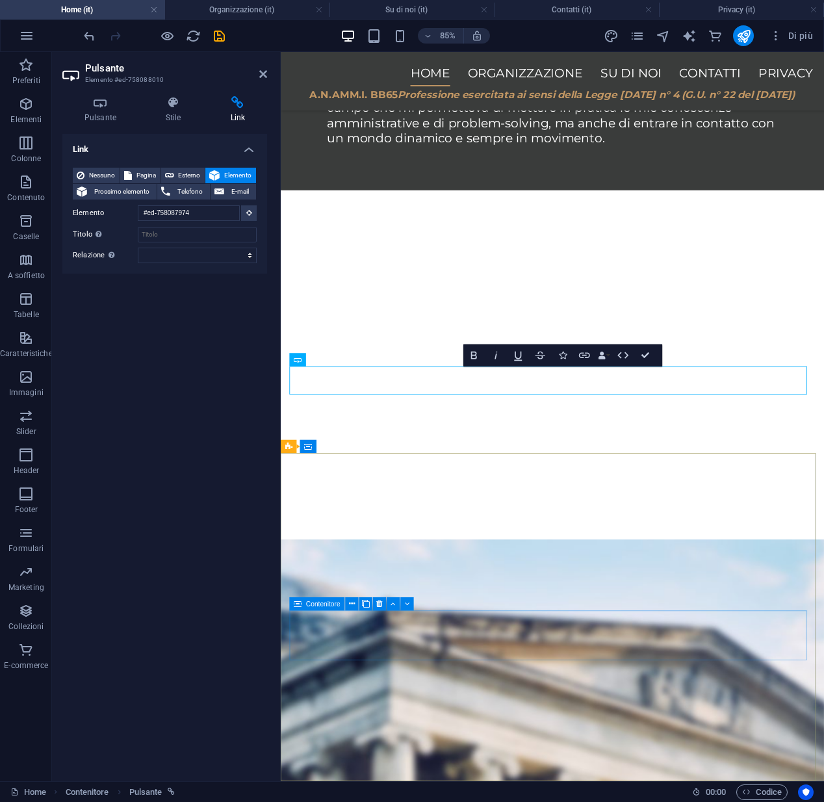
scroll to position [1874, 0]
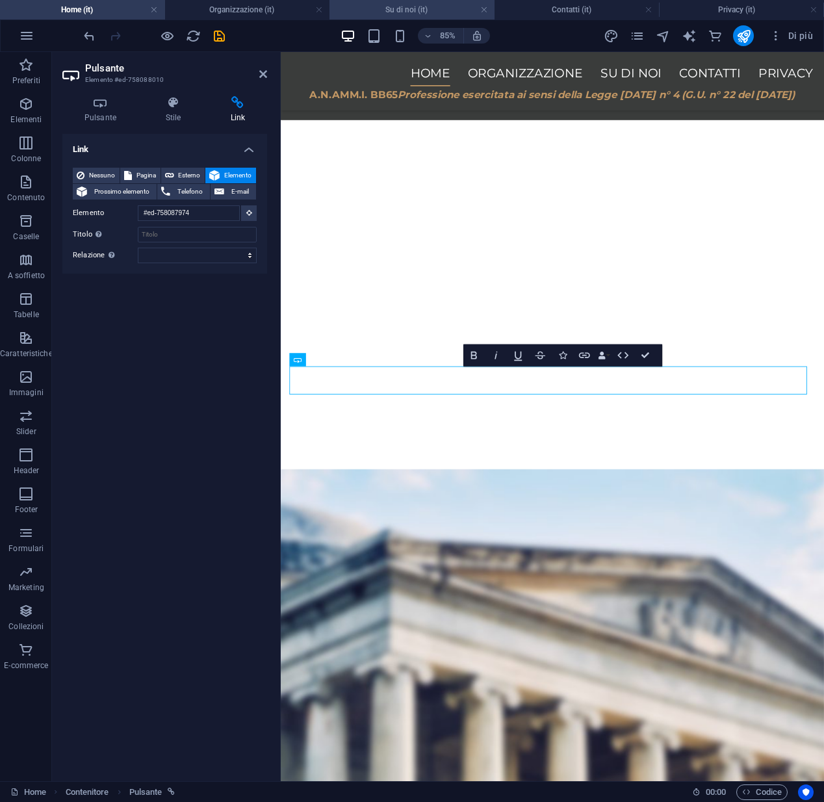
click at [420, 8] on h4 "Su di noi (it)" at bounding box center [411, 10] width 165 height 14
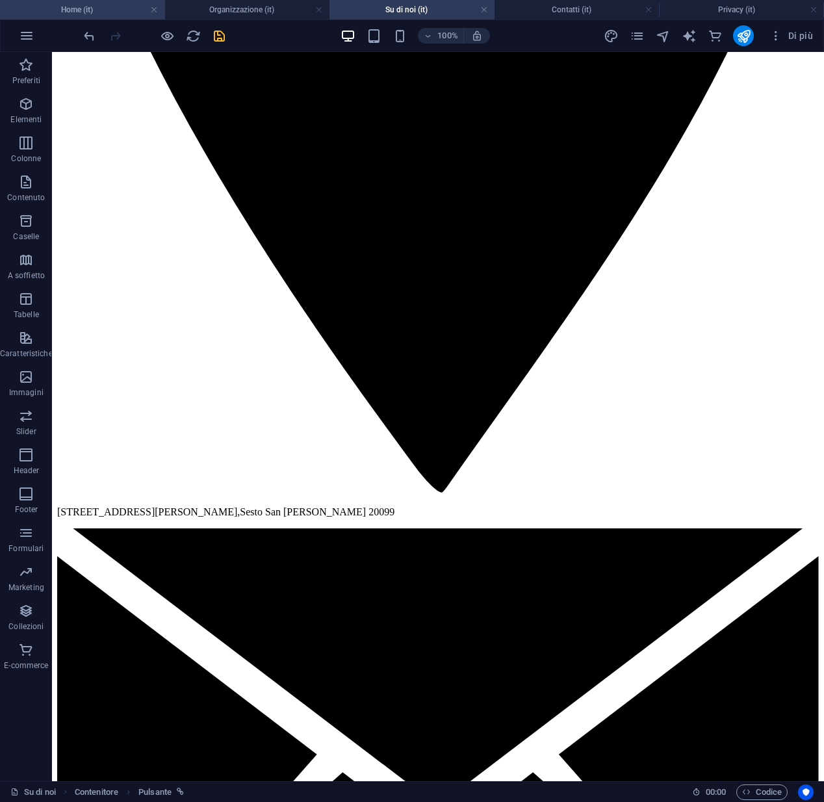
click at [118, 12] on h4 "Home (it)" at bounding box center [82, 10] width 165 height 14
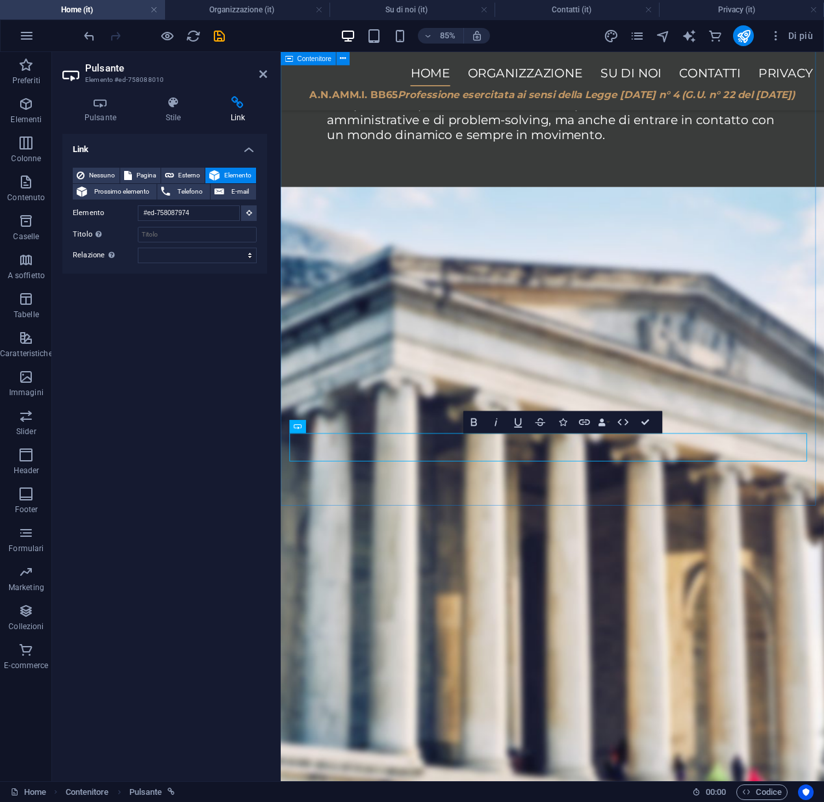
scroll to position [1794, 0]
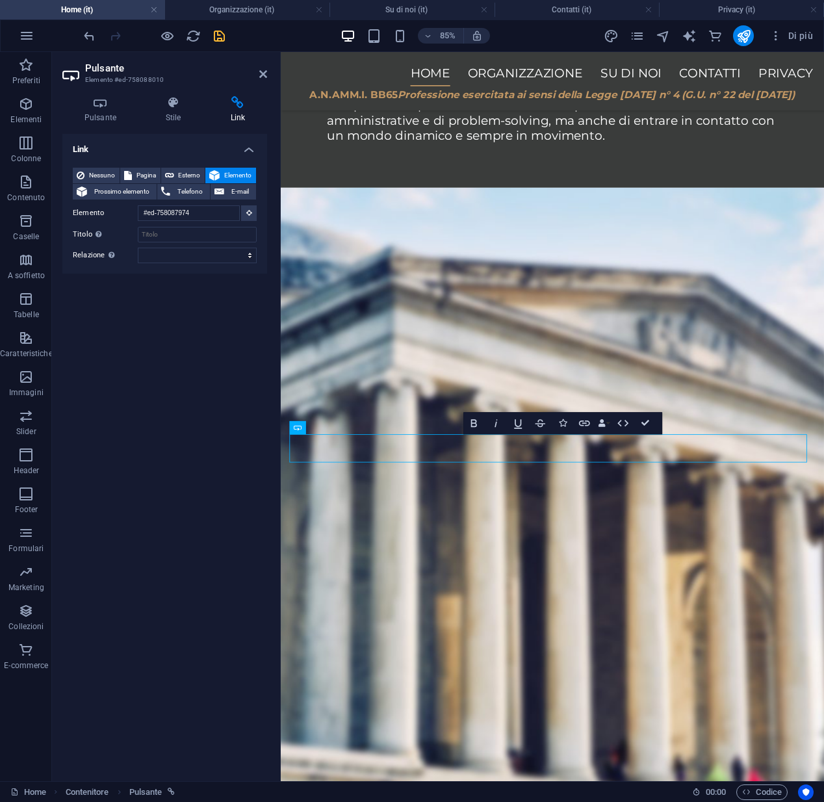
click at [218, 42] on icon "save" at bounding box center [219, 36] width 15 height 15
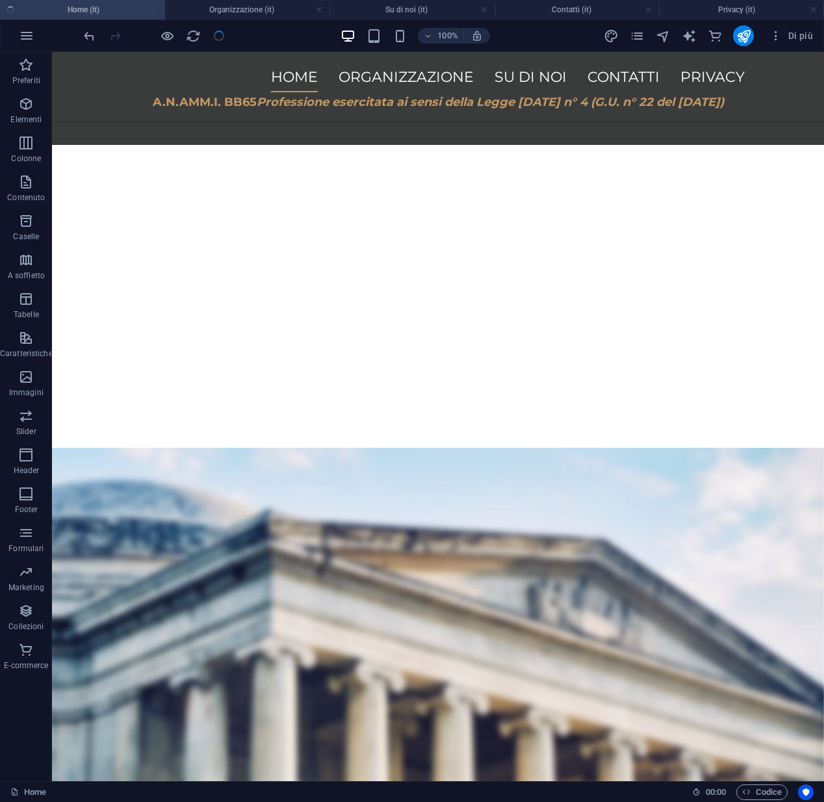
scroll to position [1410, 0]
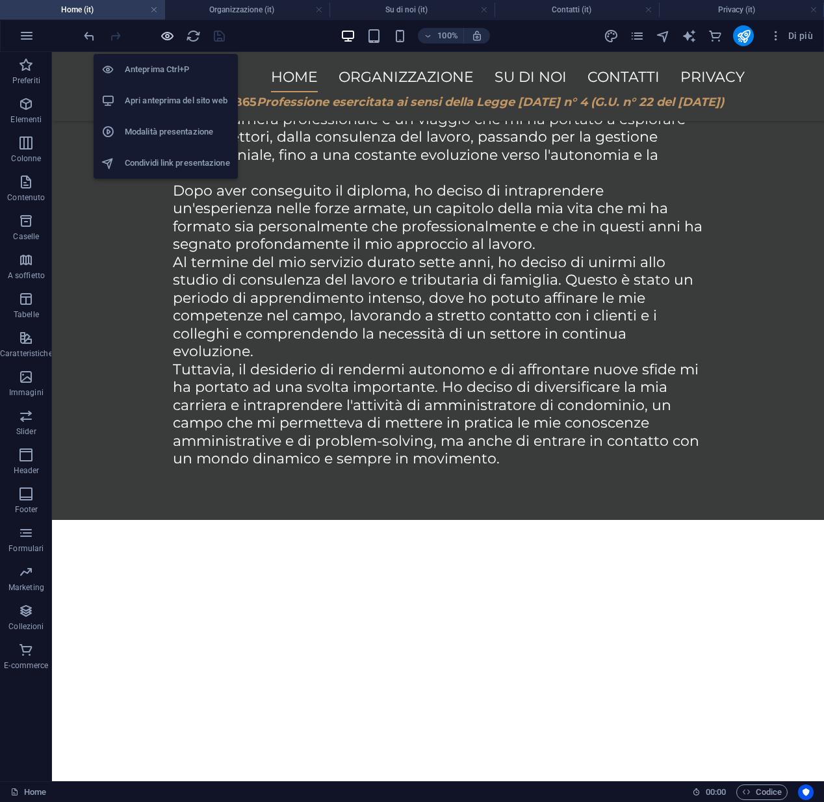
click at [170, 37] on icon "button" at bounding box center [167, 36] width 15 height 15
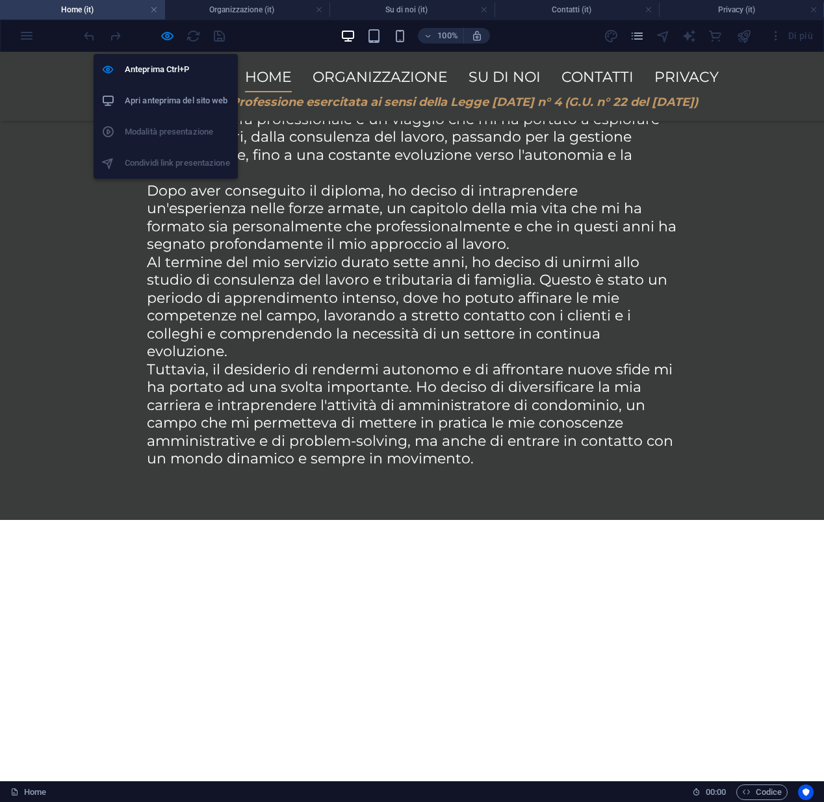
click at [157, 101] on h6 "Apri anteprima del sito web" at bounding box center [177, 101] width 105 height 16
click at [157, 70] on h6 "Anteprima Ctrl+P" at bounding box center [177, 70] width 105 height 16
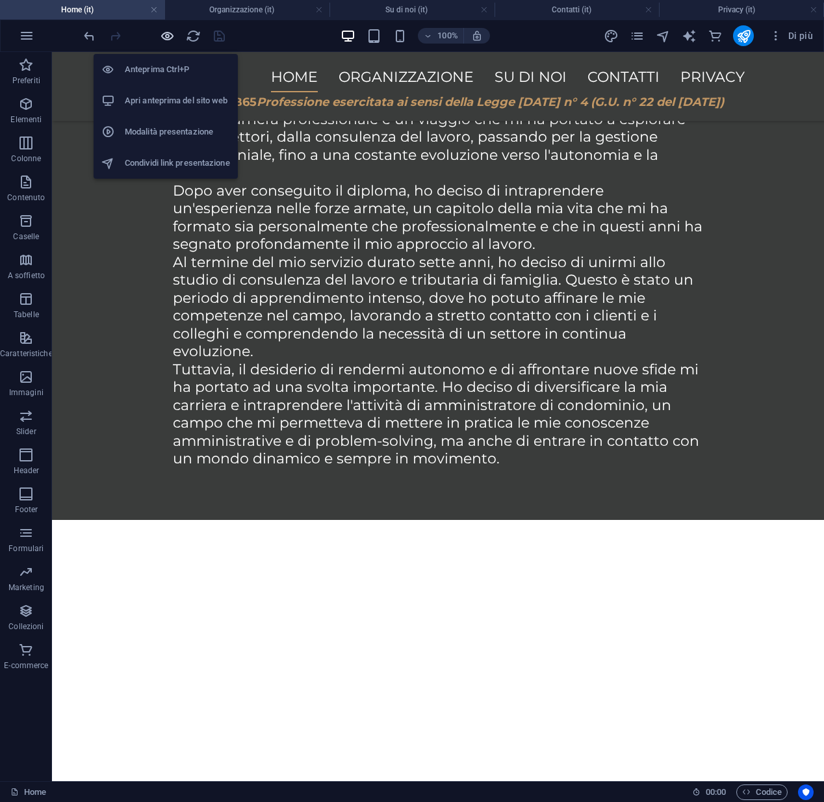
click at [170, 33] on icon "button" at bounding box center [167, 36] width 15 height 15
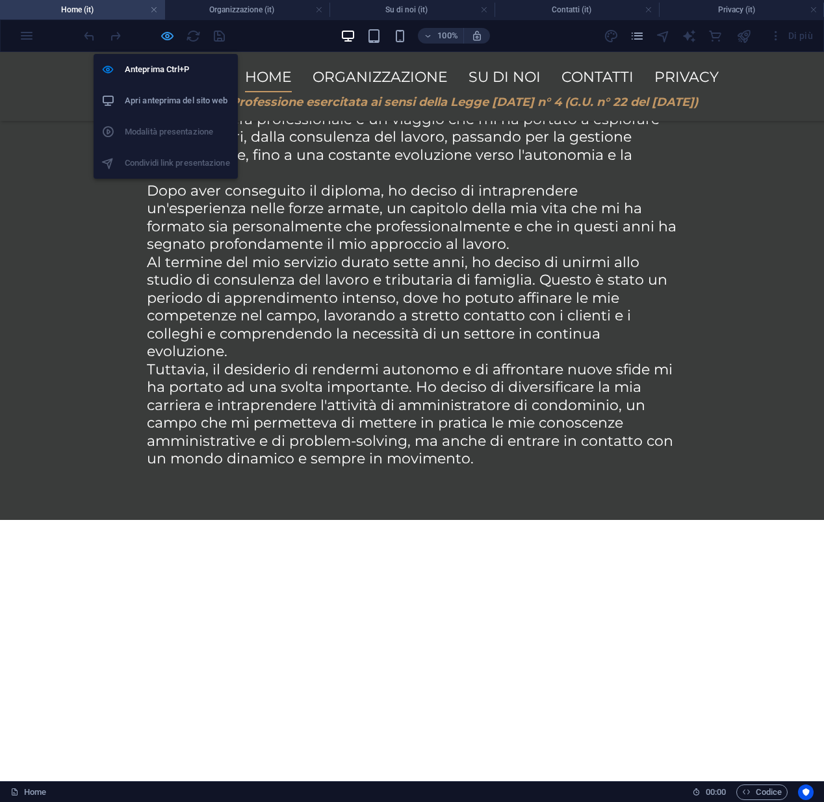
click at [164, 34] on icon "button" at bounding box center [167, 36] width 15 height 15
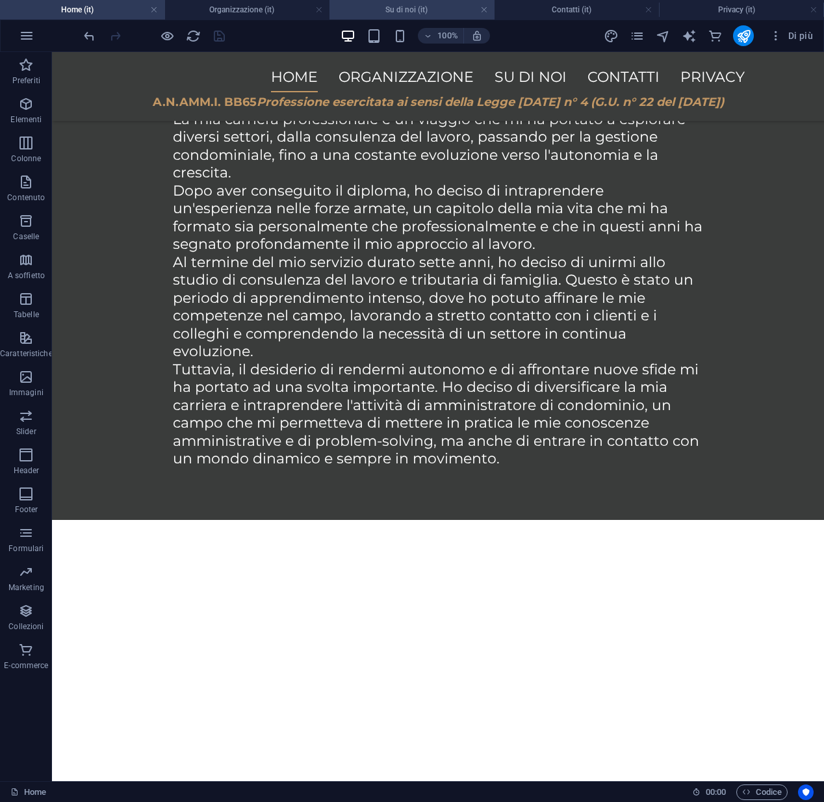
click at [374, 12] on h4 "Su di noi (it)" at bounding box center [411, 10] width 165 height 14
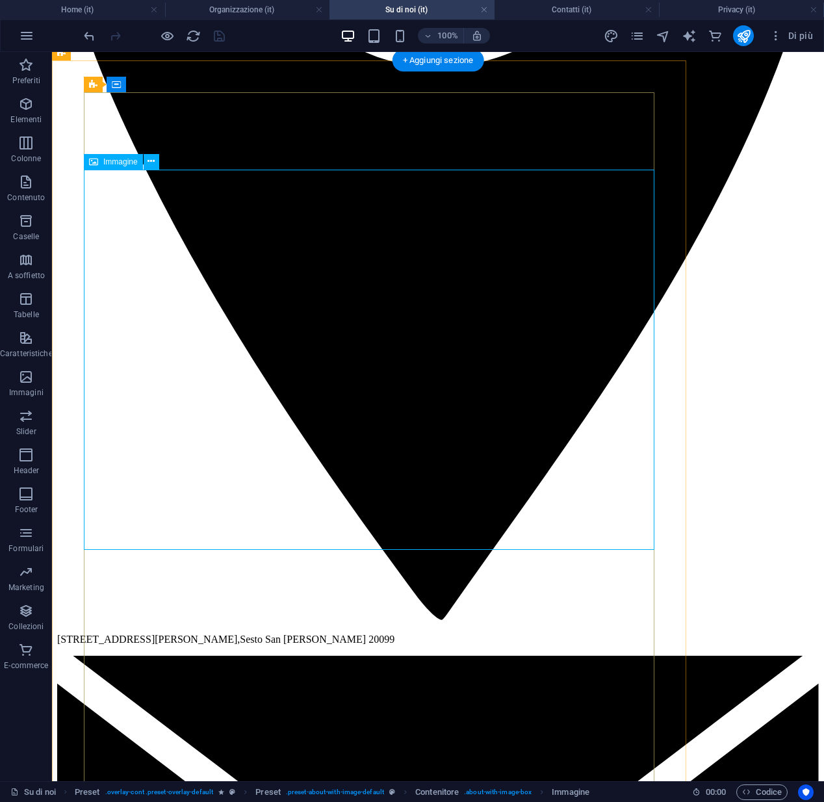
scroll to position [1590, 0]
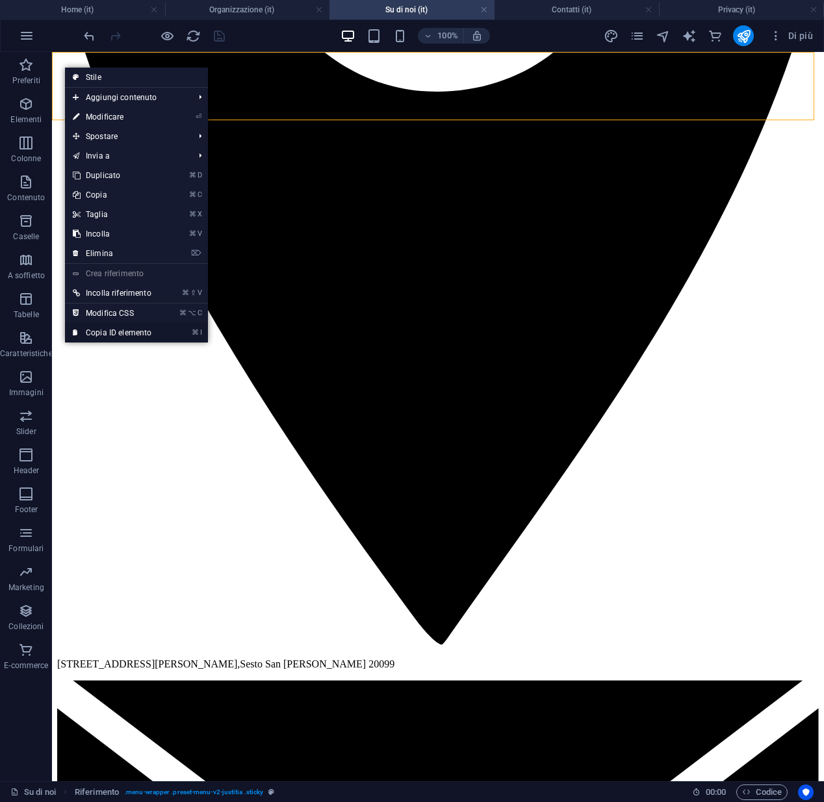
click at [123, 332] on link "⌘ I Copia ID elemento" at bounding box center [112, 332] width 94 height 19
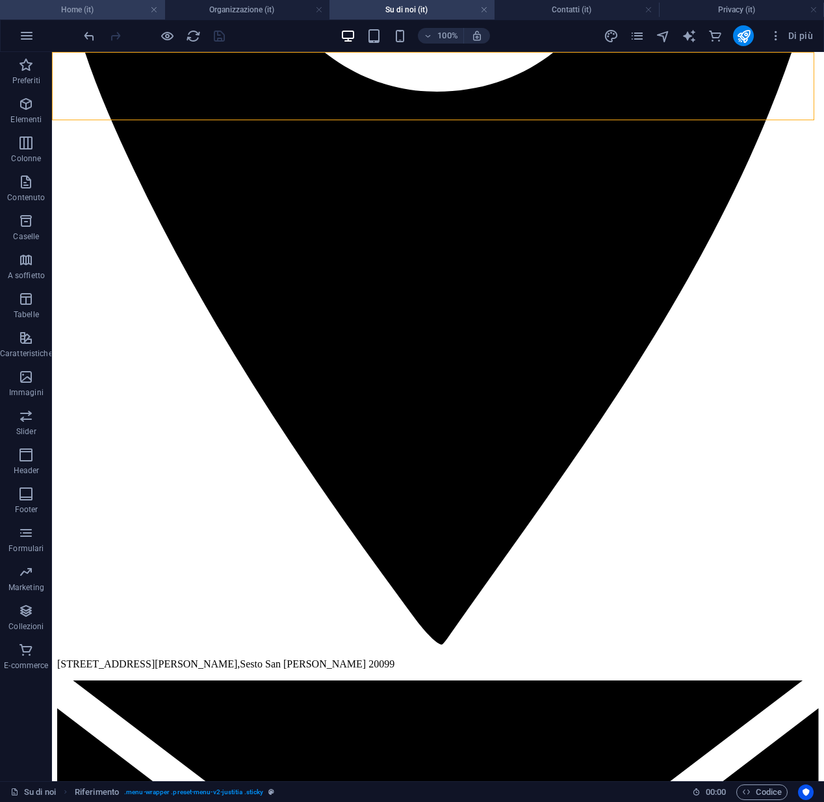
click at [115, 14] on h4 "Home (it)" at bounding box center [82, 10] width 165 height 14
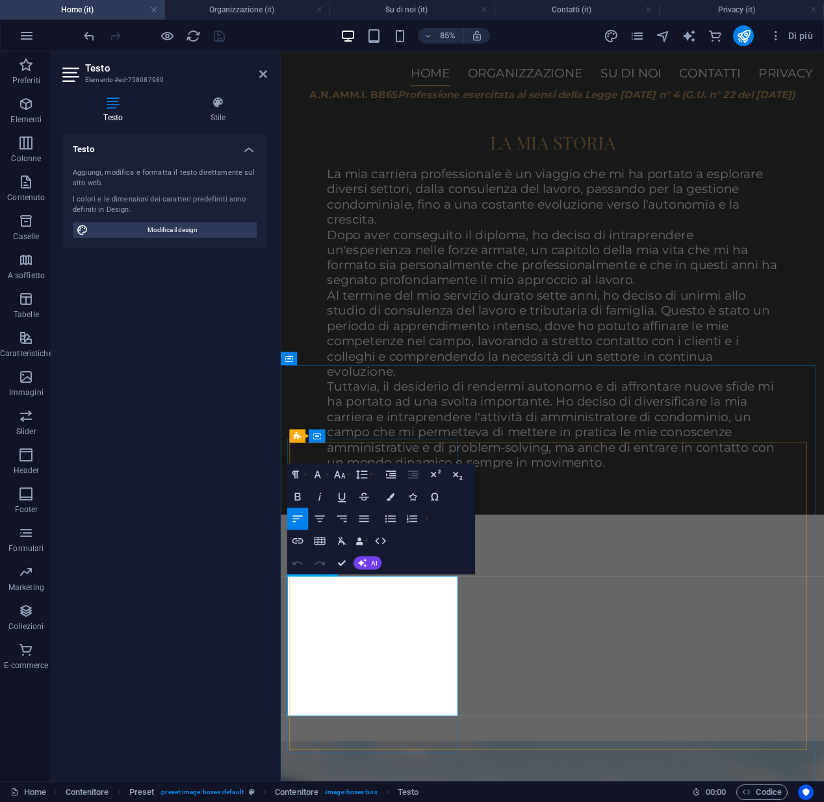
click at [368, 669] on icon "button" at bounding box center [363, 671] width 13 height 13
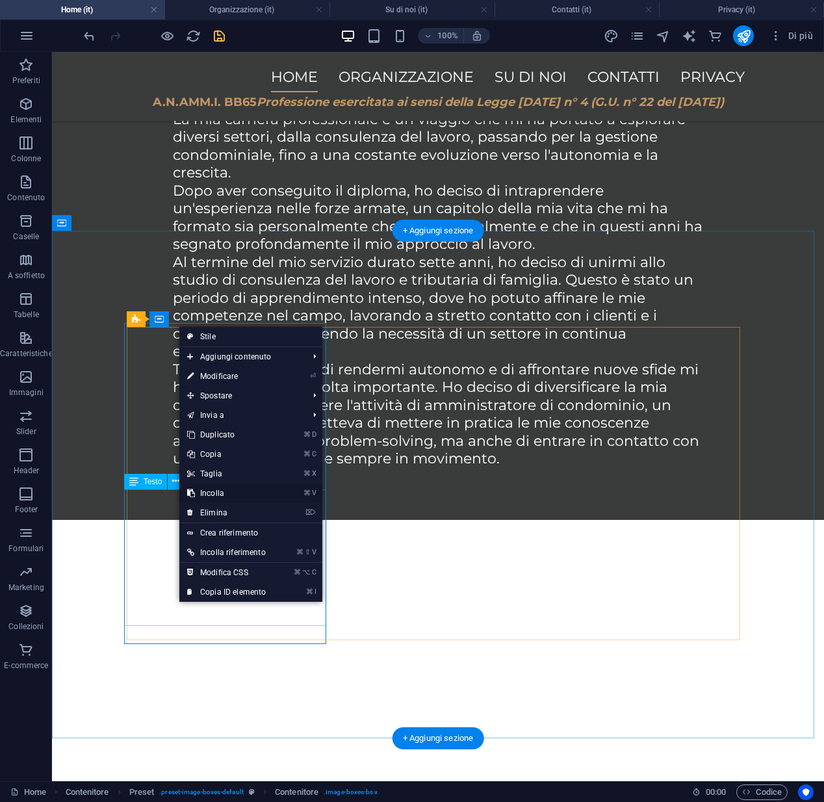
click at [209, 494] on link "⌘ V Incolla" at bounding box center [226, 492] width 94 height 19
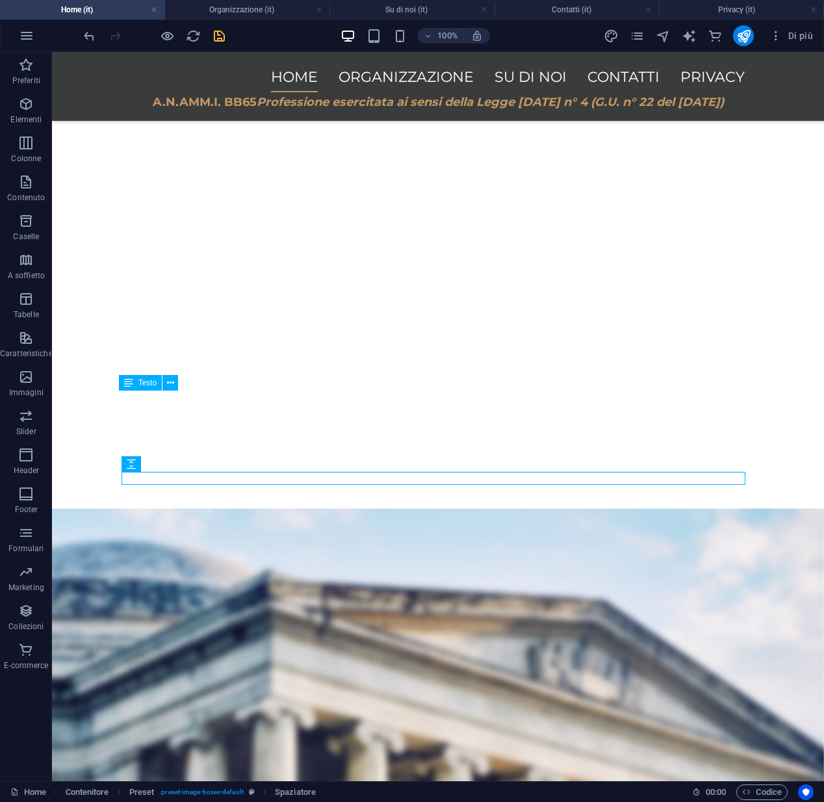
scroll to position [1852, 0]
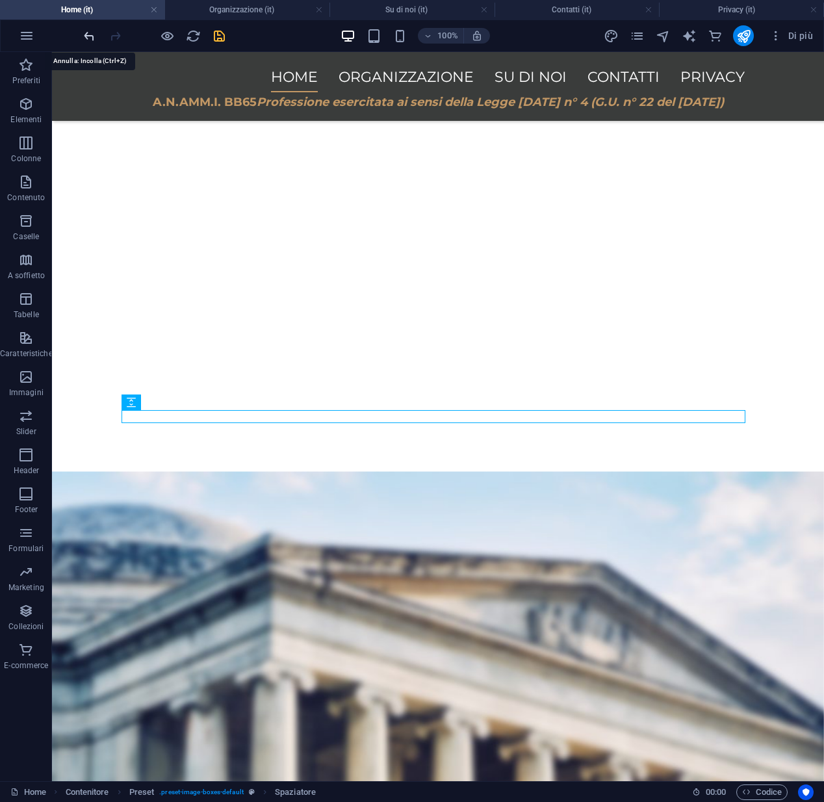
click at [84, 36] on icon "undo" at bounding box center [89, 36] width 15 height 15
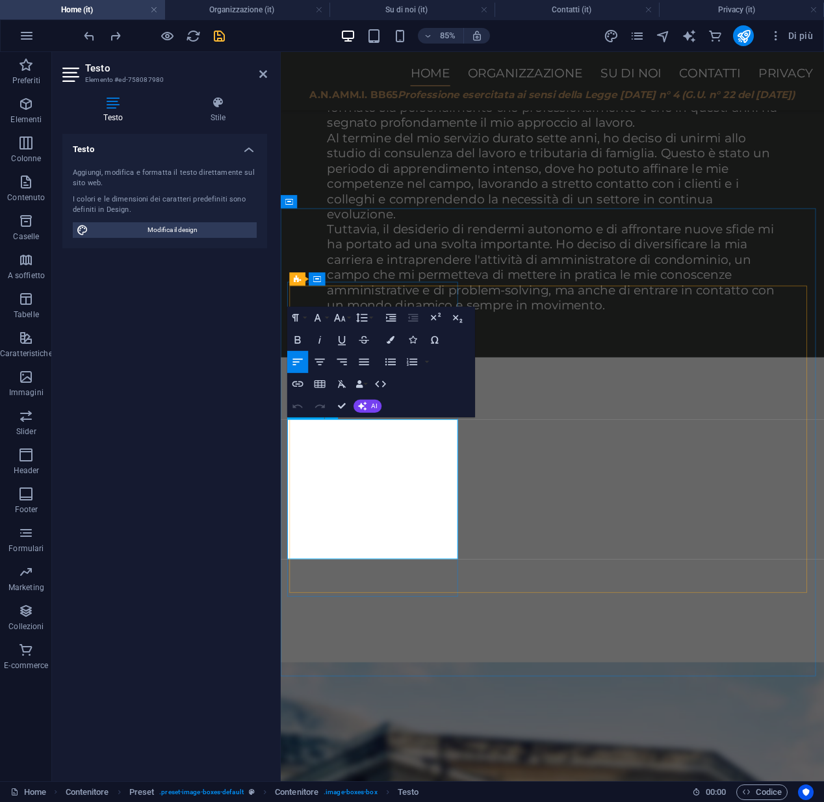
drag, startPoint x: 390, startPoint y: 631, endPoint x: 299, endPoint y: 631, distance: 91.0
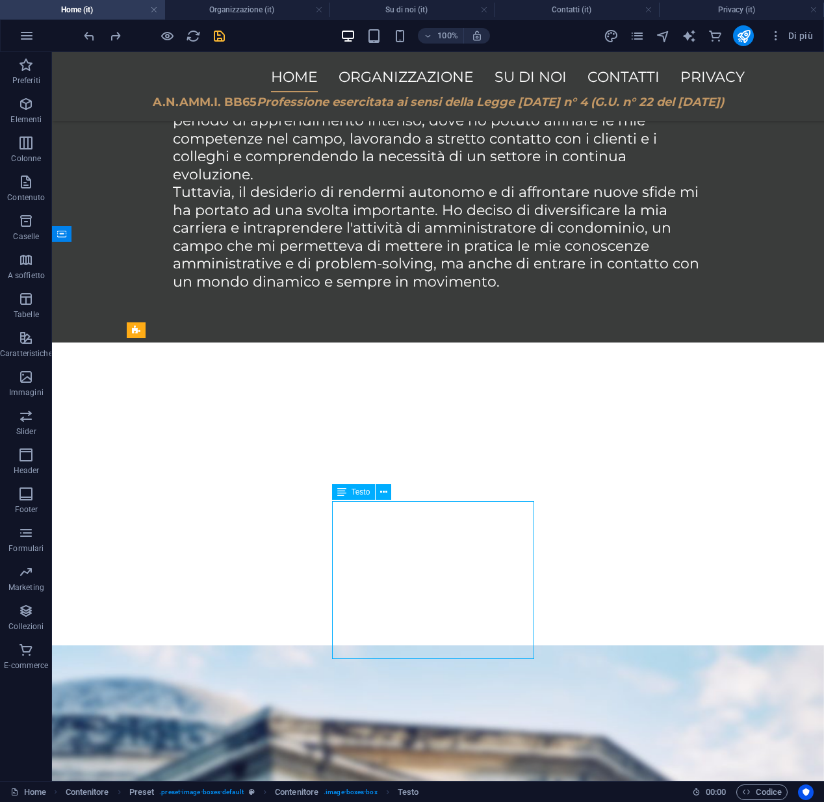
scroll to position [1410, 0]
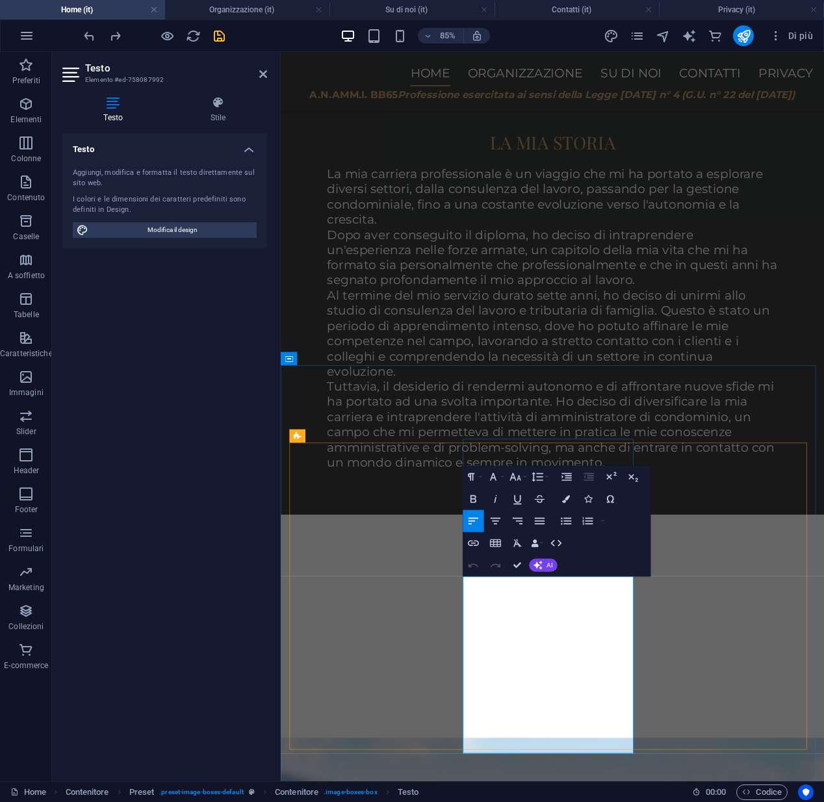
click at [537, 710] on icon "button" at bounding box center [537, 708] width 13 height 13
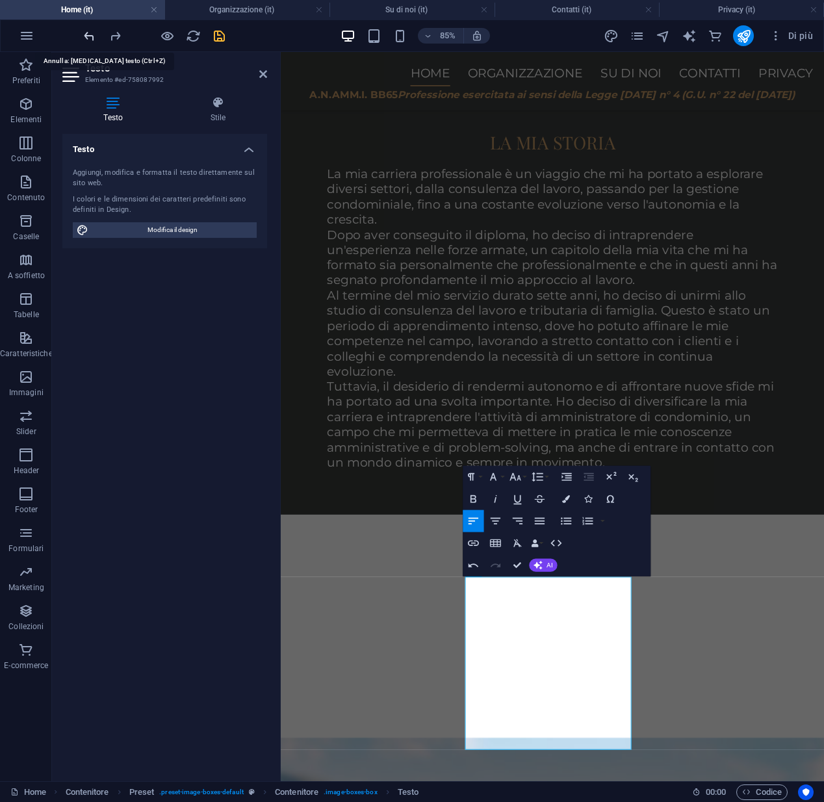
click at [88, 37] on icon "undo" at bounding box center [89, 36] width 15 height 15
click at [222, 402] on div "Testo Aggiungi, modifica e formatta il testo direttamente sul sito web. I color…" at bounding box center [164, 452] width 205 height 637
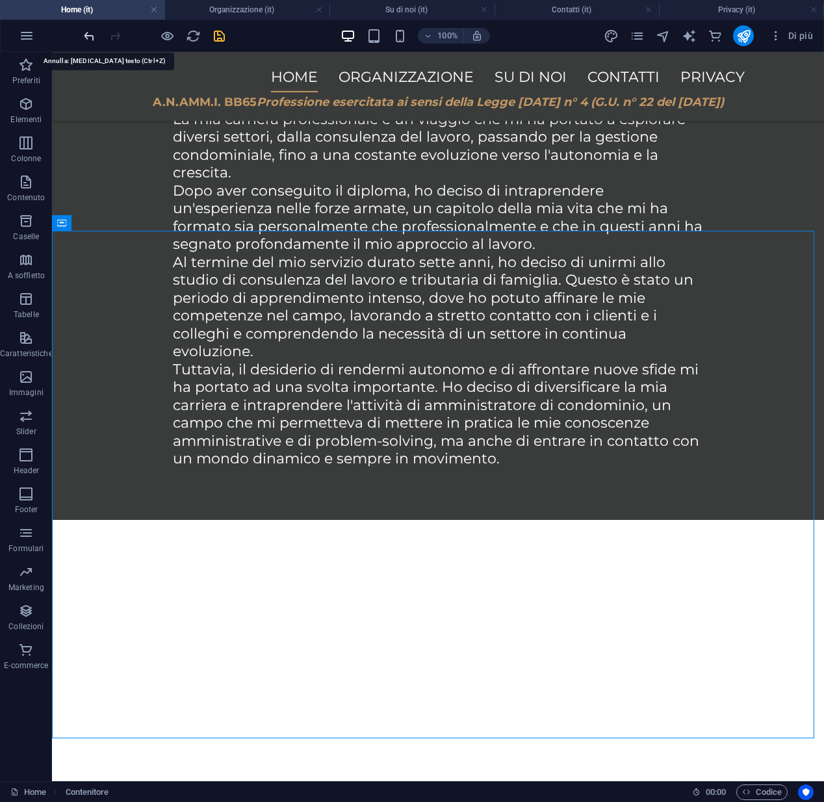
click at [88, 36] on icon "undo" at bounding box center [89, 36] width 15 height 15
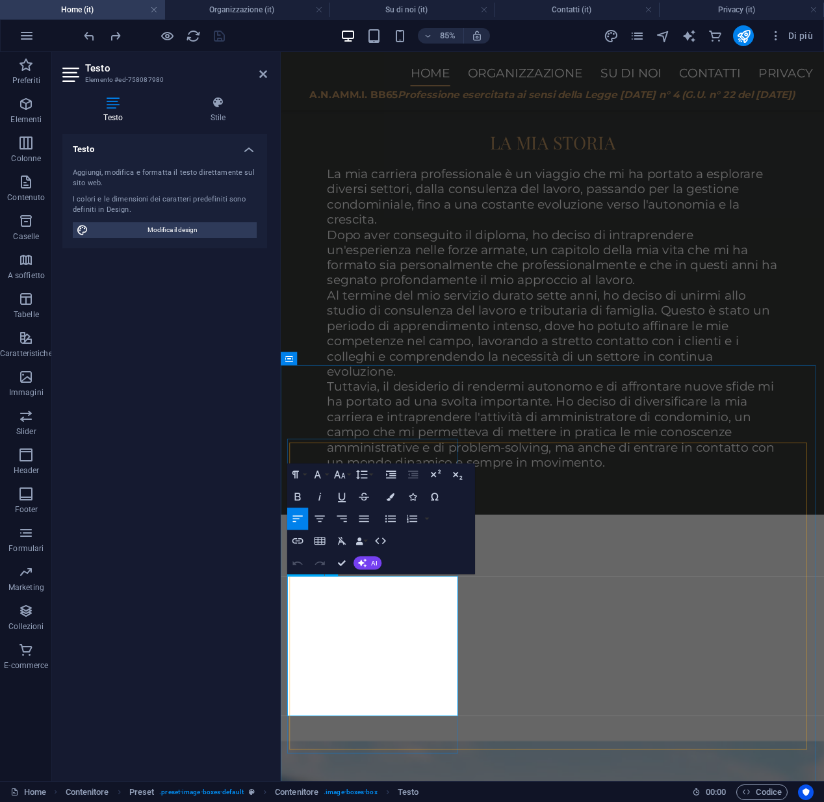
click at [342, 672] on icon "button" at bounding box center [341, 671] width 8 height 8
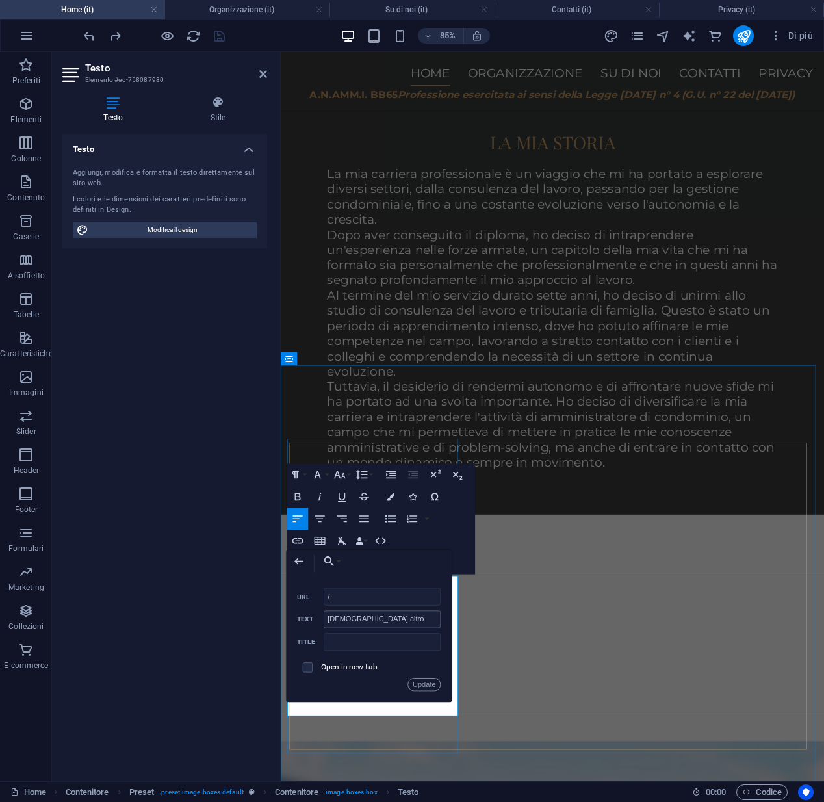
type input "#ed-758088610"
click at [416, 687] on button "Update" at bounding box center [424, 684] width 33 height 13
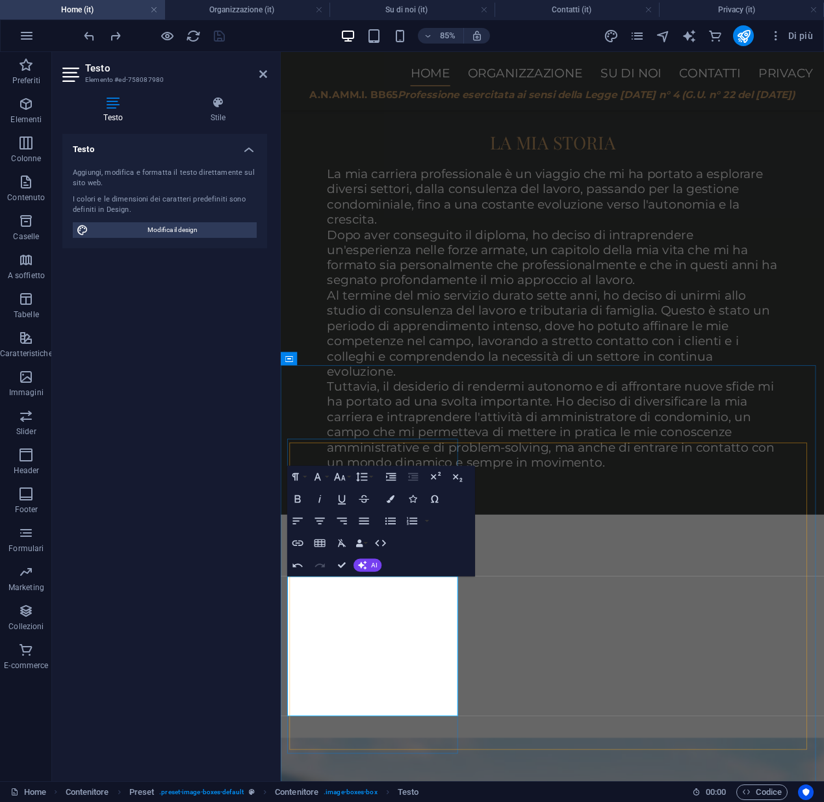
click at [260, 76] on icon at bounding box center [263, 74] width 8 height 10
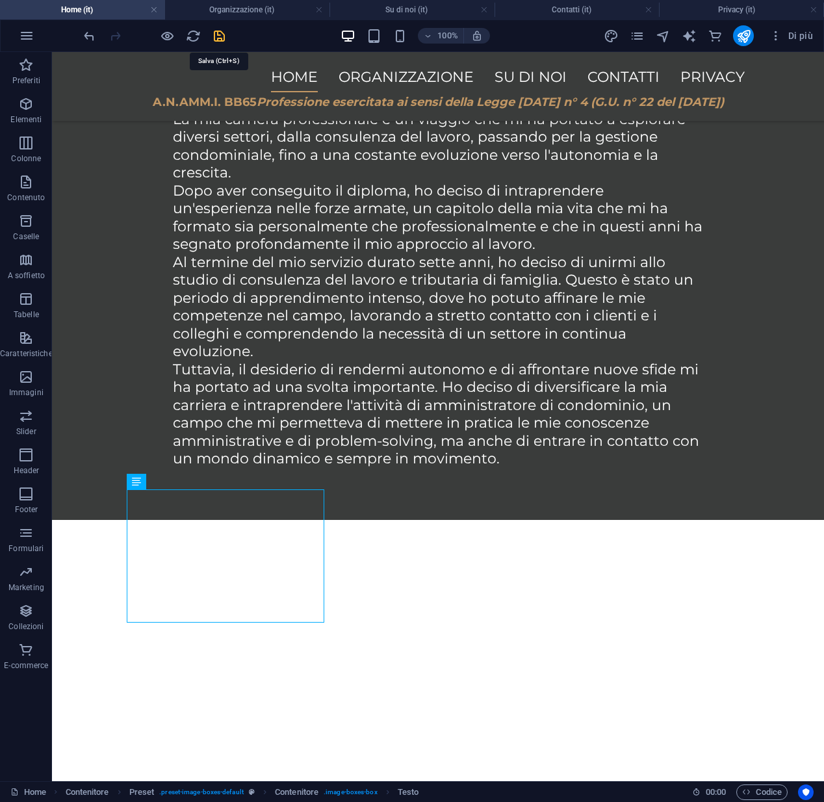
click at [222, 42] on icon "save" at bounding box center [219, 36] width 15 height 15
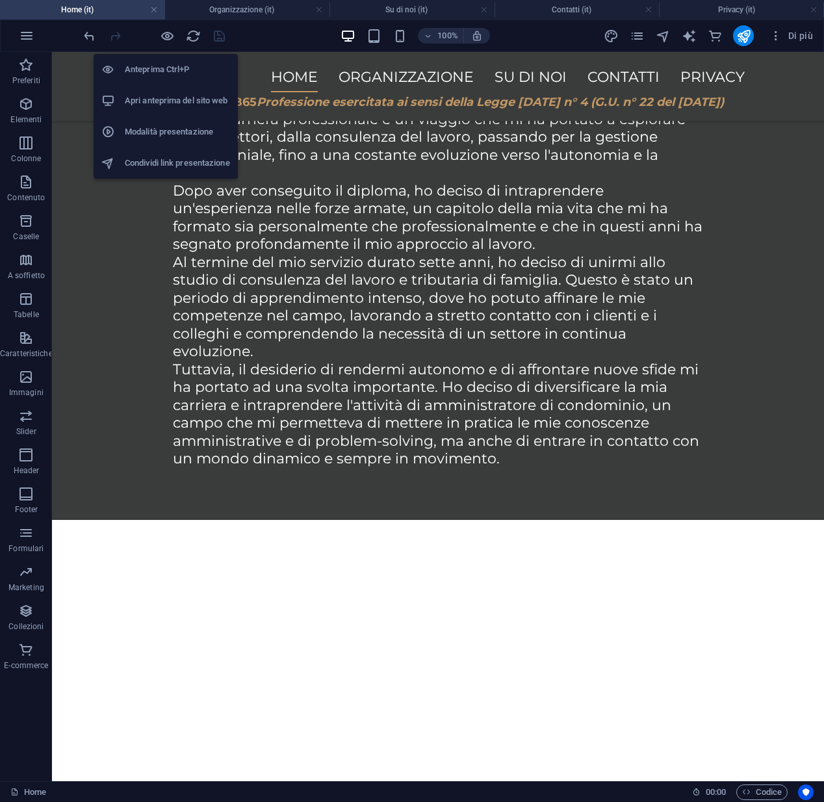
click at [147, 94] on h6 "Apri anteprima del sito web" at bounding box center [177, 101] width 105 height 16
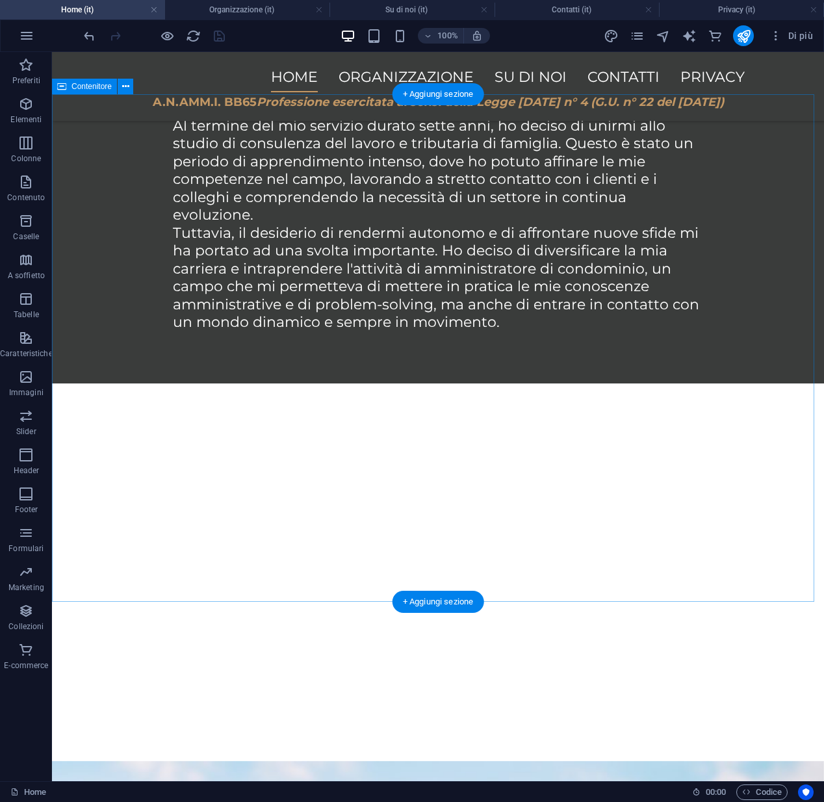
scroll to position [1595, 0]
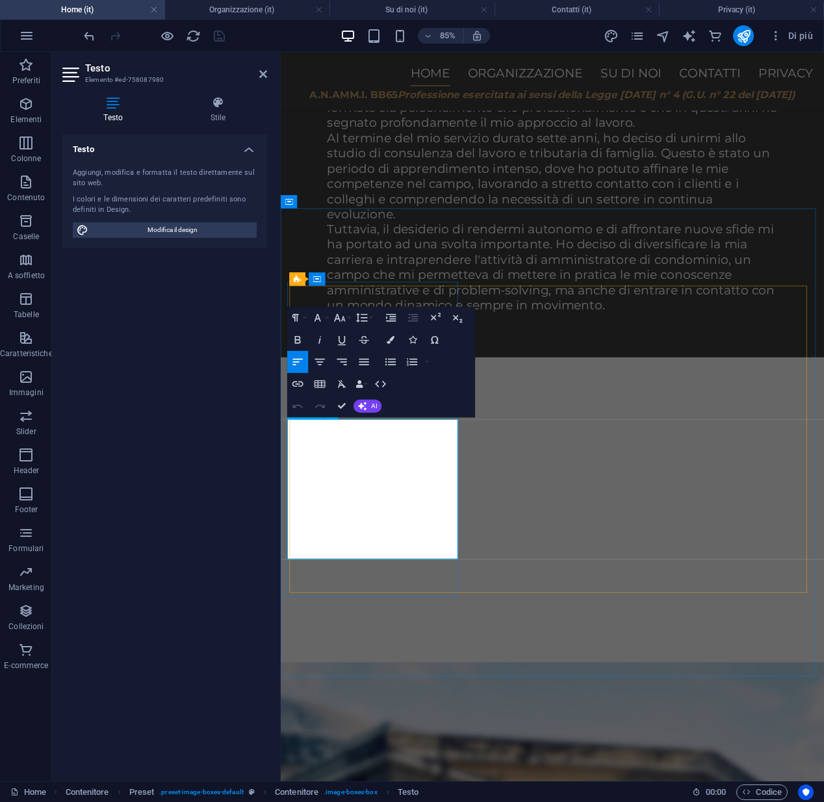
click at [324, 515] on icon "button" at bounding box center [318, 513] width 13 height 13
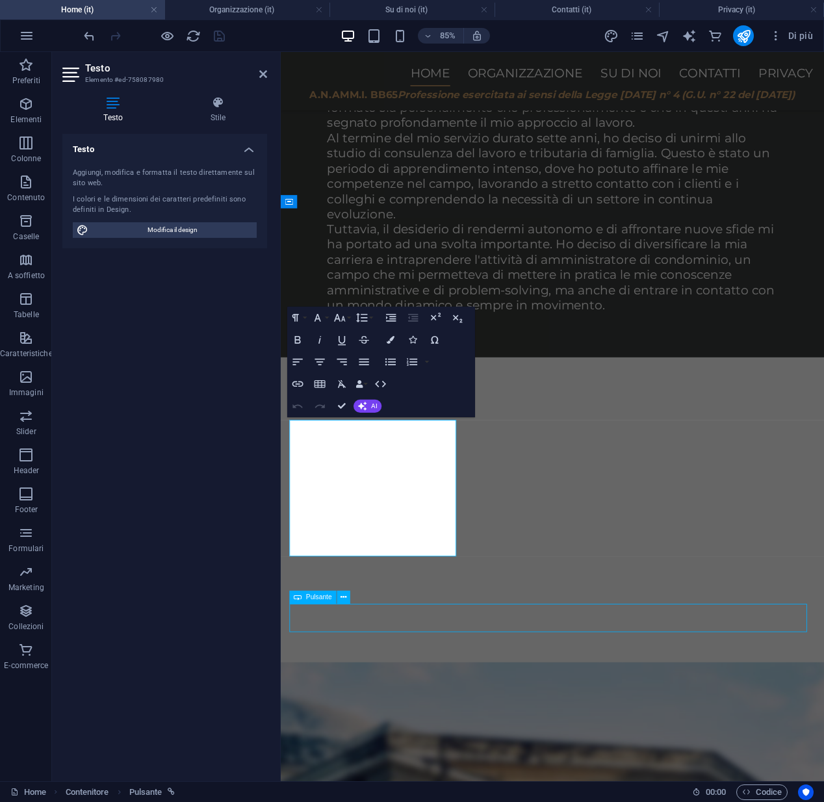
scroll to position [1410, 0]
